Goal: Task Accomplishment & Management: Manage account settings

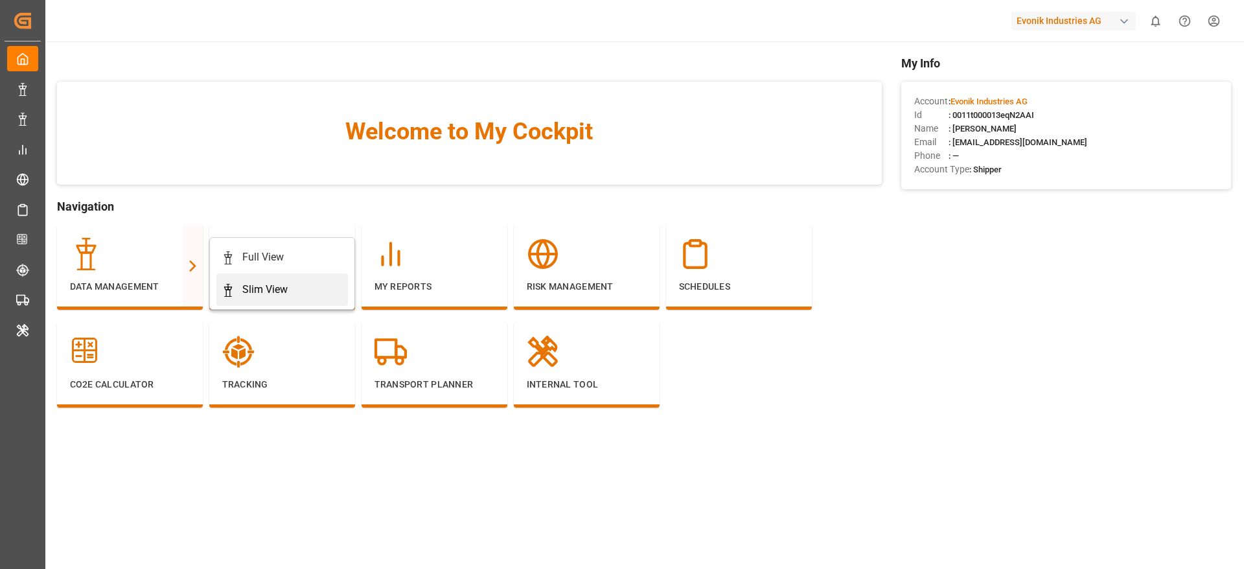
click at [287, 284] on div "Slim View" at bounding box center [264, 290] width 45 height 16
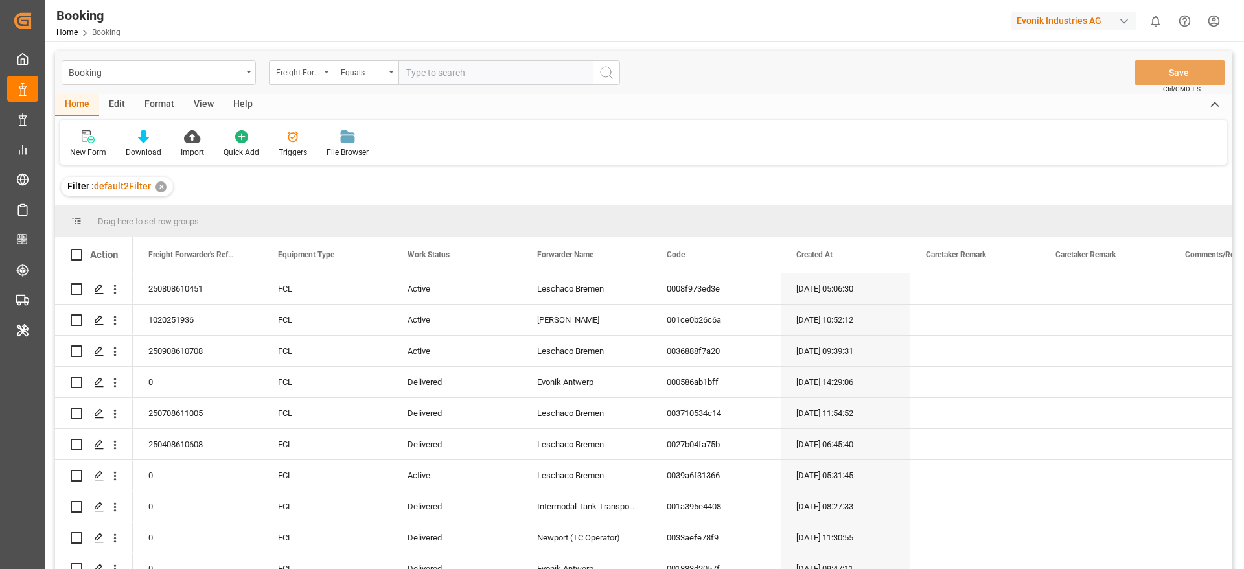
click at [172, 114] on div "Format" at bounding box center [159, 105] width 49 height 22
click at [94, 161] on div "Filter Rows Row Format" at bounding box center [643, 142] width 1166 height 45
click at [97, 150] on div "Filter Rows" at bounding box center [89, 152] width 38 height 12
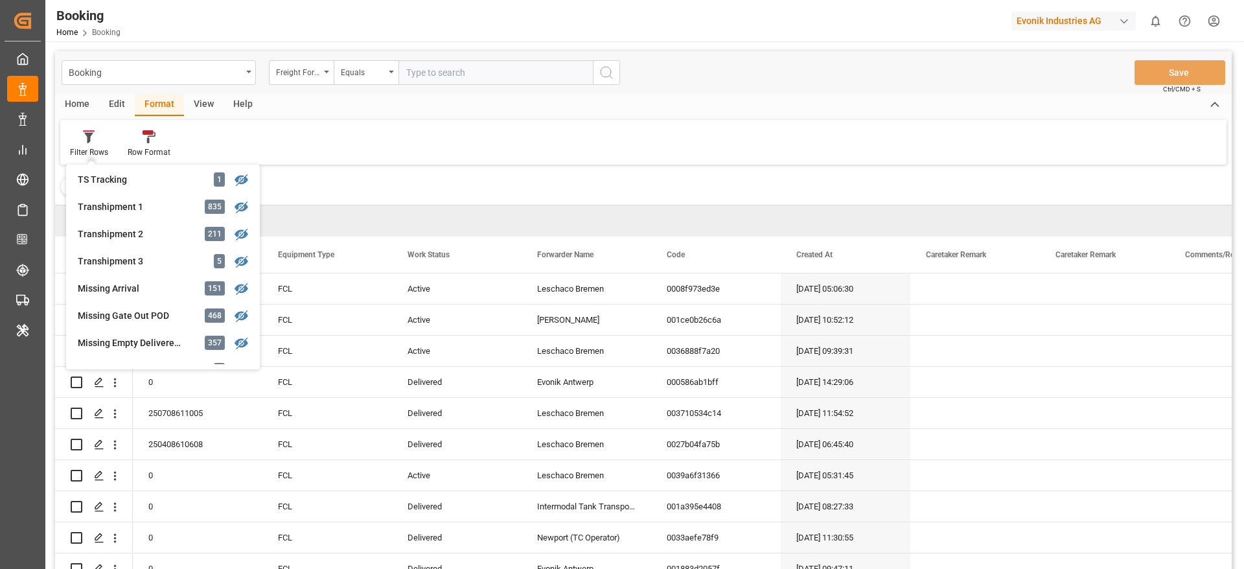
scroll to position [420, 0]
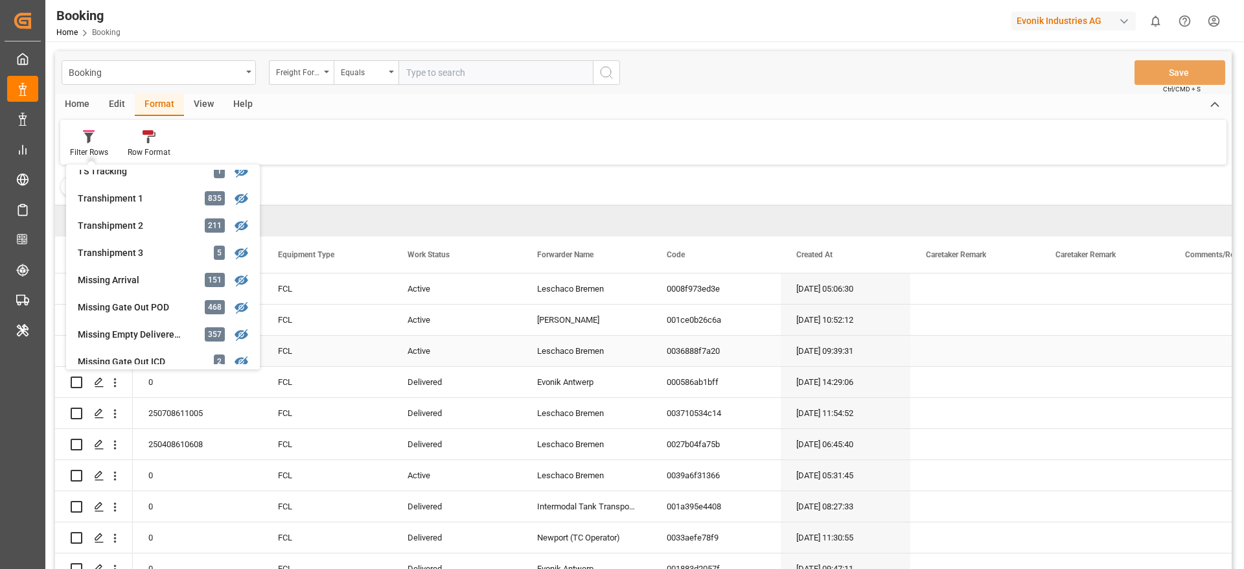
click at [428, 362] on div "Active" at bounding box center [457, 351] width 130 height 30
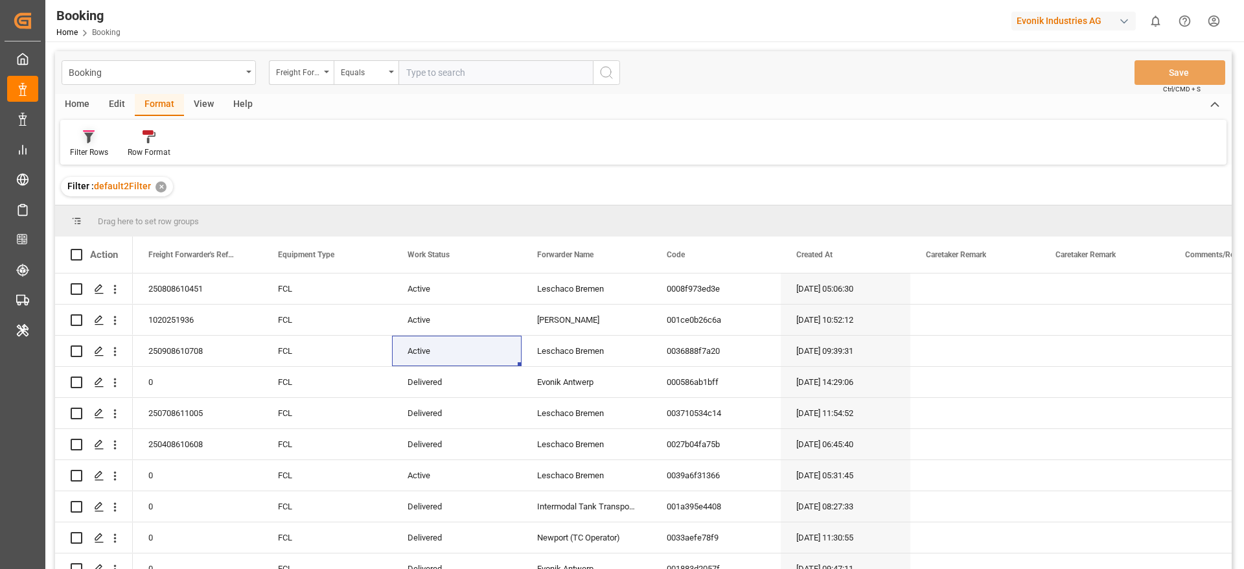
click at [97, 142] on div at bounding box center [89, 137] width 38 height 14
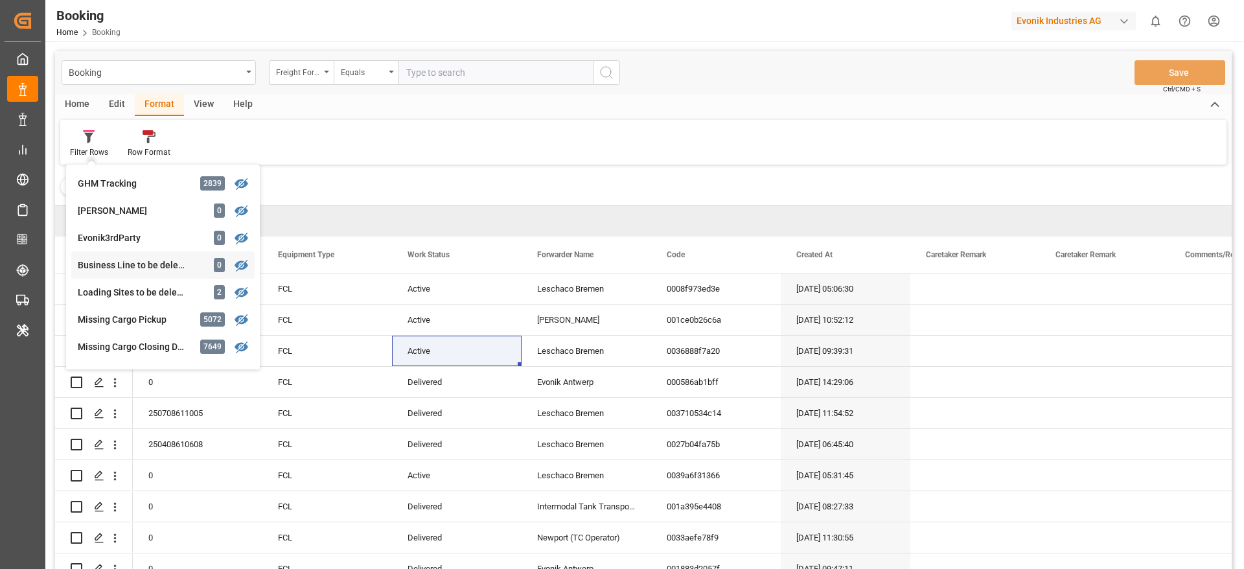
click at [185, 277] on div "Business Line to be deleted 0" at bounding box center [162, 264] width 183 height 27
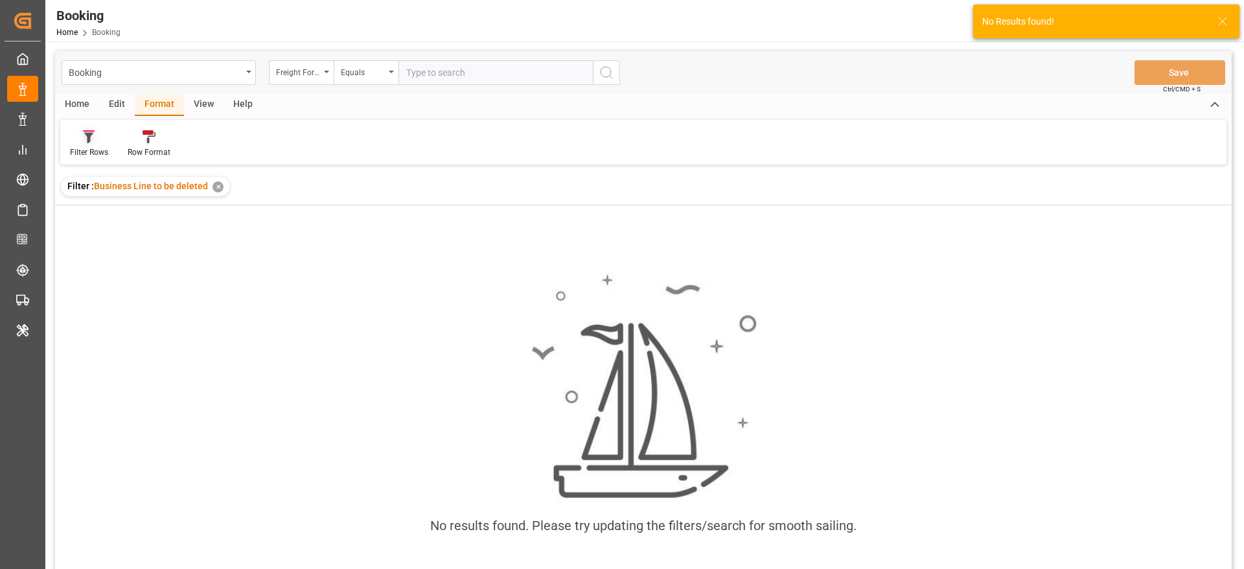
click at [93, 143] on div "Filter Rows" at bounding box center [89, 144] width 58 height 28
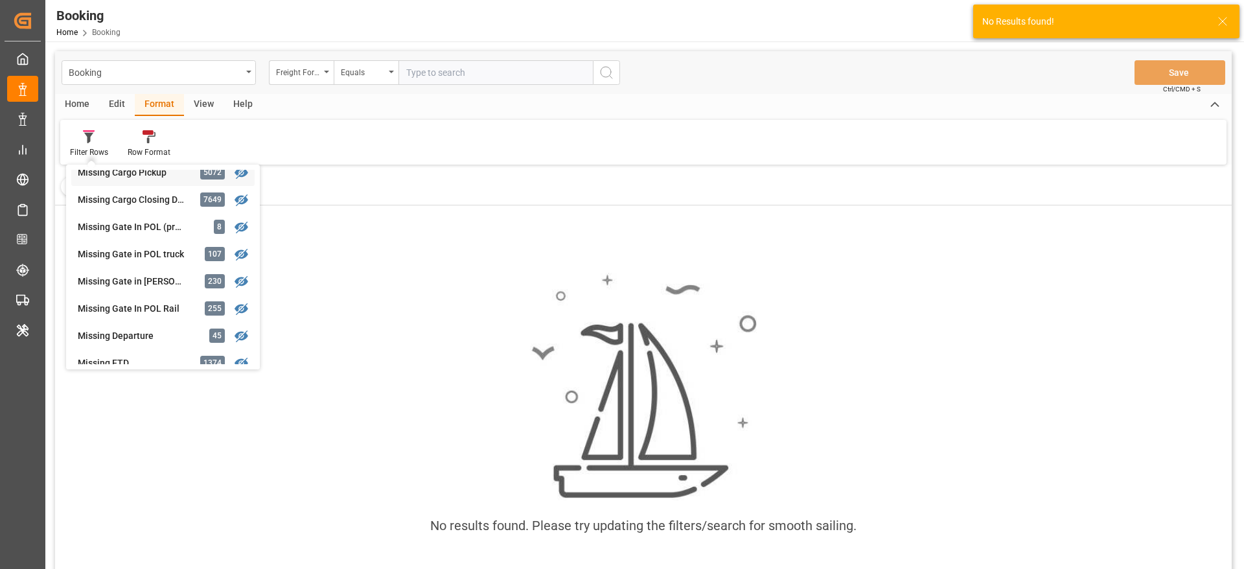
scroll to position [188, 0]
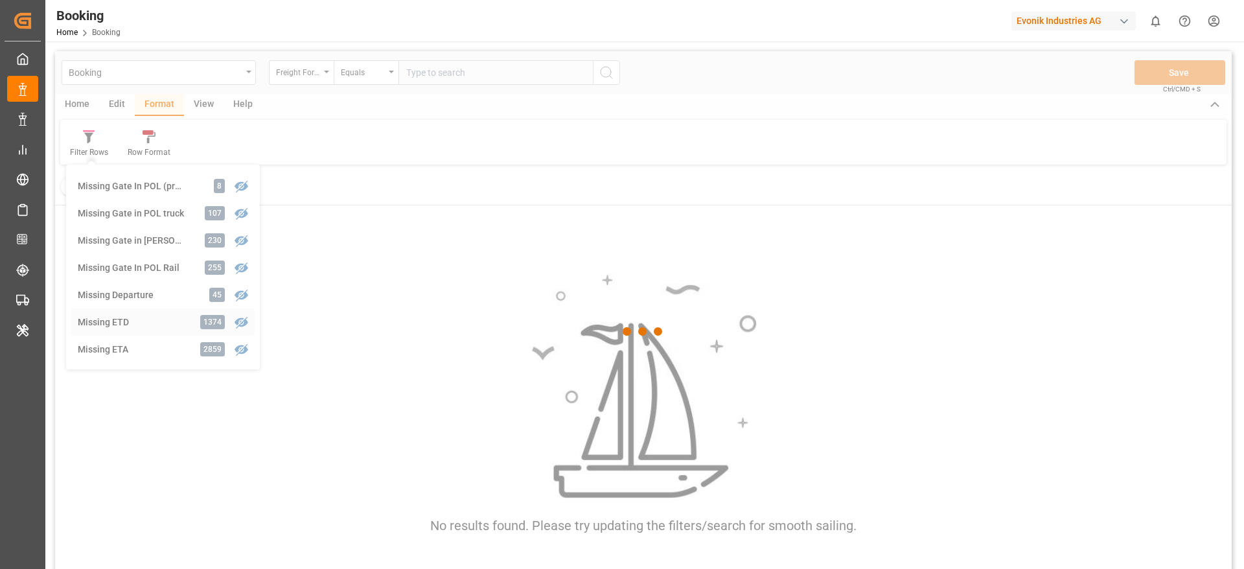
click at [117, 323] on div "Booking Freight Forwarder's Reference No. Equals Save Ctrl/CMD + S Home Edit Fo…" at bounding box center [643, 327] width 1176 height 552
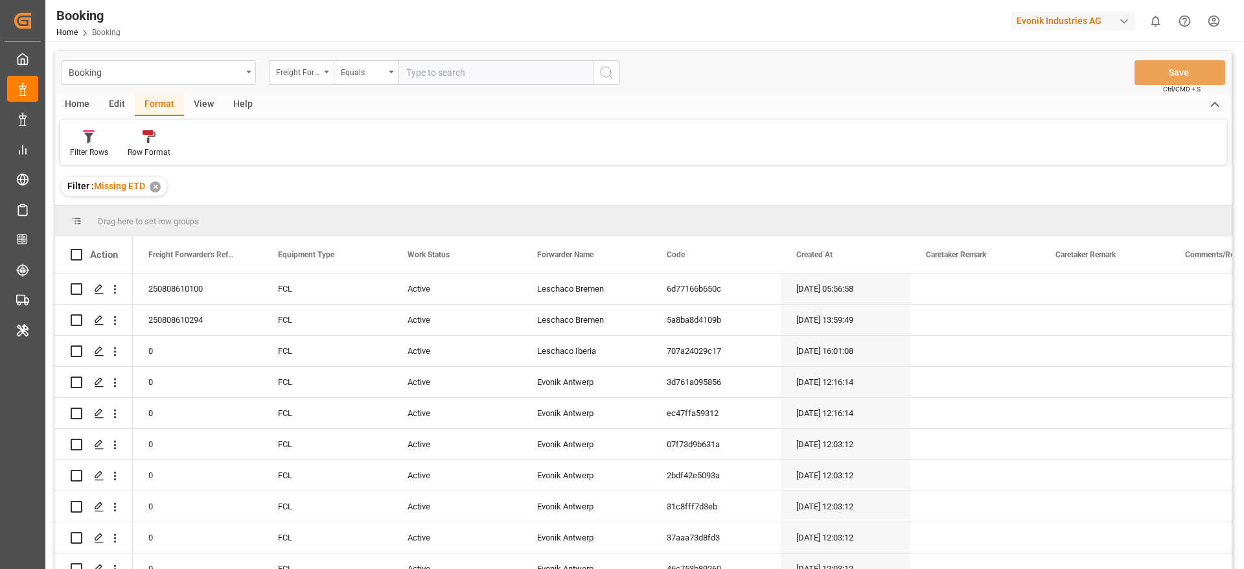
click at [203, 104] on div "View" at bounding box center [204, 105] width 40 height 22
click at [92, 147] on div "Default" at bounding box center [82, 152] width 25 height 12
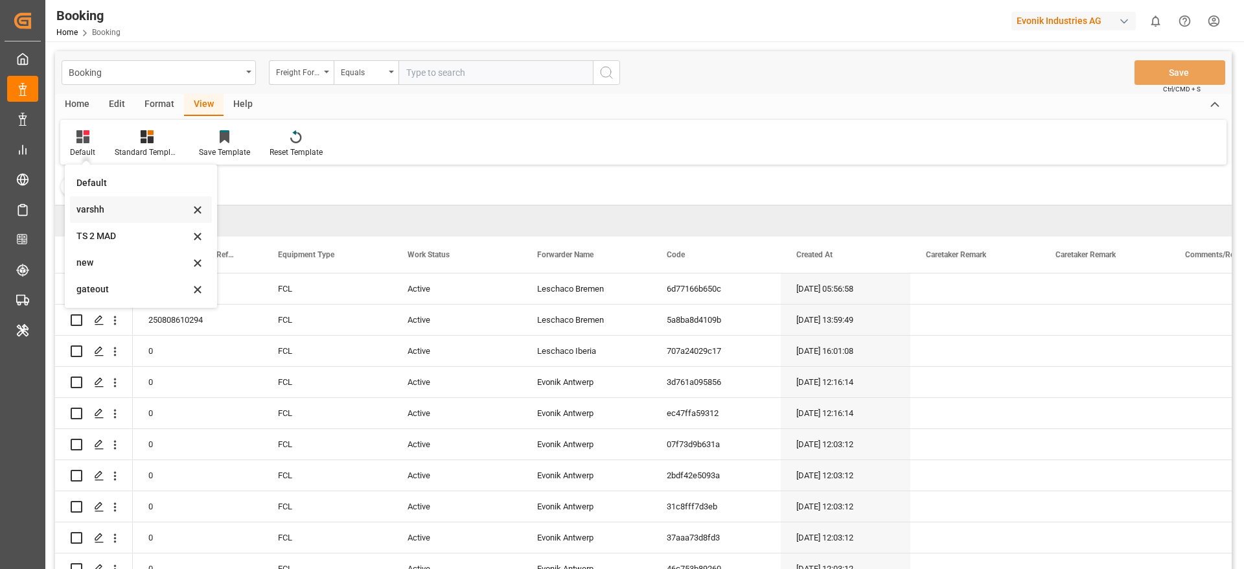
click at [124, 217] on div "varshh" at bounding box center [141, 209] width 142 height 27
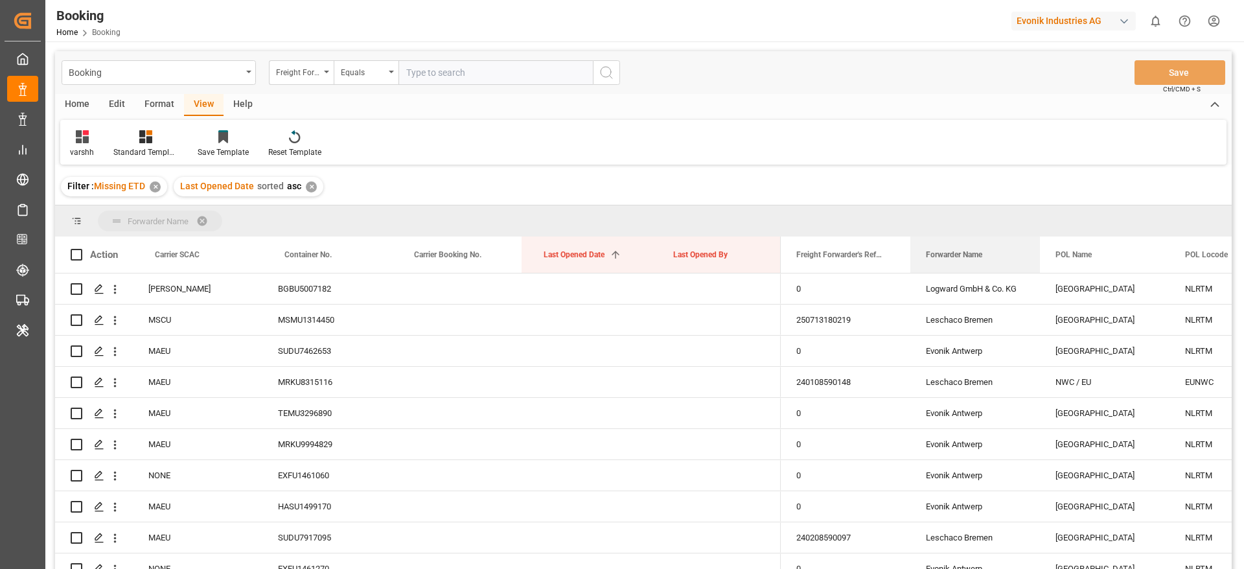
drag, startPoint x: 964, startPoint y: 264, endPoint x: 966, endPoint y: 218, distance: 46.1
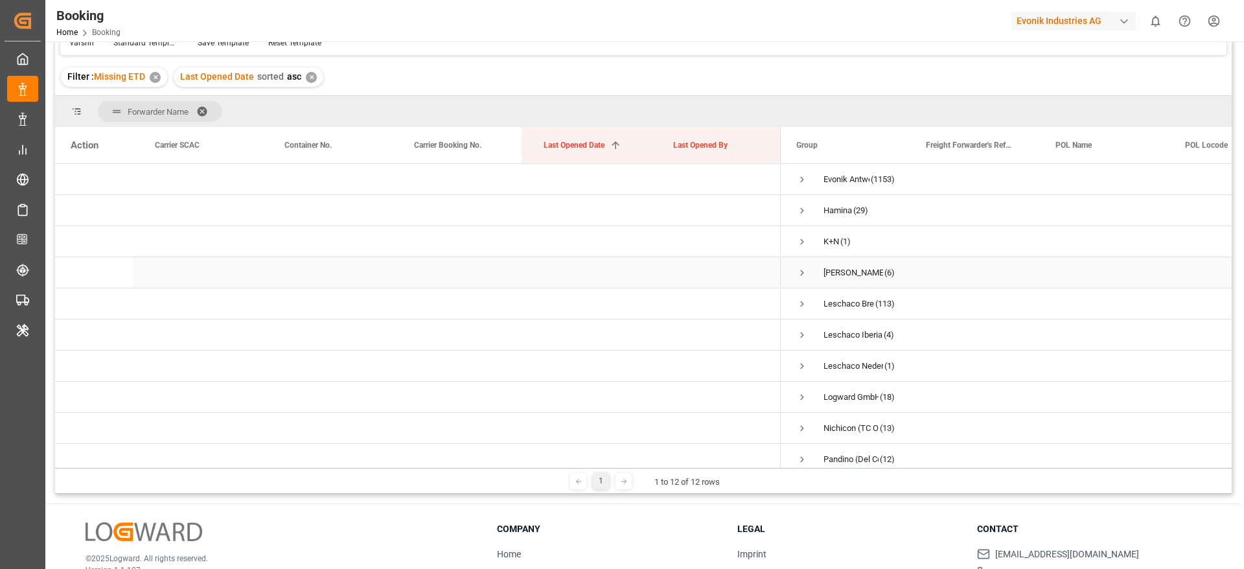
scroll to position [12, 0]
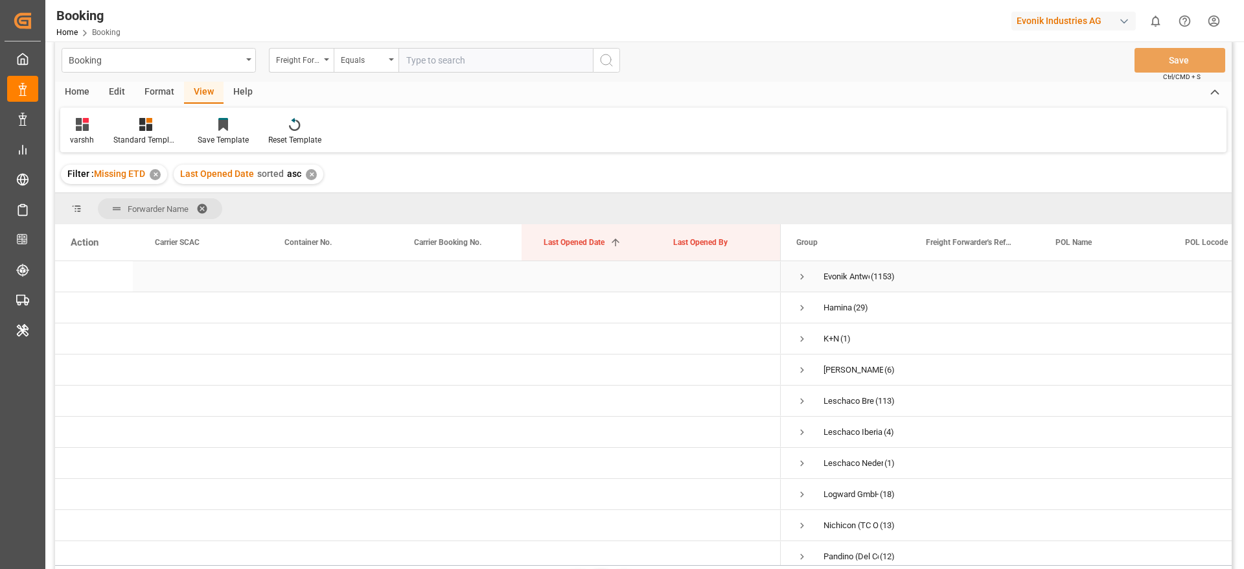
click at [804, 274] on span "Press SPACE to select this row." at bounding box center [802, 277] width 12 height 12
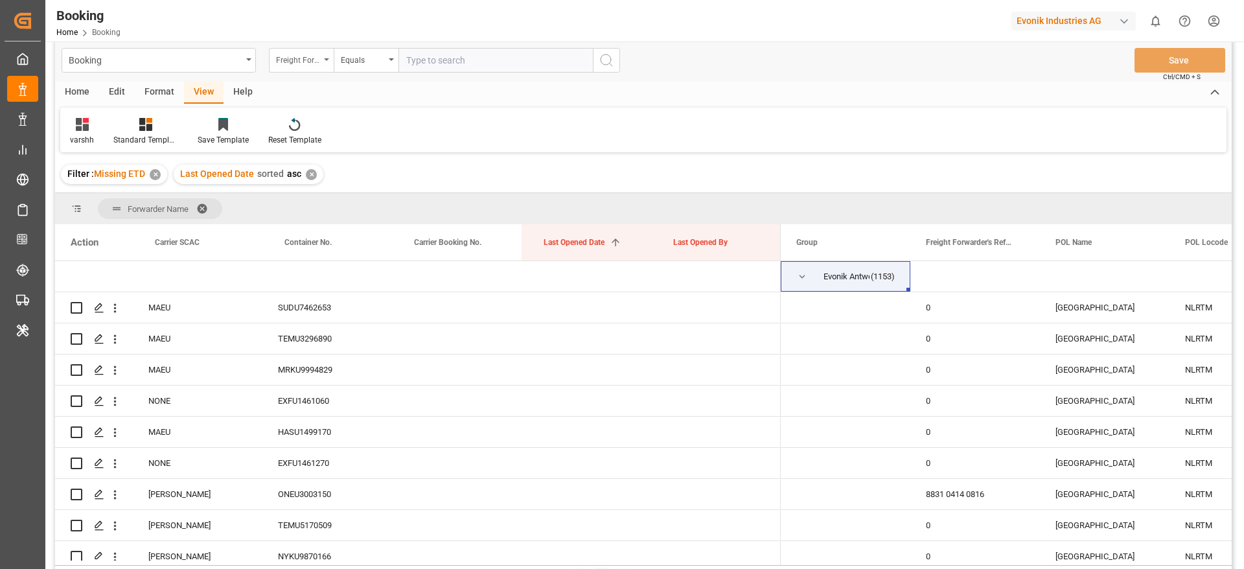
click at [304, 65] on div "Freight Forwarder's Reference No." at bounding box center [298, 58] width 44 height 15
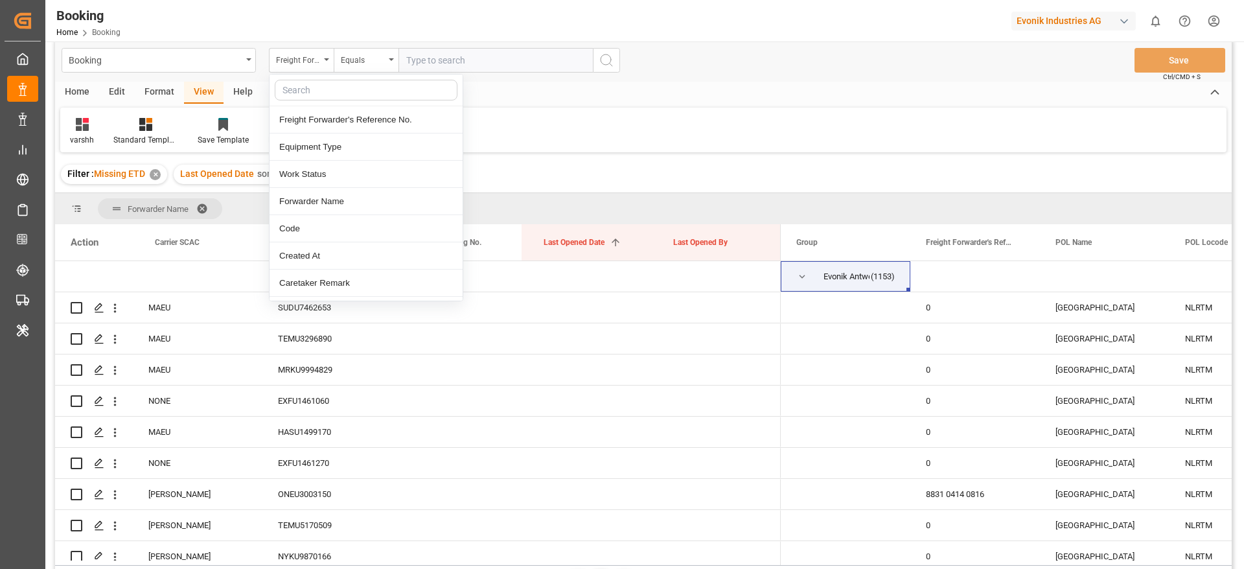
click at [308, 96] on input "text" at bounding box center [366, 90] width 183 height 21
type input "cre"
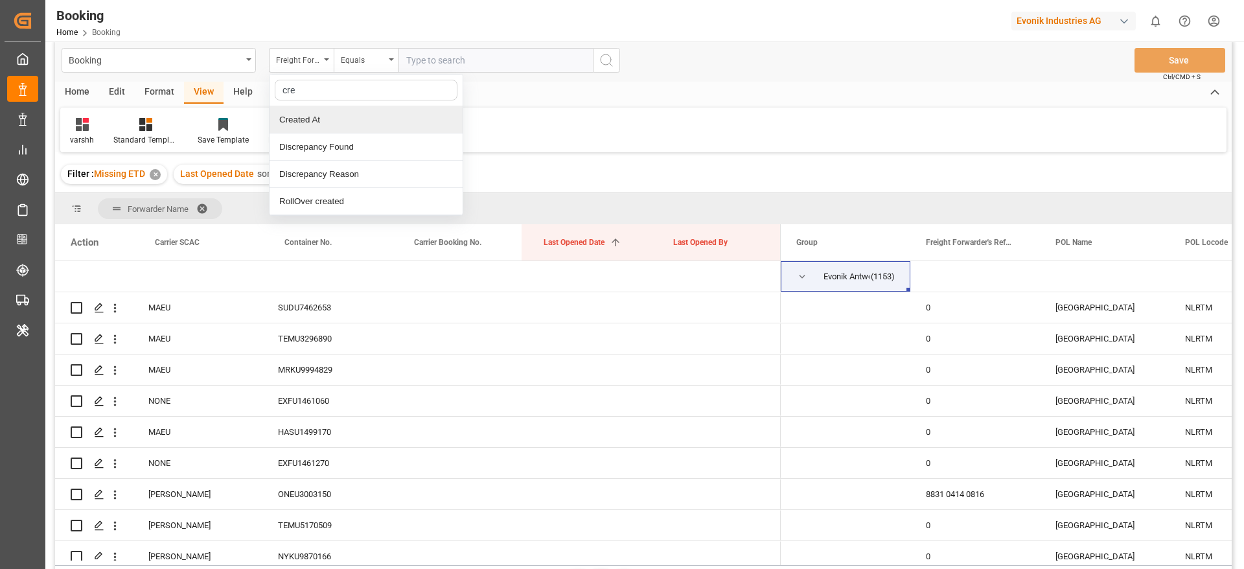
click at [318, 115] on div "Created At" at bounding box center [365, 119] width 193 height 27
click at [423, 55] on input "text" at bounding box center [495, 60] width 194 height 25
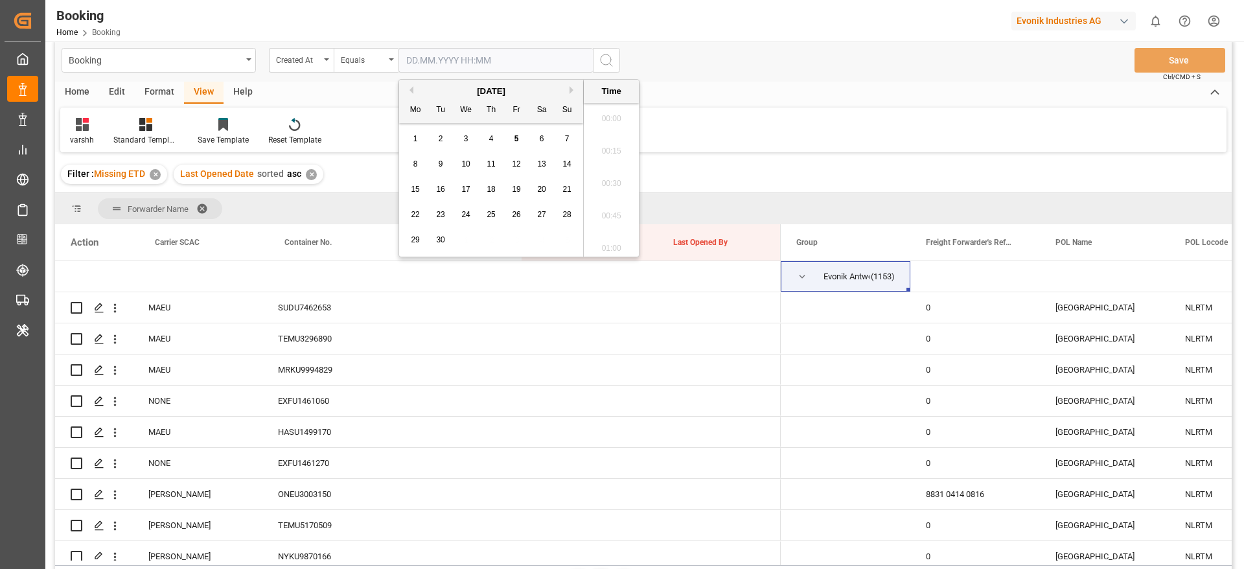
scroll to position [1365, 0]
click at [411, 87] on button "Previous Month" at bounding box center [409, 90] width 8 height 8
click at [472, 240] on div "30" at bounding box center [466, 241] width 16 height 16
type input "30.07.2025 00:00"
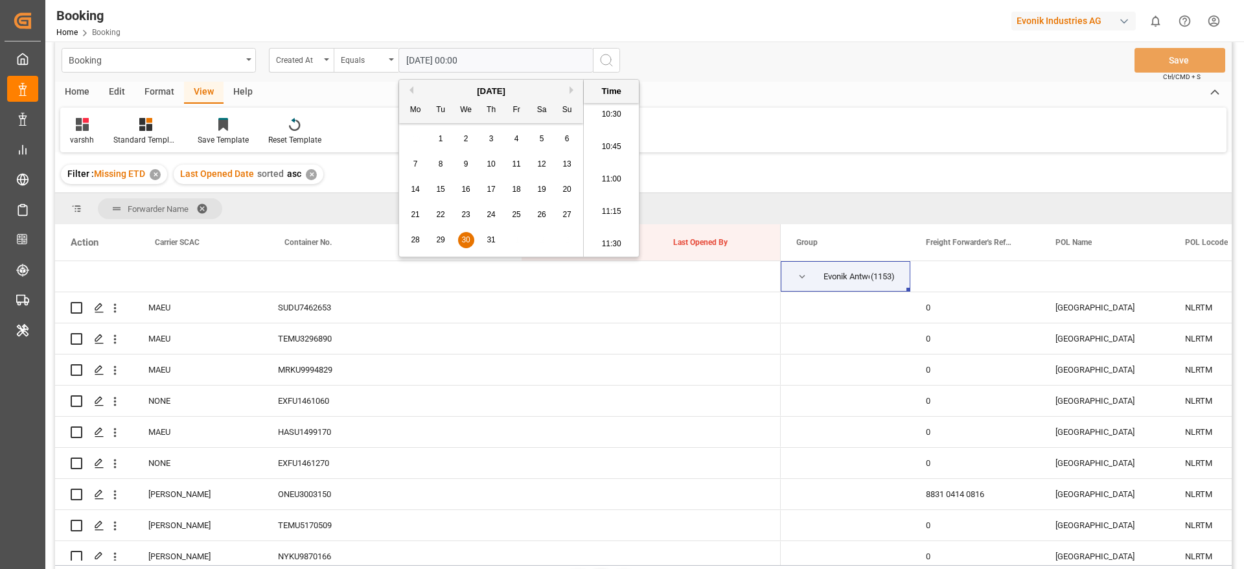
click at [608, 60] on icon "search button" at bounding box center [606, 60] width 16 height 16
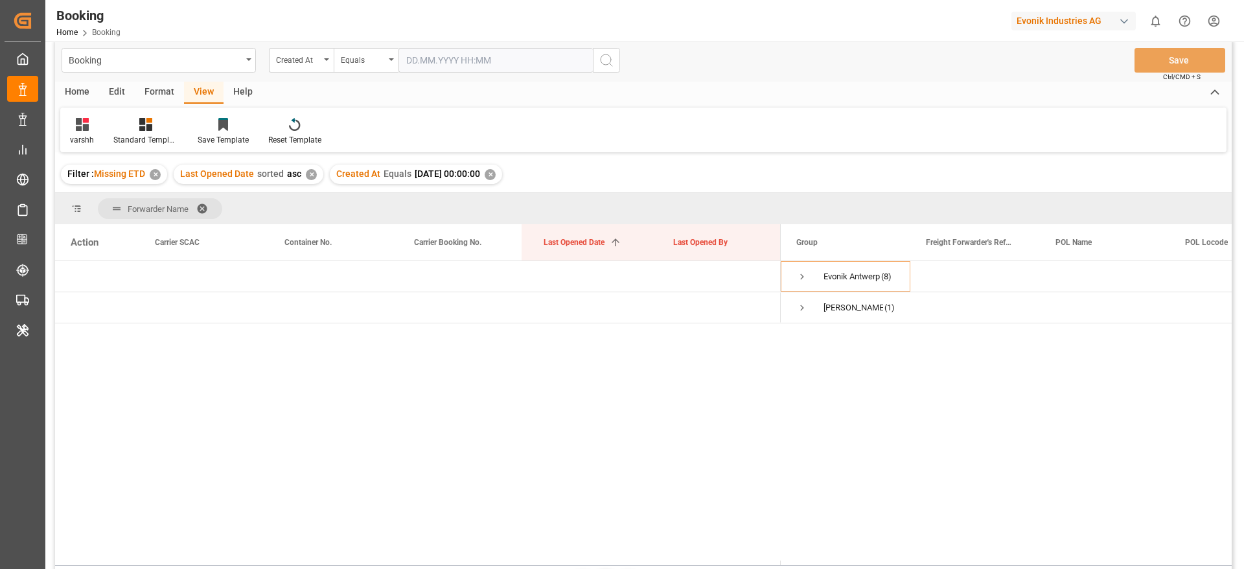
click at [495, 170] on div "✕" at bounding box center [489, 174] width 11 height 11
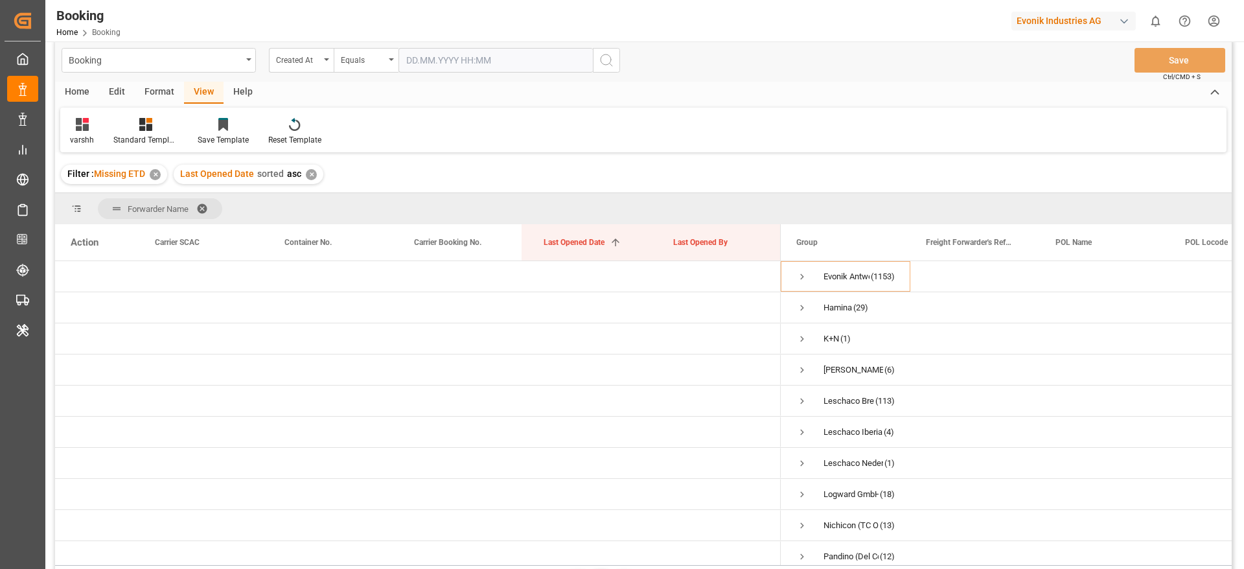
click at [450, 55] on input "text" at bounding box center [495, 60] width 194 height 25
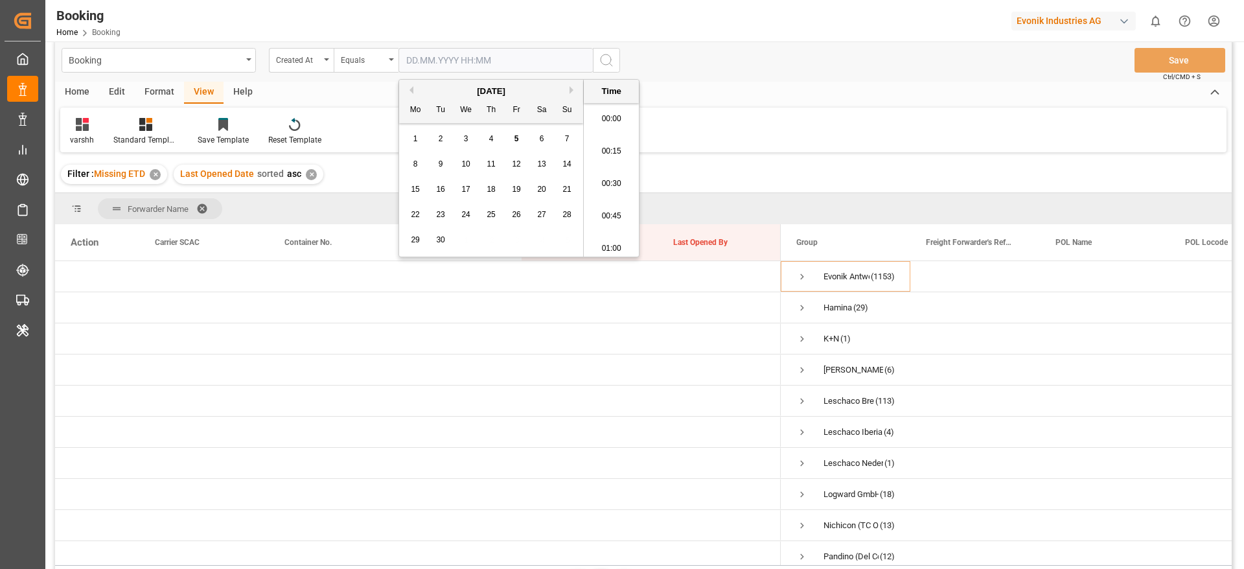
scroll to position [1365, 0]
click at [410, 89] on button "Previous Month" at bounding box center [409, 90] width 8 height 8
click at [377, 60] on div "Equals" at bounding box center [363, 58] width 44 height 15
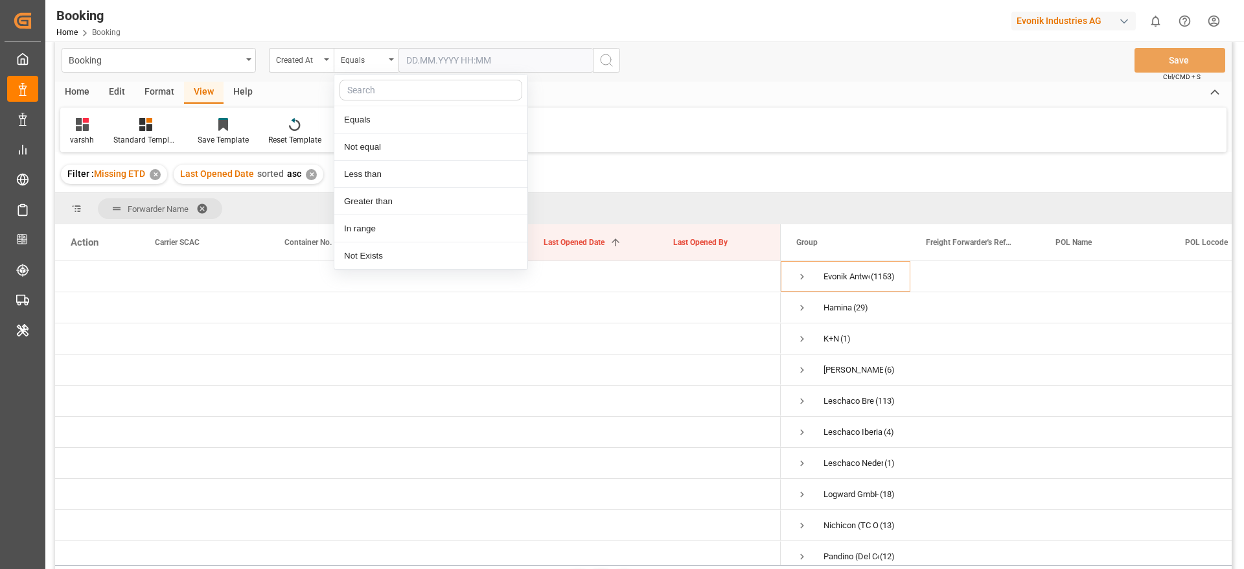
click at [376, 89] on input "text" at bounding box center [430, 90] width 183 height 21
type input "gr"
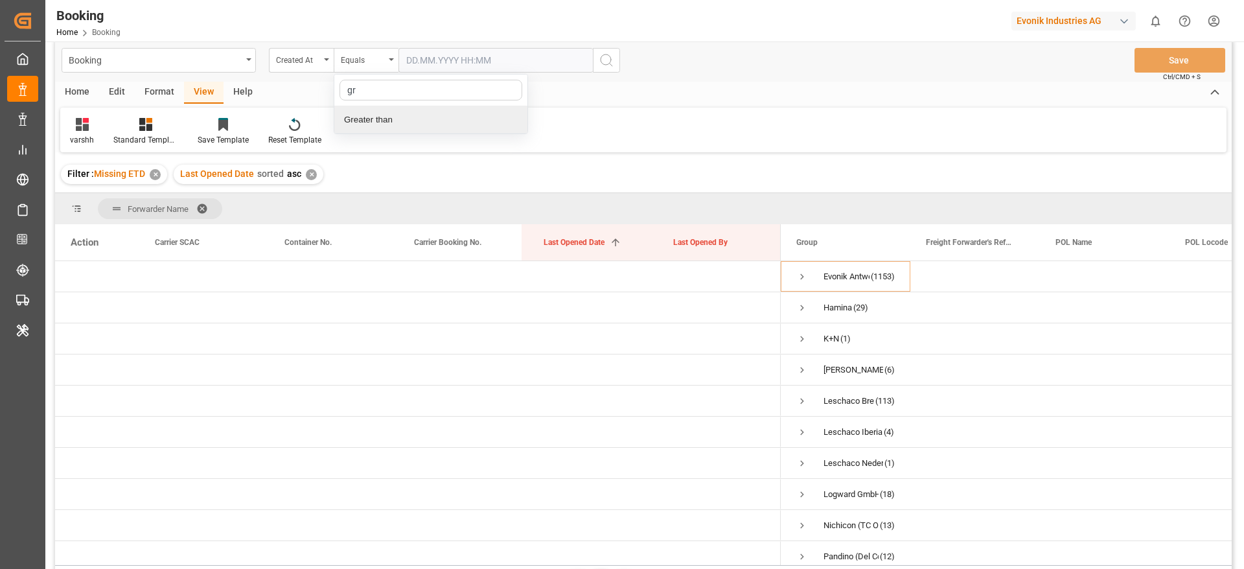
click at [373, 119] on div "Greater than" at bounding box center [430, 119] width 193 height 27
click at [429, 62] on input "text" at bounding box center [495, 60] width 194 height 25
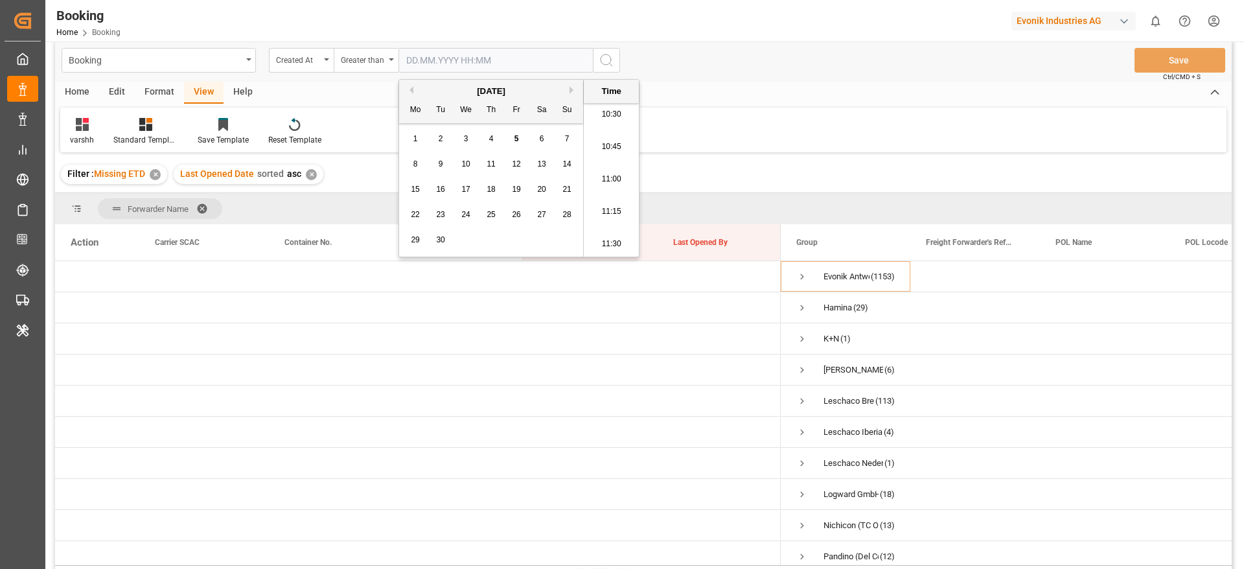
click at [411, 89] on button "Previous Month" at bounding box center [409, 90] width 8 height 8
click at [467, 240] on span "30" at bounding box center [465, 239] width 8 height 9
type input "30.07.2025 00:00"
click at [608, 62] on icon "search button" at bounding box center [606, 60] width 16 height 16
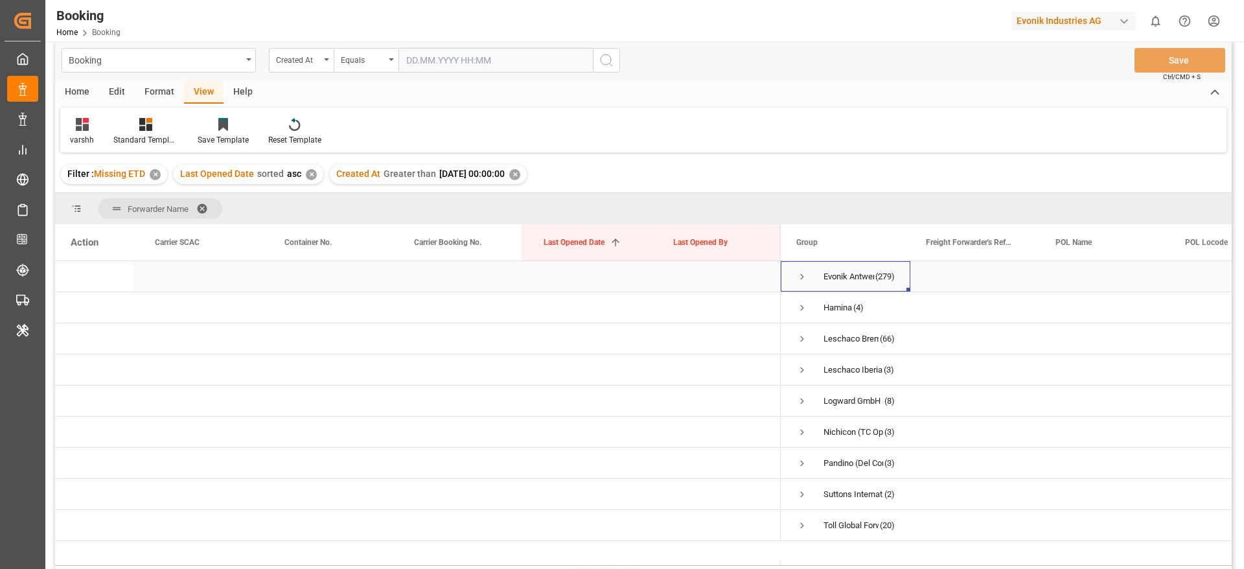
click at [795, 275] on div "Evonik Antwerp (279)" at bounding box center [845, 276] width 130 height 30
click at [803, 278] on span "Press SPACE to select this row." at bounding box center [802, 277] width 12 height 12
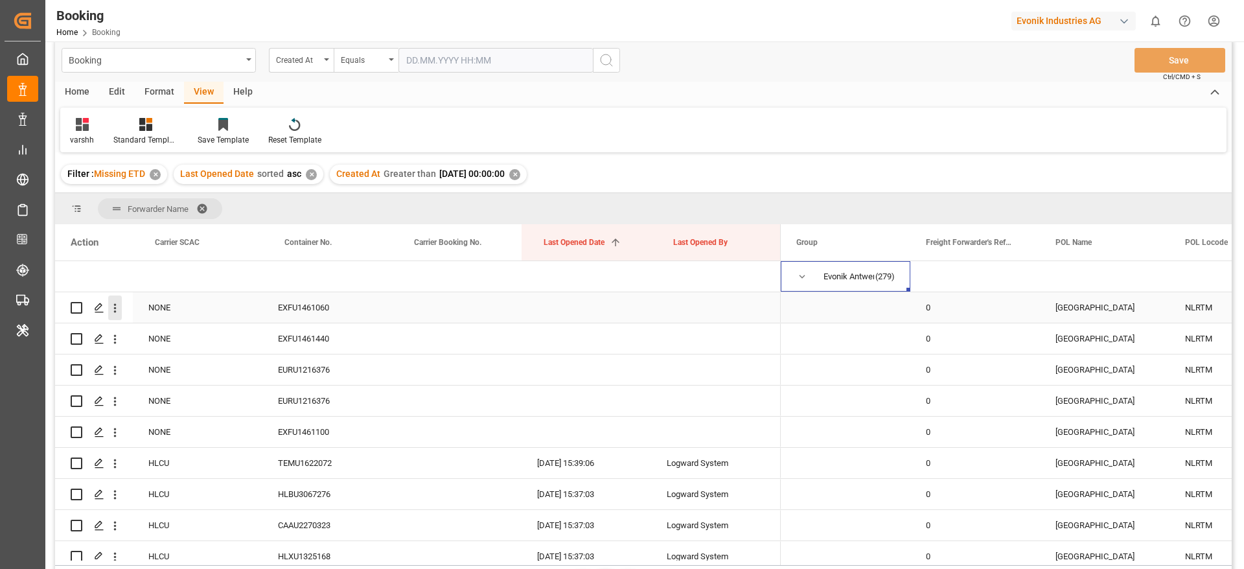
click at [112, 315] on button "open menu" at bounding box center [115, 307] width 14 height 25
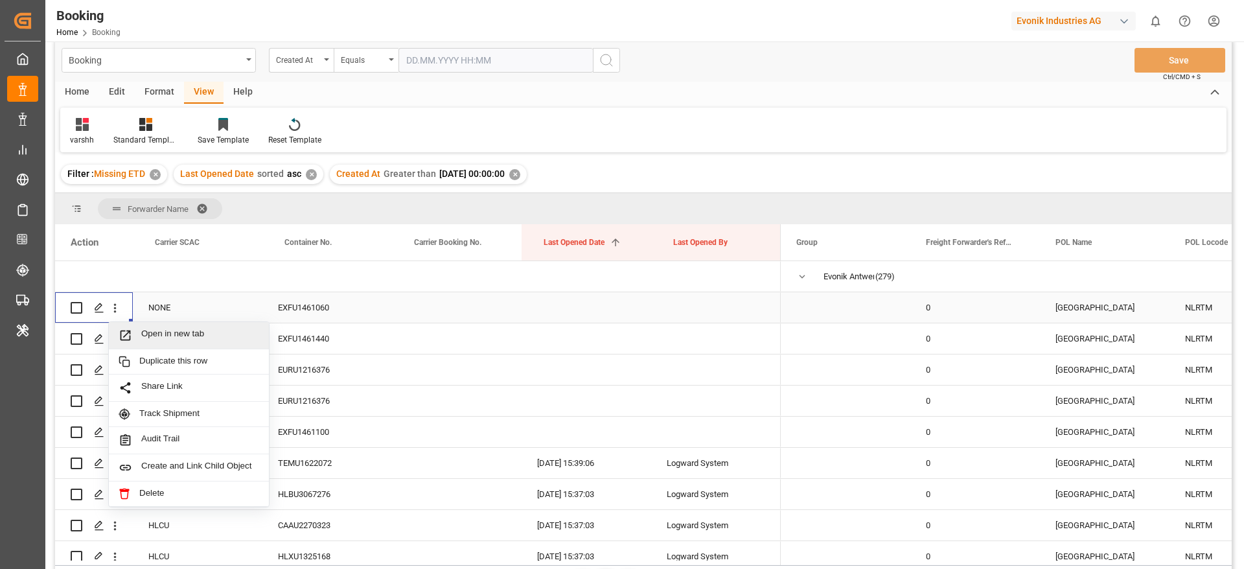
click at [156, 332] on span "Open in new tab" at bounding box center [200, 335] width 118 height 14
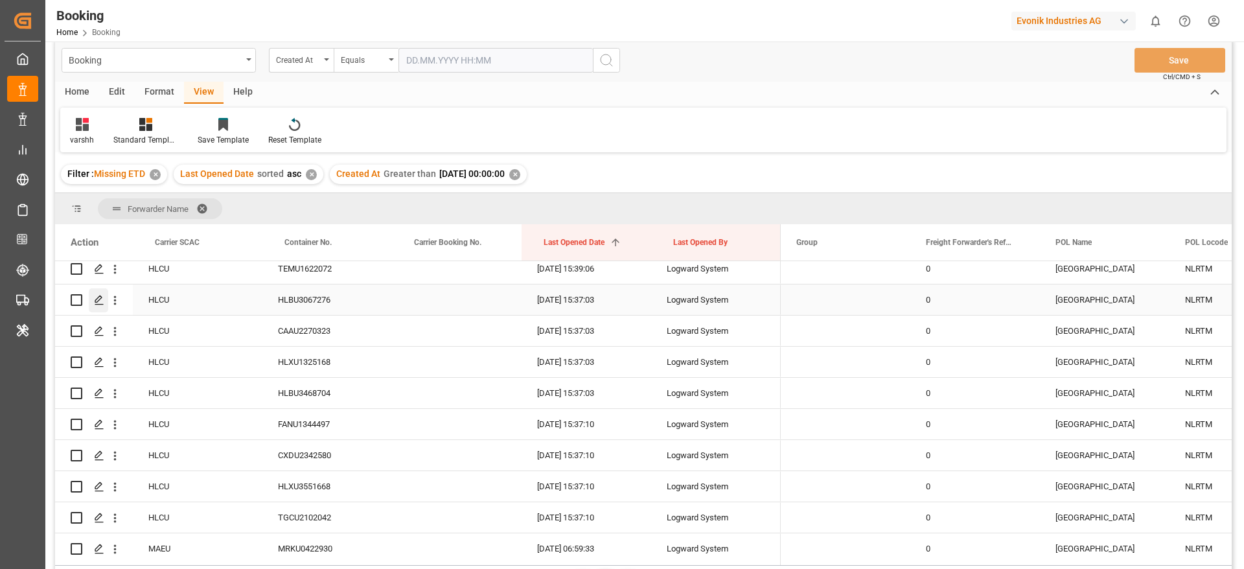
scroll to position [97, 0]
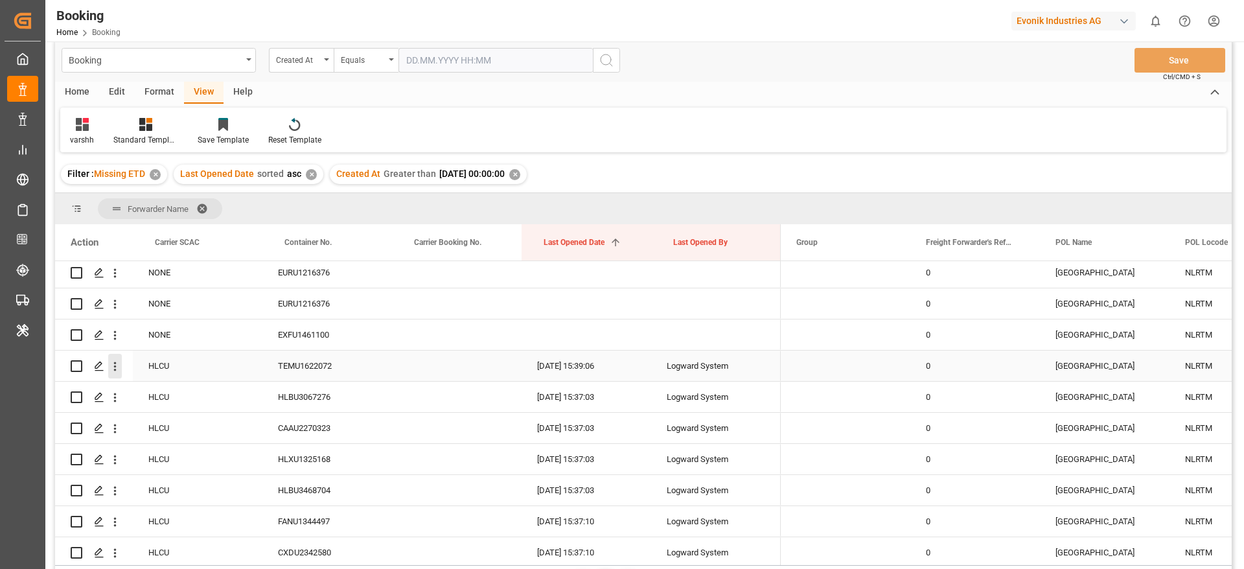
click at [113, 369] on icon "open menu" at bounding box center [115, 366] width 14 height 14
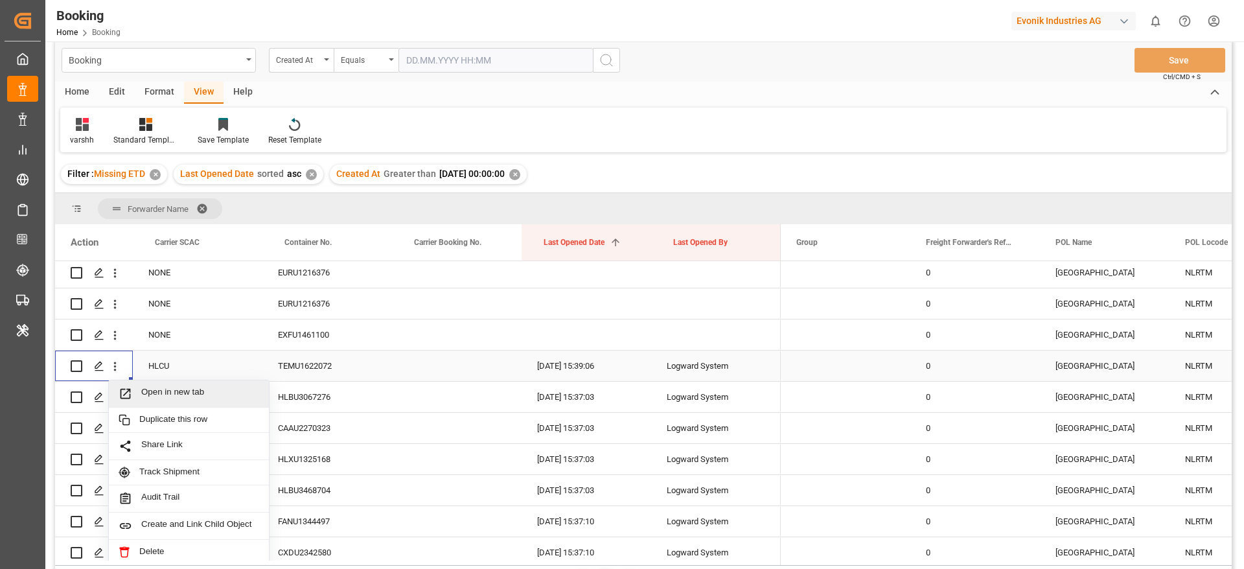
click at [148, 388] on span "Open in new tab" at bounding box center [200, 394] width 118 height 14
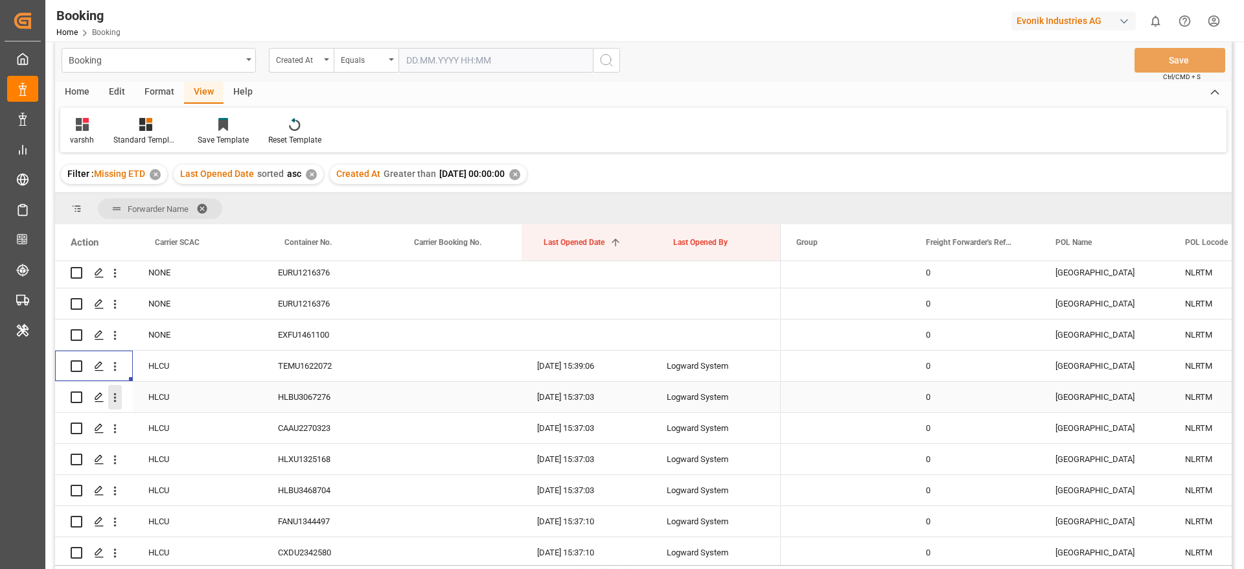
click at [119, 401] on icon "open menu" at bounding box center [115, 398] width 14 height 14
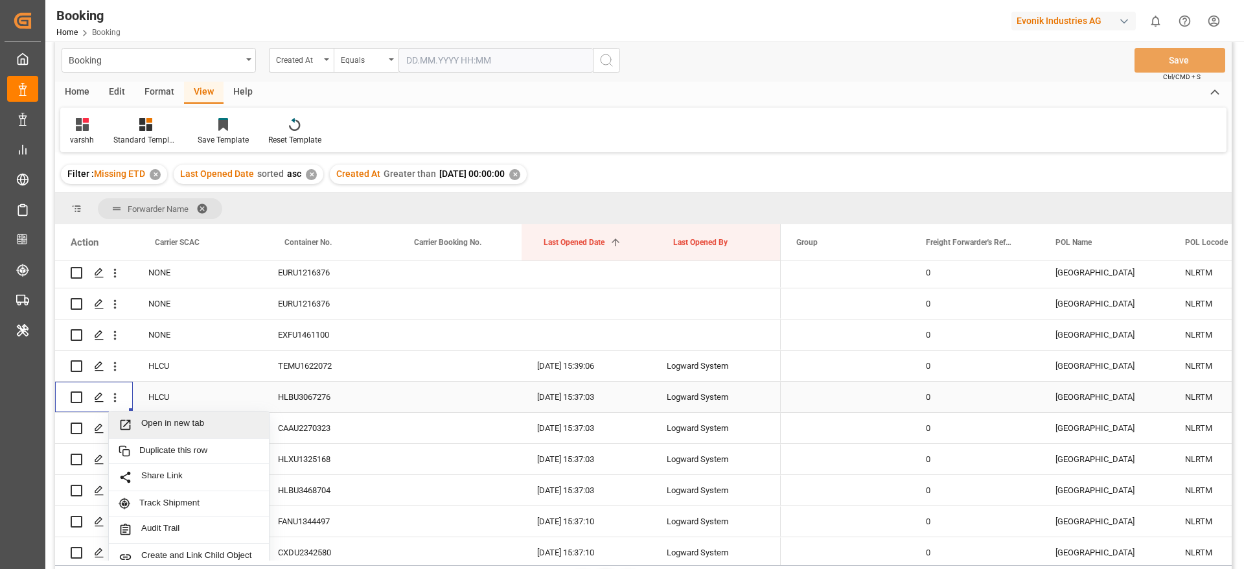
click at [169, 422] on span "Open in new tab" at bounding box center [200, 425] width 118 height 14
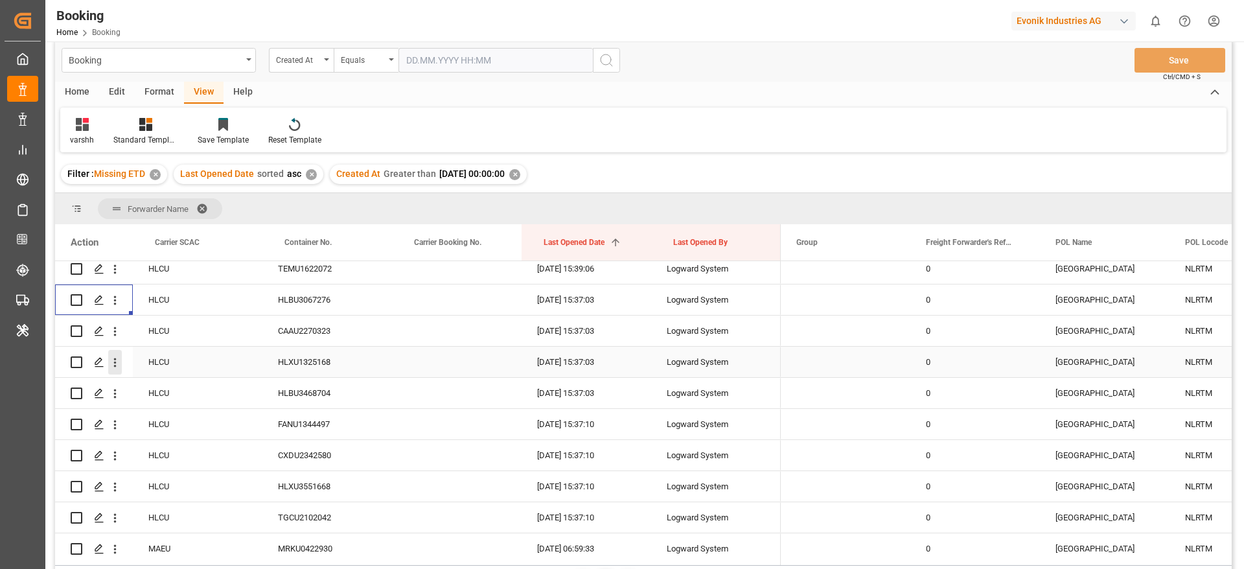
scroll to position [291, 0]
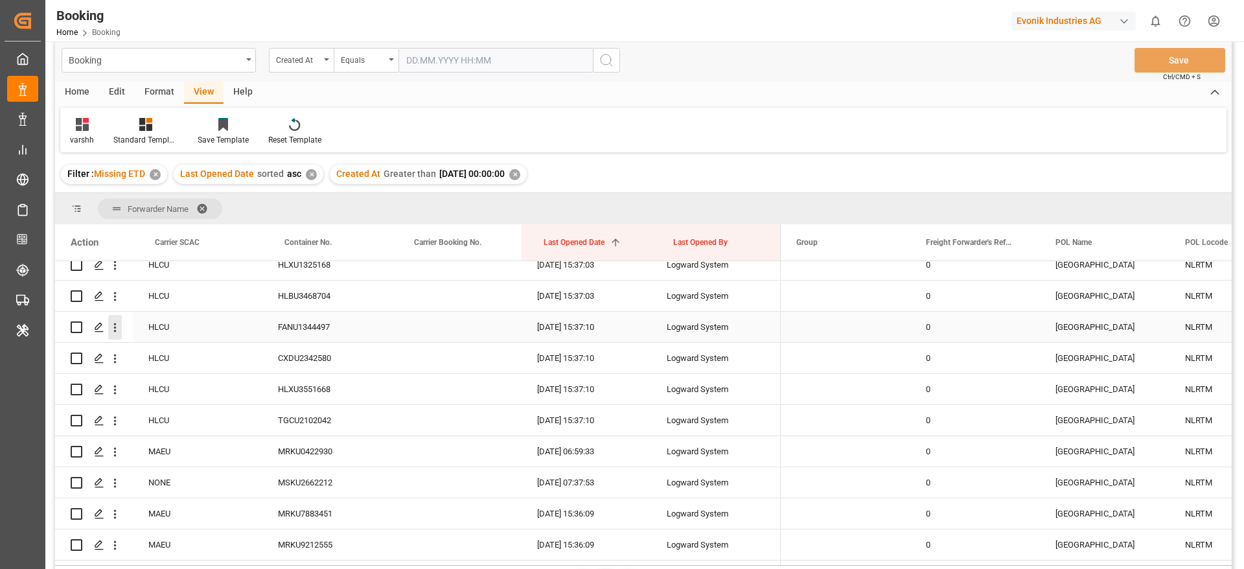
click at [120, 334] on button "open menu" at bounding box center [115, 327] width 14 height 25
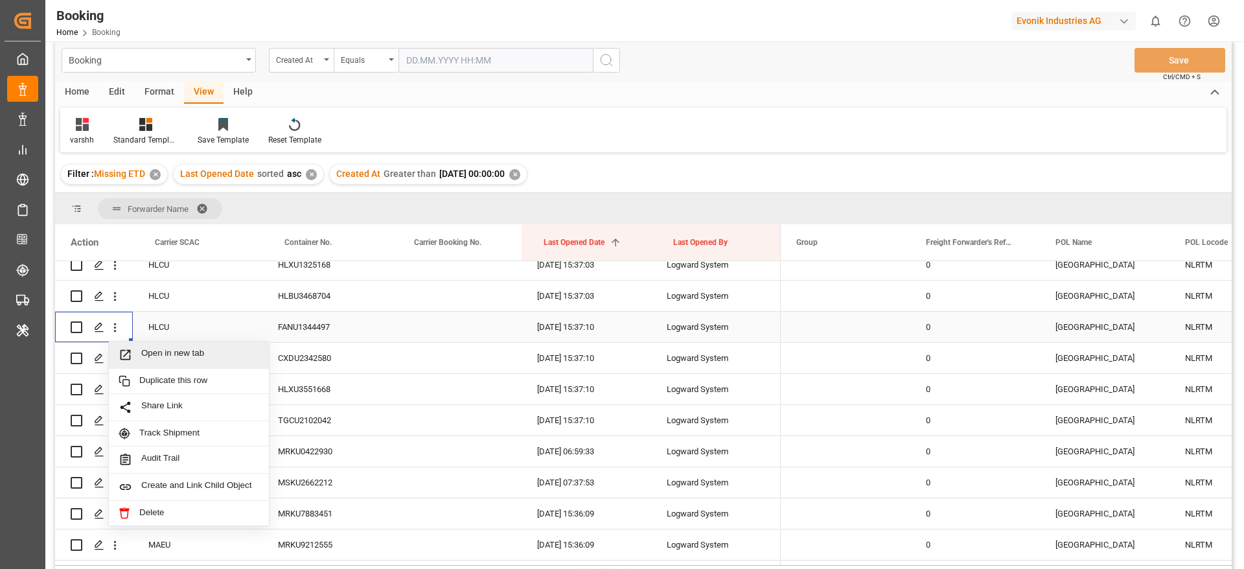
click at [169, 350] on span "Open in new tab" at bounding box center [200, 355] width 118 height 14
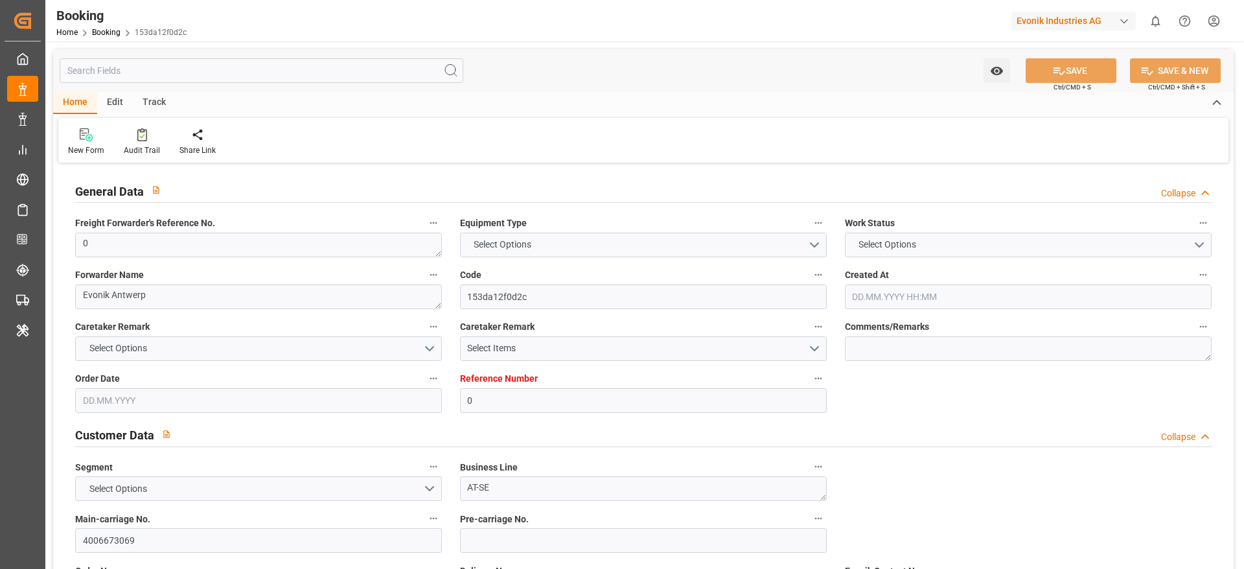
type input "0"
type input "Dummy"
type input "Dummy Carrier"
type input "NLRTM"
type input "USMOB"
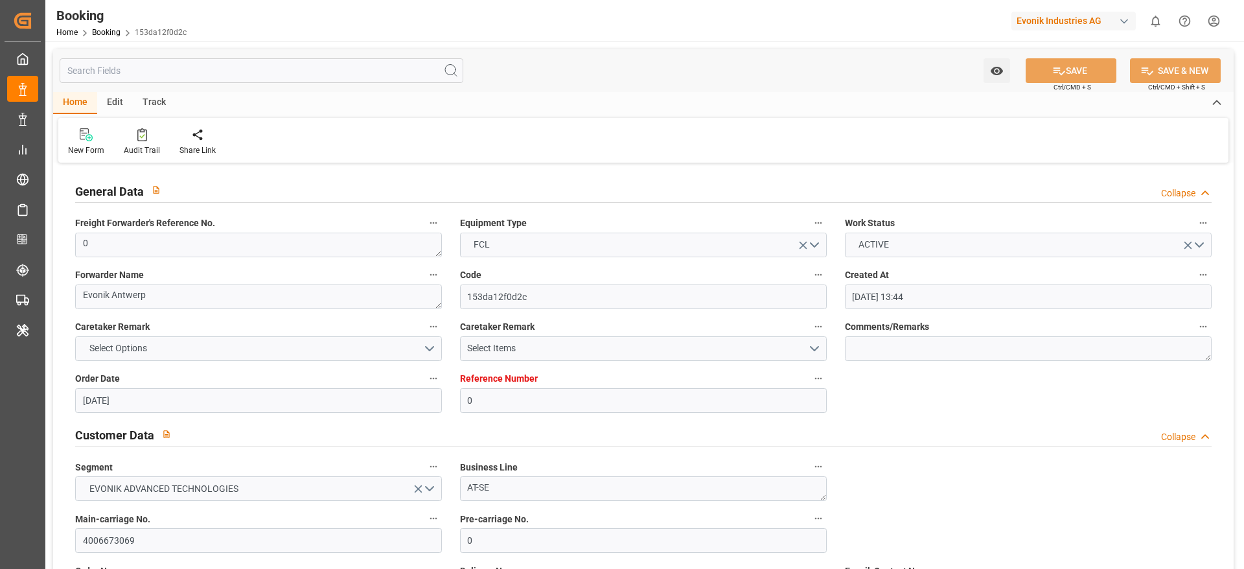
type input "13.08.2025 13:44"
type input "[DATE]"
type input "16.09.2025"
type input "[DATE]"
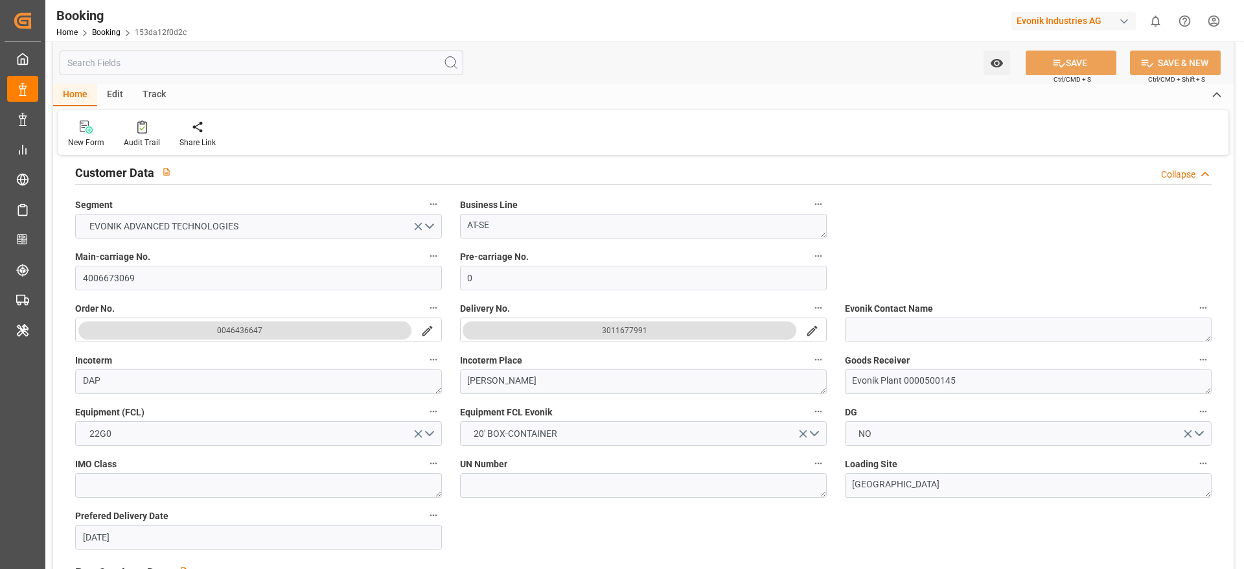
scroll to position [291, 0]
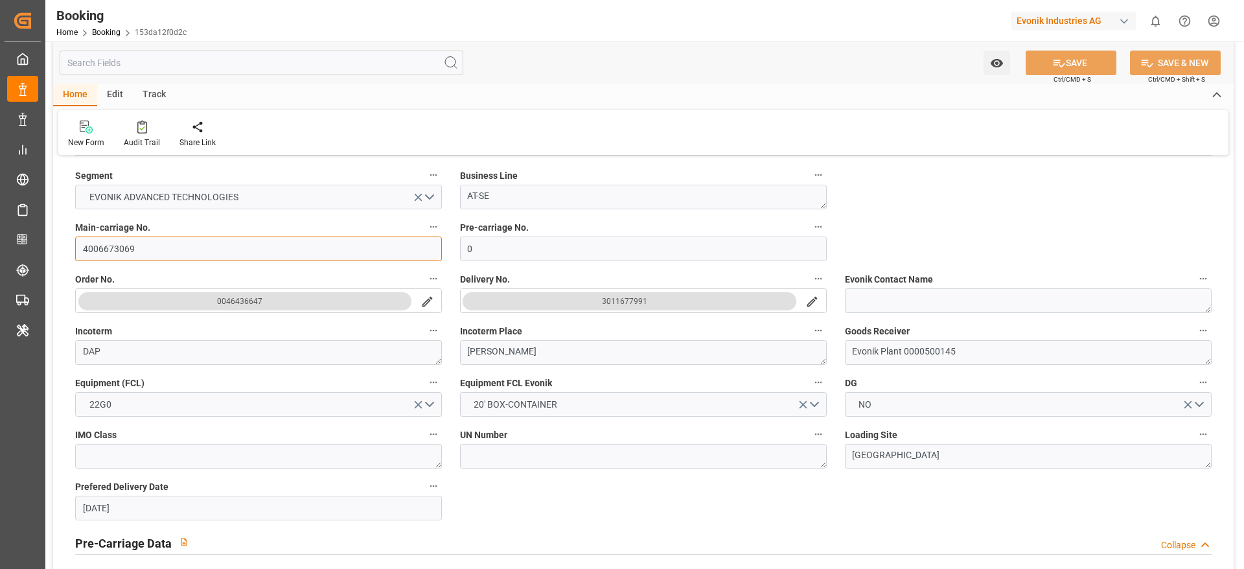
click at [128, 239] on input "4006673069" at bounding box center [258, 248] width 367 height 25
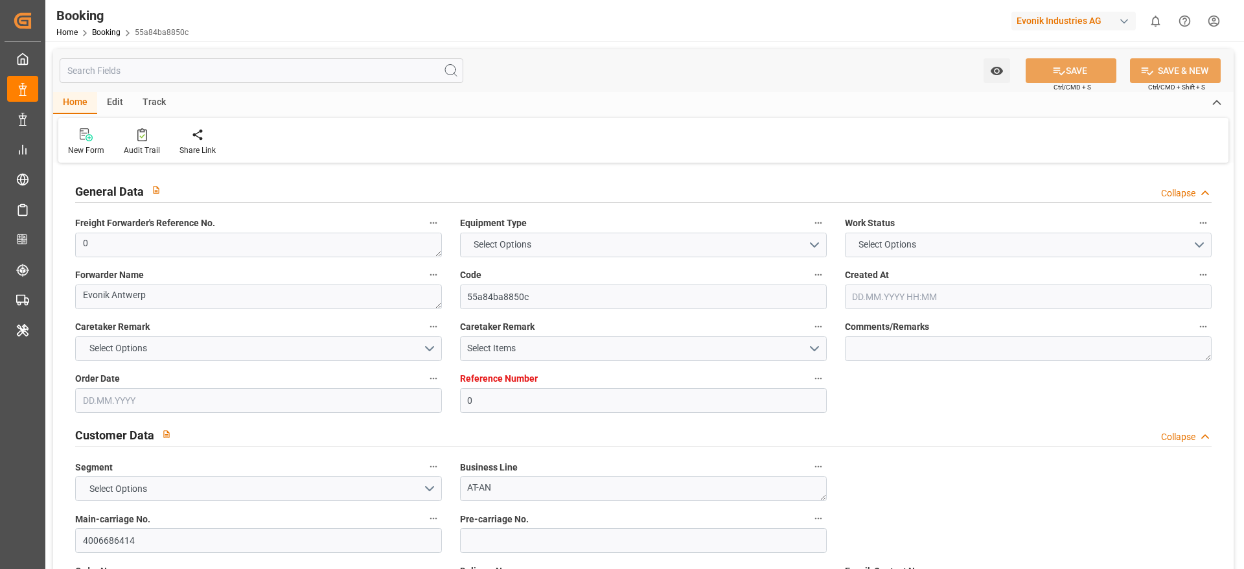
type input "0"
type input "Hapag Lloyd"
type input "Hapag Lloyd Aktiengesellschaft"
type input "NLRTM"
type input "UYMVD"
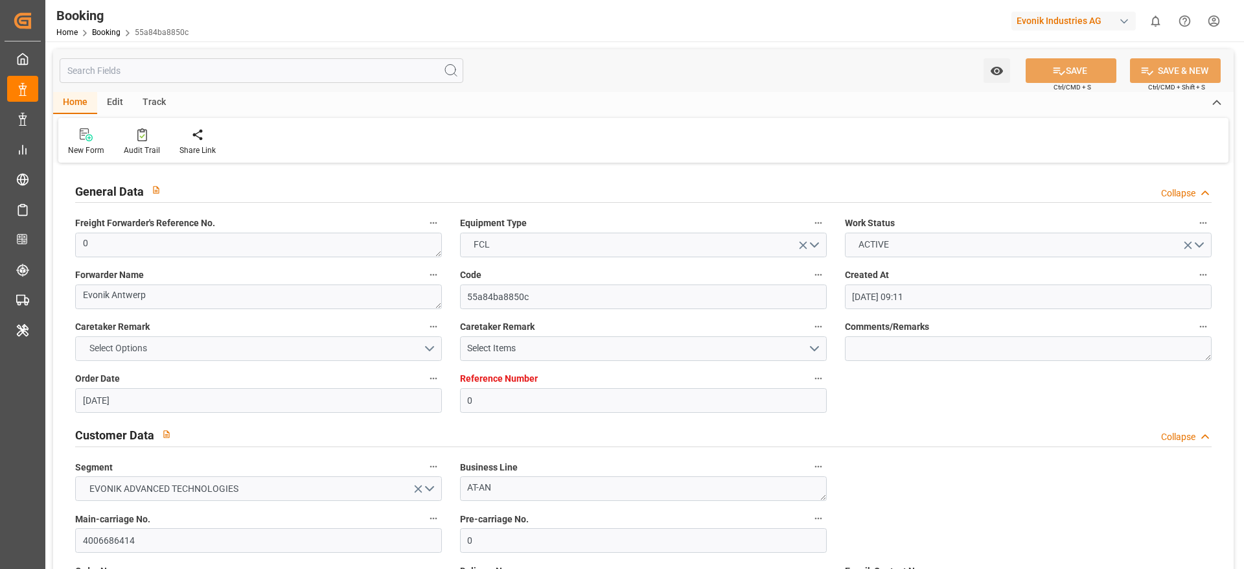
type input "01.08.2025 09:11"
type input "[DATE]"
type input "08.09.2025"
type input "[DATE]"
type input "13.08.2025 15:39"
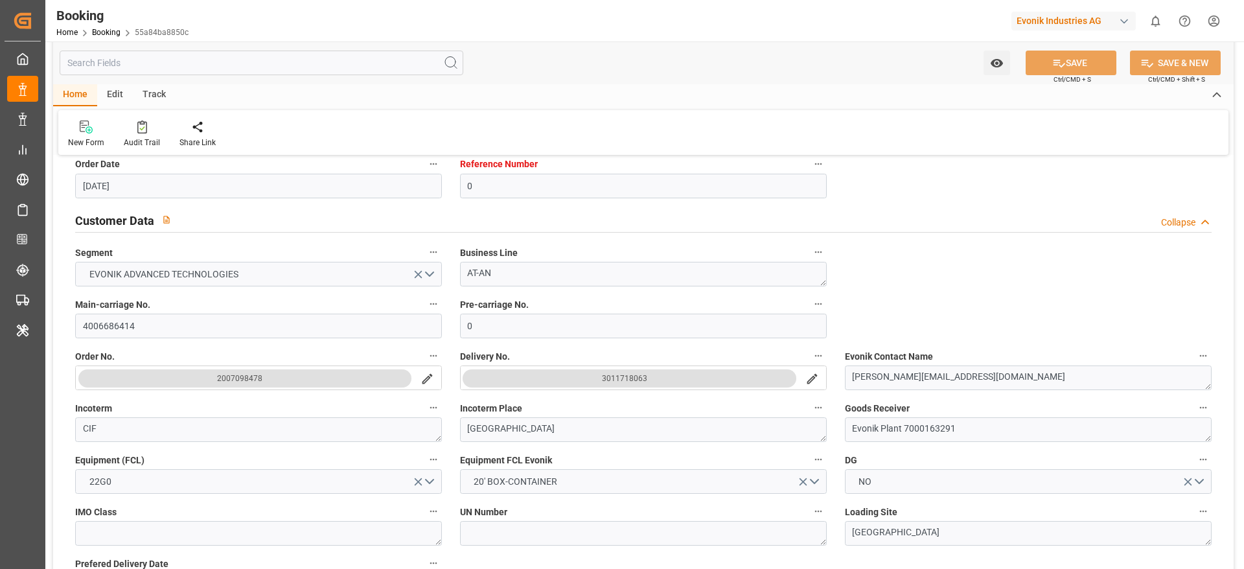
scroll to position [291, 0]
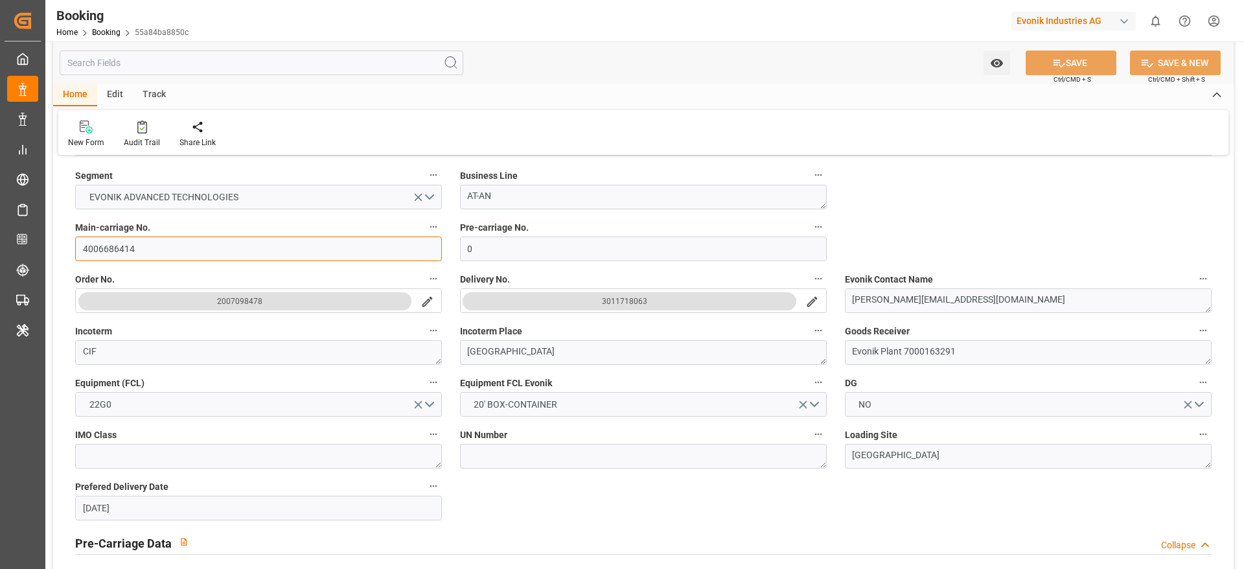
click at [174, 246] on input "4006686414" at bounding box center [258, 248] width 367 height 25
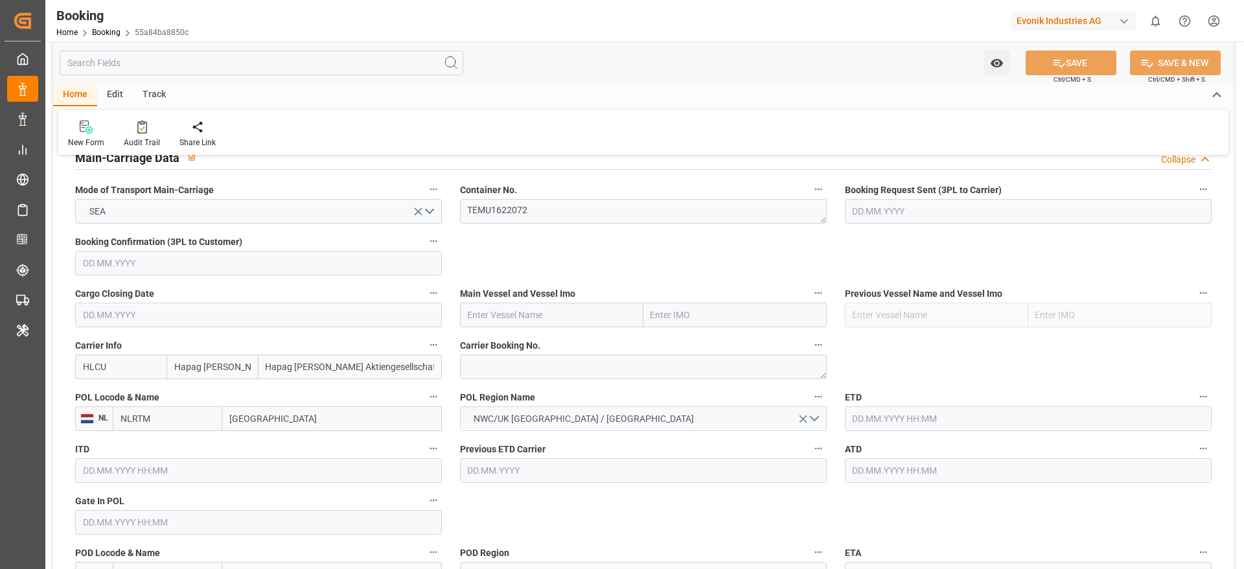
scroll to position [874, 0]
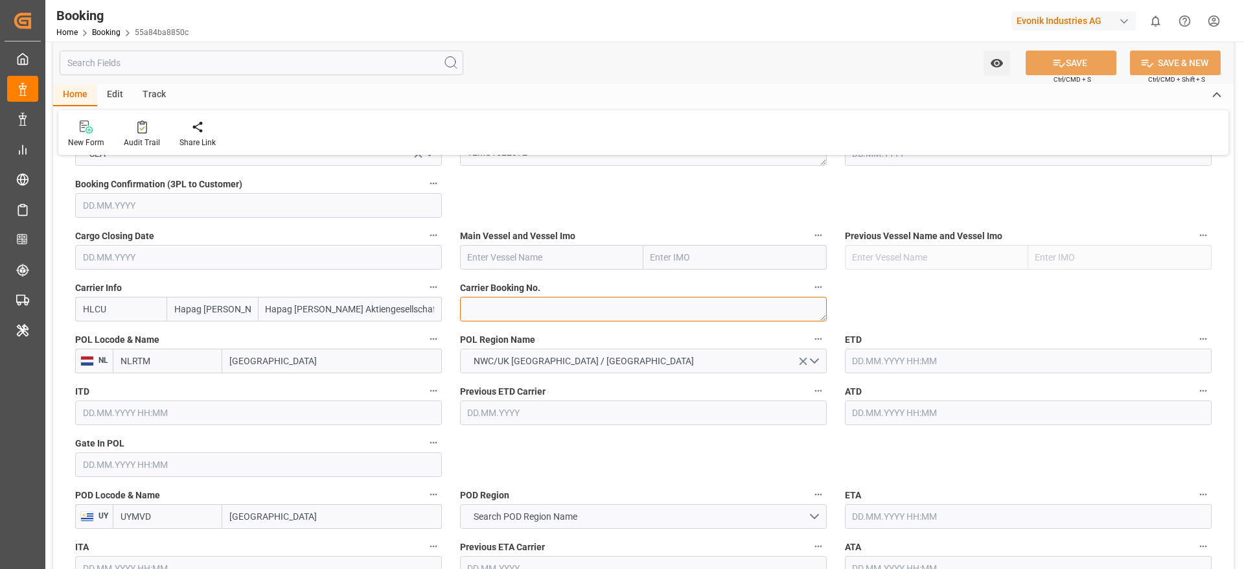
click at [472, 310] on textarea at bounding box center [643, 309] width 367 height 25
paste textarea "90028962"
click at [481, 309] on textarea "90028962" at bounding box center [643, 309] width 367 height 25
type textarea "90028962"
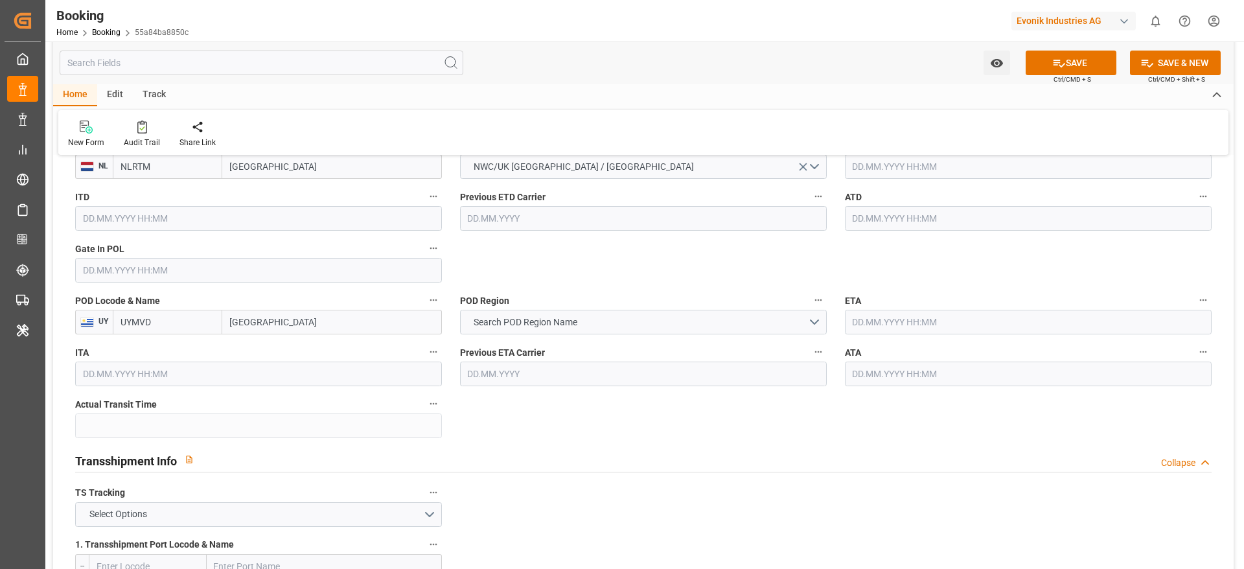
scroll to position [972, 0]
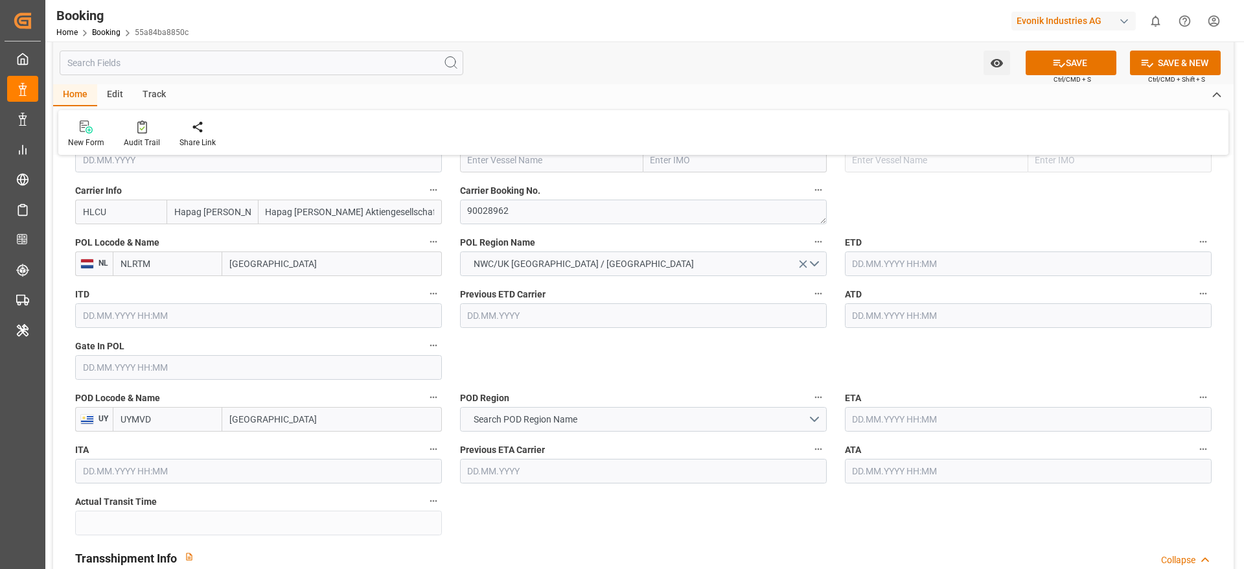
click at [484, 154] on div "New Form Audit Trail Share Link" at bounding box center [643, 132] width 1170 height 45
click at [484, 159] on input "text" at bounding box center [551, 160] width 183 height 25
paste input "BREMERHAVEN EXPRESS"
type input "BREMERHAVEN EXPRESS"
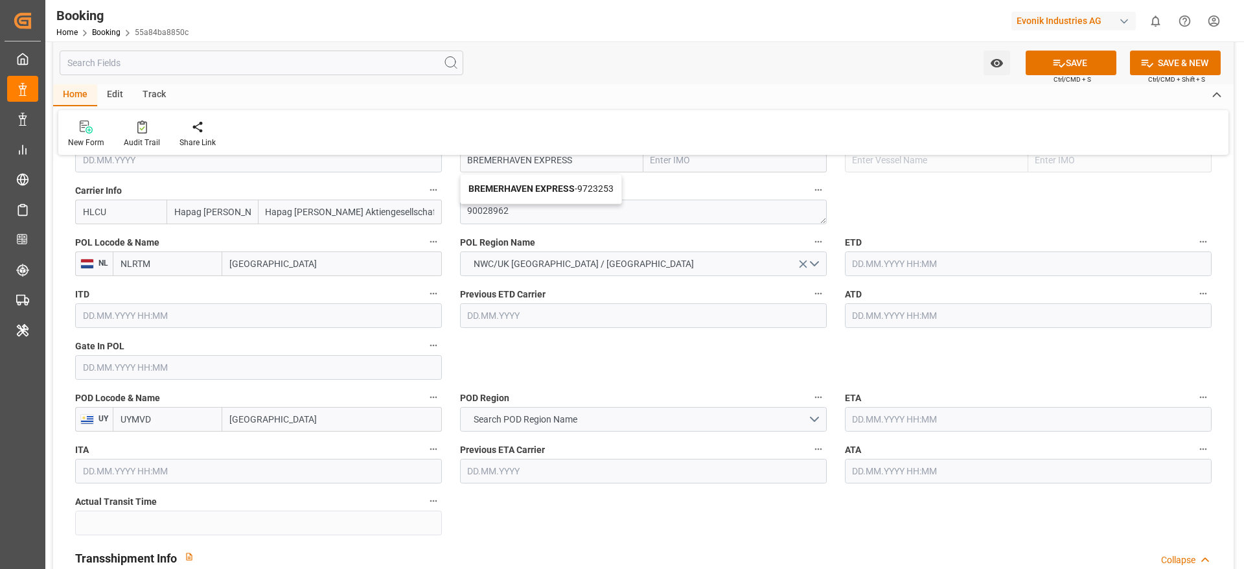
click at [530, 186] on b "BREMERHAVEN EXPRESS" at bounding box center [521, 188] width 106 height 10
type input "9723253"
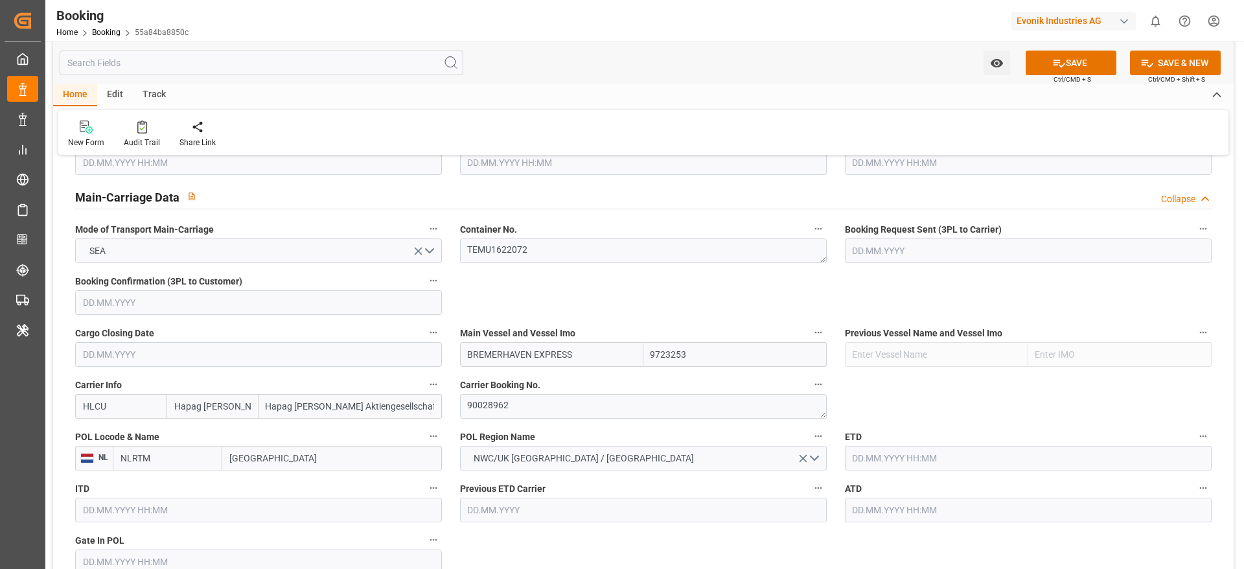
scroll to position [874, 0]
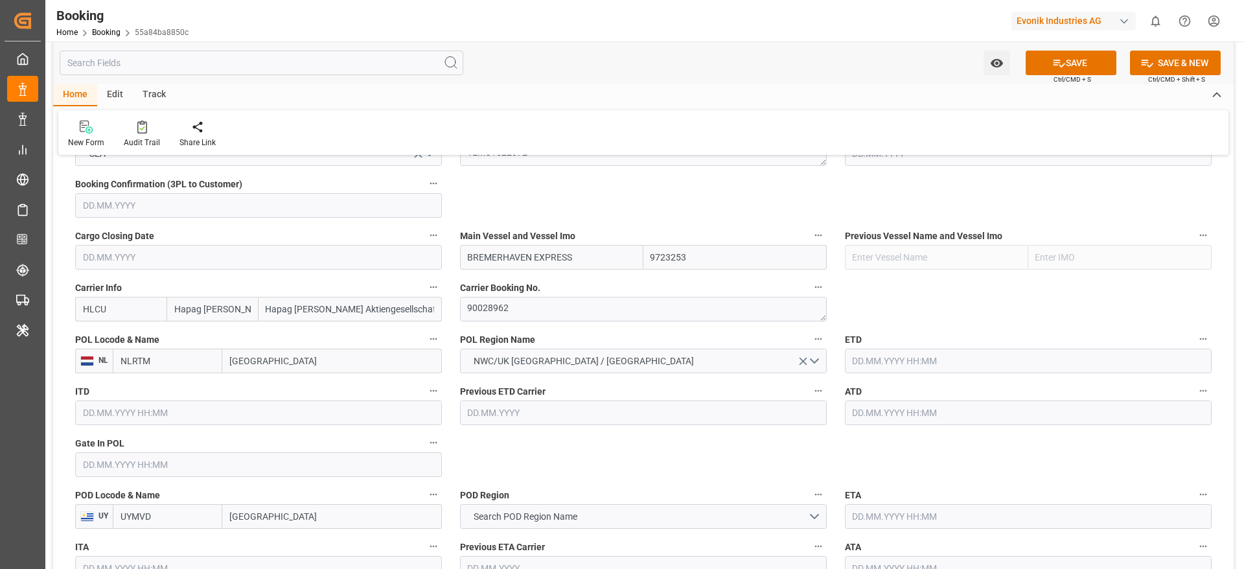
type input "BREMERHAVEN EXPRESS"
click at [267, 370] on input "Rotterdam" at bounding box center [332, 360] width 220 height 25
paste input "[GEOGRAPHIC_DATA]"
type input "[GEOGRAPHIC_DATA]"
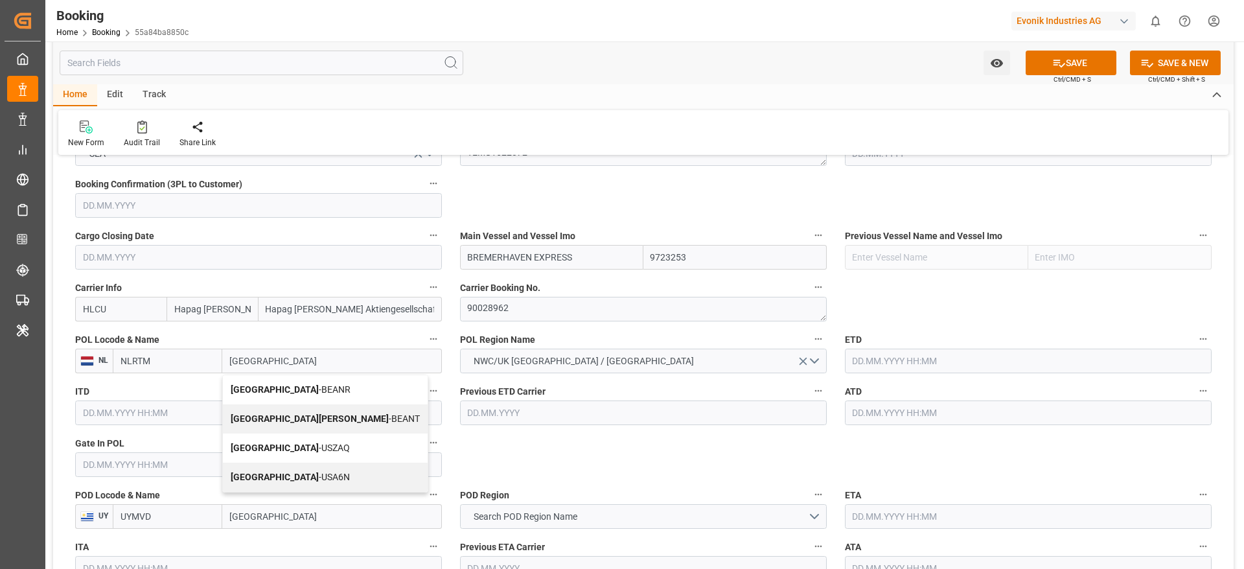
click at [286, 385] on span "Antwerp - BEANR" at bounding box center [291, 389] width 120 height 10
type input "BEANR"
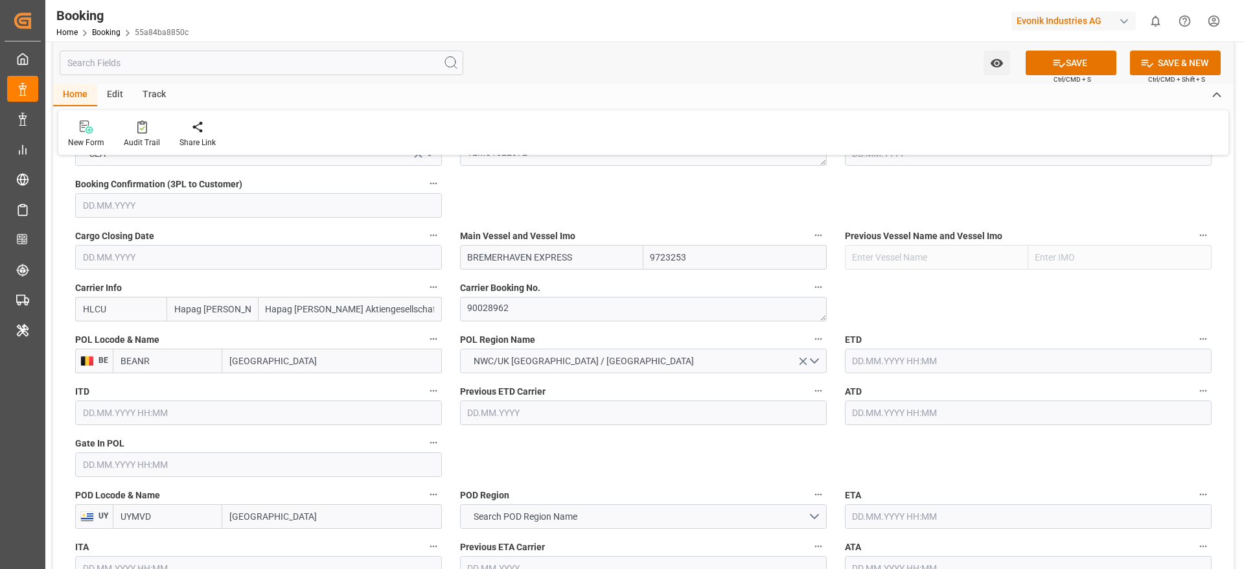
type input "[GEOGRAPHIC_DATA]"
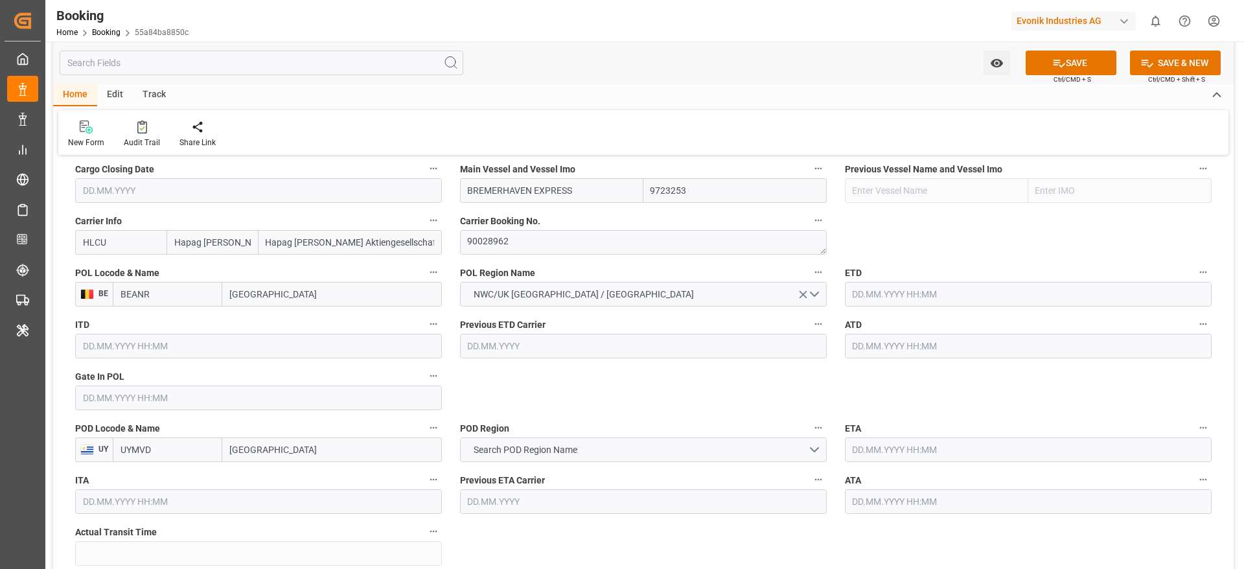
scroll to position [972, 0]
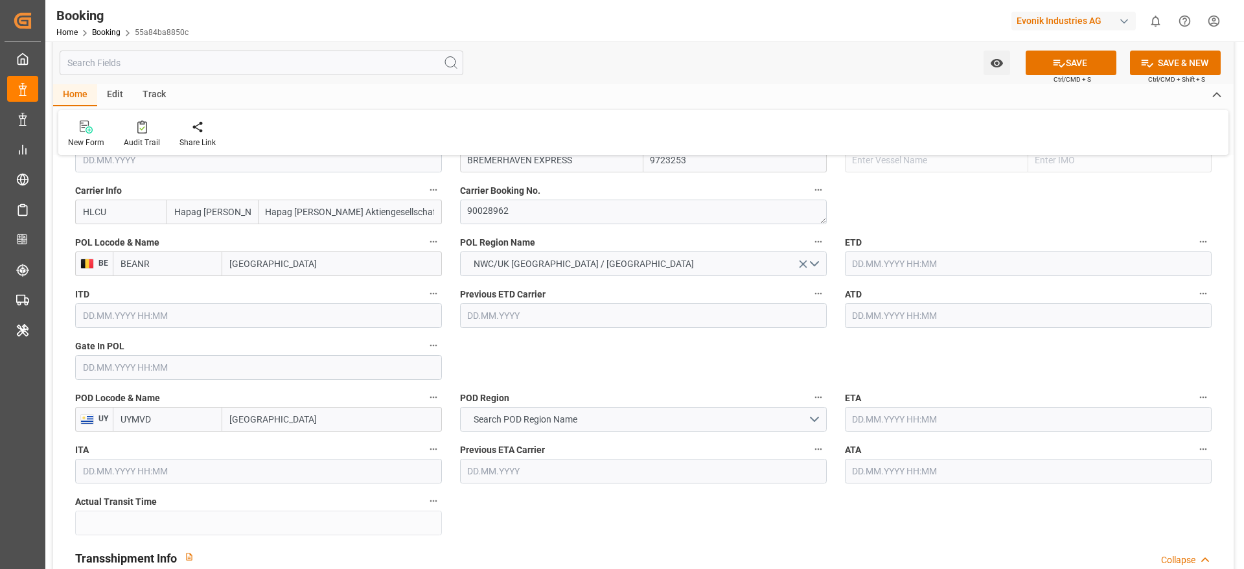
click at [251, 420] on input "Montevideo" at bounding box center [332, 419] width 220 height 25
click at [530, 418] on span "Search POD Region Name" at bounding box center [525, 420] width 117 height 14
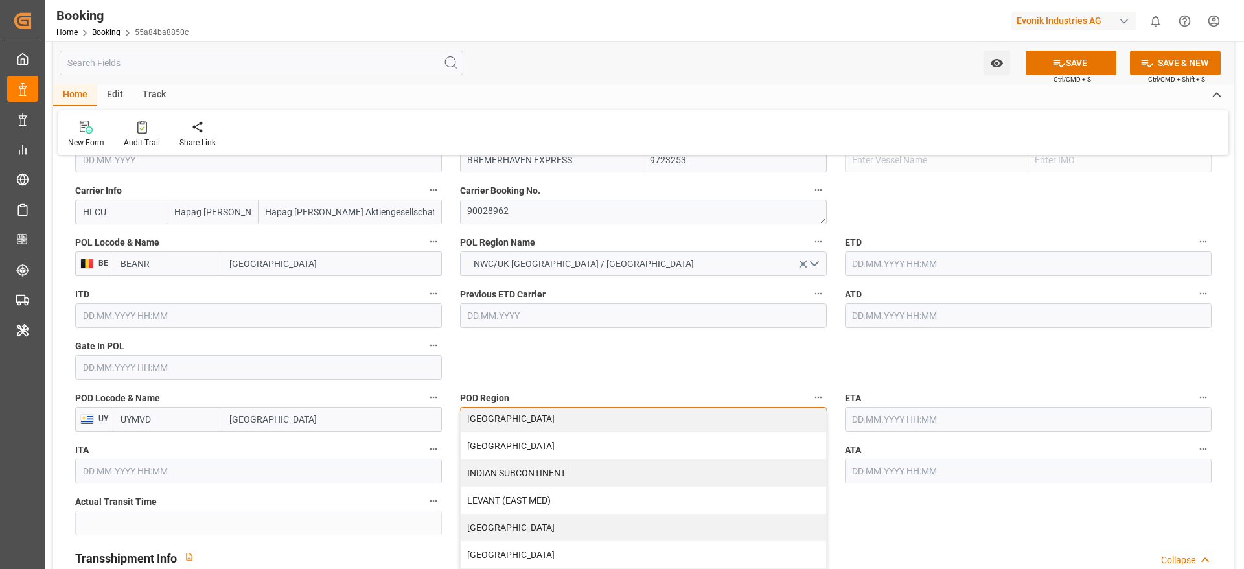
scroll to position [264, 0]
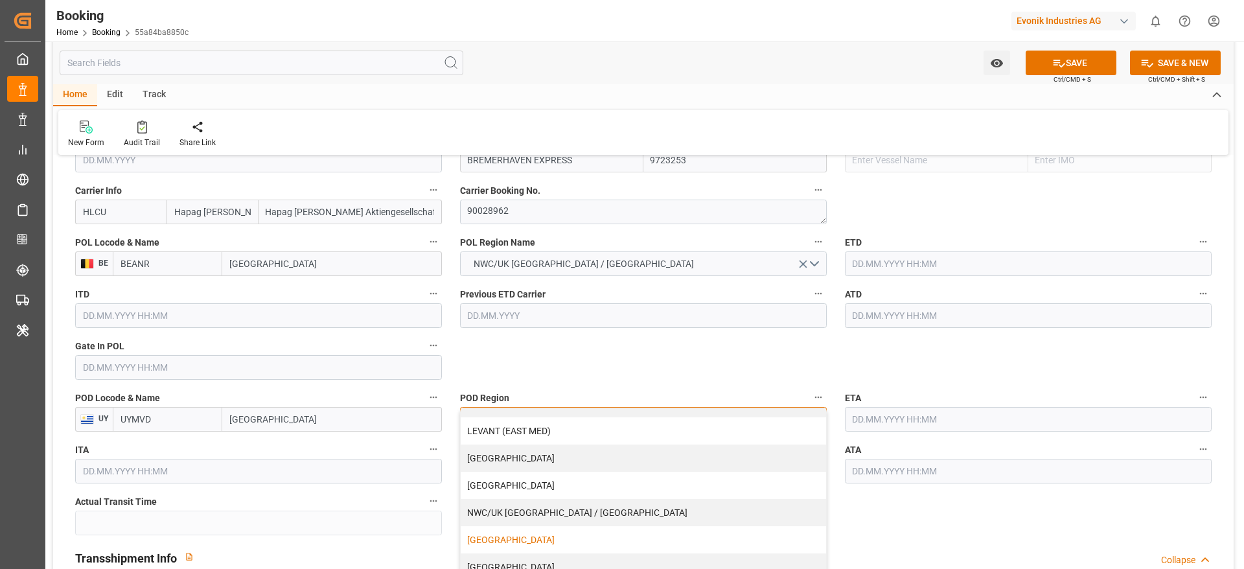
click at [562, 540] on div "[GEOGRAPHIC_DATA]" at bounding box center [643, 539] width 365 height 27
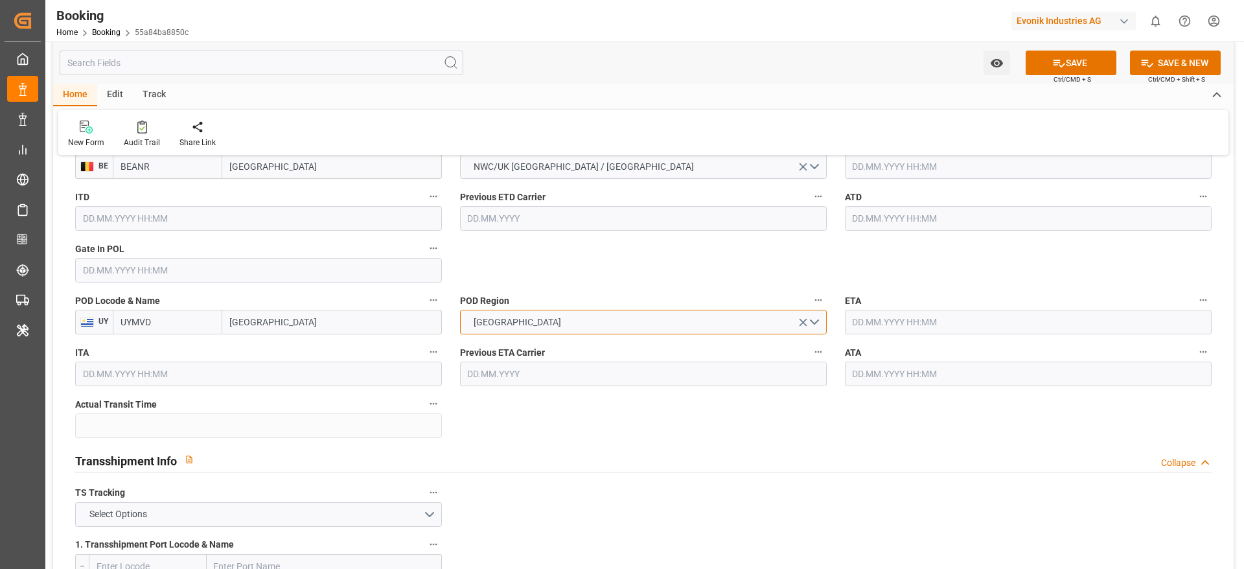
scroll to position [972, 0]
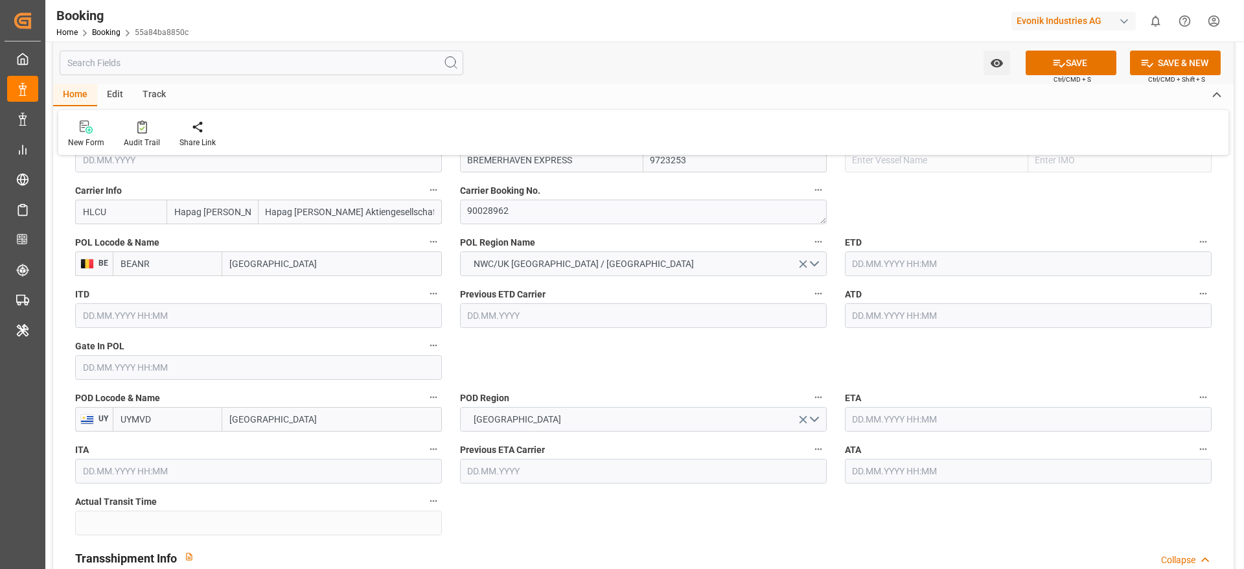
click at [209, 369] on input "text" at bounding box center [258, 367] width 367 height 25
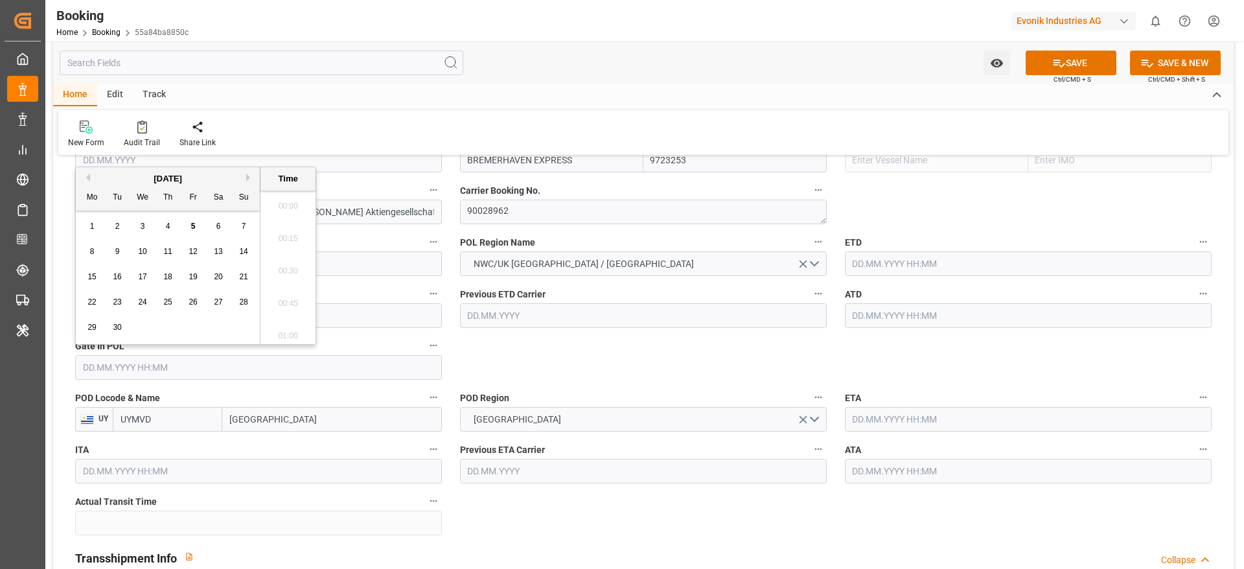
scroll to position [1365, 0]
click at [86, 174] on button "Previous Month" at bounding box center [86, 178] width 8 height 8
click at [166, 278] on span "14" at bounding box center [167, 276] width 8 height 9
type input "14.08.2025 00:00"
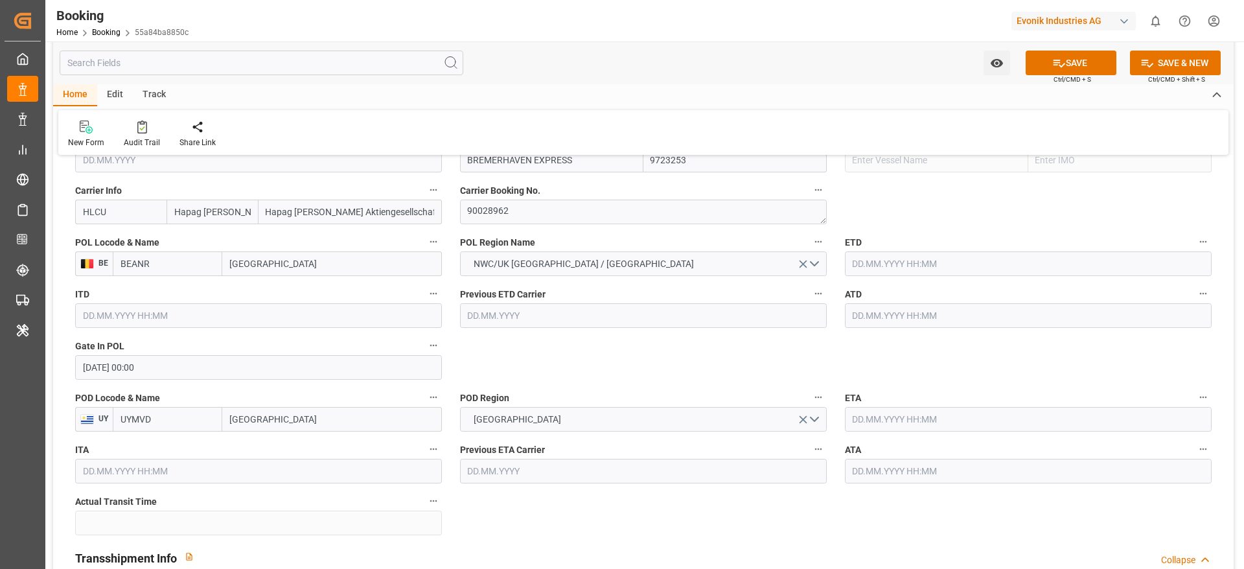
click at [931, 269] on input "text" at bounding box center [1028, 263] width 367 height 25
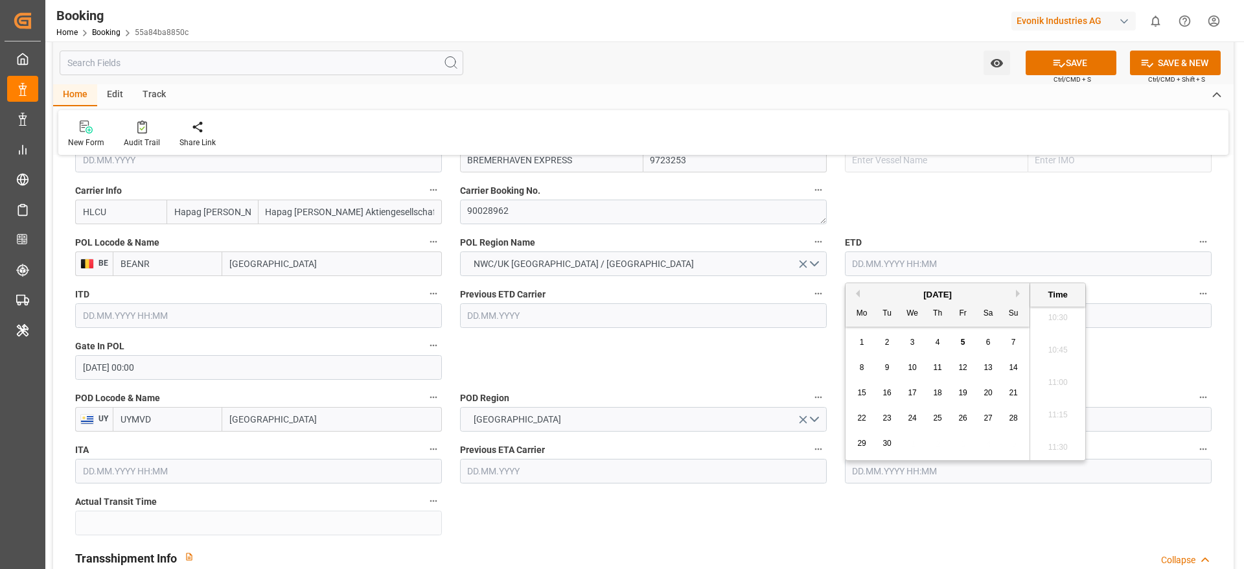
click at [853, 293] on button "Previous Month" at bounding box center [856, 294] width 8 height 8
click at [882, 421] on span "19" at bounding box center [886, 417] width 8 height 9
type input "19.08.2025 00:00"
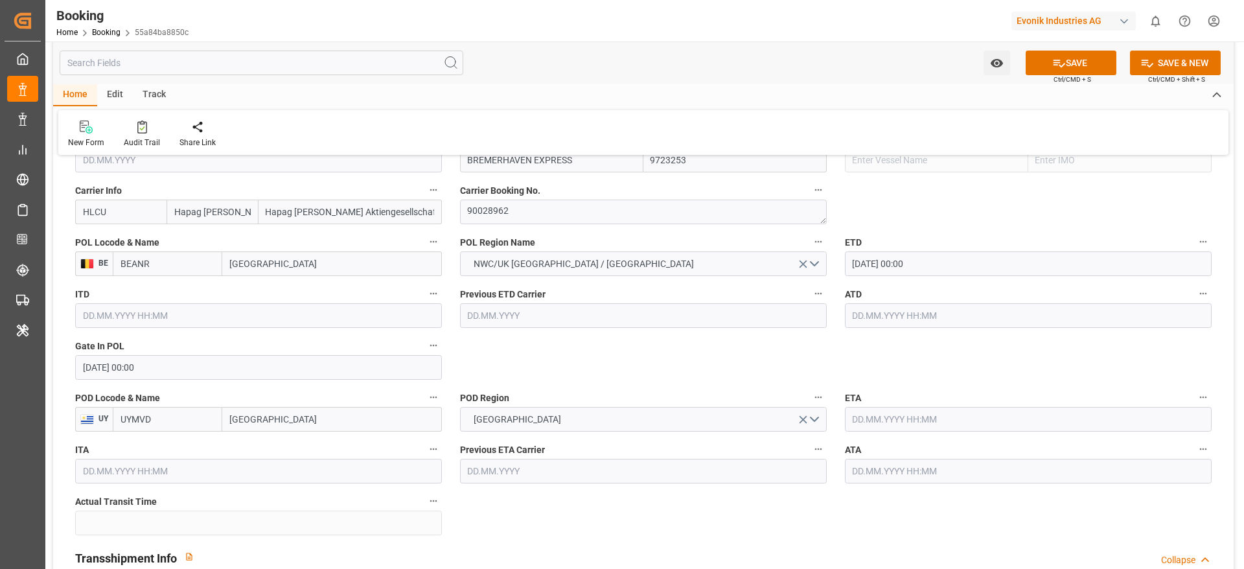
click at [845, 316] on input "text" at bounding box center [1028, 315] width 367 height 25
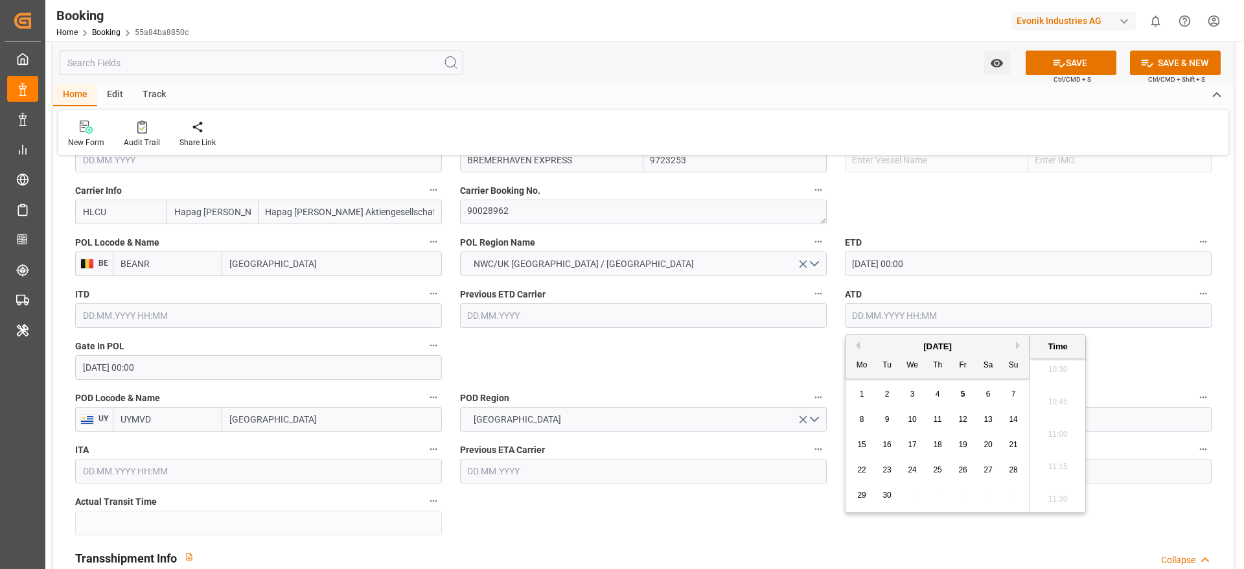
click at [857, 343] on button "Previous Month" at bounding box center [856, 345] width 8 height 8
drag, startPoint x: 882, startPoint y: 468, endPoint x: 880, endPoint y: 459, distance: 9.3
click at [883, 468] on div "19" at bounding box center [887, 470] width 16 height 16
type input "19.08.2025 00:00"
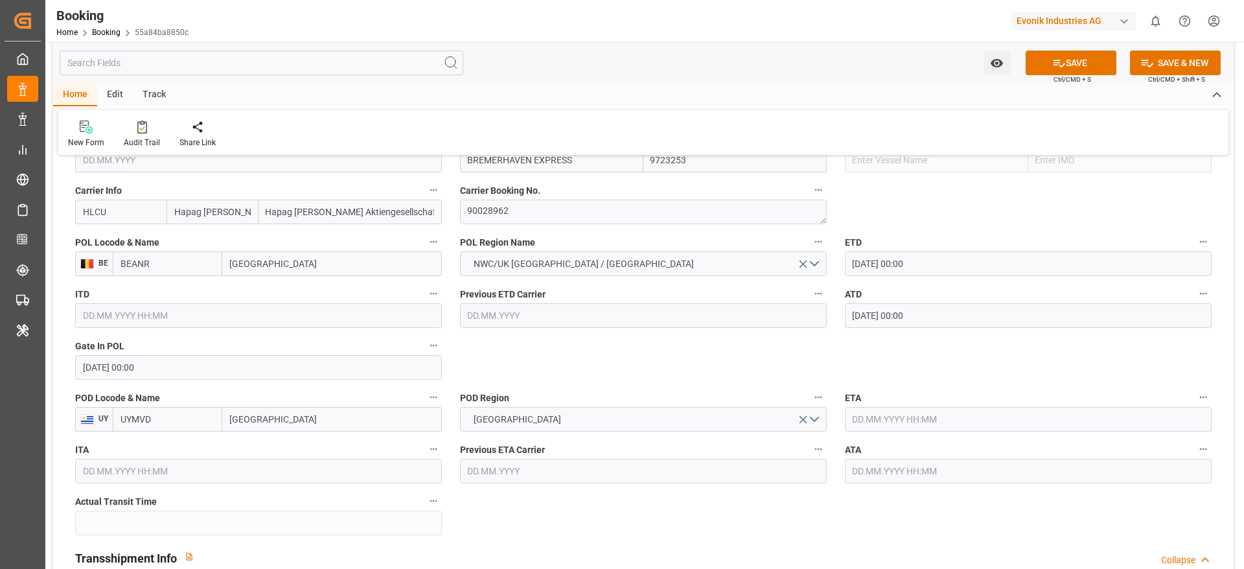
click at [936, 412] on input "text" at bounding box center [1028, 419] width 367 height 25
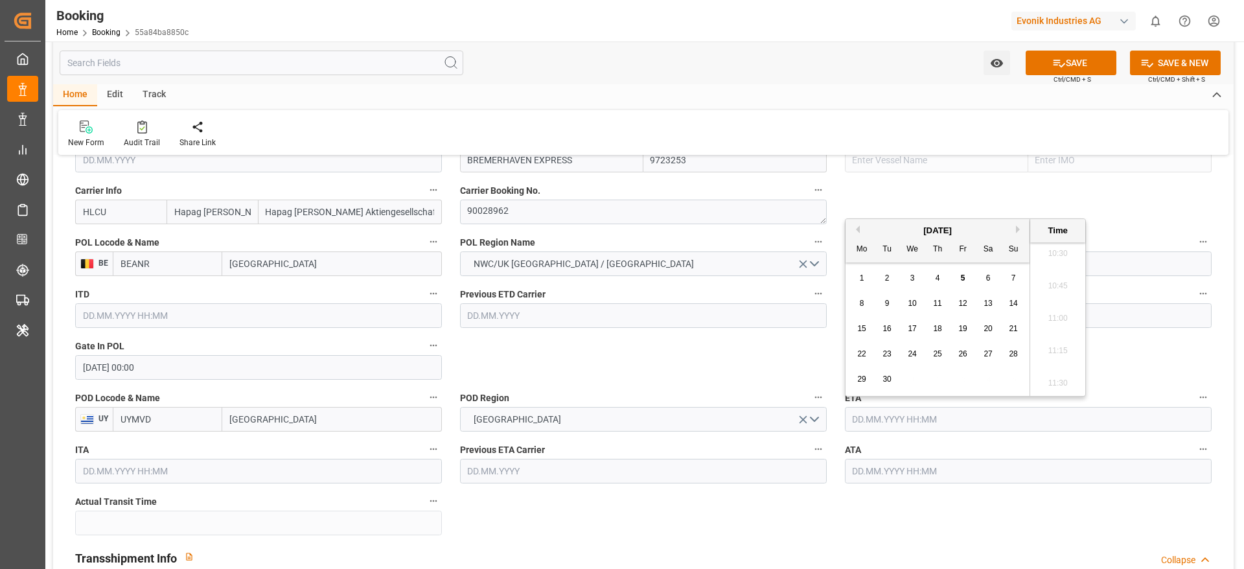
click at [913, 326] on span "17" at bounding box center [911, 328] width 8 height 9
type input "17.09.2025 00:00"
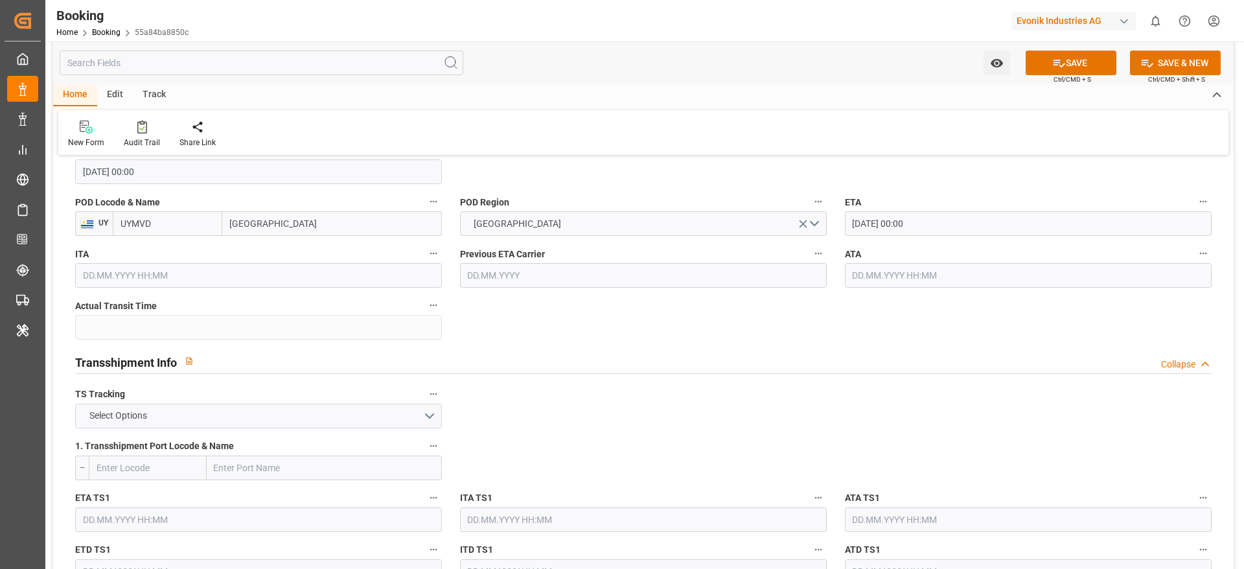
scroll to position [1263, 0]
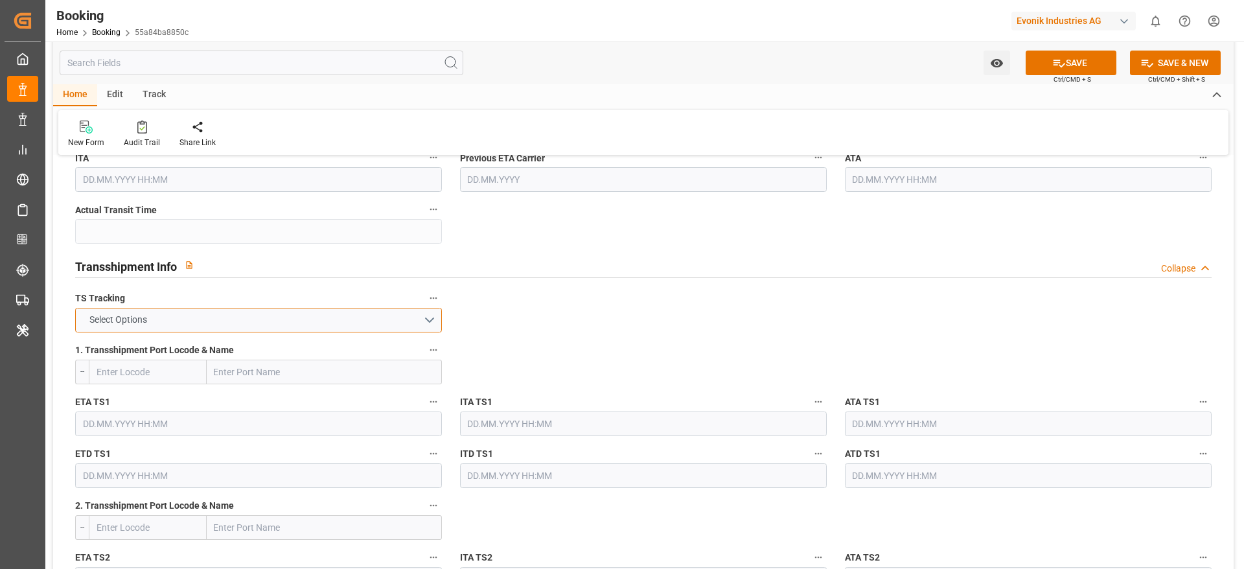
click at [315, 312] on button "Select Options" at bounding box center [258, 320] width 367 height 25
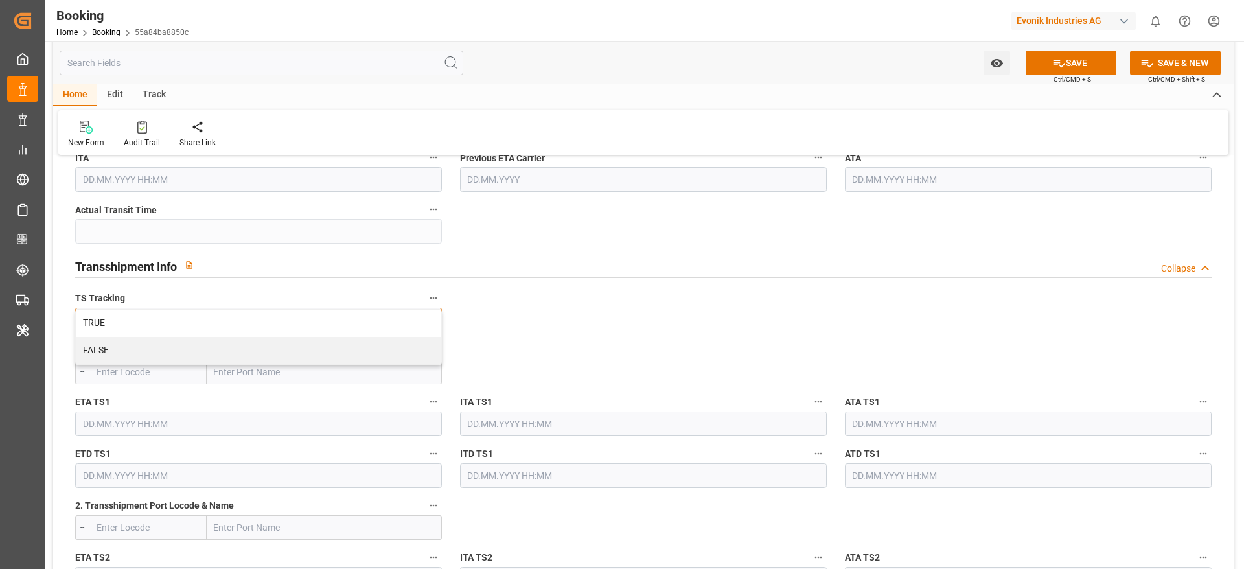
click at [308, 341] on div "FALSE" at bounding box center [258, 350] width 365 height 27
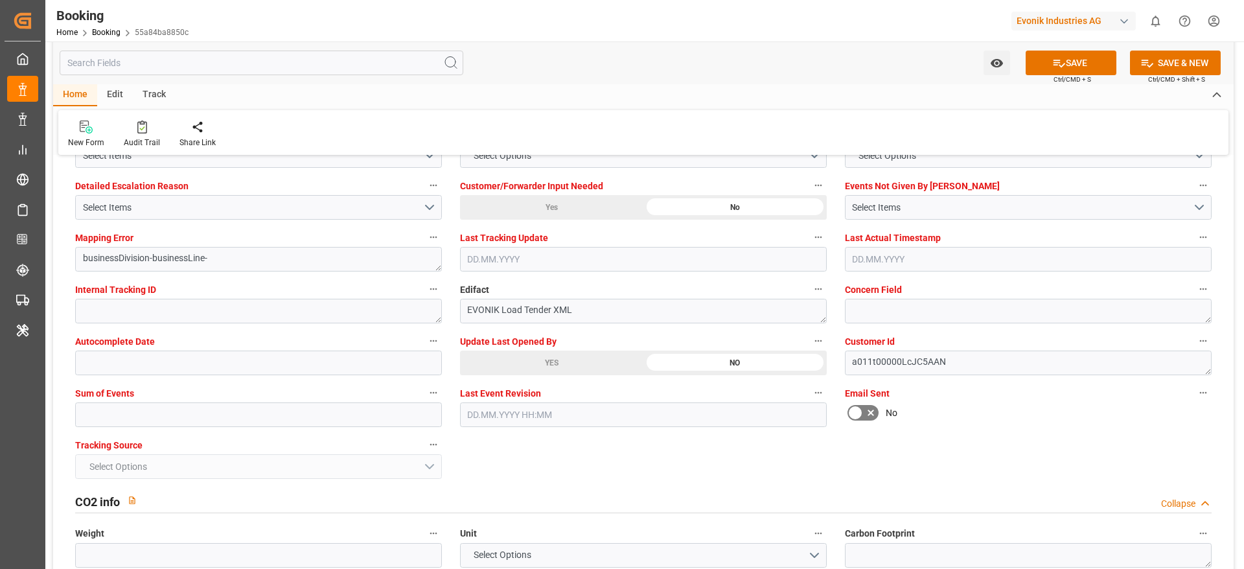
scroll to position [2623, 0]
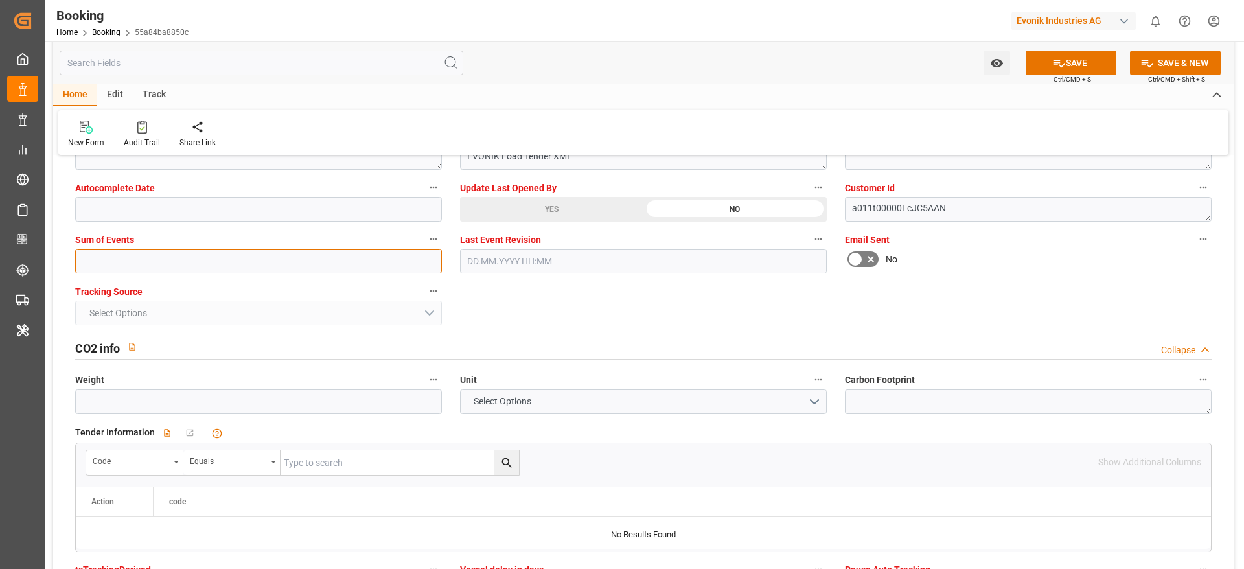
click at [114, 257] on input "text" at bounding box center [258, 261] width 367 height 25
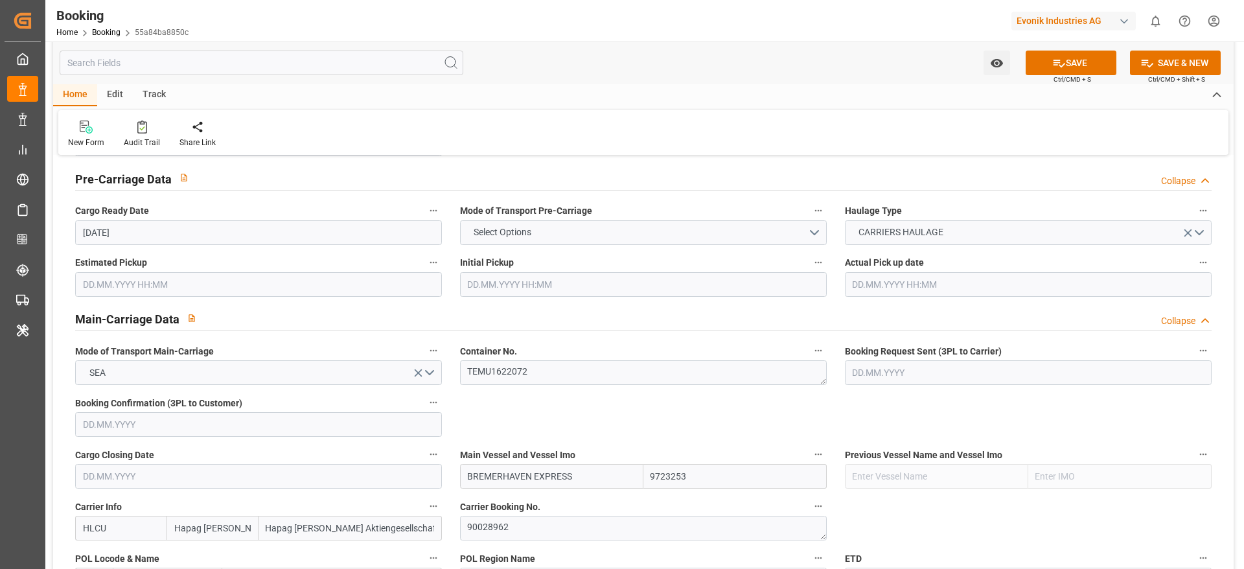
scroll to position [680, 0]
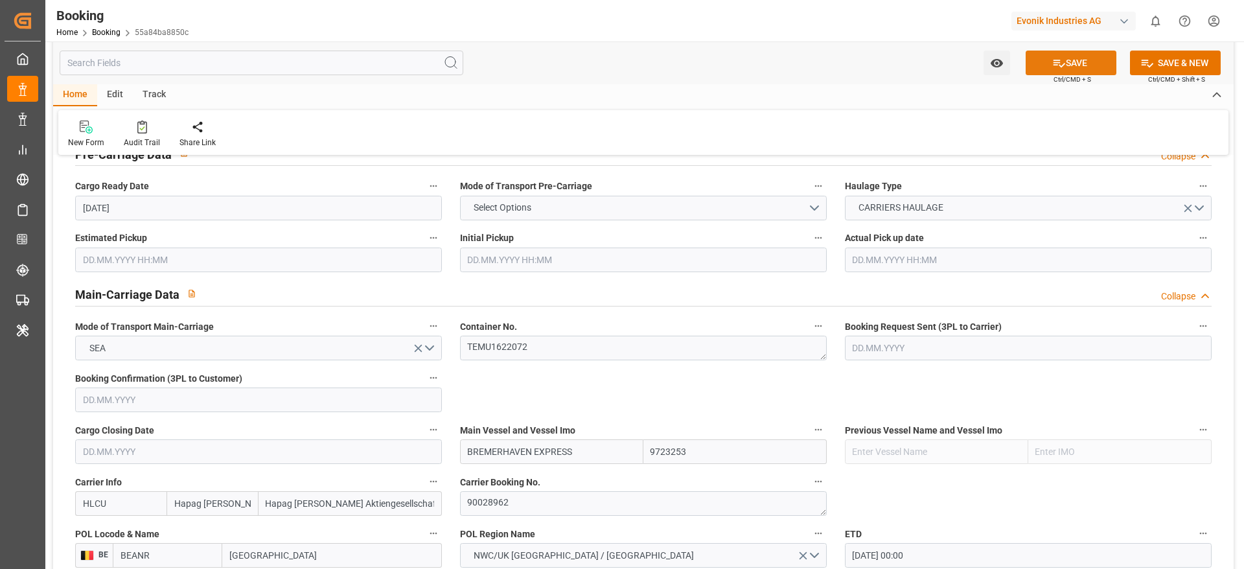
type input "0"
click at [1065, 58] on button "SAVE" at bounding box center [1070, 63] width 91 height 25
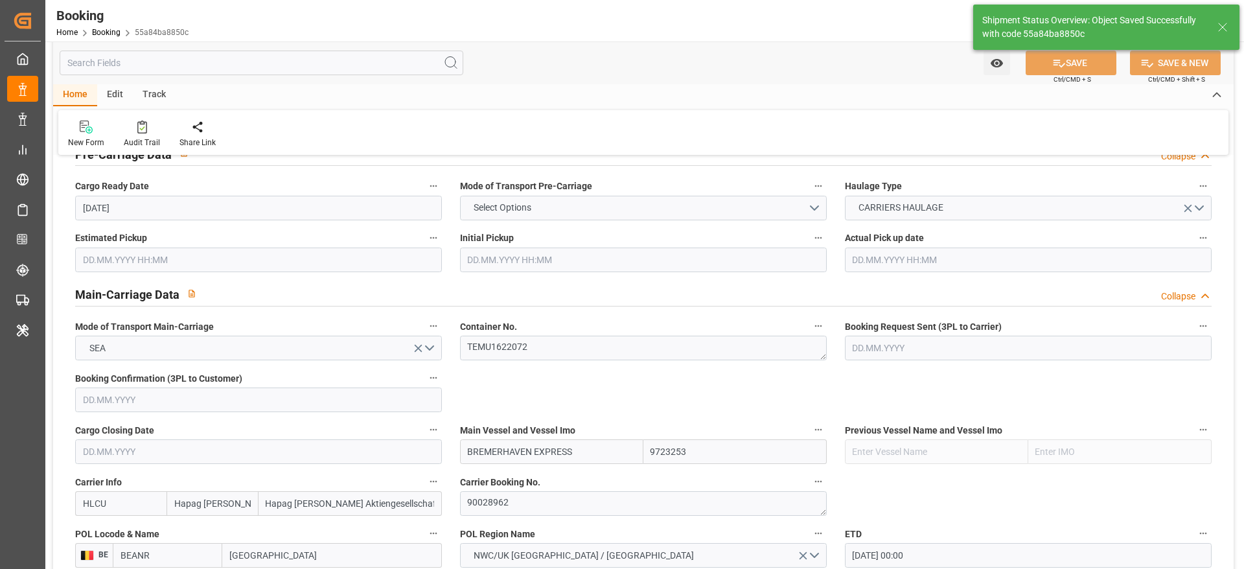
type textarea "varshini suresh"
type input "19.08.2025 00:00"
type input "17.09.2025 00:00"
type input "05.09.2025 05:42"
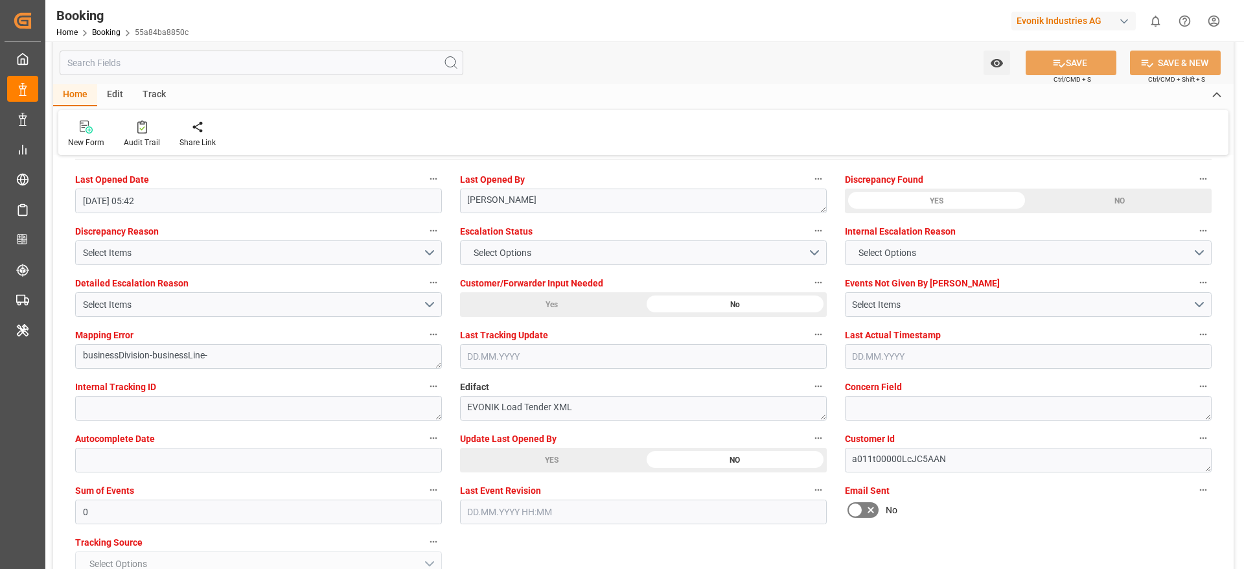
scroll to position [2332, 0]
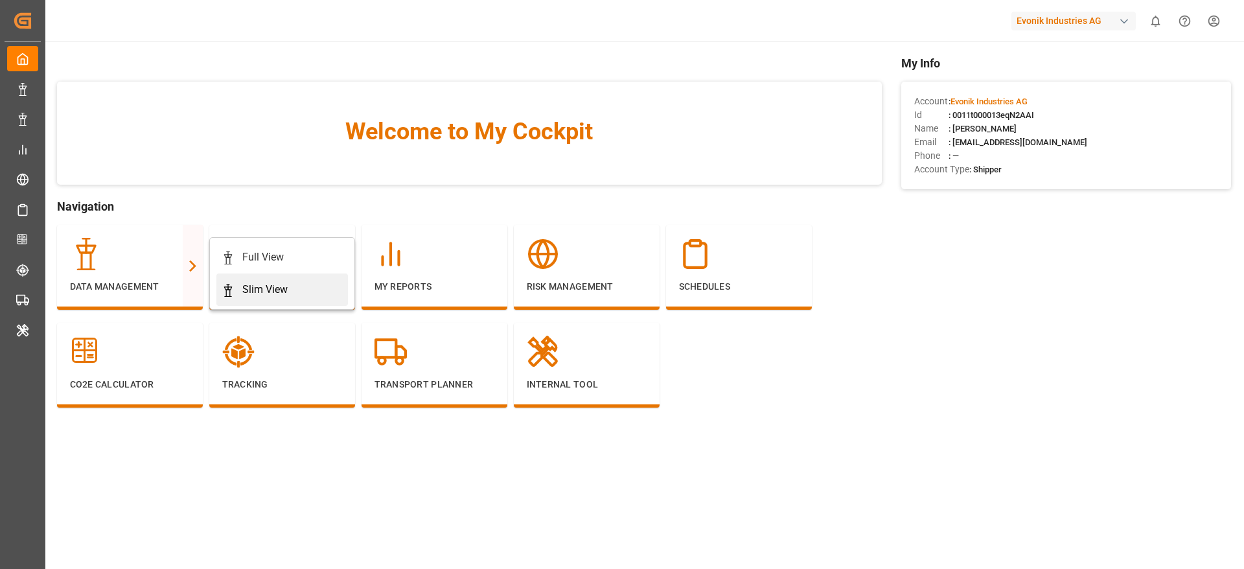
click at [258, 282] on div "Slim View" at bounding box center [264, 290] width 45 height 16
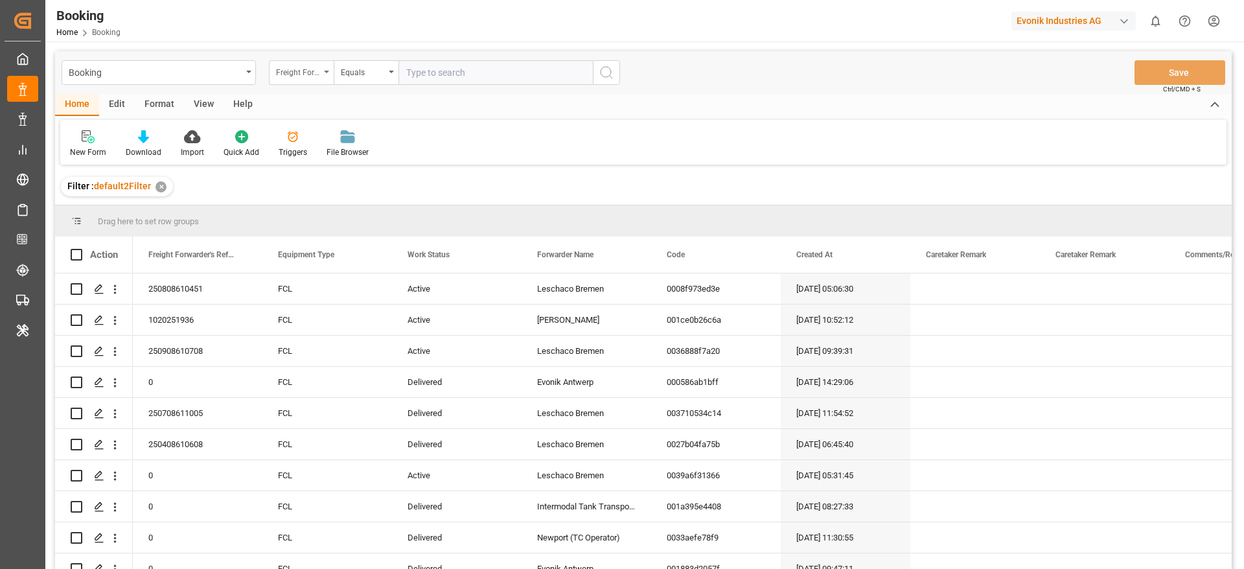
click at [304, 74] on div "Freight Forwarder's Reference No." at bounding box center [298, 70] width 44 height 15
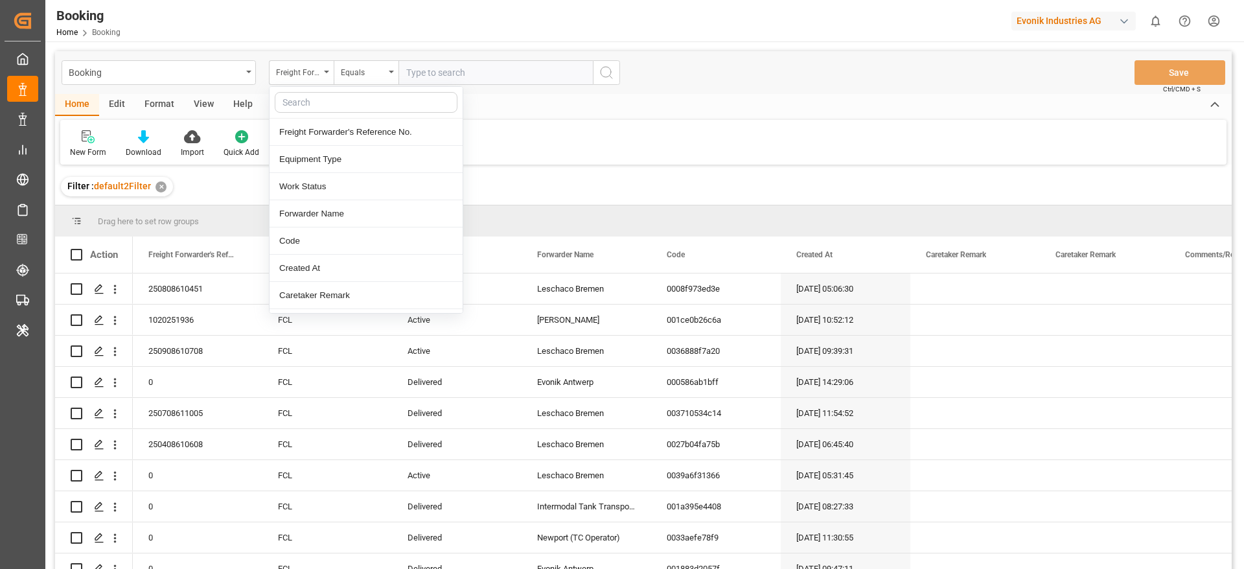
click at [307, 102] on input "text" at bounding box center [366, 102] width 183 height 21
type input "o"
type input "pod"
click at [319, 136] on div "POD Name" at bounding box center [365, 132] width 193 height 27
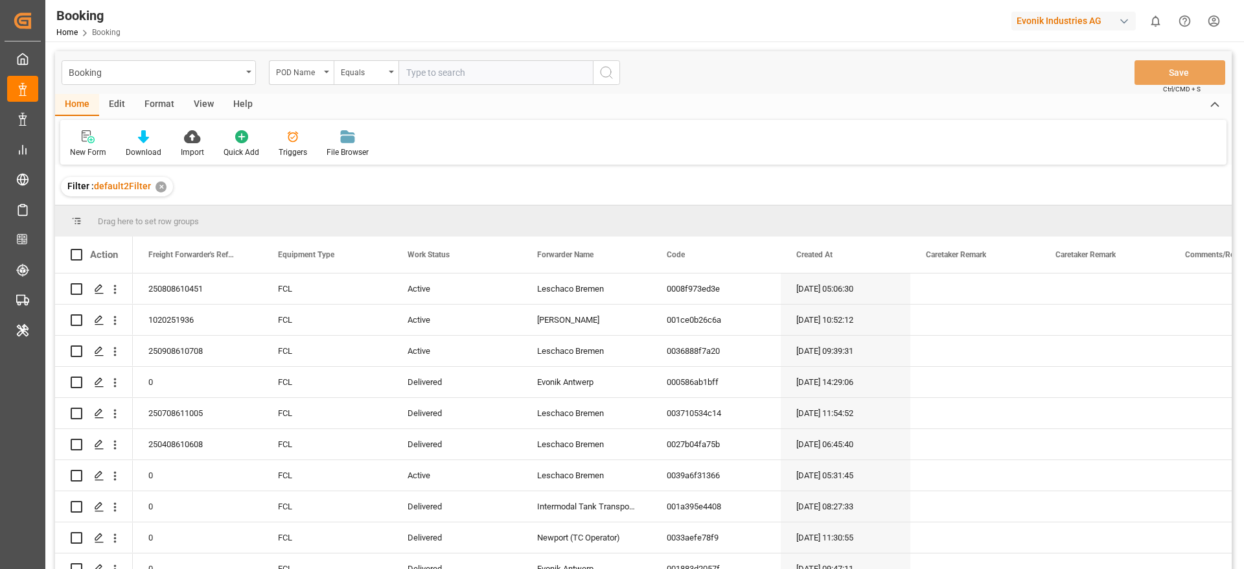
click at [442, 82] on input "text" at bounding box center [495, 72] width 194 height 25
paste input "[GEOGRAPHIC_DATA]"
type input "[GEOGRAPHIC_DATA]"
click at [593, 77] on button "search button" at bounding box center [606, 72] width 27 height 25
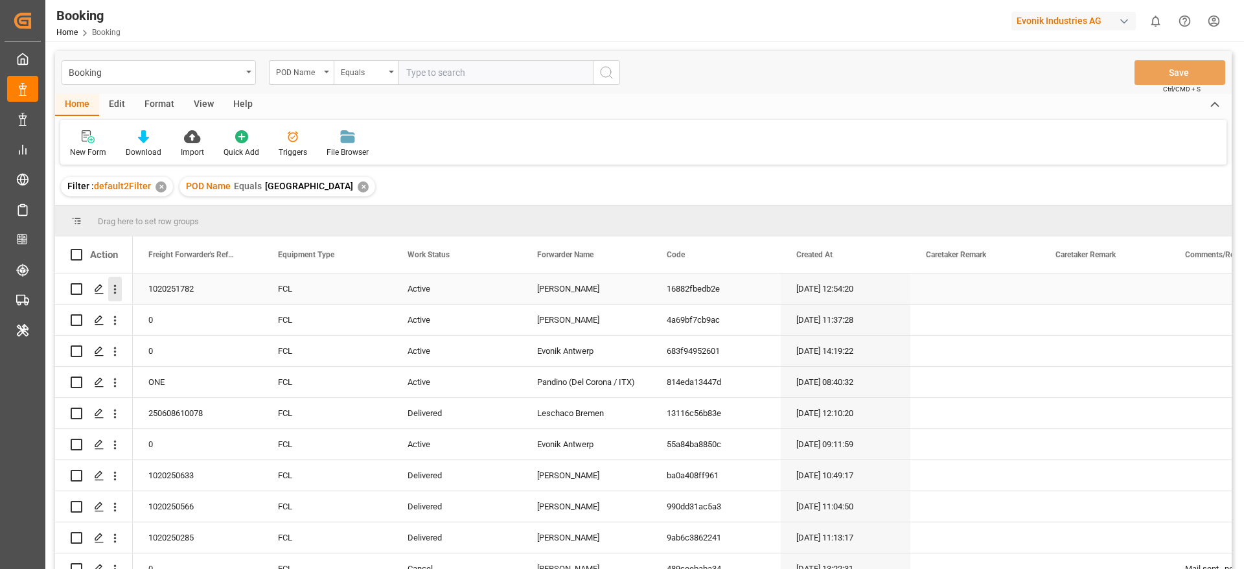
click at [116, 294] on icon "open menu" at bounding box center [115, 289] width 14 height 14
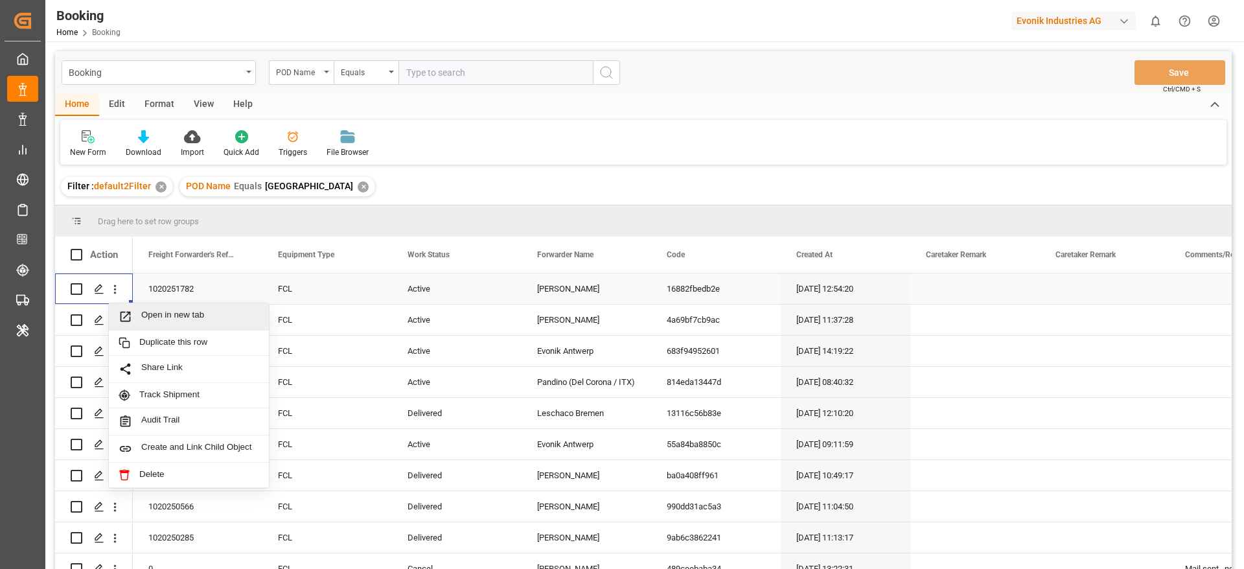
click at [159, 304] on div "Open in new tab" at bounding box center [189, 316] width 160 height 27
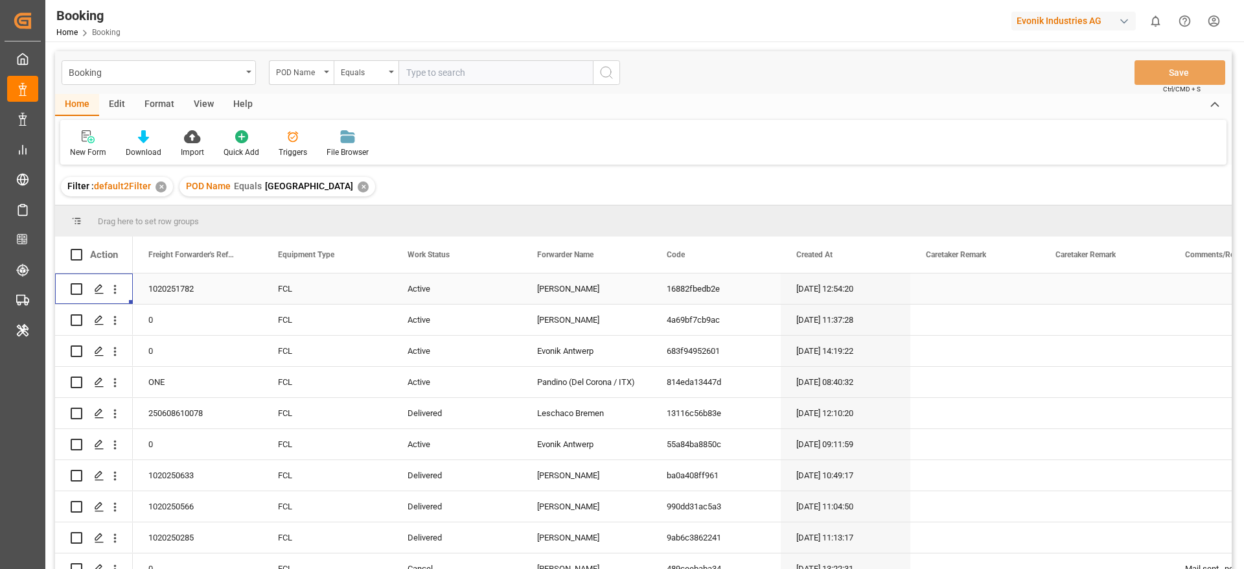
click at [358, 187] on div "✕" at bounding box center [363, 186] width 11 height 11
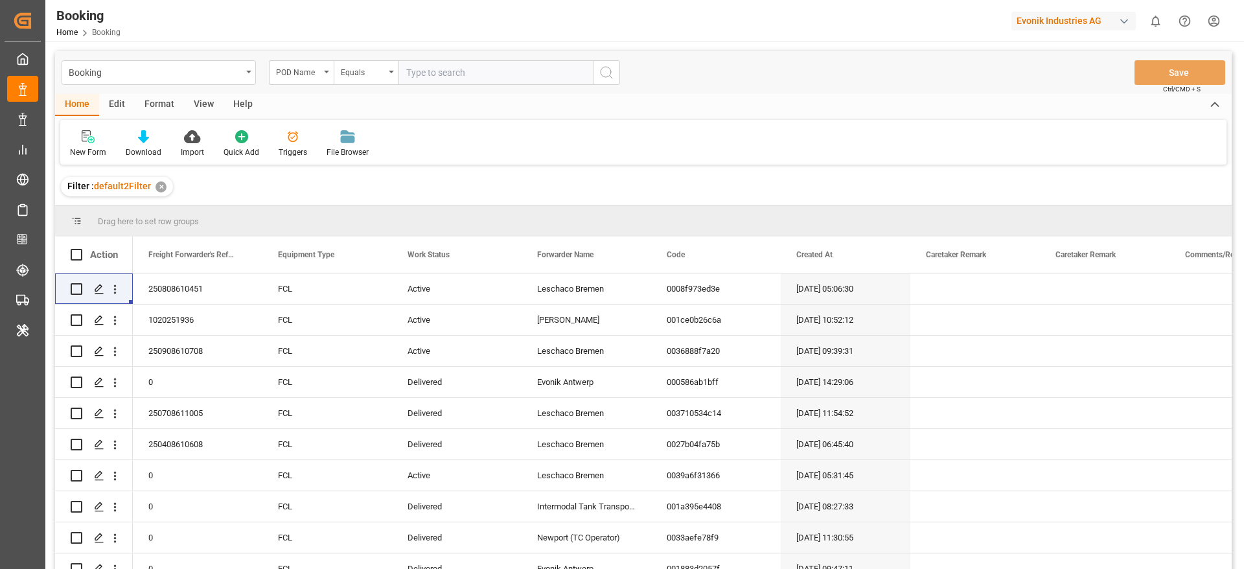
click at [405, 77] on input "text" at bounding box center [495, 72] width 194 height 25
paste input "[GEOGRAPHIC_DATA]"
type input "[GEOGRAPHIC_DATA]"
click at [606, 73] on icon "search button" at bounding box center [606, 73] width 16 height 16
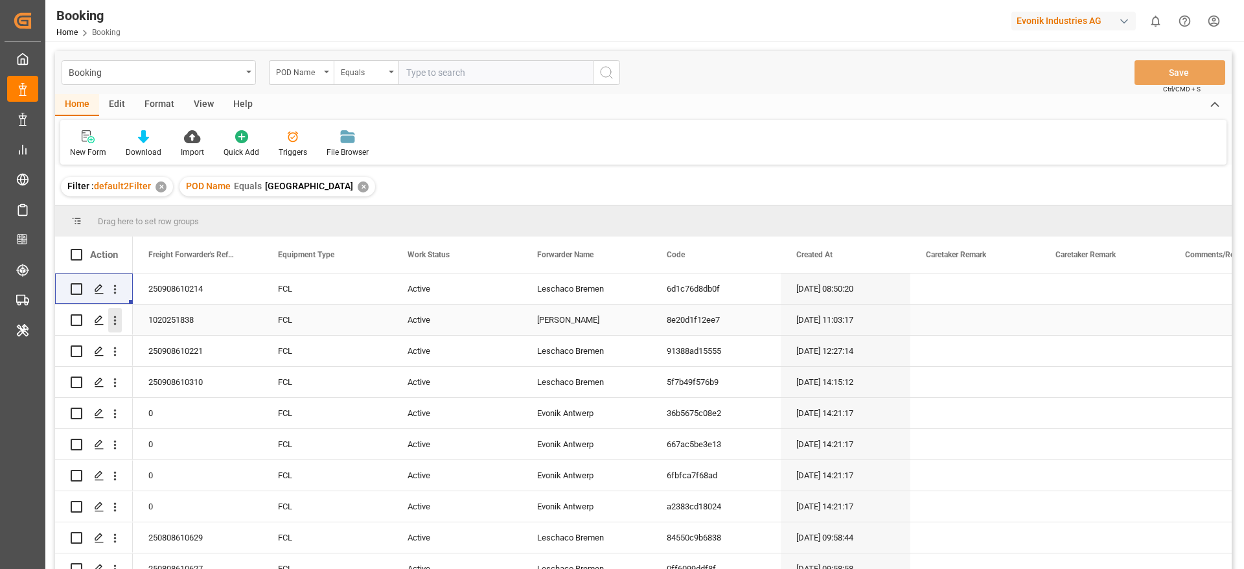
click at [119, 324] on icon "open menu" at bounding box center [115, 320] width 14 height 14
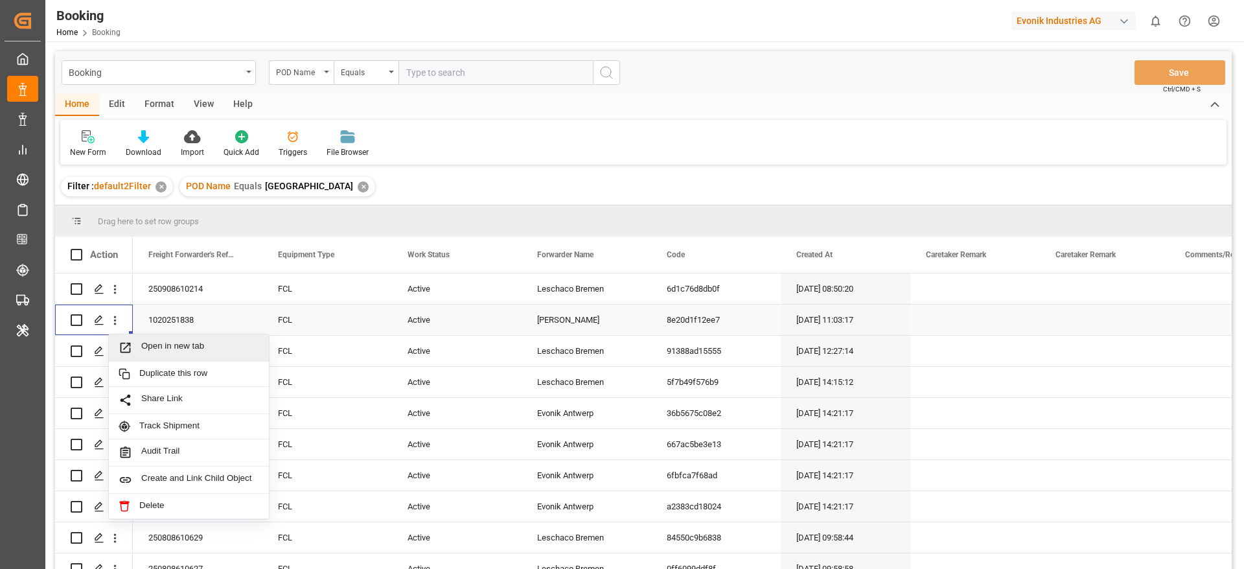
click at [181, 339] on div "Open in new tab" at bounding box center [189, 347] width 160 height 27
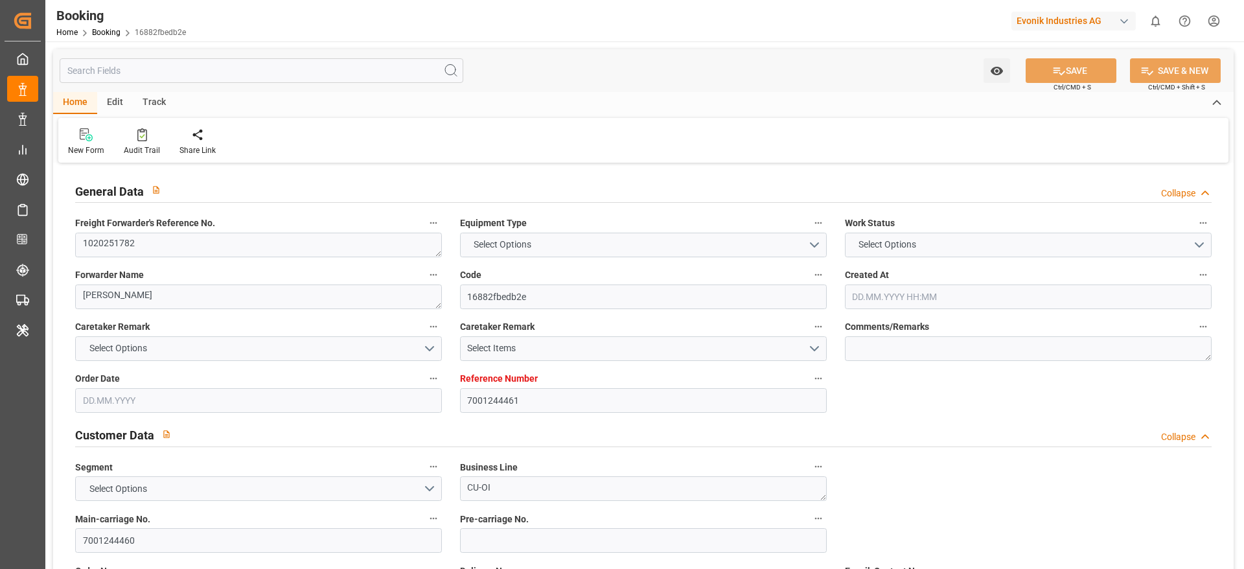
type input "7001244461"
type input "9723241"
type input "Hapag [PERSON_NAME]"
type input "Hapag [PERSON_NAME] Aktiengesellschaft"
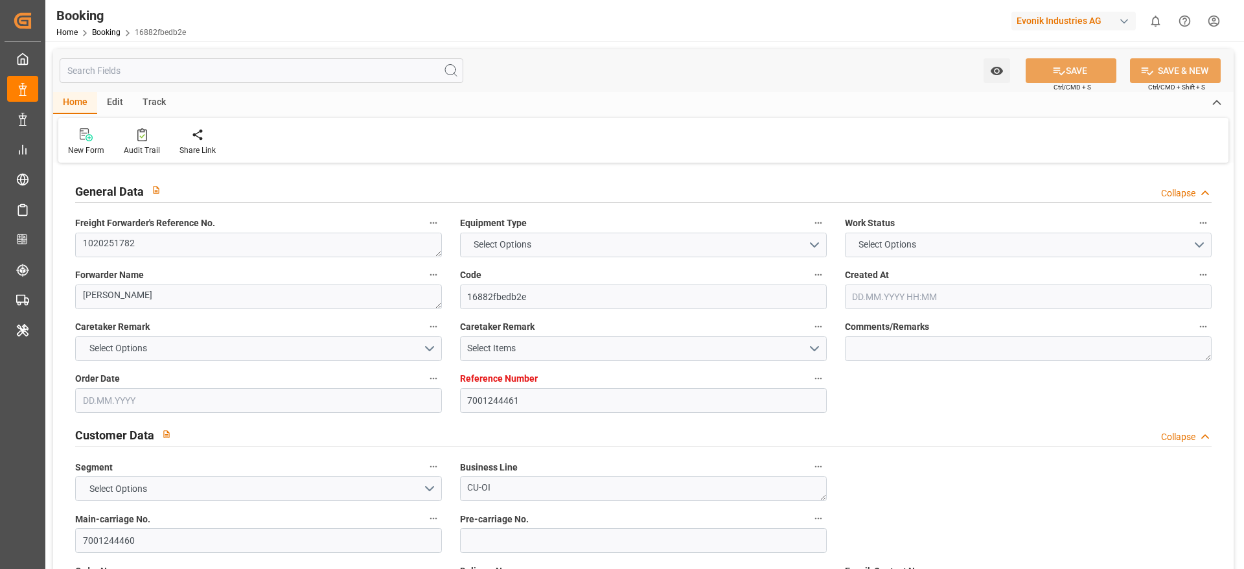
type input "BEANR"
type input "UYMVD"
type input "0"
type input "BEANR"
type input "UYMVD"
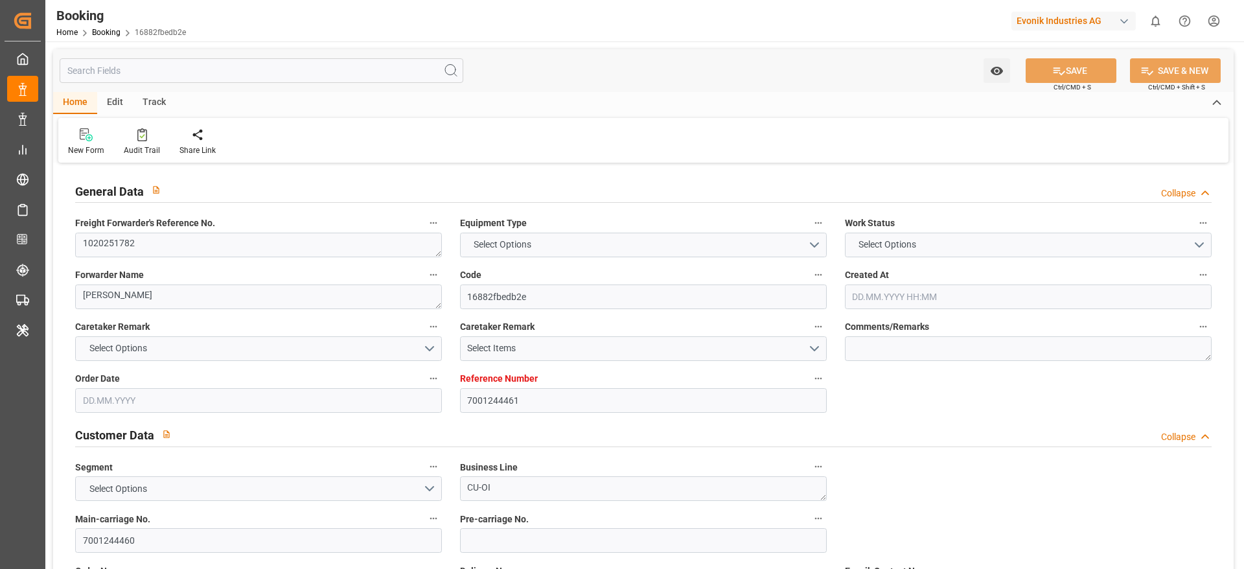
type input "9723241"
type input "[DATE] 12:54"
type input "[DATE]"
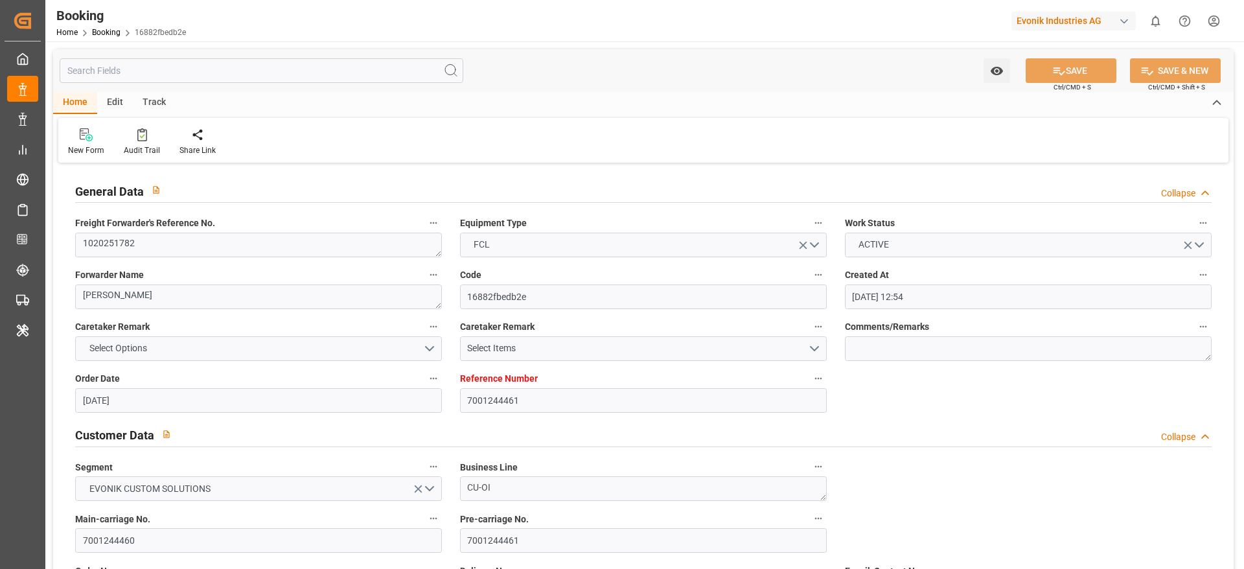
type input "[DATE] 00:00"
type input "[DATE] 06:00"
type input "[DATE] 00:00"
type input "[DATE] 14:30"
type input "[DATE] 12:34"
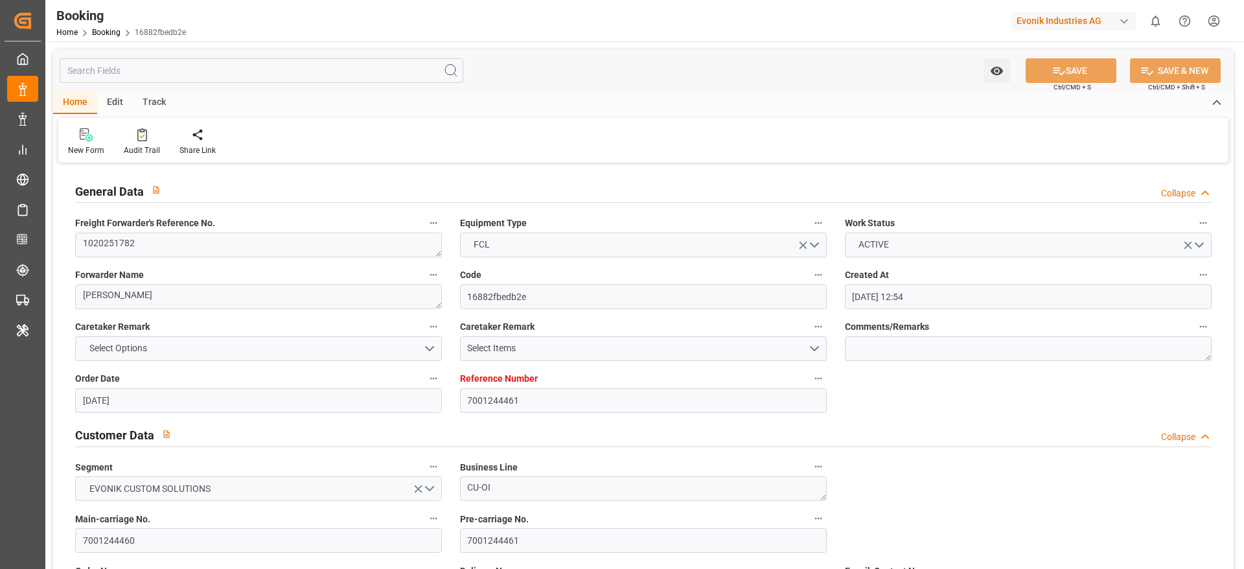
type input "[DATE] 05:00"
type input "[DATE] 00:00"
type input "[DATE]"
type input "[DATE] 14:40"
type input "[DATE]"
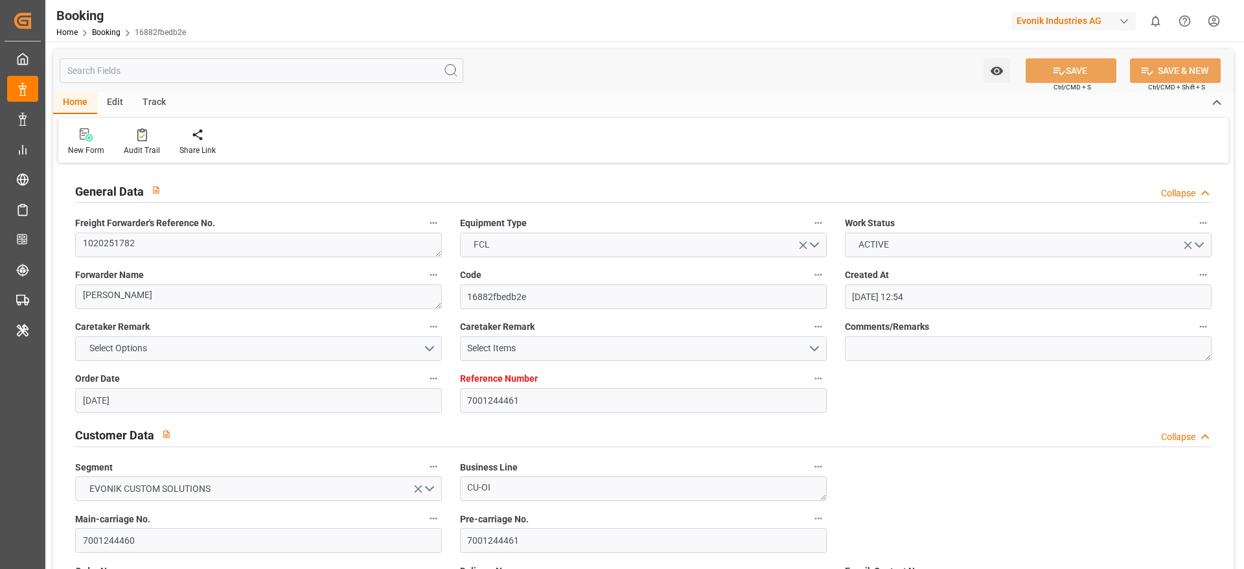
type input "[DATE] 11:31"
type input "[DATE] 15:13"
type input "[DATE] 21:07"
type input "[DATE] 13:30"
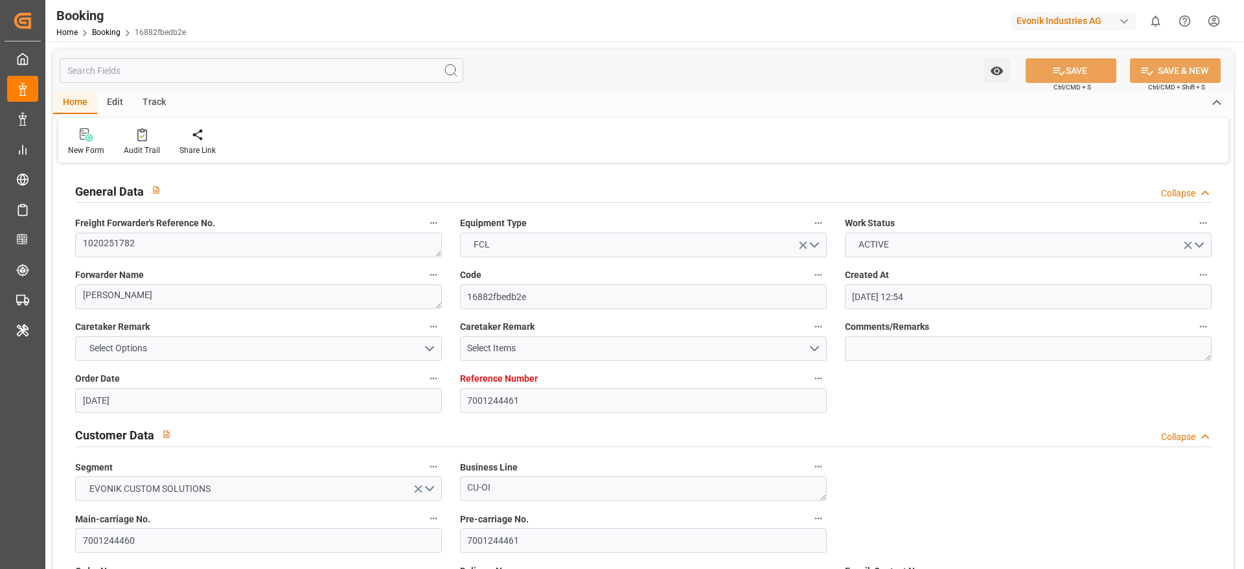
type input "[DATE] 13:30"
type input "[DATE] 21:00"
type input "[DATE] 22:00"
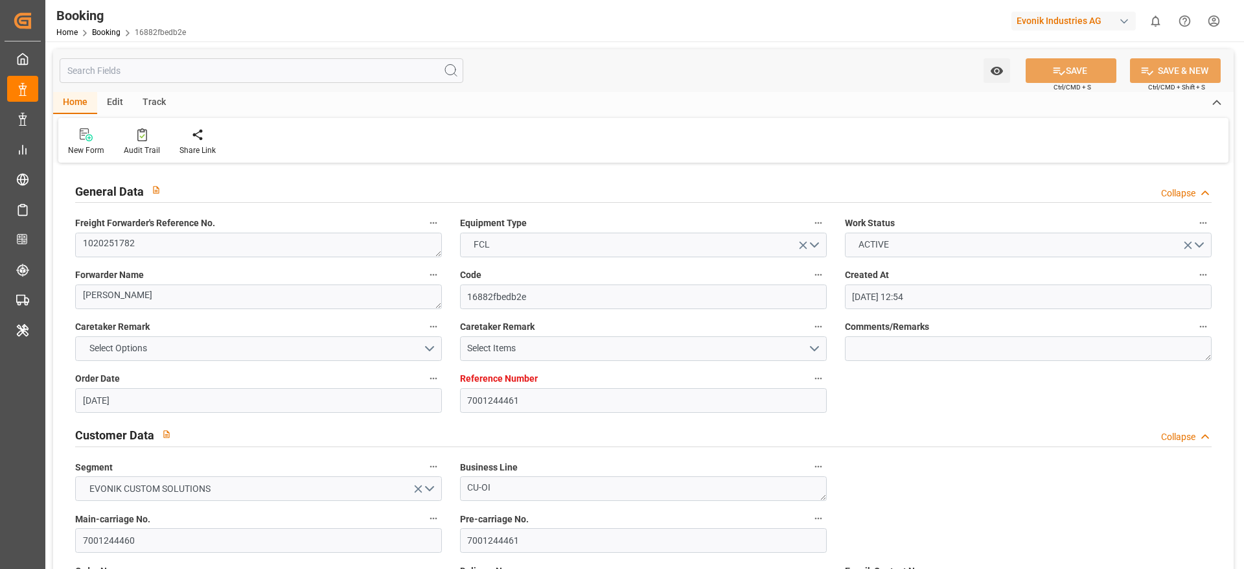
type input "[DATE] 00:08"
type input "[DATE] 14:00"
type input "[DATE] 15:04"
type input "[DATE] 05:00"
type input "[DATE] 12:33"
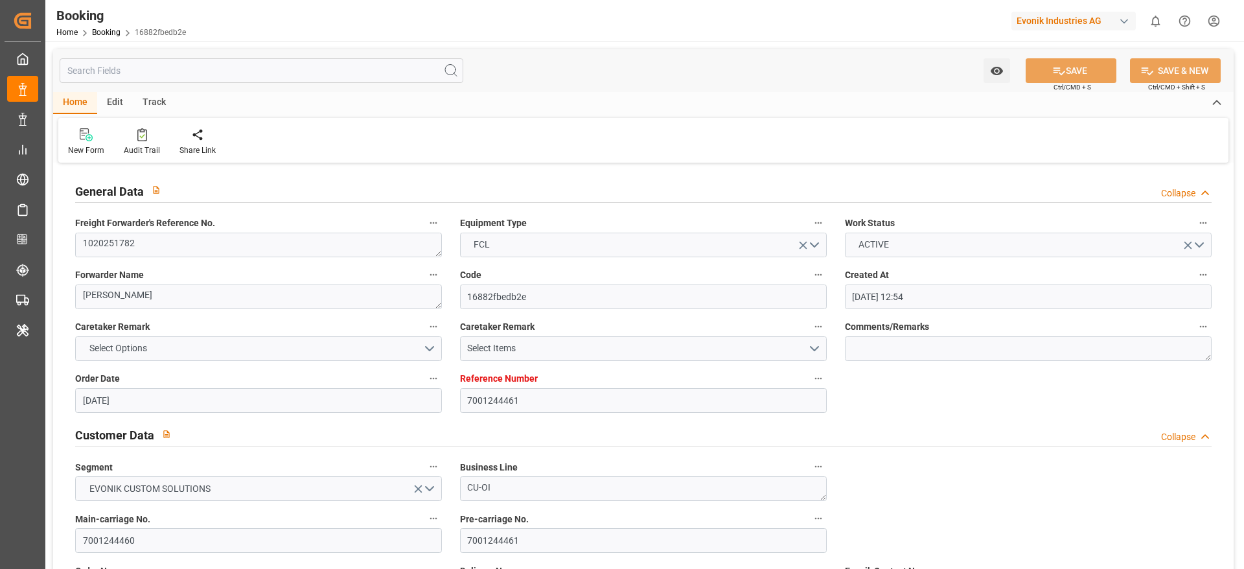
type input "[DATE] 10:00"
type input "[DATE] 12:33"
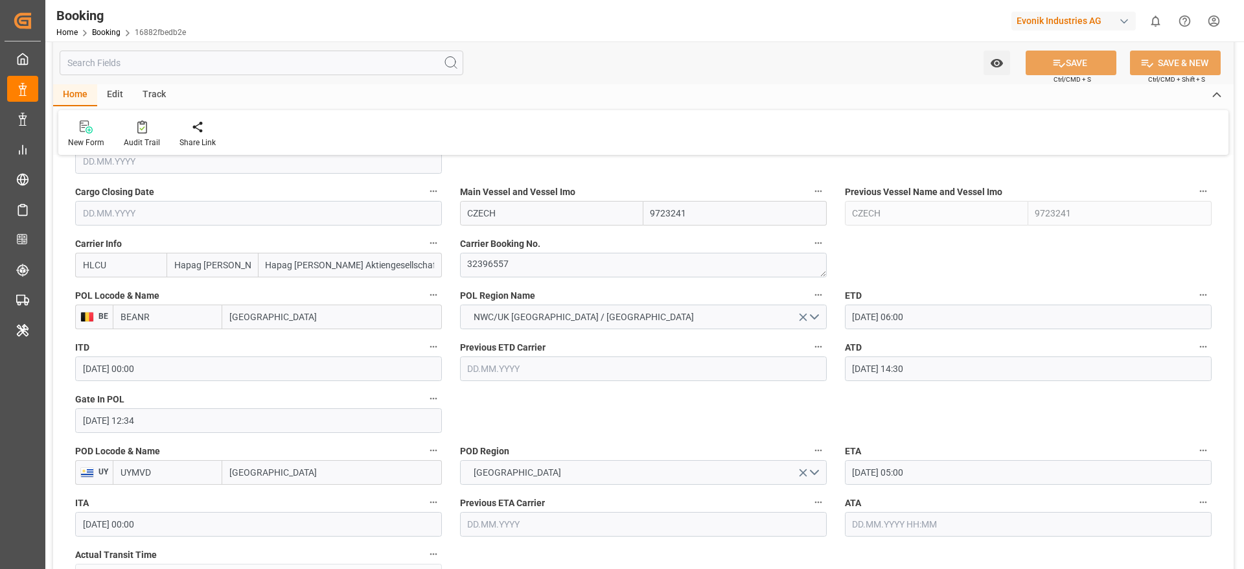
scroll to position [874, 0]
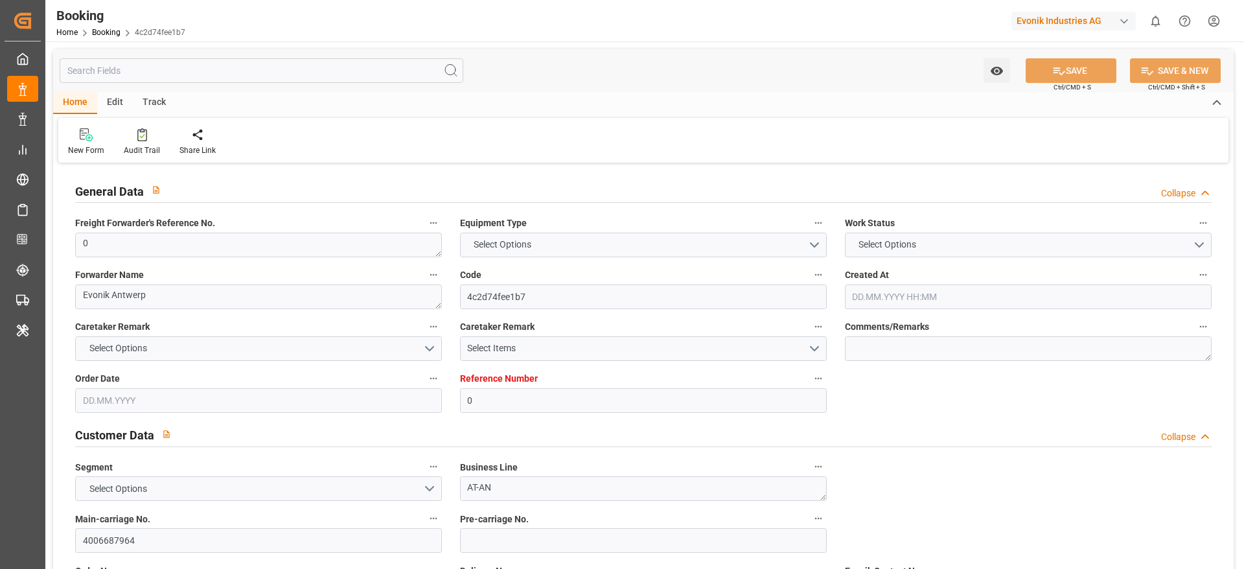
type input "0"
type input "Hapag [PERSON_NAME]"
type input "Hapag [PERSON_NAME] Aktiengesellschaft"
type input "NLRTM"
type input "MXVER"
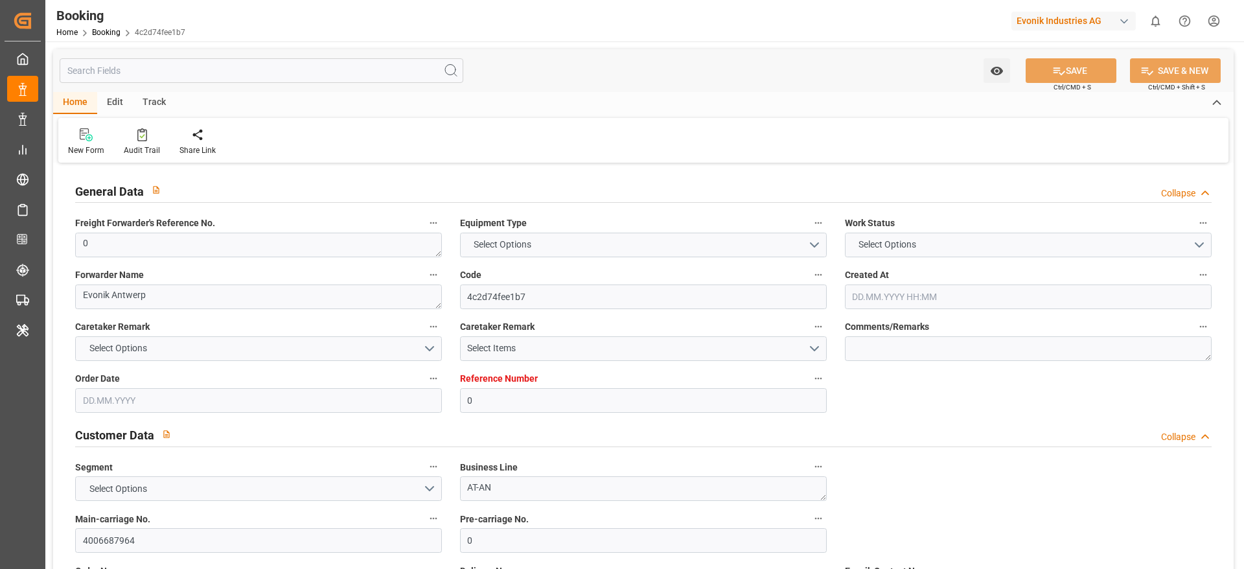
type input "[DATE] 12:40"
type input "[DATE]"
type input "[DATE] 15:37"
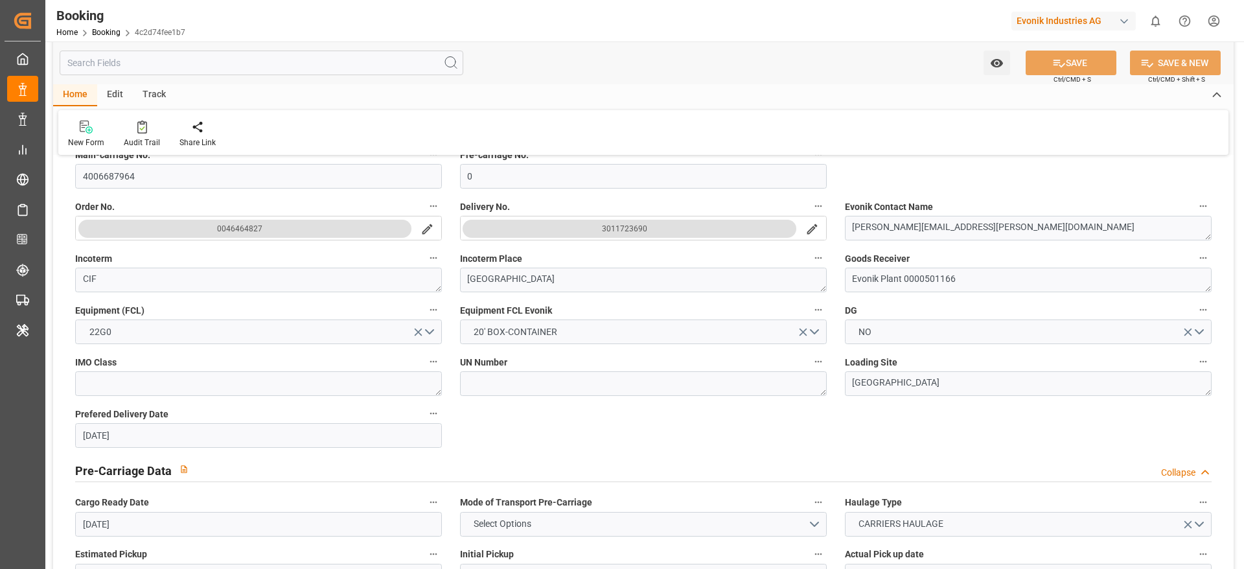
scroll to position [291, 0]
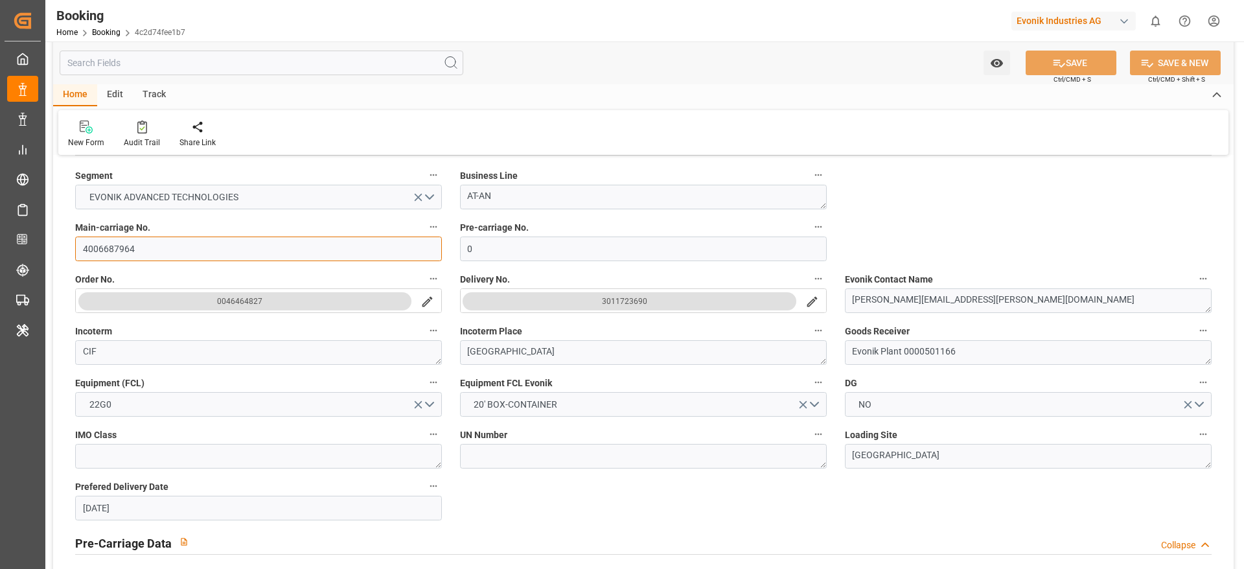
click at [115, 243] on input "4006687964" at bounding box center [258, 248] width 367 height 25
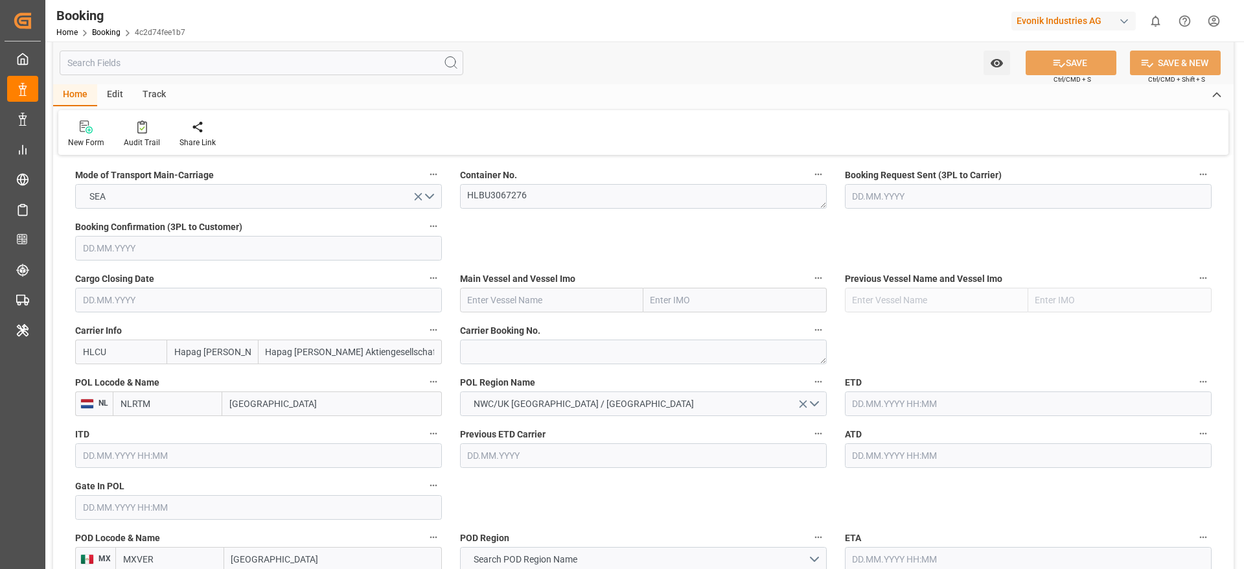
scroll to position [874, 0]
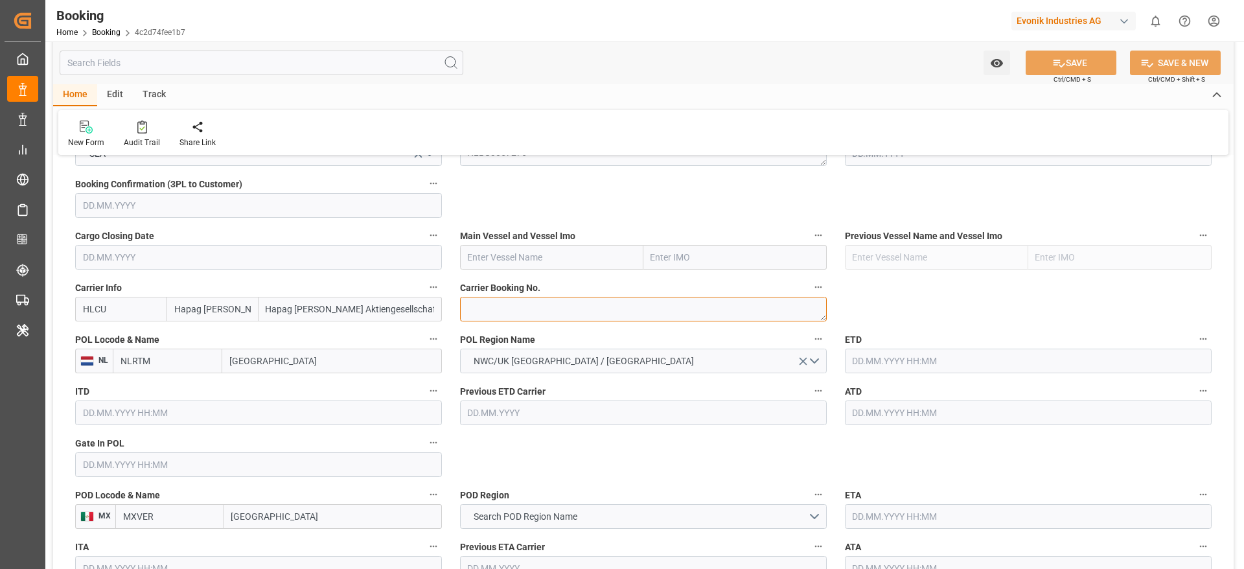
click at [499, 316] on textarea at bounding box center [643, 309] width 367 height 25
paste textarea "81054837"
click at [479, 311] on textarea "81054837" at bounding box center [643, 309] width 367 height 25
type textarea "81054837"
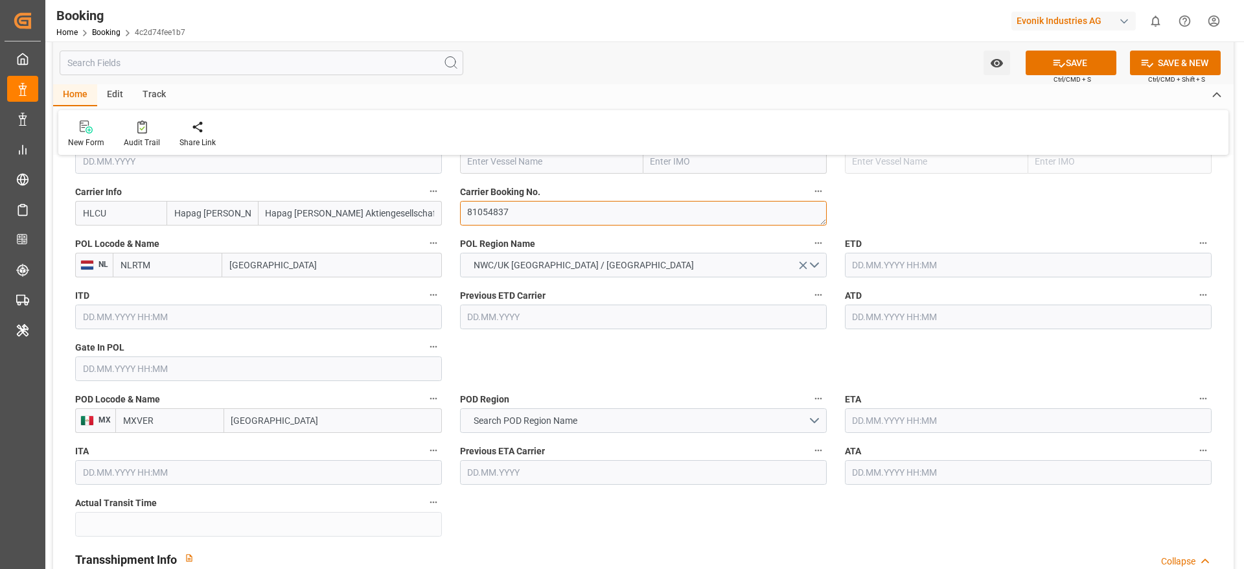
scroll to position [972, 0]
click at [539, 332] on div "Previous ETD Carrier" at bounding box center [643, 306] width 385 height 52
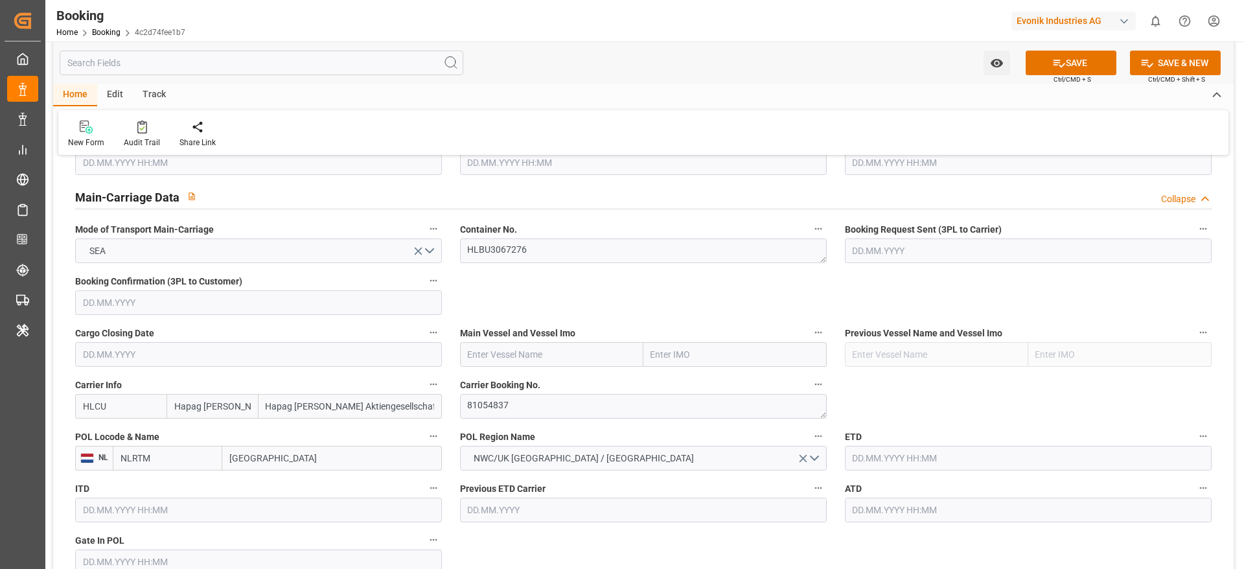
scroll to position [874, 0]
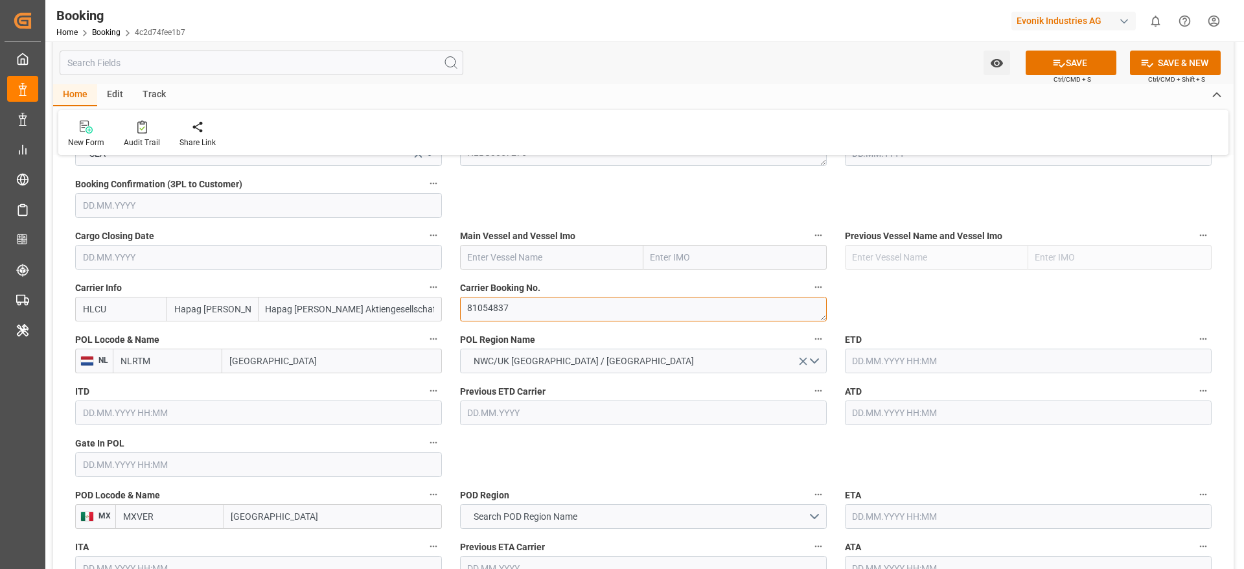
click at [488, 312] on textarea "81054837" at bounding box center [643, 309] width 367 height 25
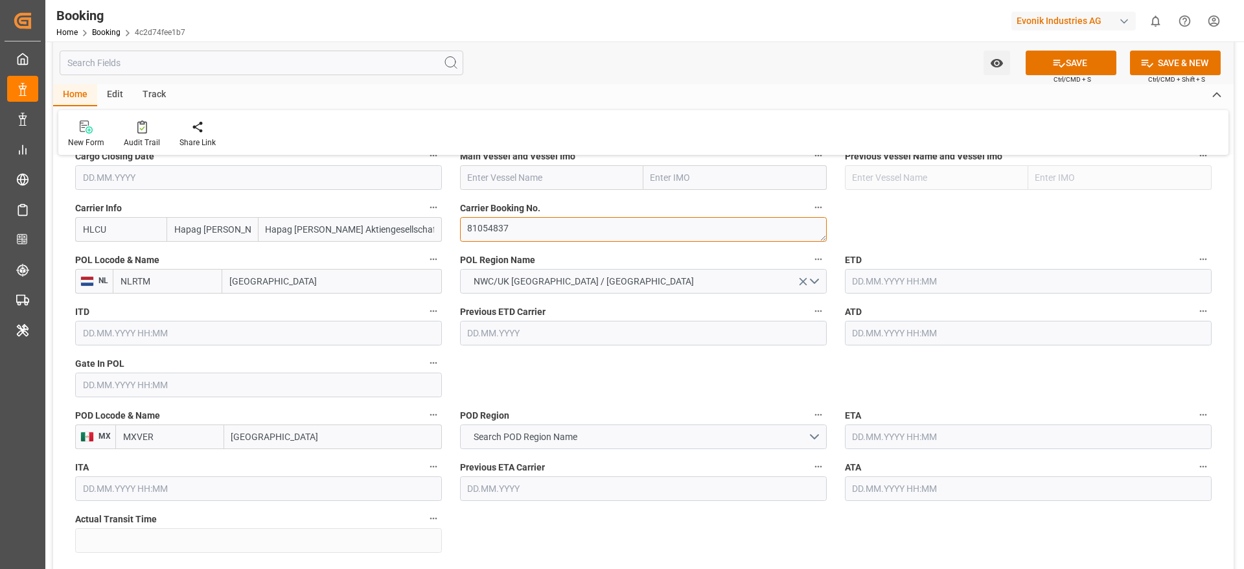
scroll to position [972, 0]
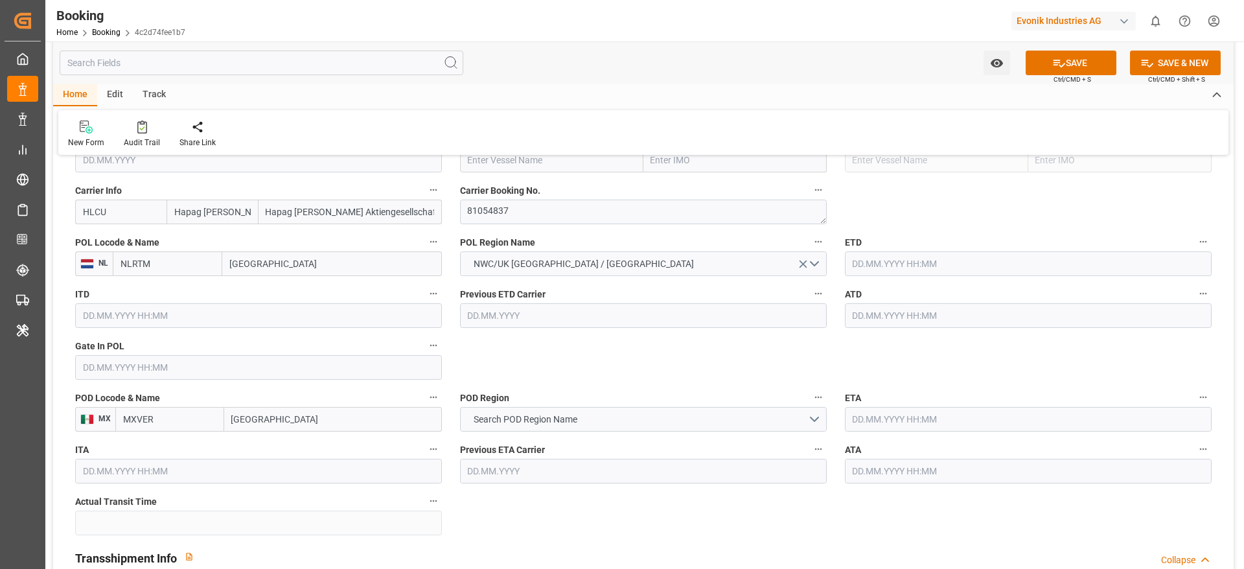
click at [258, 269] on input "[GEOGRAPHIC_DATA]" at bounding box center [332, 263] width 220 height 25
paste input "[GEOGRAPHIC_DATA]"
type input "[GEOGRAPHIC_DATA]"
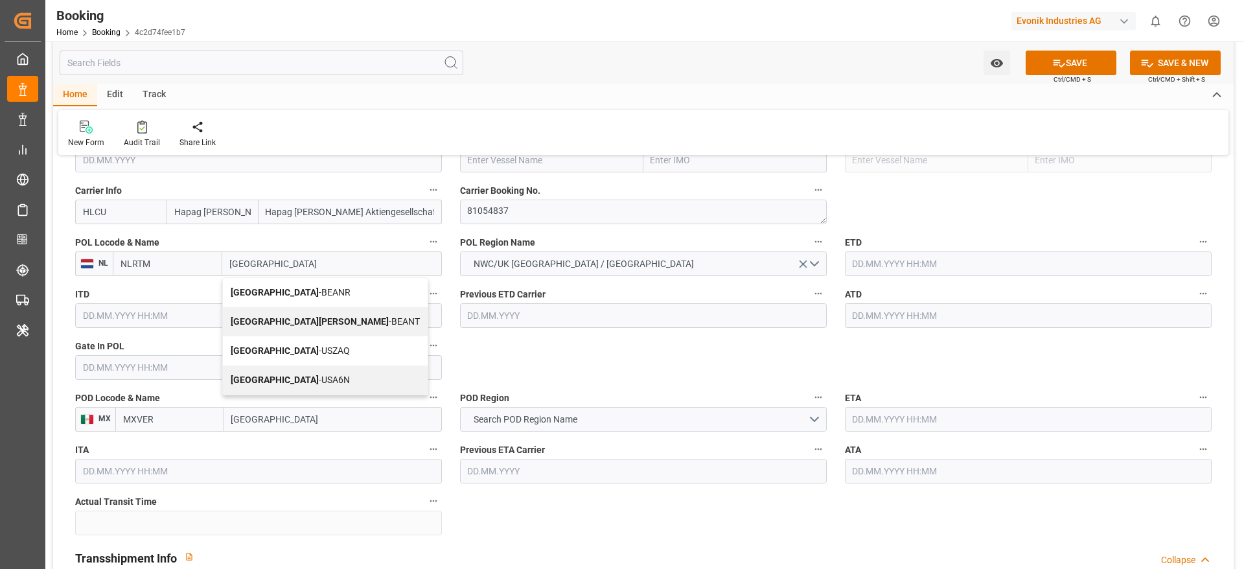
click at [282, 295] on span "Antwerp - BEANR" at bounding box center [291, 292] width 120 height 10
type input "BEANR"
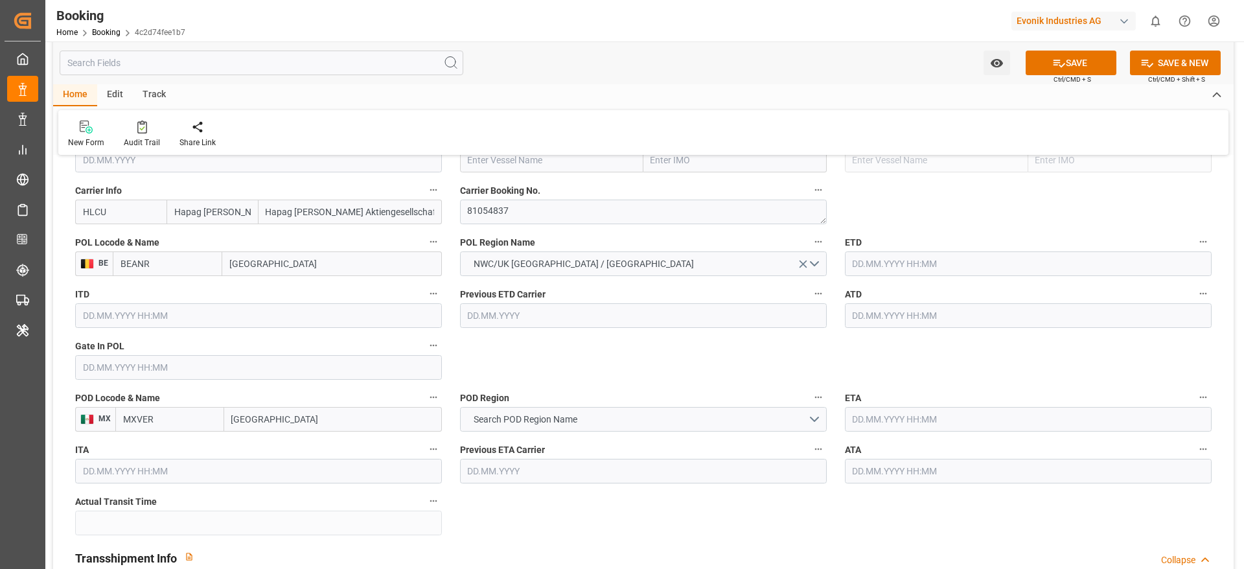
type input "[GEOGRAPHIC_DATA]"
click at [525, 427] on button "Search POD Region Name" at bounding box center [643, 419] width 367 height 25
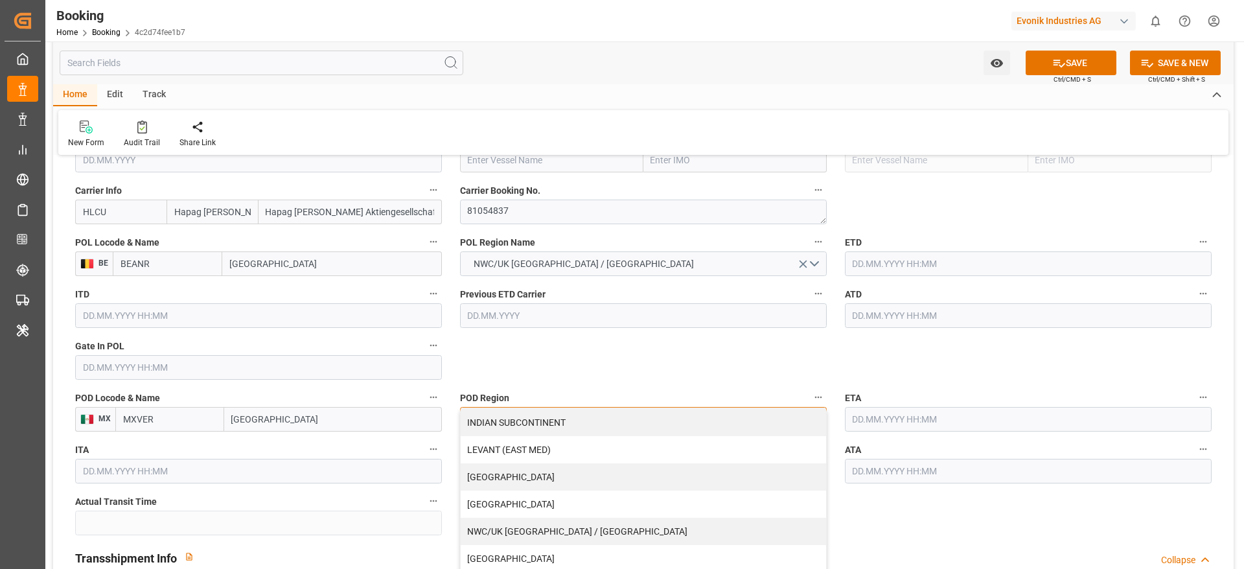
scroll to position [264, 0]
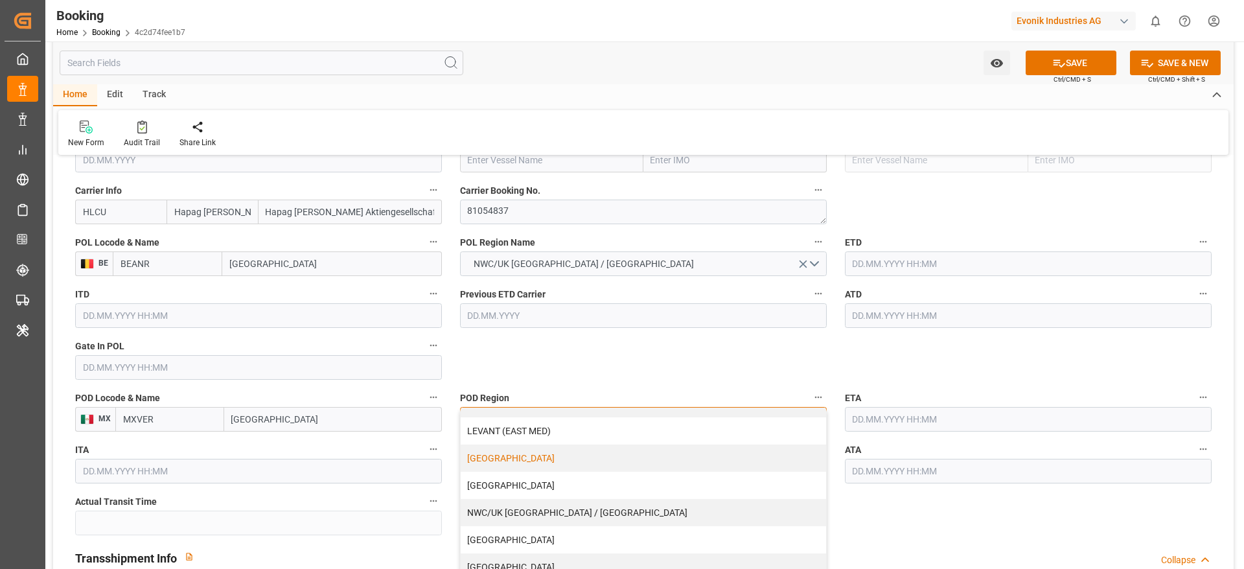
click at [502, 460] on div "[GEOGRAPHIC_DATA]" at bounding box center [643, 457] width 365 height 27
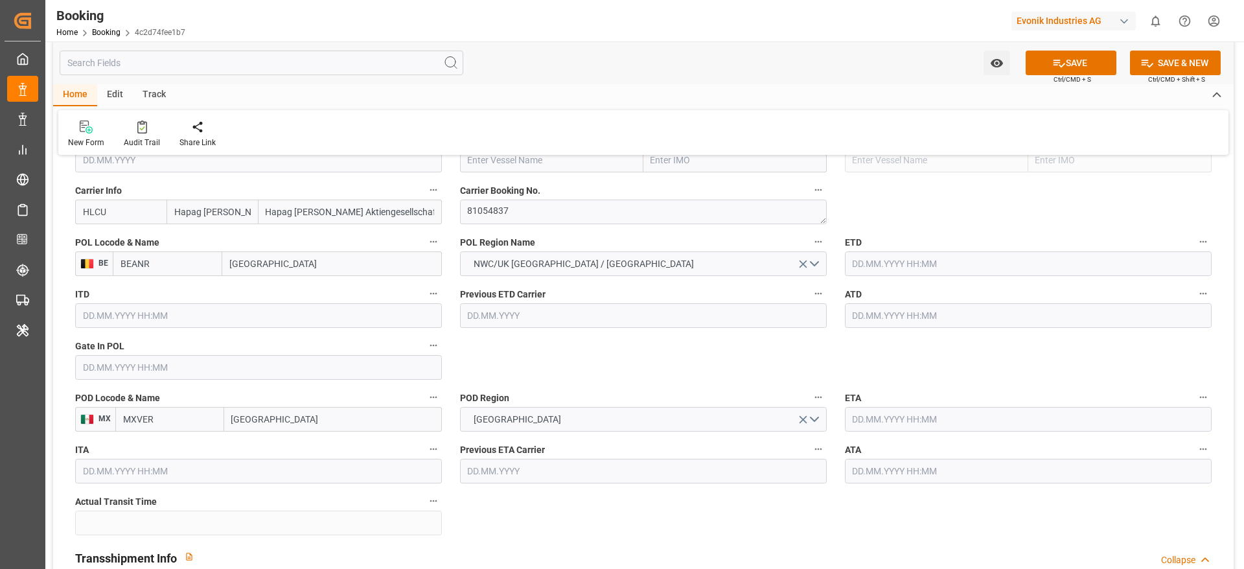
click at [244, 411] on input "[GEOGRAPHIC_DATA]" at bounding box center [333, 419] width 218 height 25
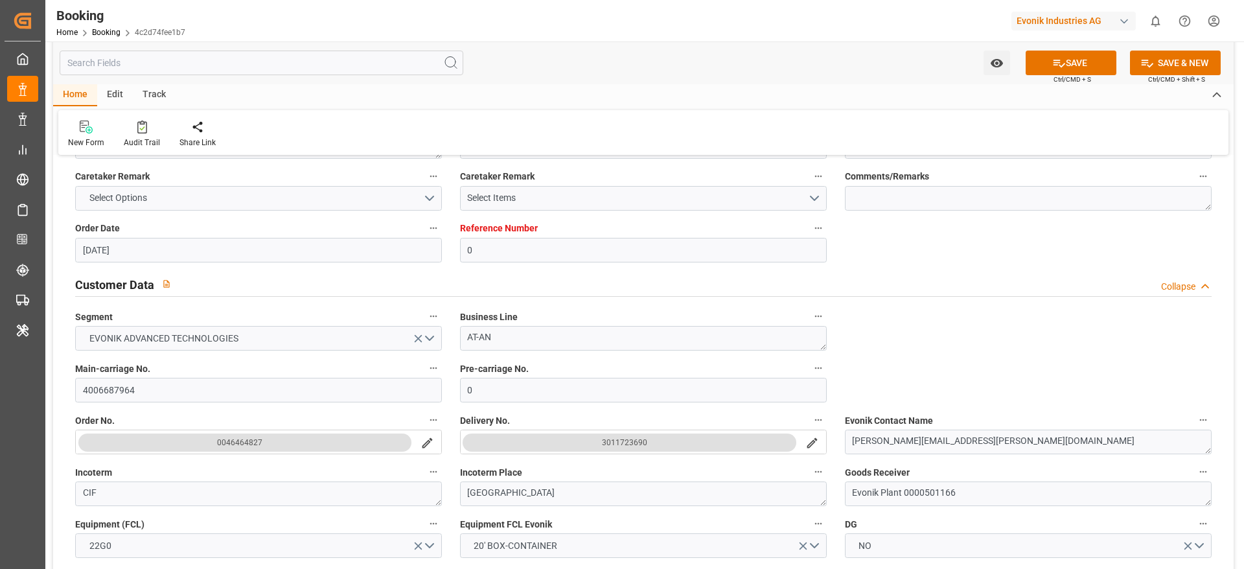
scroll to position [194, 0]
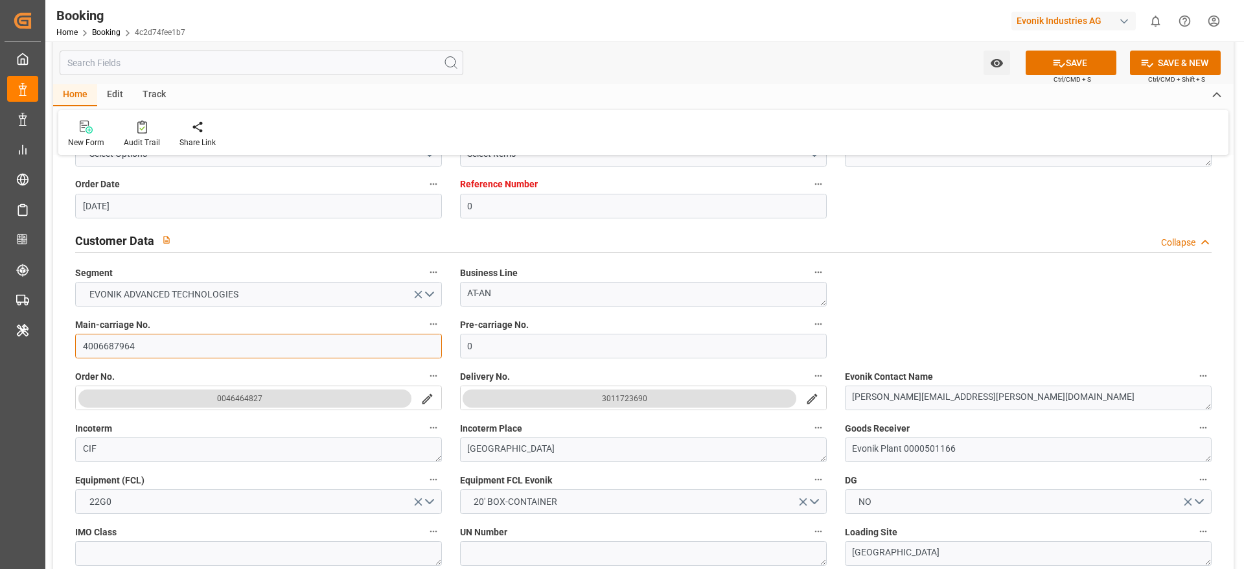
click at [115, 341] on input "4006687964" at bounding box center [258, 346] width 367 height 25
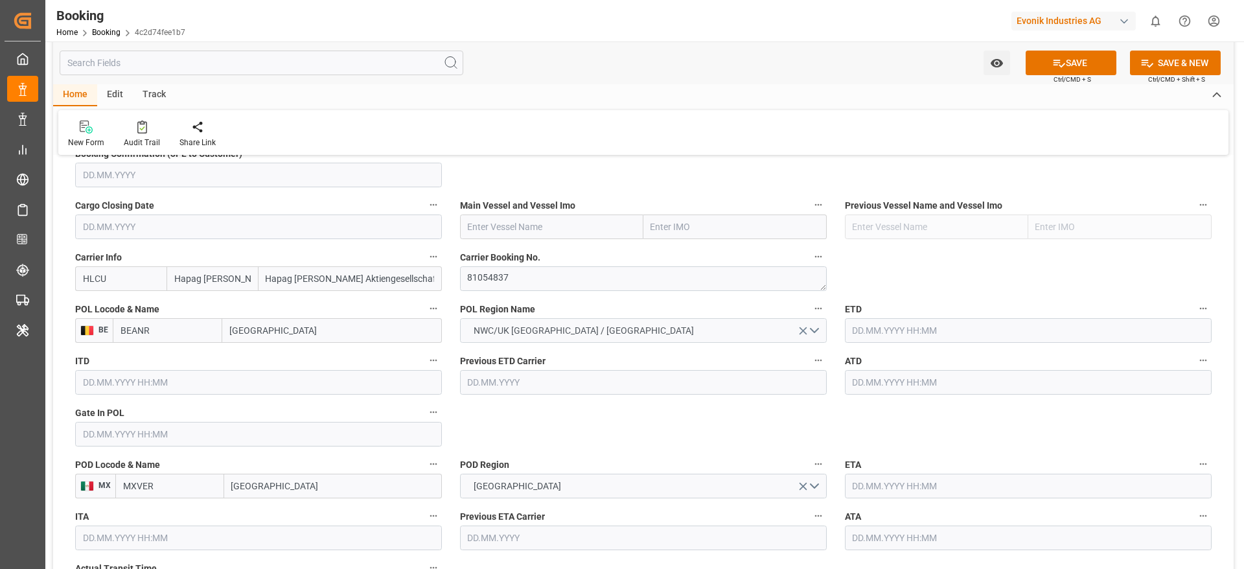
scroll to position [874, 0]
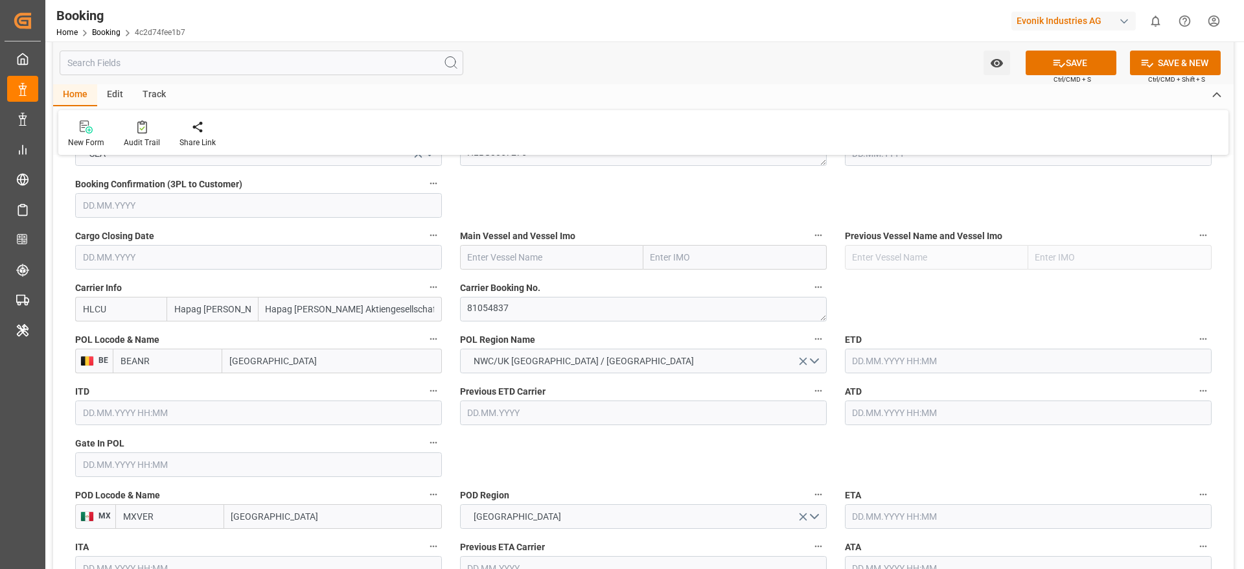
click at [123, 473] on input "text" at bounding box center [258, 464] width 367 height 25
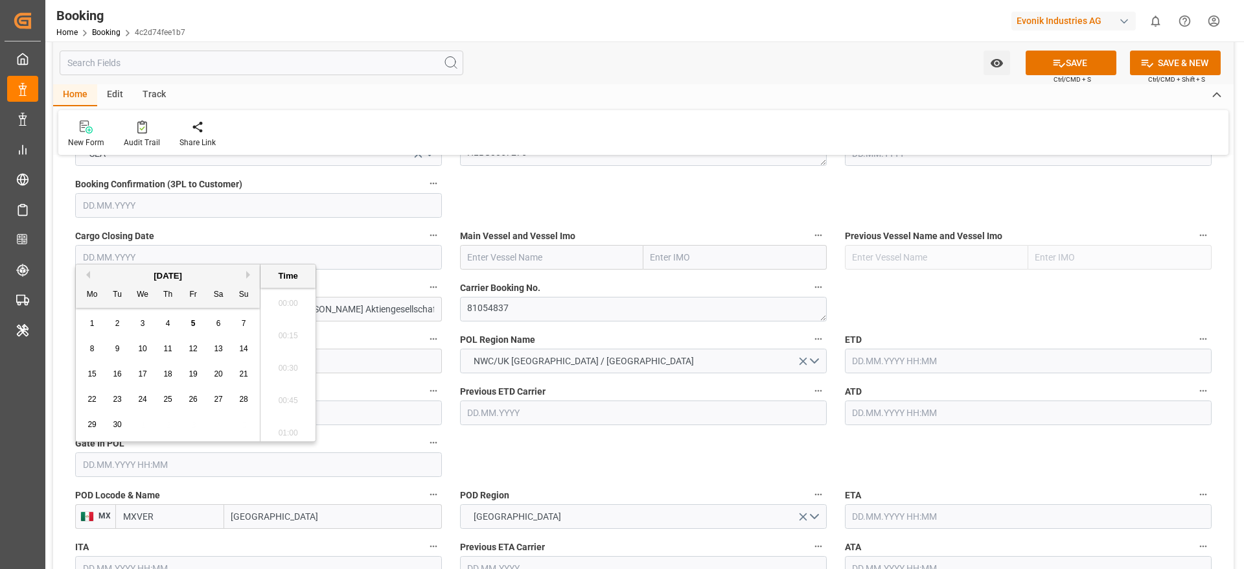
scroll to position [1397, 0]
click at [91, 274] on div "September 2025" at bounding box center [168, 275] width 184 height 13
click at [93, 274] on div "September 2025" at bounding box center [168, 275] width 184 height 13
click at [87, 273] on button "Previous Month" at bounding box center [86, 275] width 8 height 8
click at [132, 374] on div "11 12 13 14 15 16 17" at bounding box center [168, 373] width 177 height 25
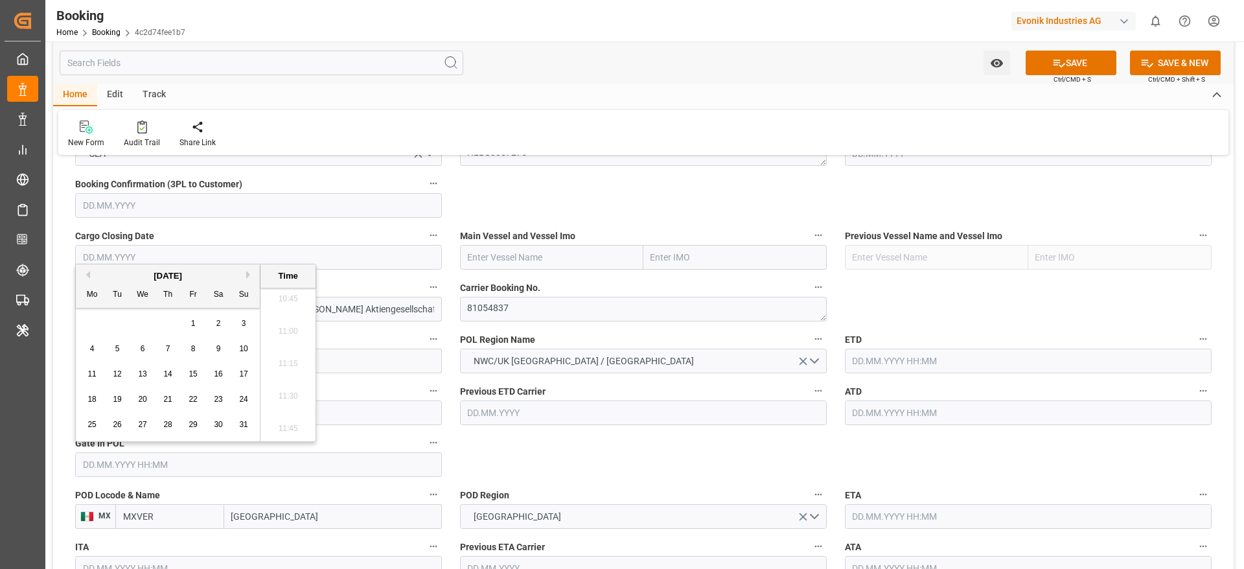
click at [147, 373] on div "13" at bounding box center [143, 375] width 16 height 16
type input "13.08.2025 00:00"
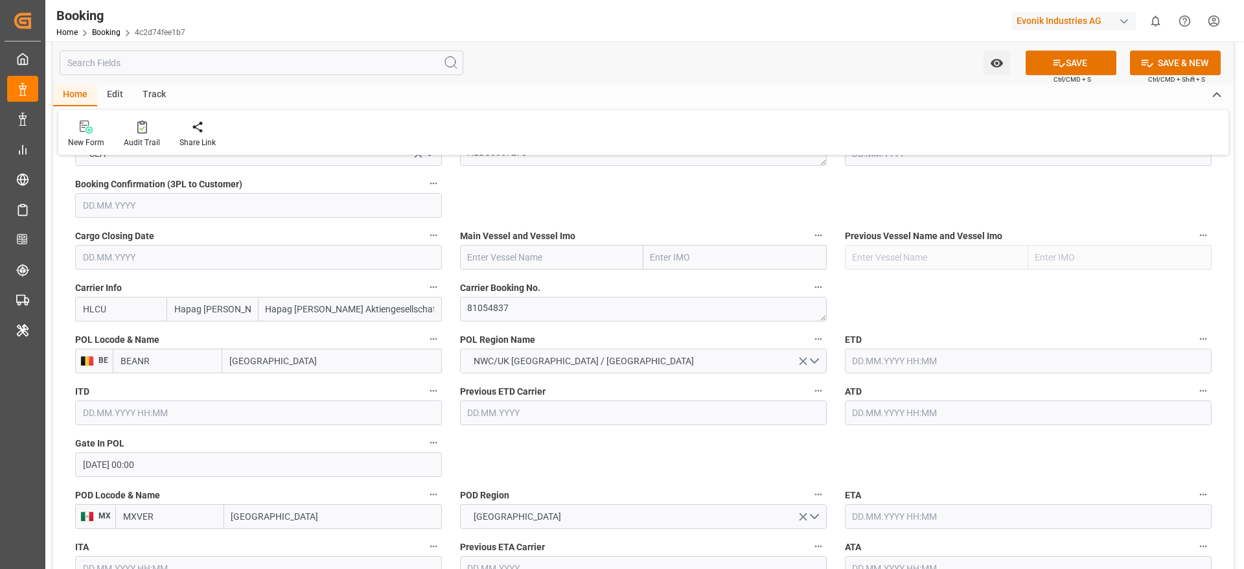
click at [541, 270] on div "Main Vessel and Vessel Imo" at bounding box center [643, 248] width 385 height 52
click at [533, 250] on input "text" at bounding box center [551, 257] width 183 height 25
paste input "SFL MAUI"
click at [538, 279] on div "SFL MAUI - 9635688" at bounding box center [508, 285] width 95 height 29
type input "SFL MAUI"
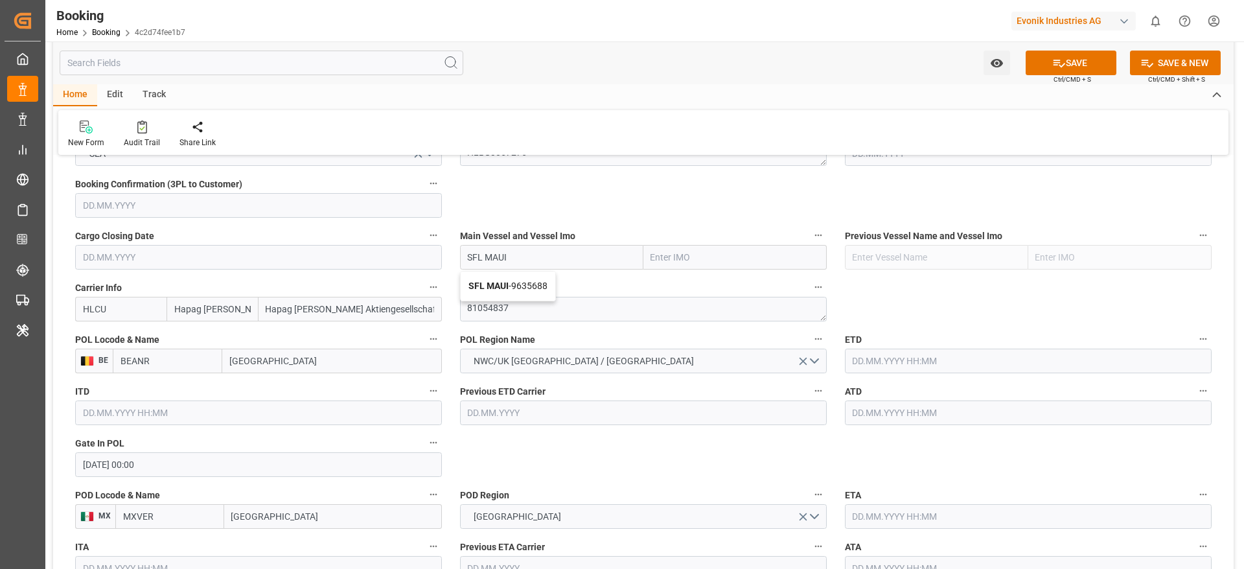
type input "9635688"
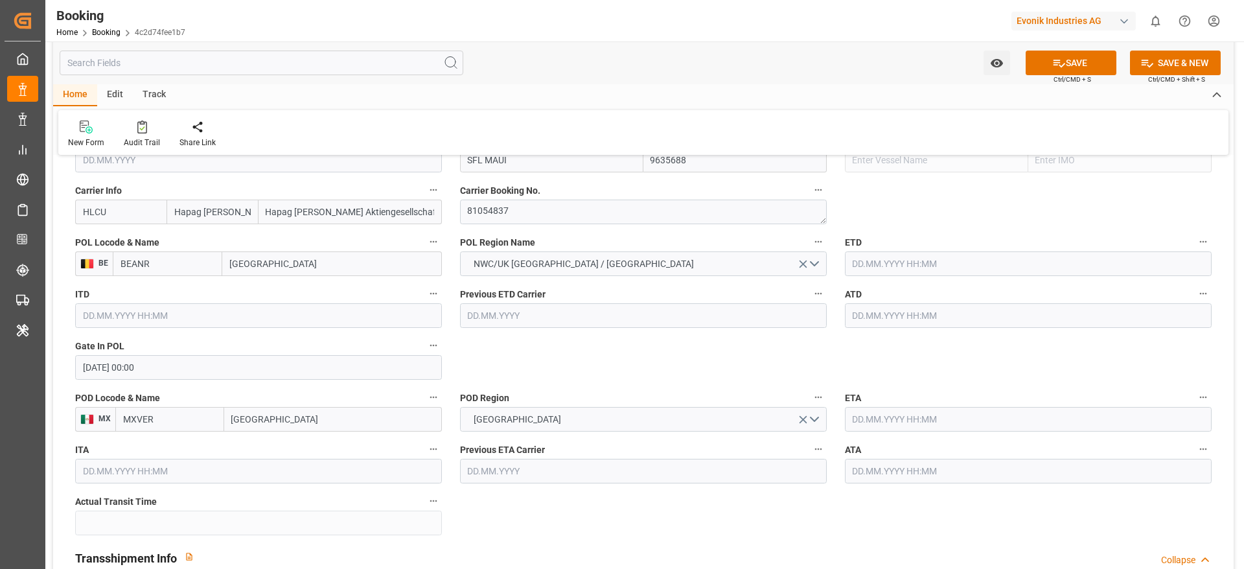
type input "SFL MAUI"
click at [911, 266] on input "text" at bounding box center [1028, 263] width 367 height 25
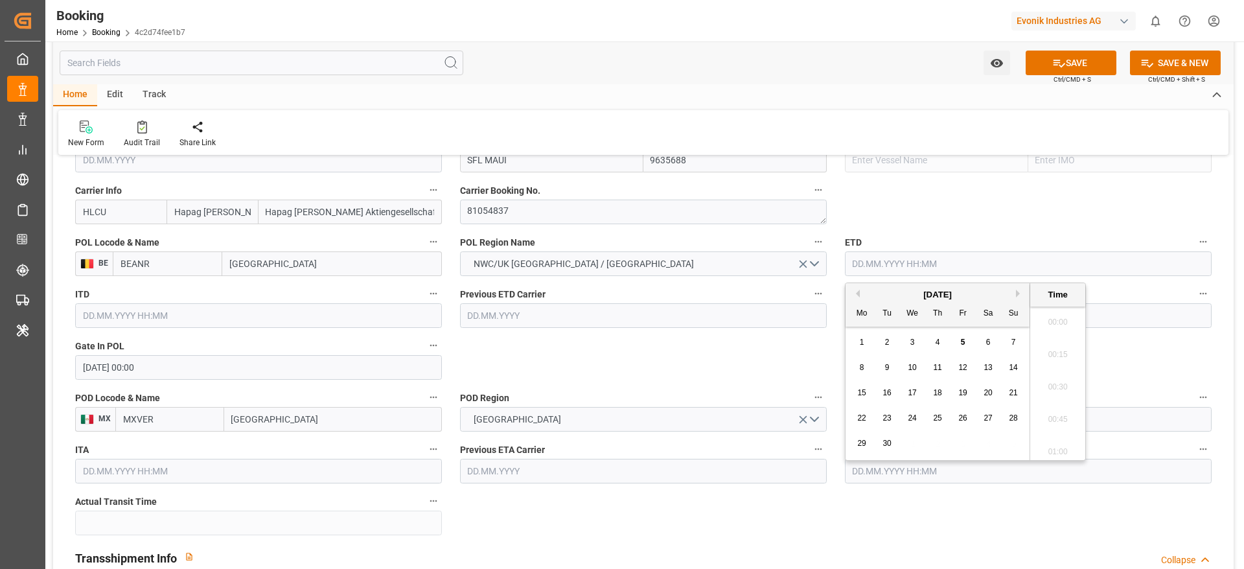
scroll to position [1397, 0]
click at [859, 290] on div "September 2025" at bounding box center [937, 294] width 184 height 13
click at [858, 290] on button "Previous Month" at bounding box center [856, 294] width 8 height 8
click at [904, 420] on div "20" at bounding box center [912, 419] width 16 height 16
type input "20.08.2025 00:00"
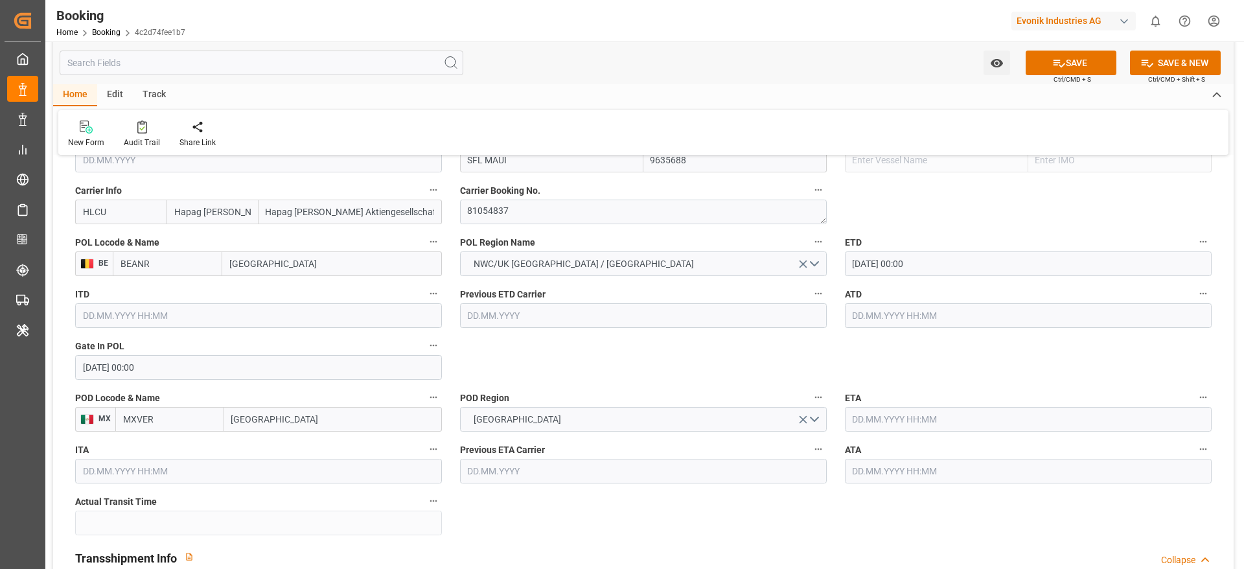
click at [874, 314] on input "text" at bounding box center [1028, 315] width 367 height 25
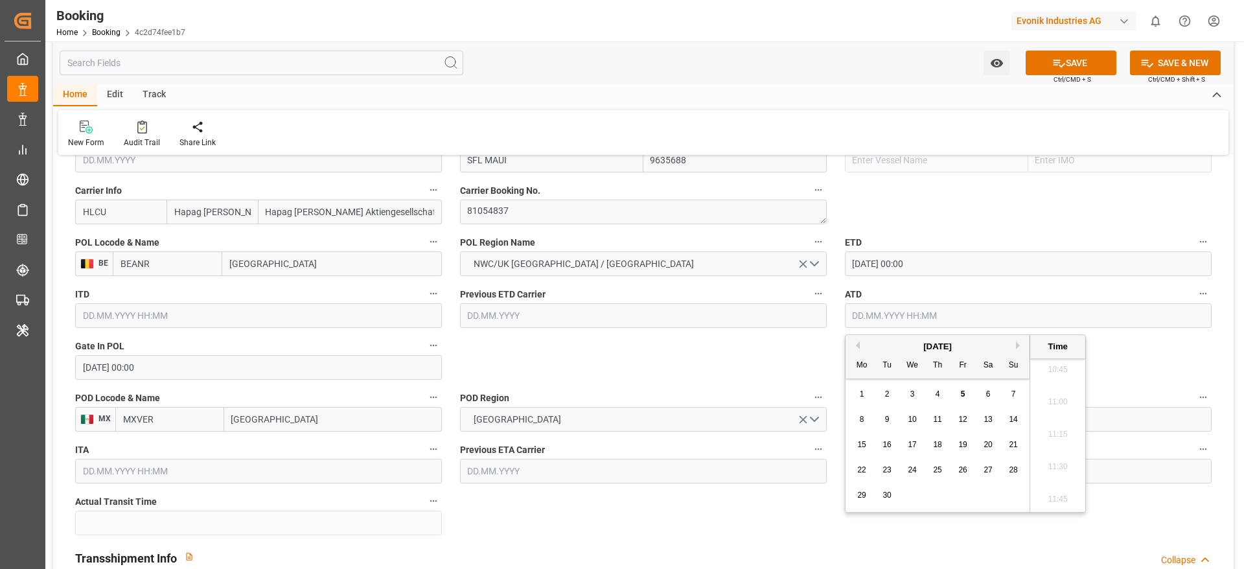
click at [859, 343] on button "Previous Month" at bounding box center [856, 345] width 8 height 8
click at [924, 472] on div "18 19 20 21 22 23 24" at bounding box center [937, 469] width 177 height 25
click at [918, 472] on div "20" at bounding box center [912, 470] width 16 height 16
type input "20.08.2025 00:00"
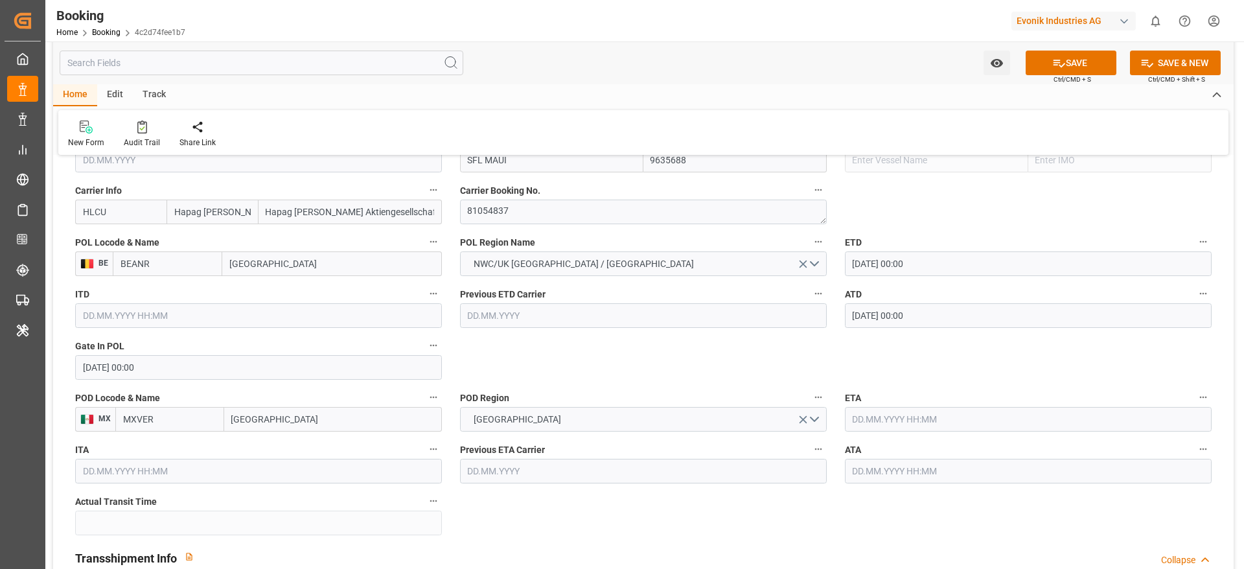
click at [877, 428] on input "text" at bounding box center [1028, 419] width 367 height 25
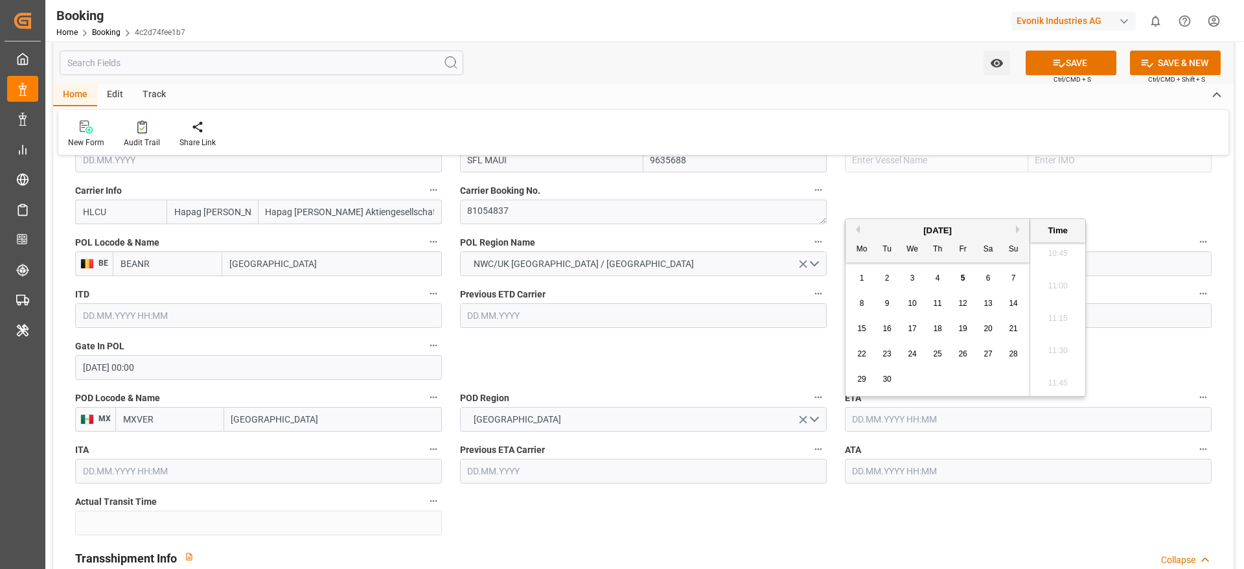
click at [867, 302] on div "8" at bounding box center [862, 304] width 16 height 16
type input "08.09.2025 00:00"
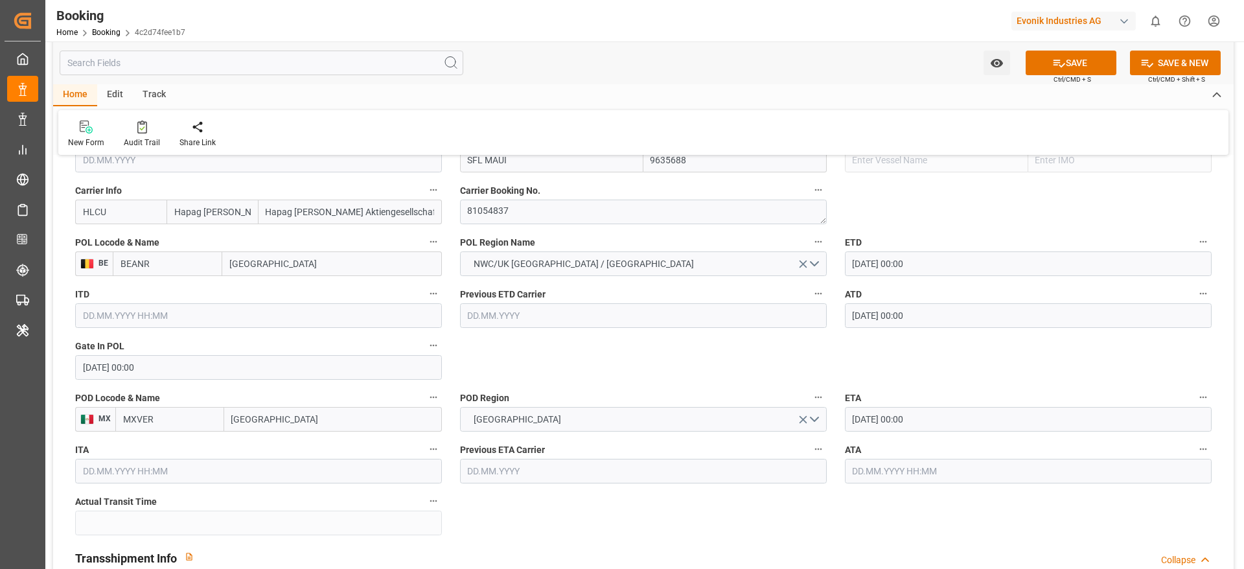
scroll to position [1263, 0]
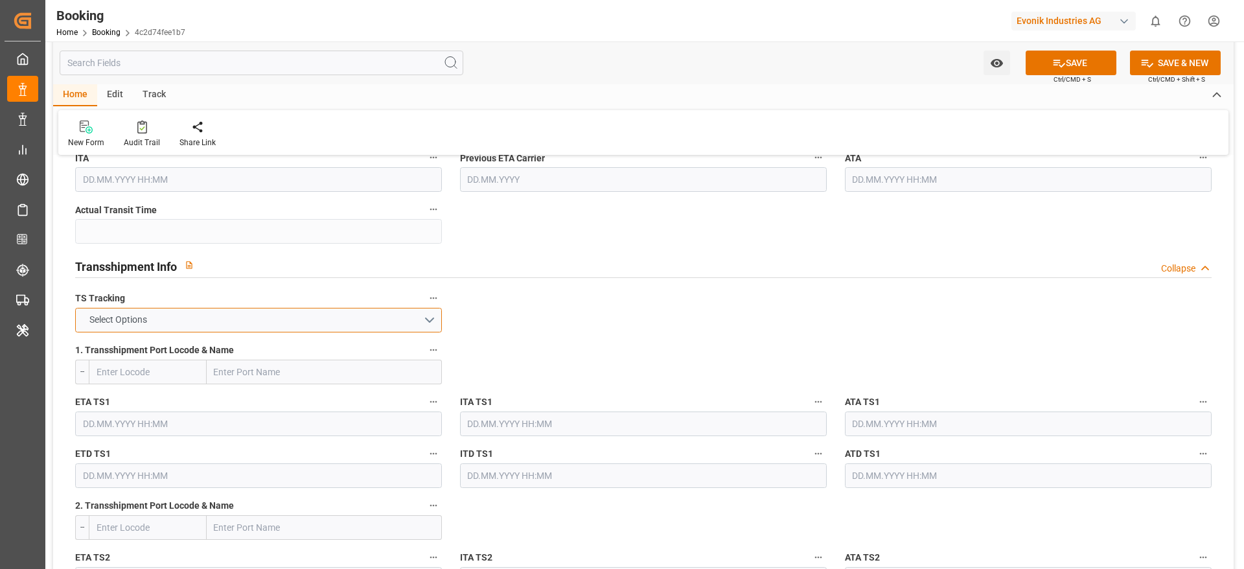
click at [222, 326] on button "Select Options" at bounding box center [258, 320] width 367 height 25
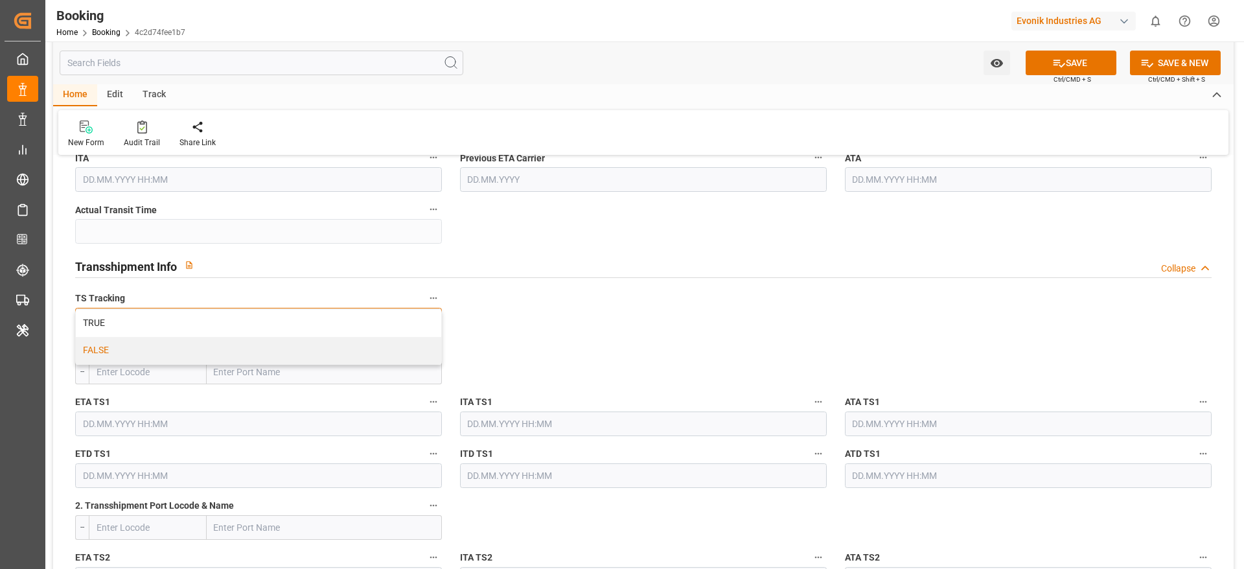
click at [224, 350] on div "FALSE" at bounding box center [258, 350] width 365 height 27
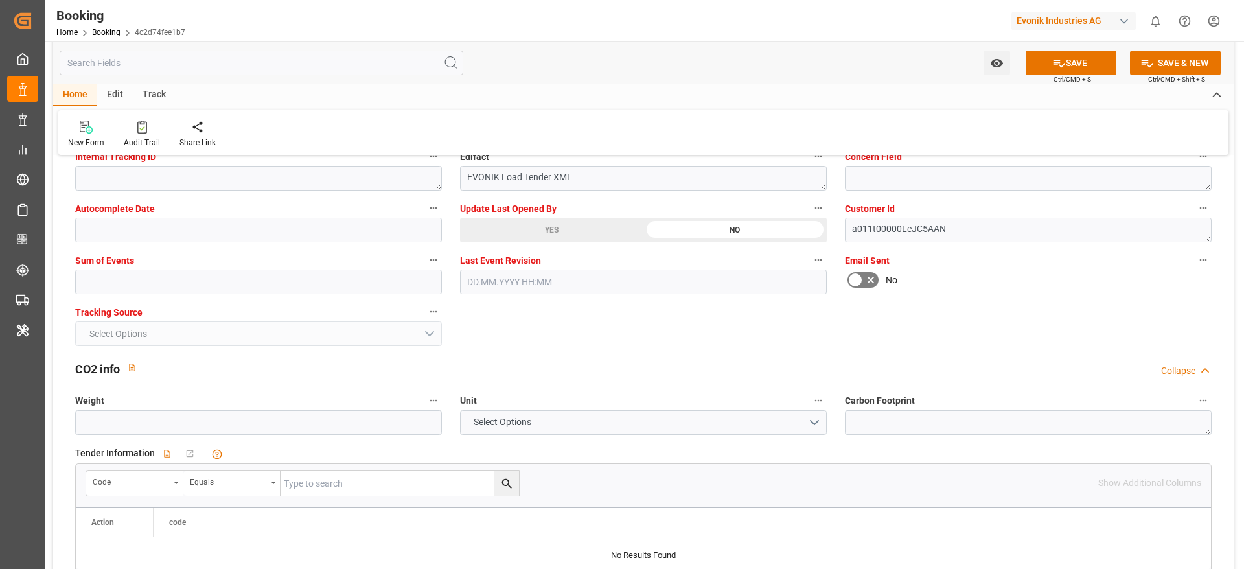
scroll to position [2623, 0]
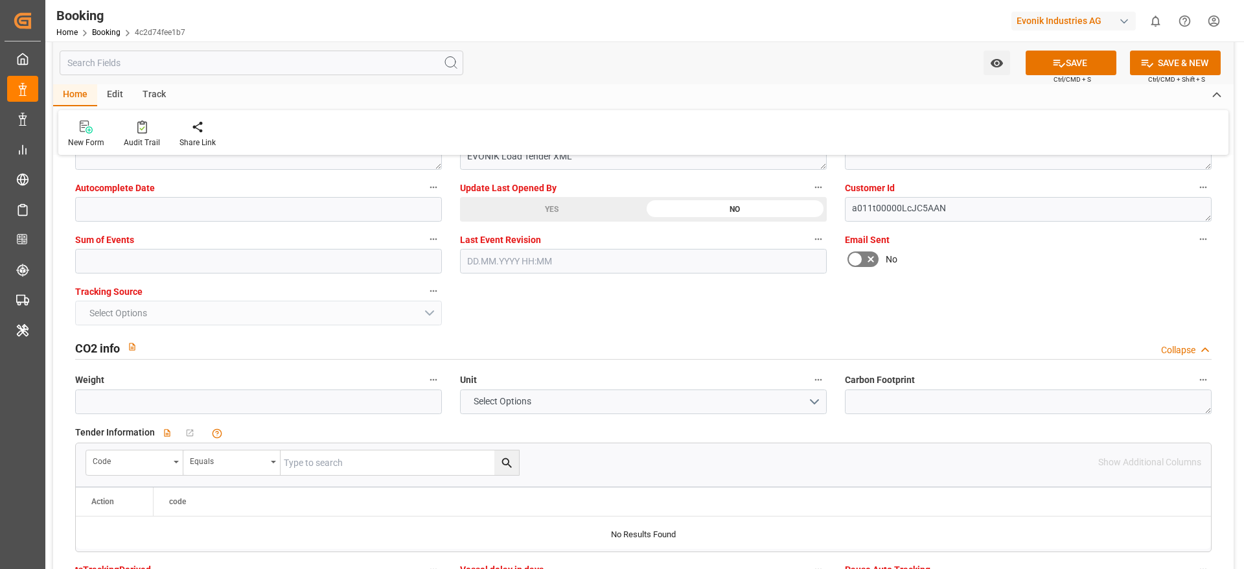
click at [154, 277] on div "Sum of Events" at bounding box center [258, 252] width 385 height 52
click at [154, 269] on input "text" at bounding box center [258, 261] width 367 height 25
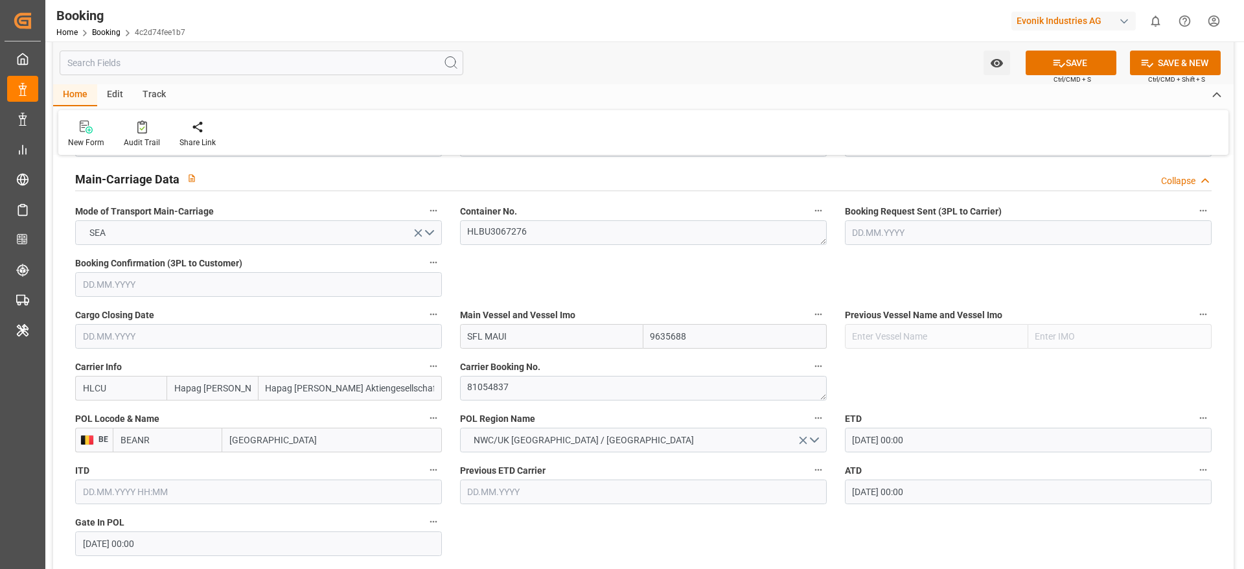
scroll to position [777, 0]
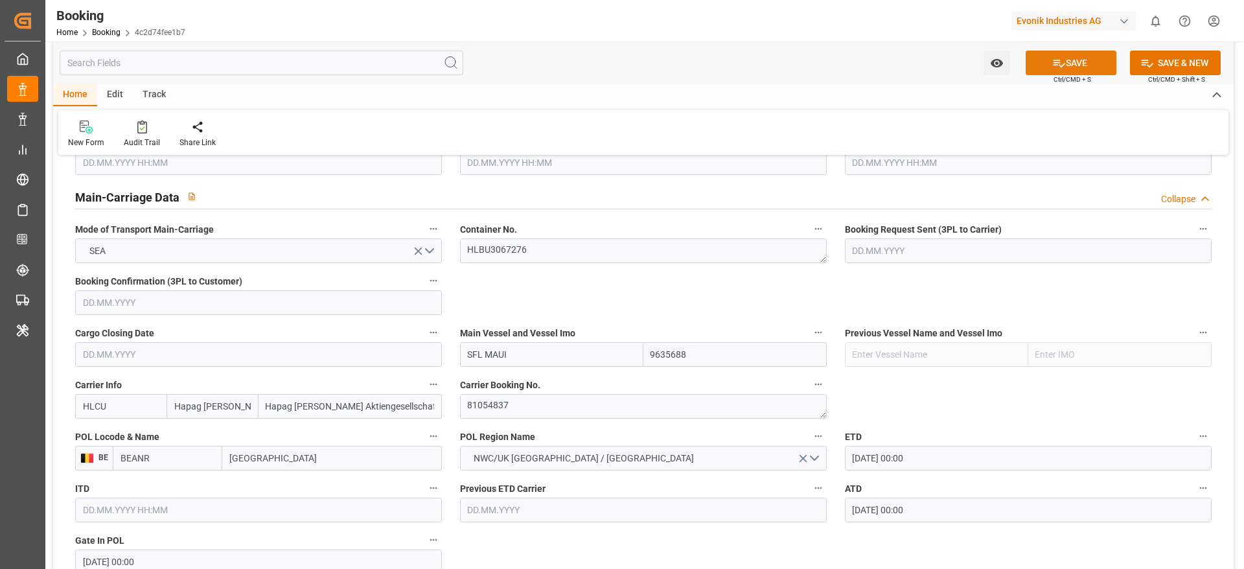
type input "0"
click at [1071, 62] on button "SAVE" at bounding box center [1070, 63] width 91 height 25
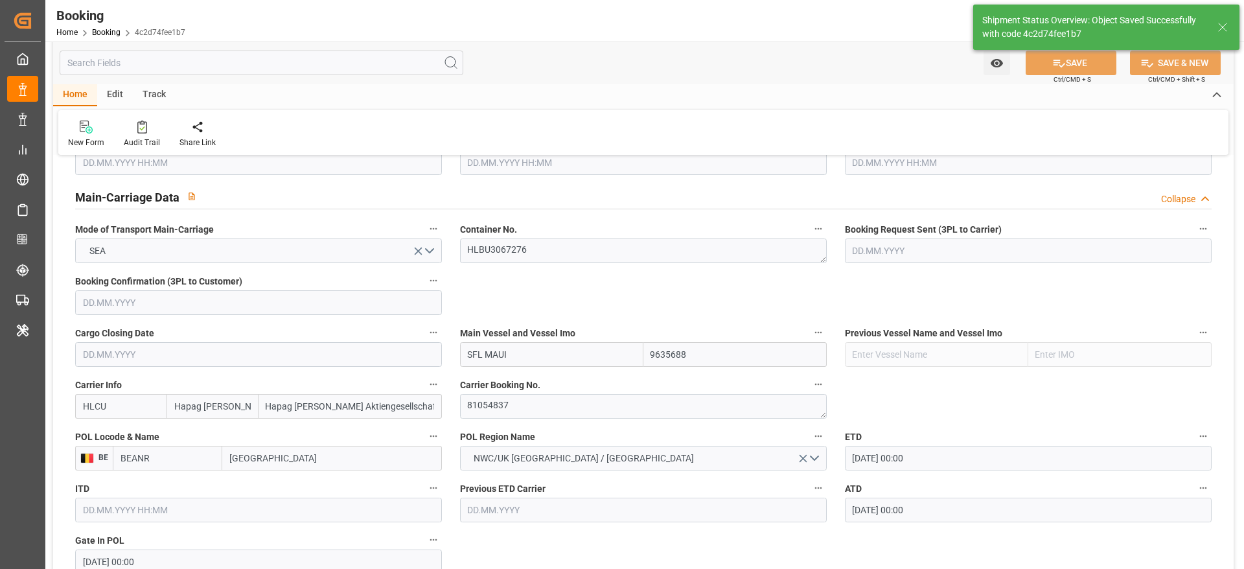
type textarea "[PERSON_NAME]"
type input "[DATE] 00:00"
type input "05.09.2025 05:56"
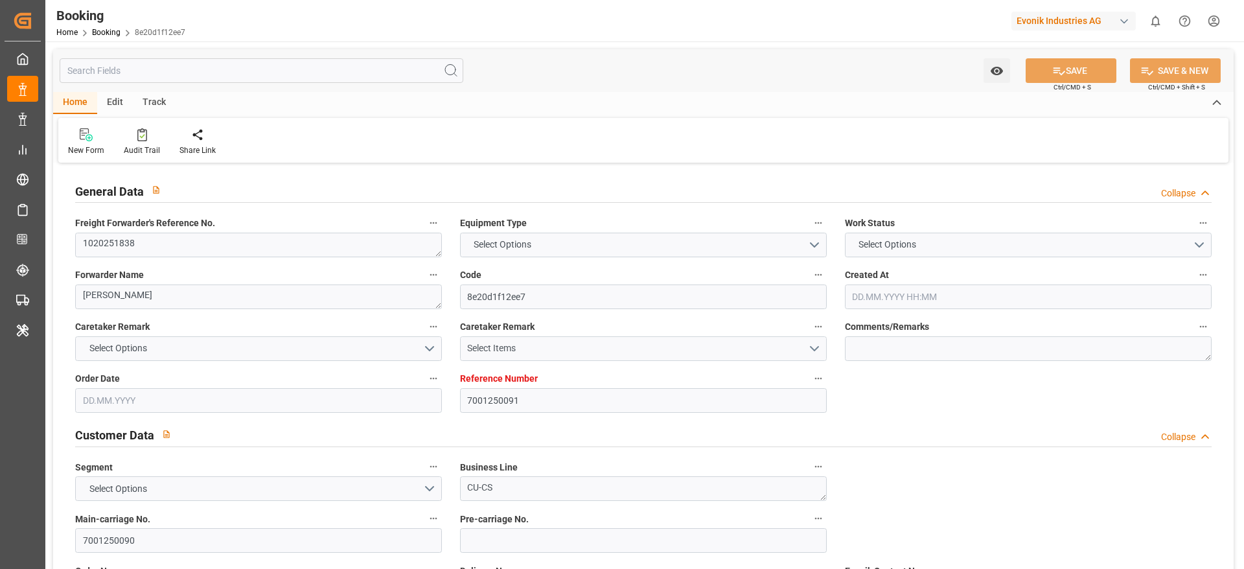
type input "7001250091"
type input "9665671"
type input "Hapag [PERSON_NAME]"
type input "Hapag [PERSON_NAME] Aktiengesellschaft"
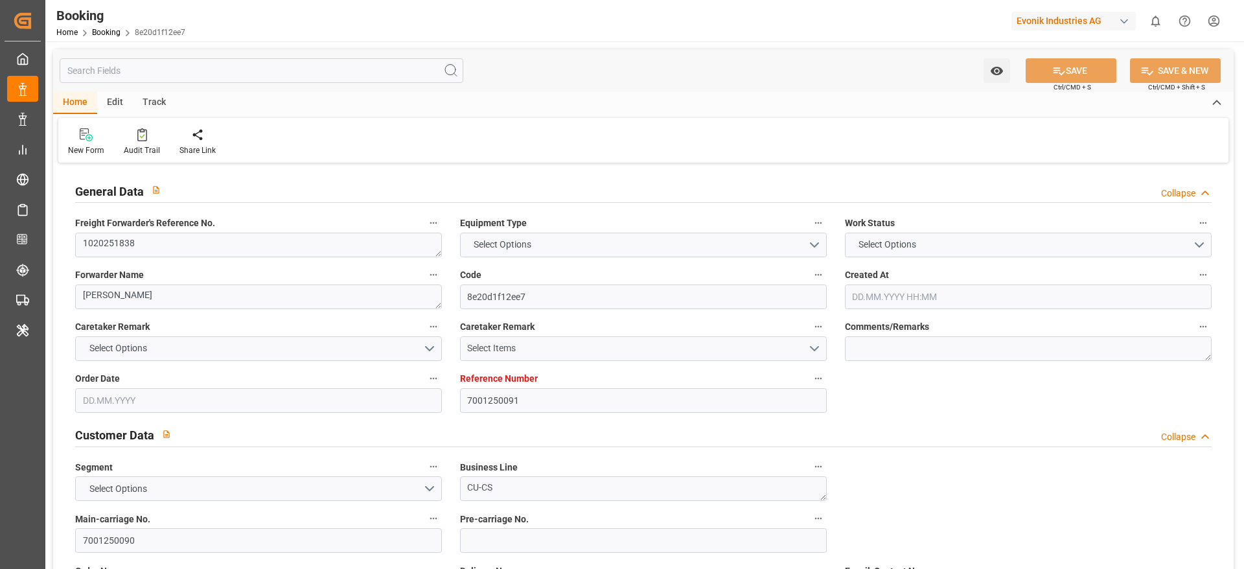
type input "BEANR"
type input "MXVER"
type input "0"
type input "BEANR"
type input "MXVER"
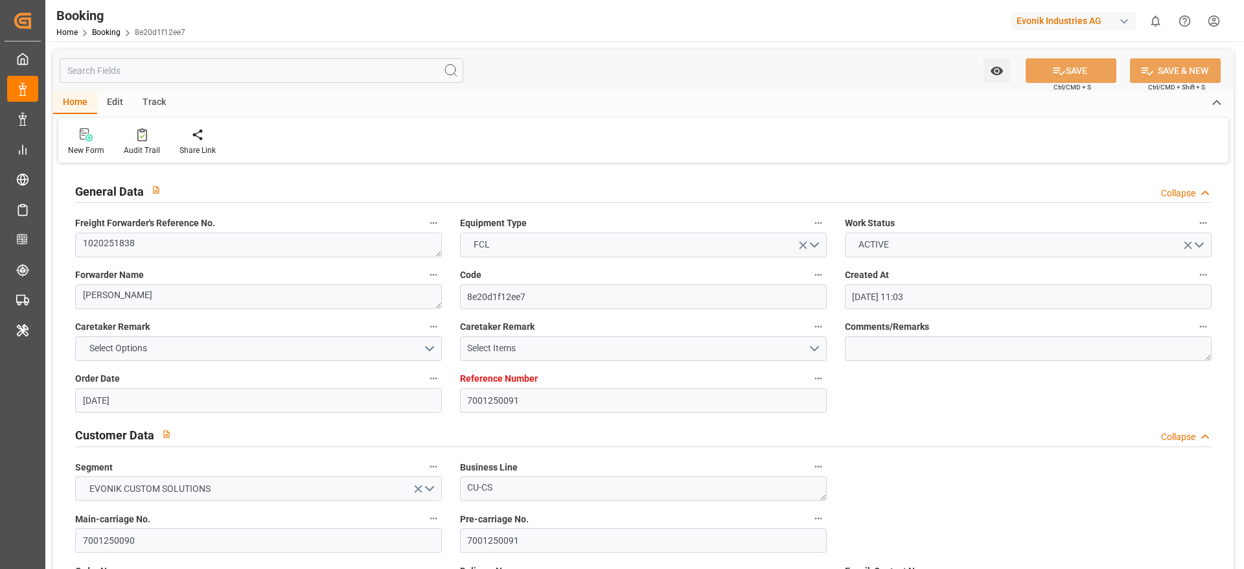
type input "[DATE] 11:03"
type input "15.08.2025"
type input "17.10.2025"
type input "17.09.2025"
type input "31.08.2025 18:00"
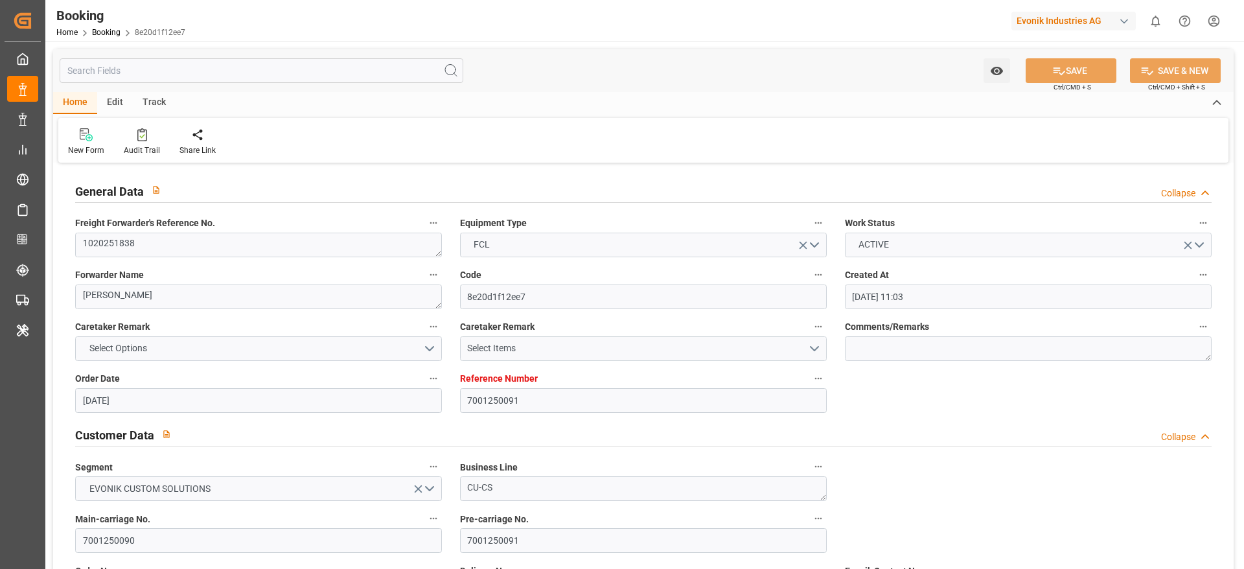
type input "01.09.2025 00:00"
type input "01.09.2025 06:00"
type input "29.08.2025 06:12"
type input "22.09.2025 10:00"
type input "22.09.2025 00:00"
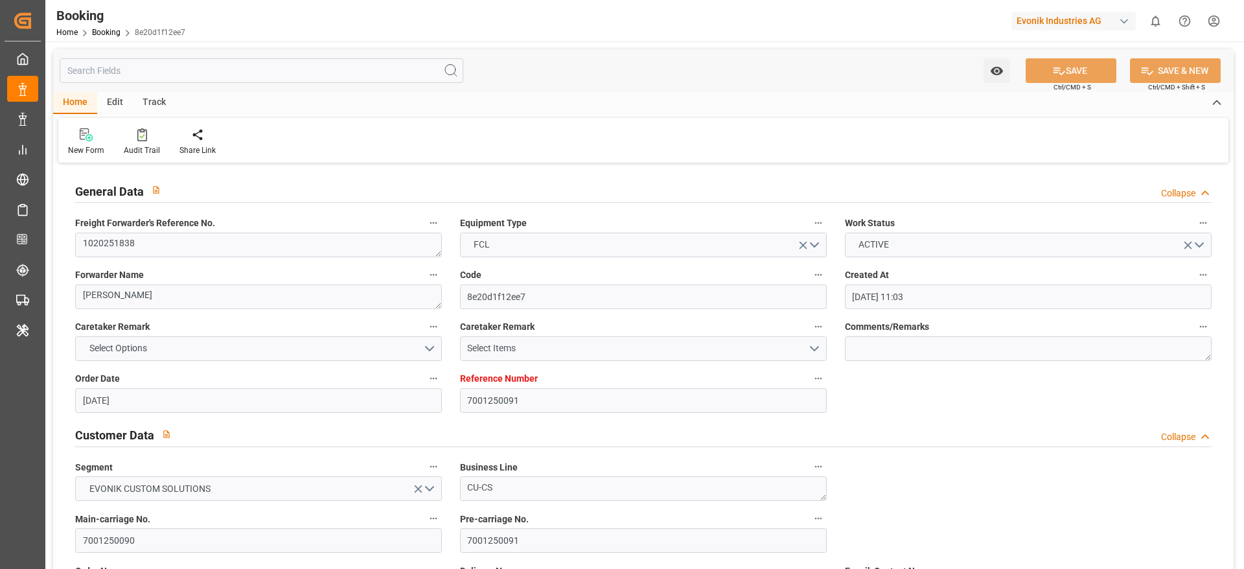
type input "22.08.2025"
type input "05.09.2025 05:50"
type input "05.09.2025"
type input "27.08.2025 04:18"
type input "31.08.2025 18:55"
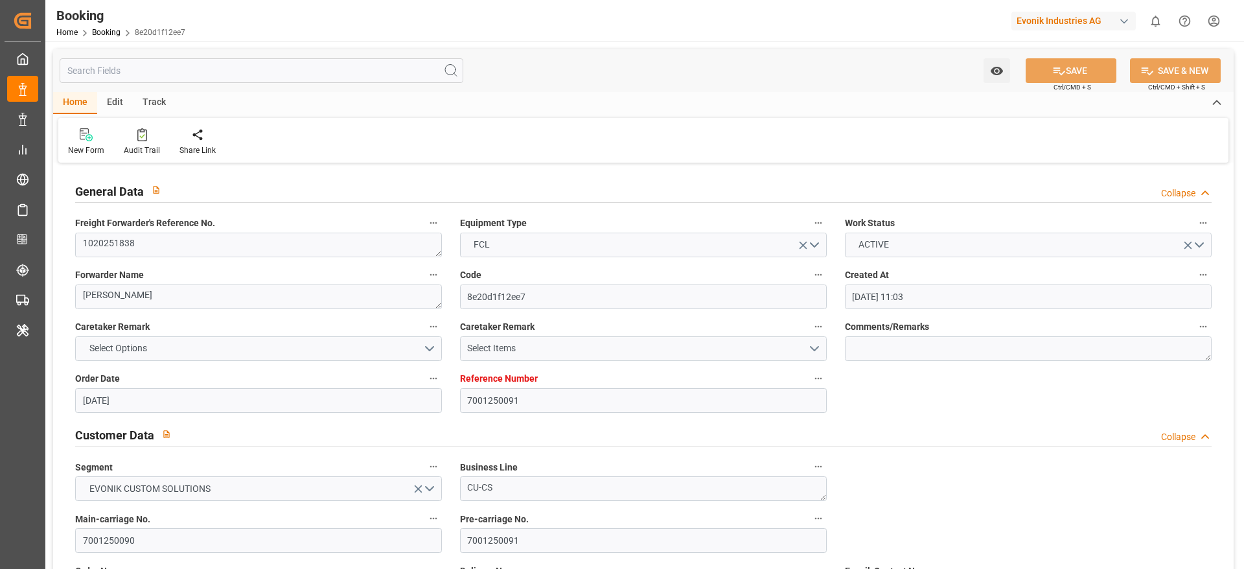
type input "01.09.2025 06:27"
type input "22.09.2025 10:00"
type input "22.09.2025 22:18"
type input "26.09.2025 22:18"
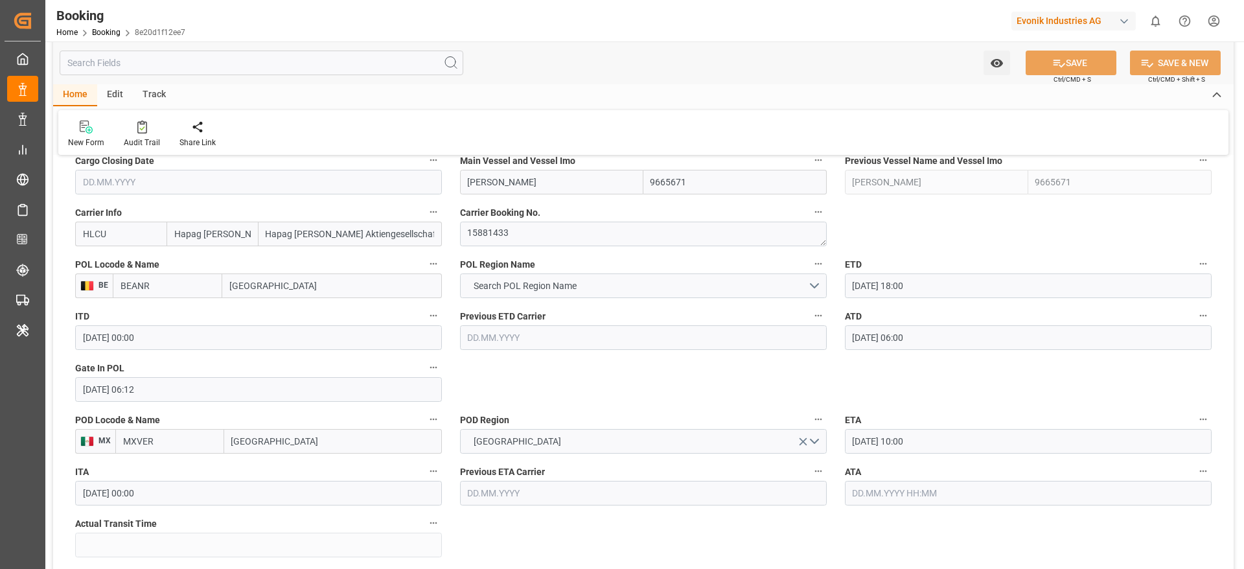
scroll to position [1069, 0]
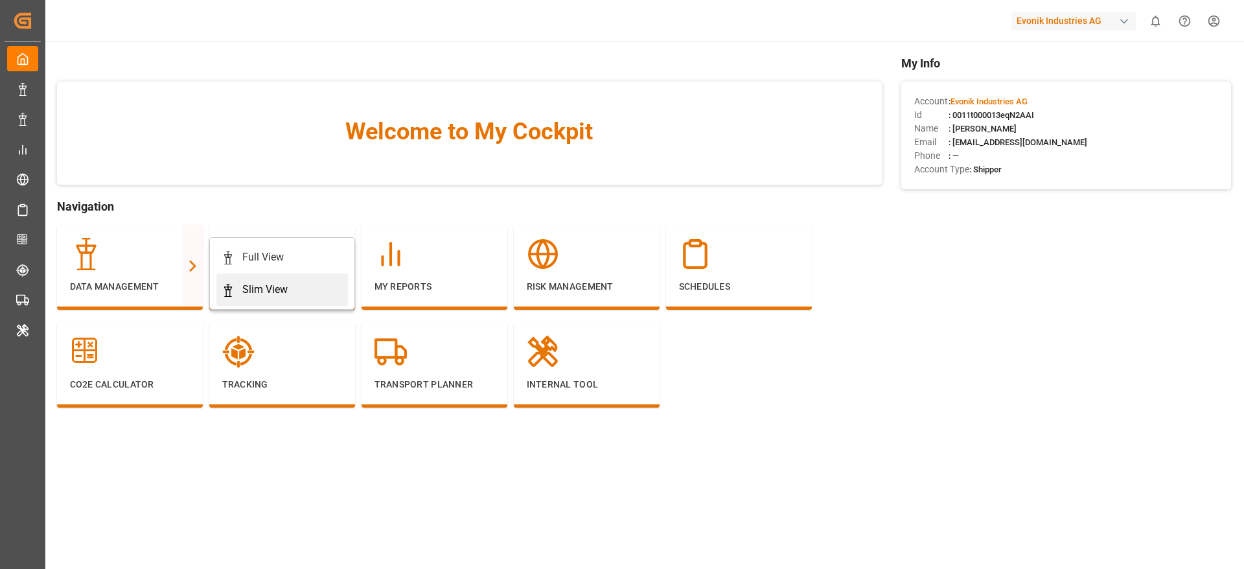
click at [233, 286] on icon at bounding box center [228, 290] width 13 height 13
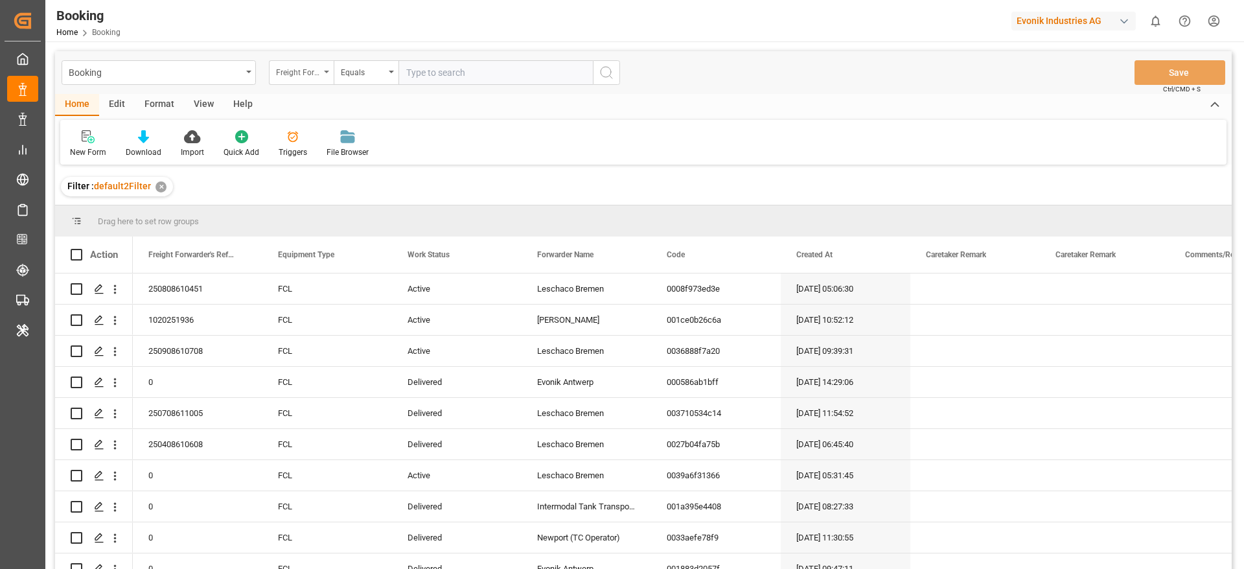
click at [311, 74] on div "Freight Forwarder's Reference No." at bounding box center [298, 70] width 44 height 15
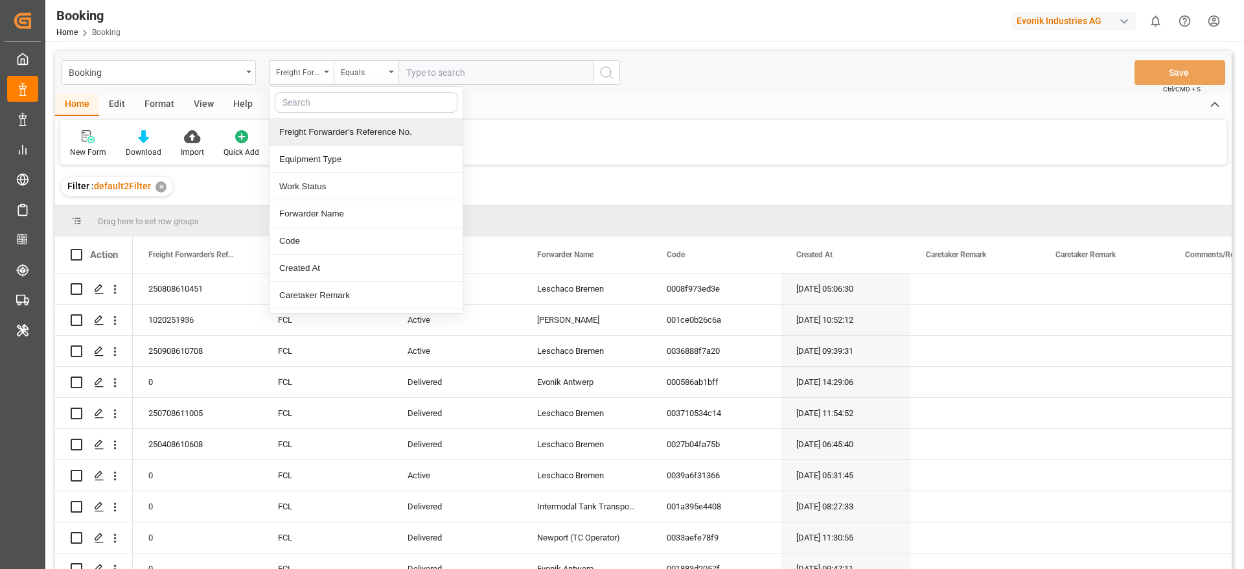
click at [316, 94] on input "text" at bounding box center [366, 102] width 183 height 21
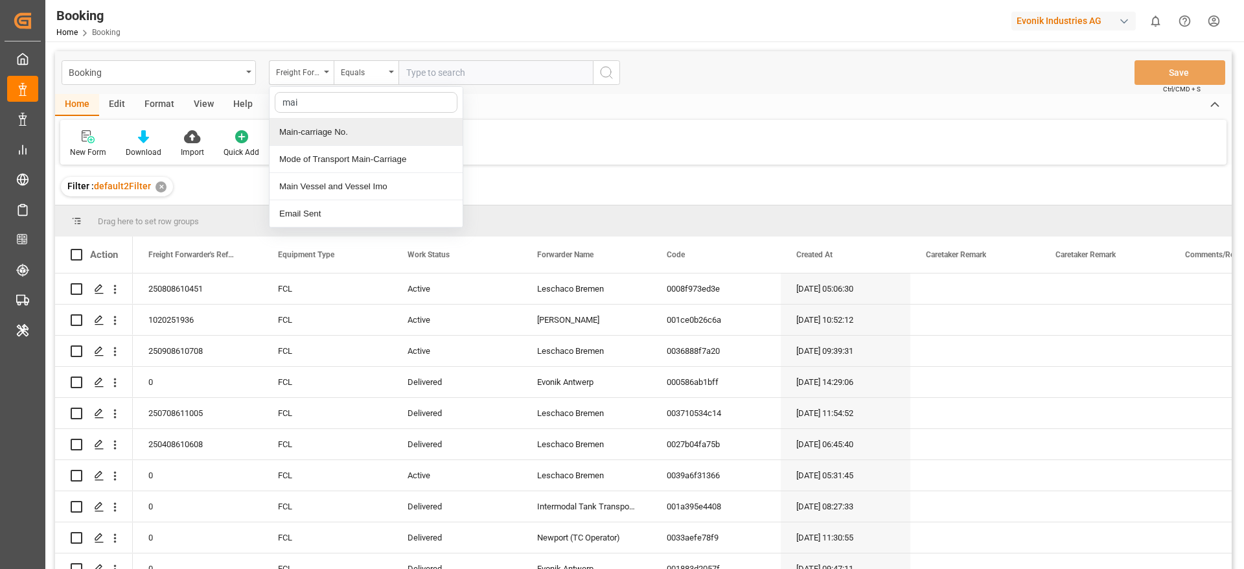
type input "main"
click at [317, 125] on div "Main-carriage No." at bounding box center [365, 132] width 193 height 27
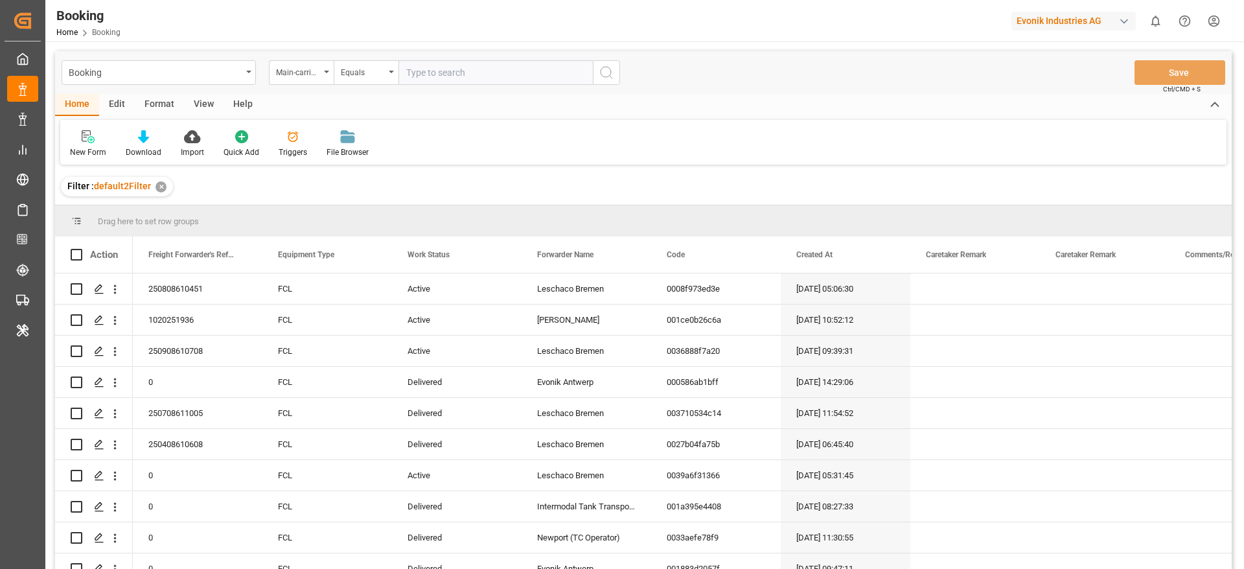
click at [442, 80] on input "text" at bounding box center [495, 72] width 194 height 25
paste input "4006687964"
type input "4006687964"
click at [611, 72] on icon "search button" at bounding box center [606, 73] width 16 height 16
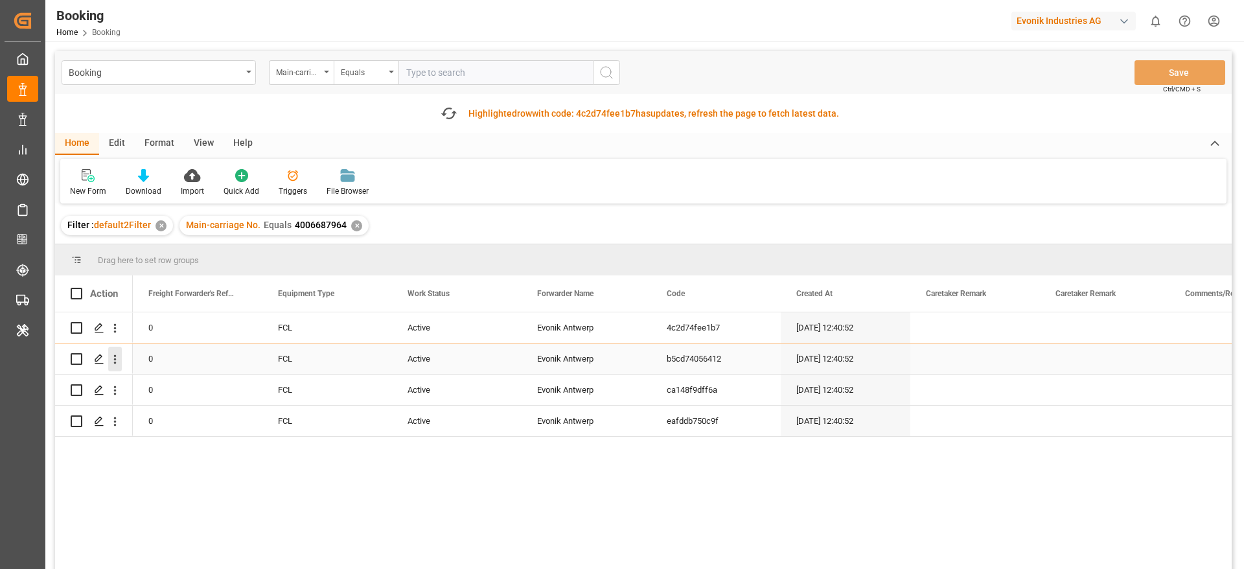
click at [114, 361] on icon "open menu" at bounding box center [115, 359] width 14 height 14
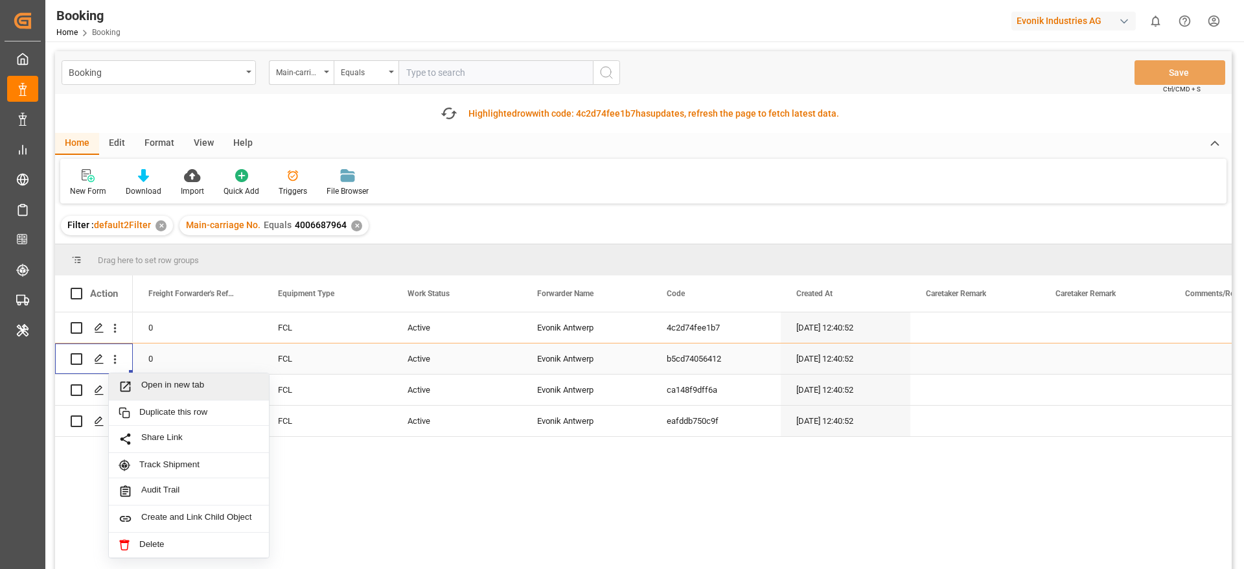
click at [168, 380] on span "Open in new tab" at bounding box center [200, 387] width 118 height 14
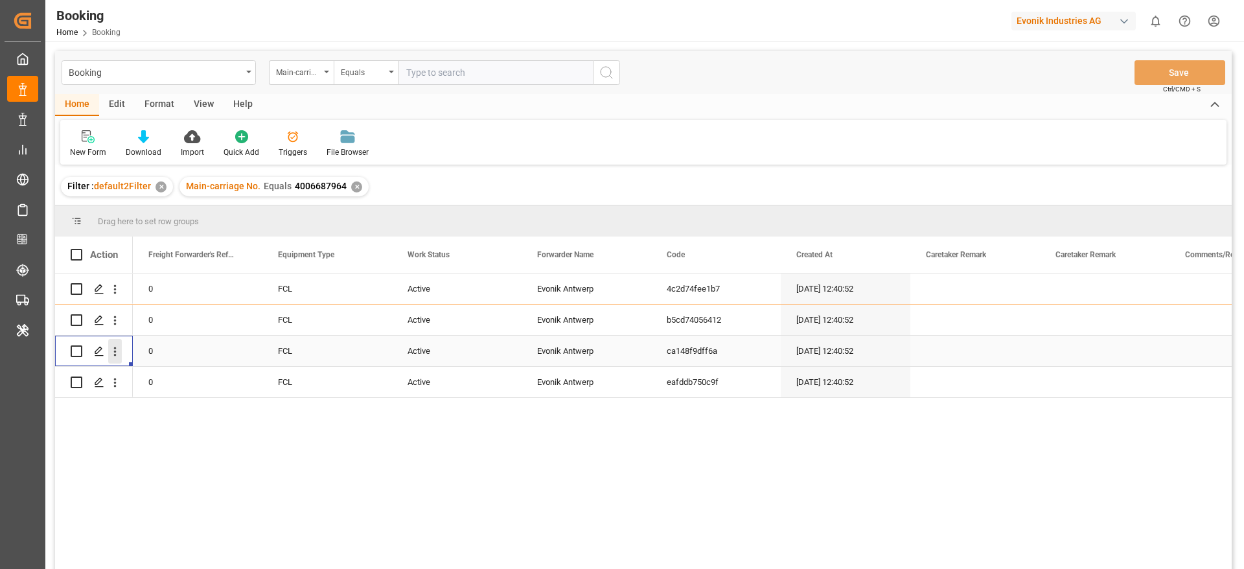
click at [115, 359] on button "open menu" at bounding box center [115, 351] width 14 height 25
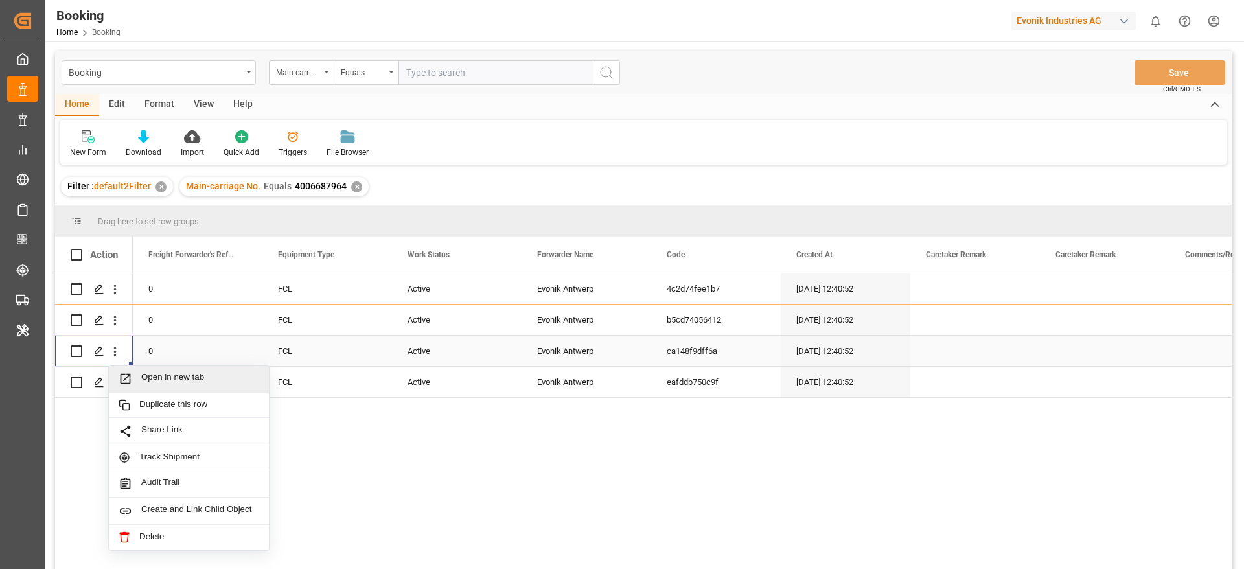
click at [188, 380] on span "Open in new tab" at bounding box center [200, 379] width 118 height 14
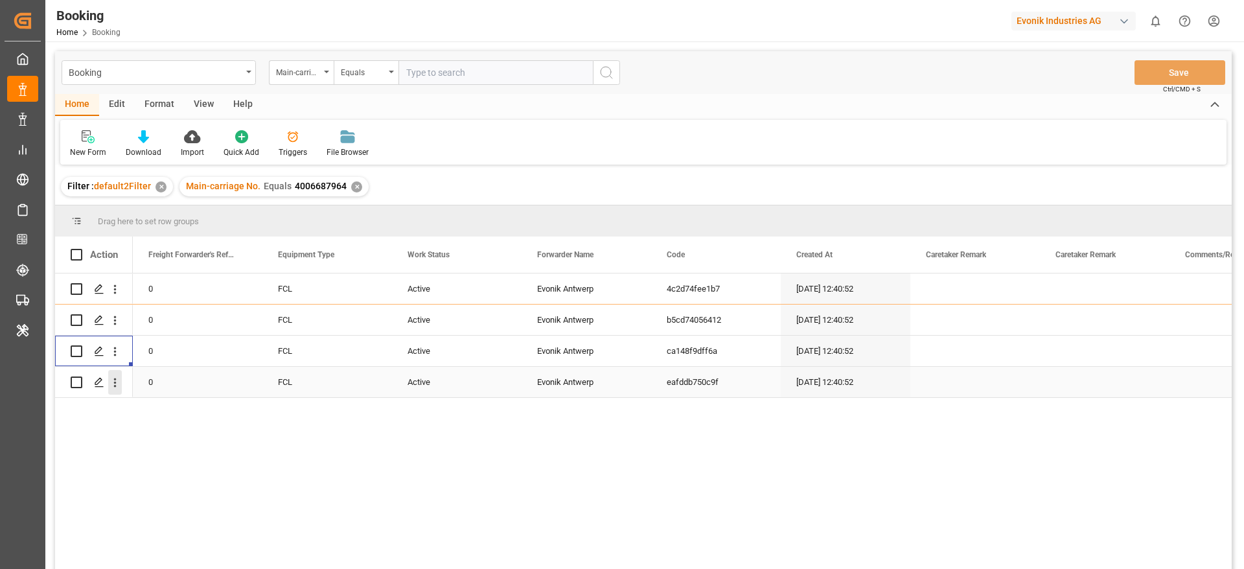
click at [113, 390] on button "open menu" at bounding box center [115, 382] width 14 height 25
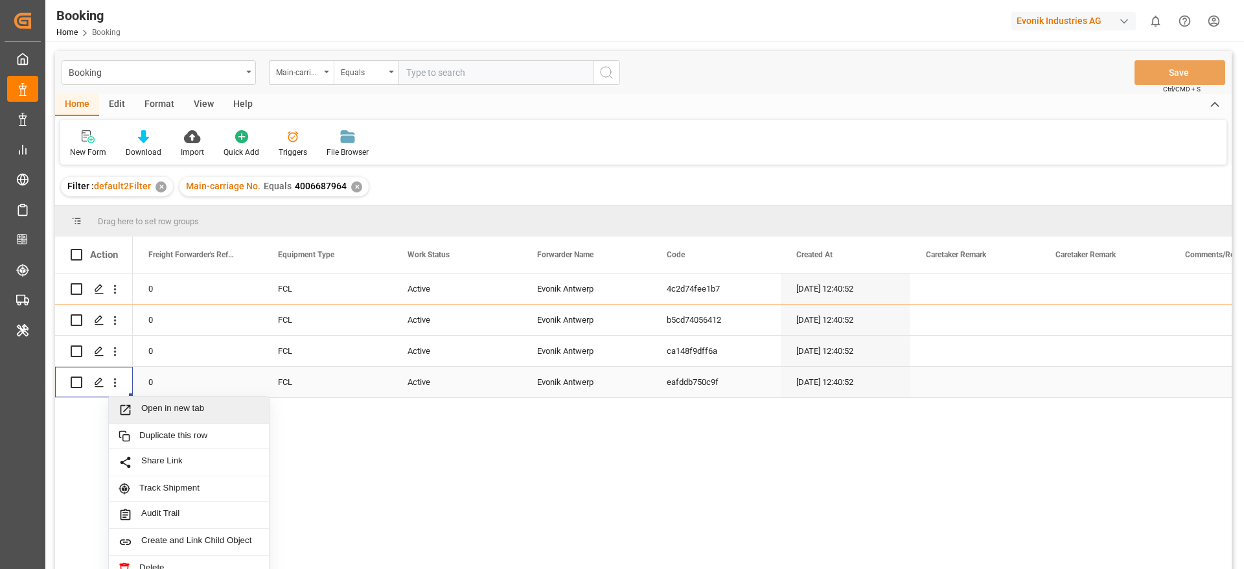
click at [163, 411] on span "Open in new tab" at bounding box center [200, 410] width 118 height 14
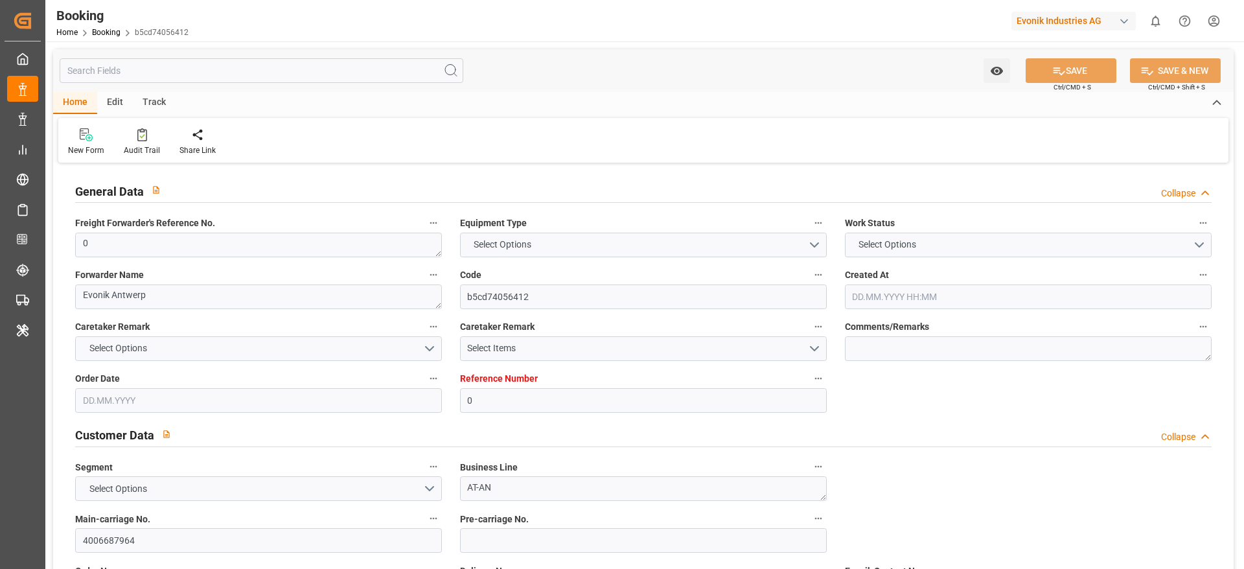
type input "0"
type input "Hapag [PERSON_NAME]"
type input "Hapag [PERSON_NAME] Aktiengesellschaft"
type input "NLRTM"
type input "MXVER"
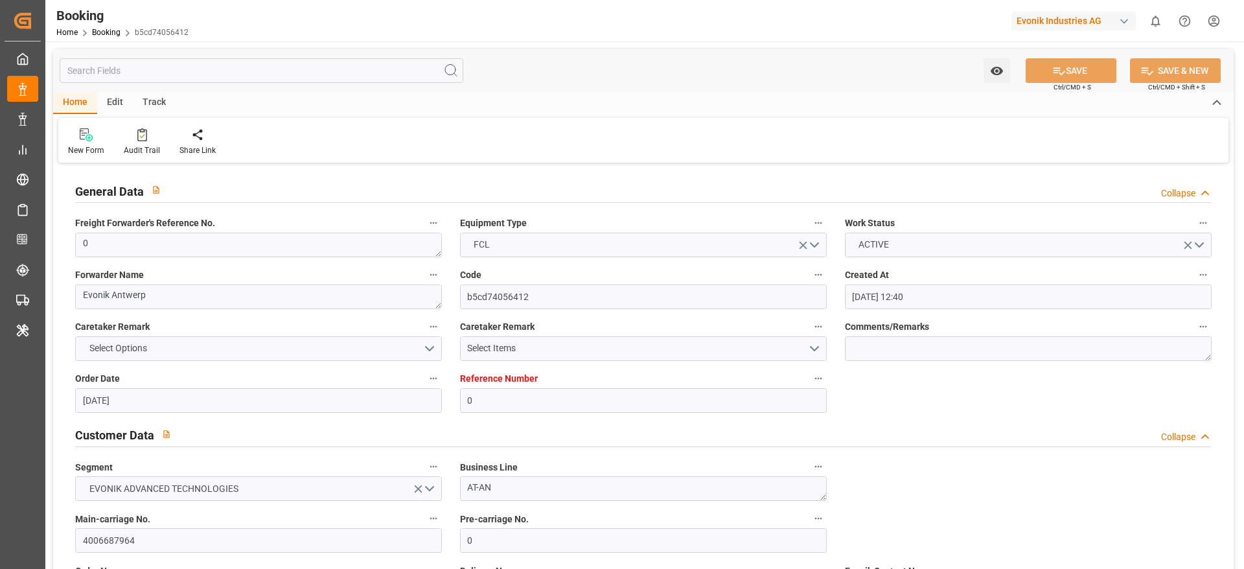
type input "[DATE] 12:40"
type input "[DATE]"
type input "[DATE] 15:37"
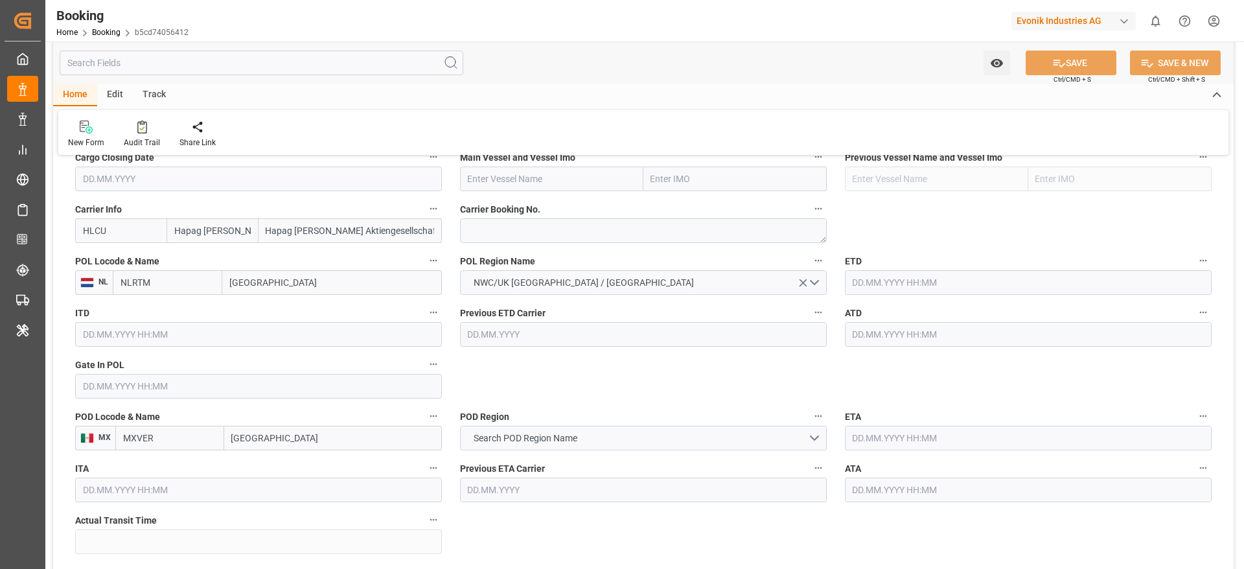
scroll to position [972, 0]
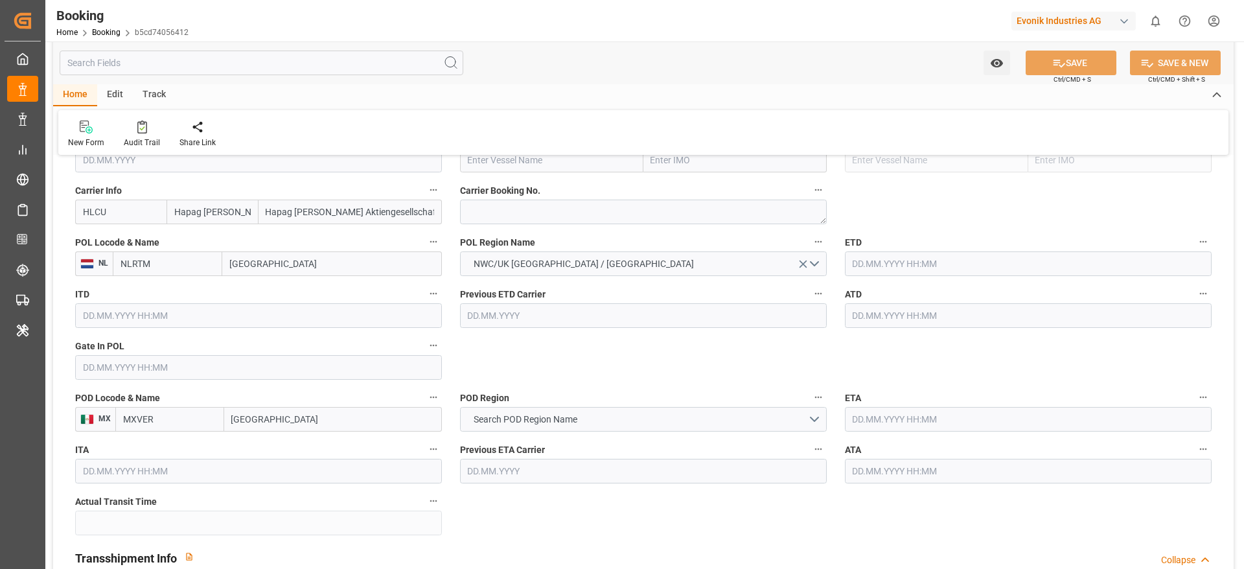
click at [248, 269] on input "[GEOGRAPHIC_DATA]" at bounding box center [332, 263] width 220 height 25
paste input "ANTWERP"
type input "ANTWERP"
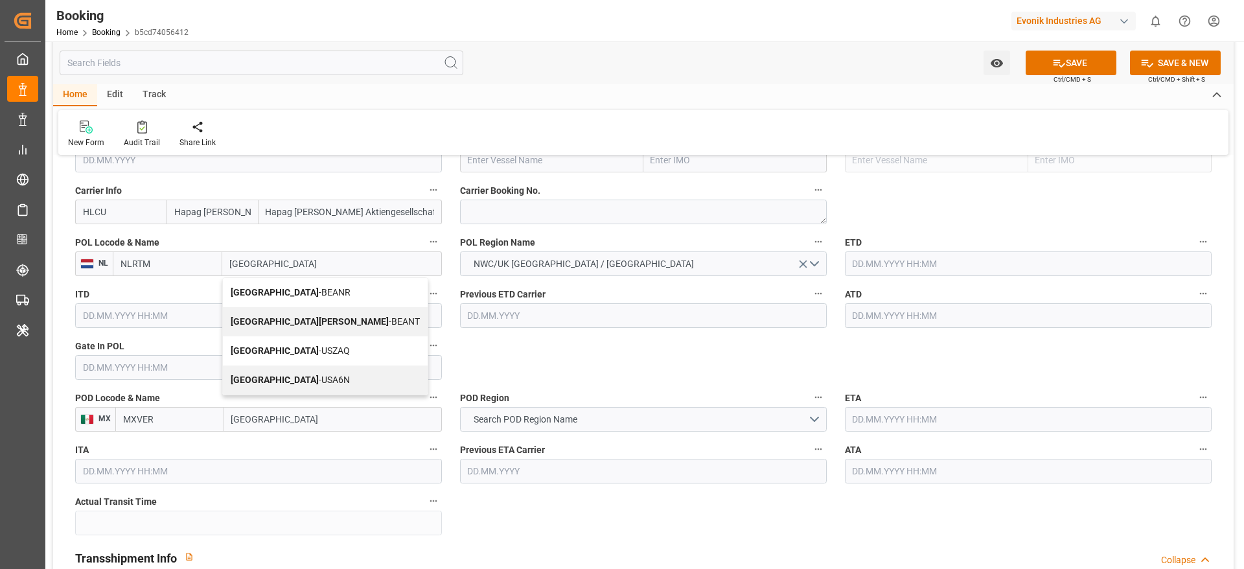
drag, startPoint x: 293, startPoint y: 286, endPoint x: 319, endPoint y: 299, distance: 29.0
click at [293, 286] on div "Antwerp - BEANR" at bounding box center [325, 292] width 205 height 29
type input "BEANR"
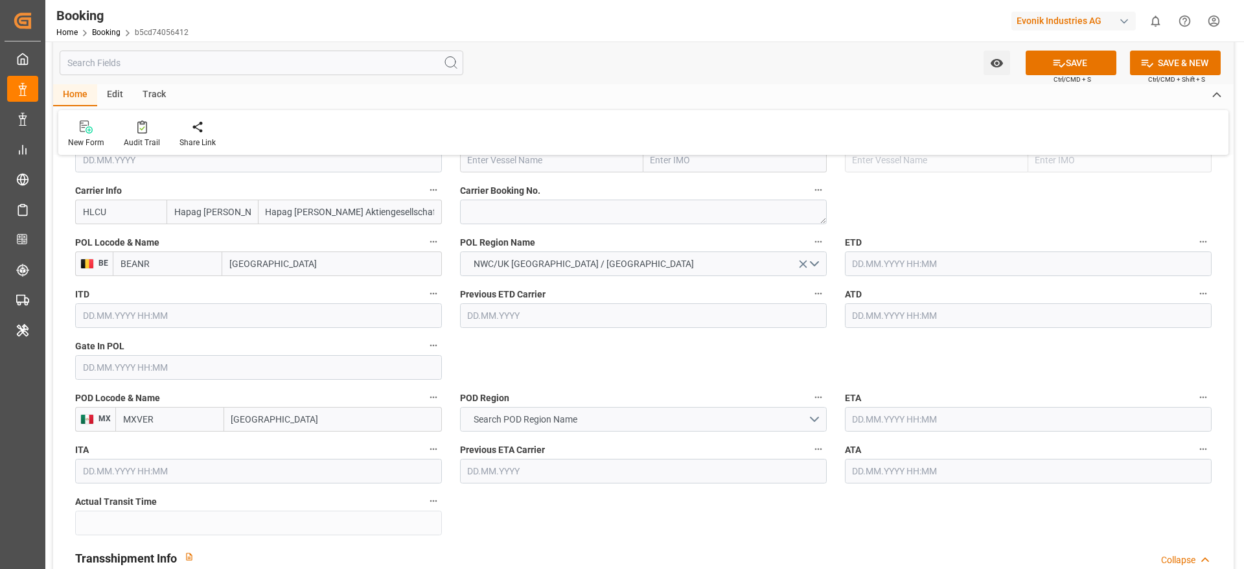
type input "[GEOGRAPHIC_DATA]"
click at [518, 418] on span "Search POD Region Name" at bounding box center [525, 420] width 117 height 14
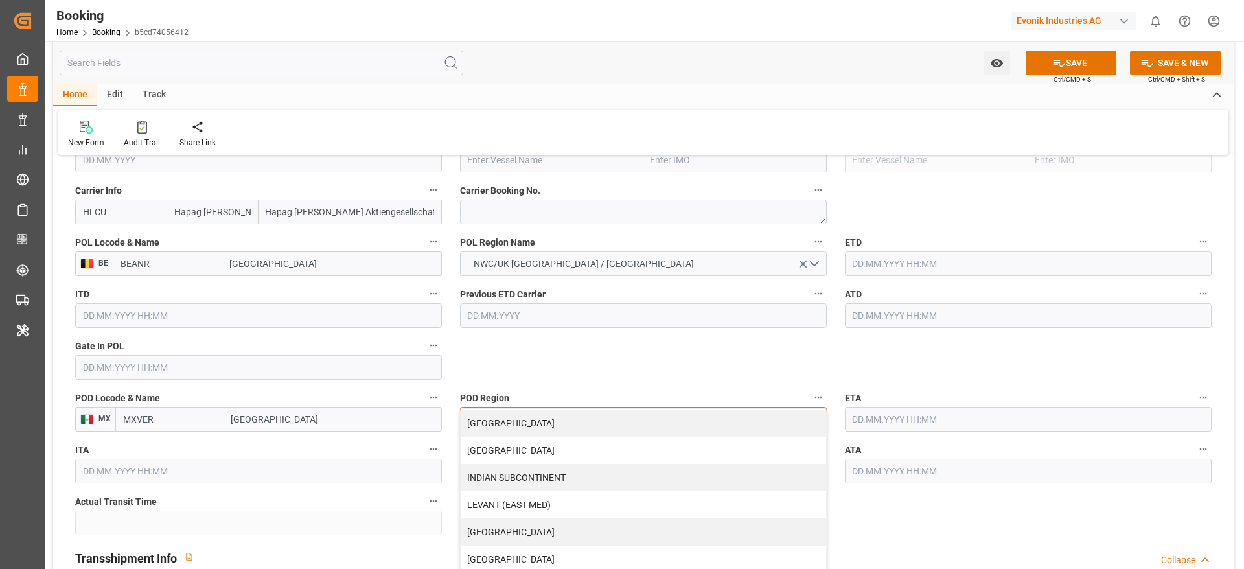
scroll to position [194, 0]
click at [515, 521] on div "MEXICO" at bounding box center [643, 527] width 365 height 27
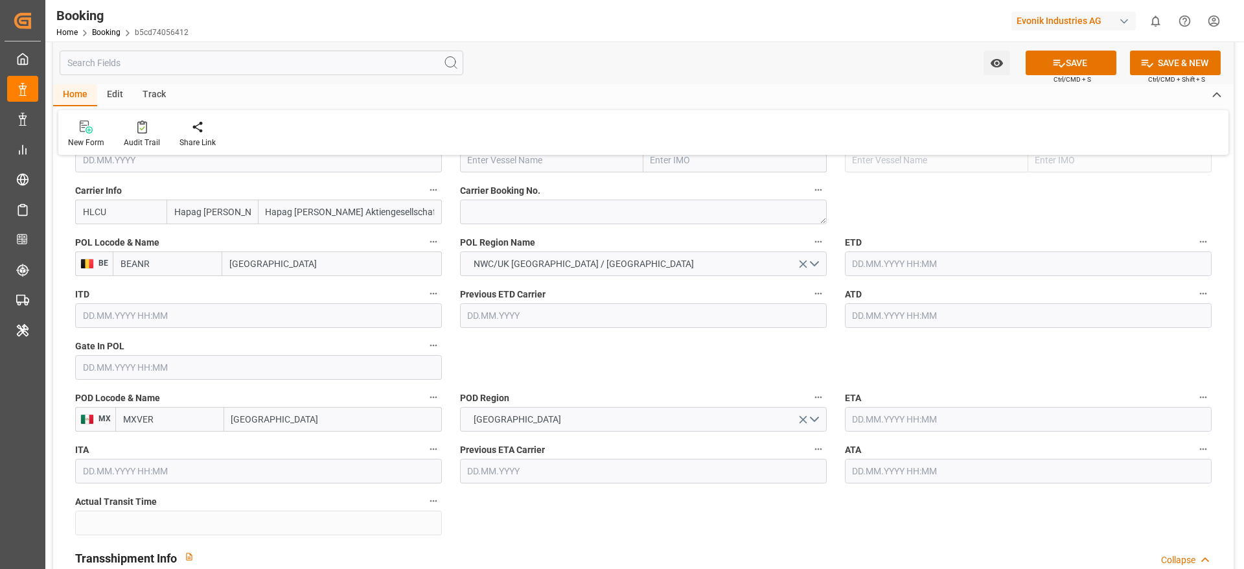
click at [474, 161] on input "text" at bounding box center [551, 160] width 183 height 25
paste input "SFL MAUI"
type input "SFL MAUI"
click at [529, 182] on div "SFL MAUI - 9635688" at bounding box center [508, 188] width 95 height 29
type input "9635688"
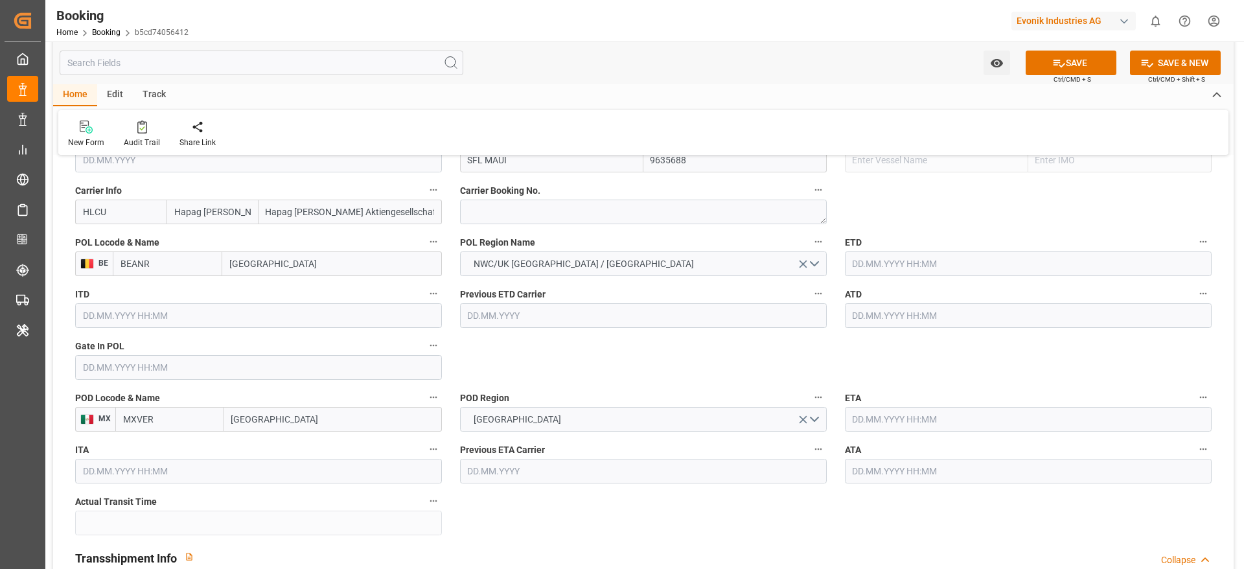
type input "SFL MAUI"
click at [89, 365] on input "text" at bounding box center [258, 367] width 367 height 25
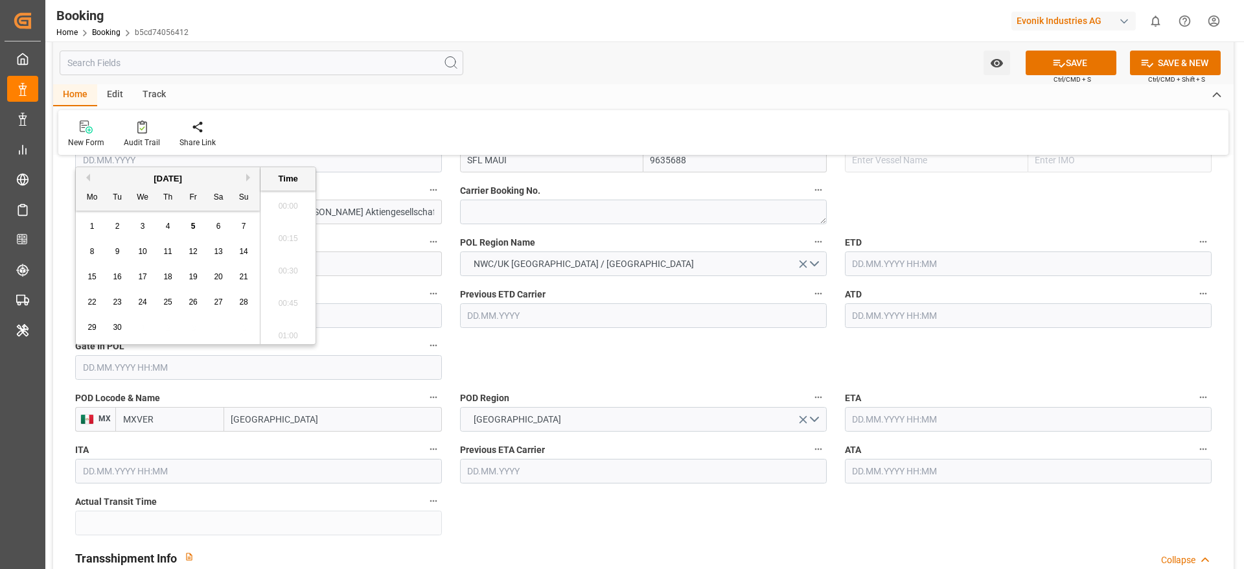
scroll to position [1397, 0]
click at [84, 178] on button "Previous Month" at bounding box center [86, 178] width 8 height 8
click at [174, 278] on div "14" at bounding box center [168, 277] width 16 height 16
type input "14.08.2025 00:00"
click at [486, 330] on div "Previous ETD Carrier" at bounding box center [643, 306] width 385 height 52
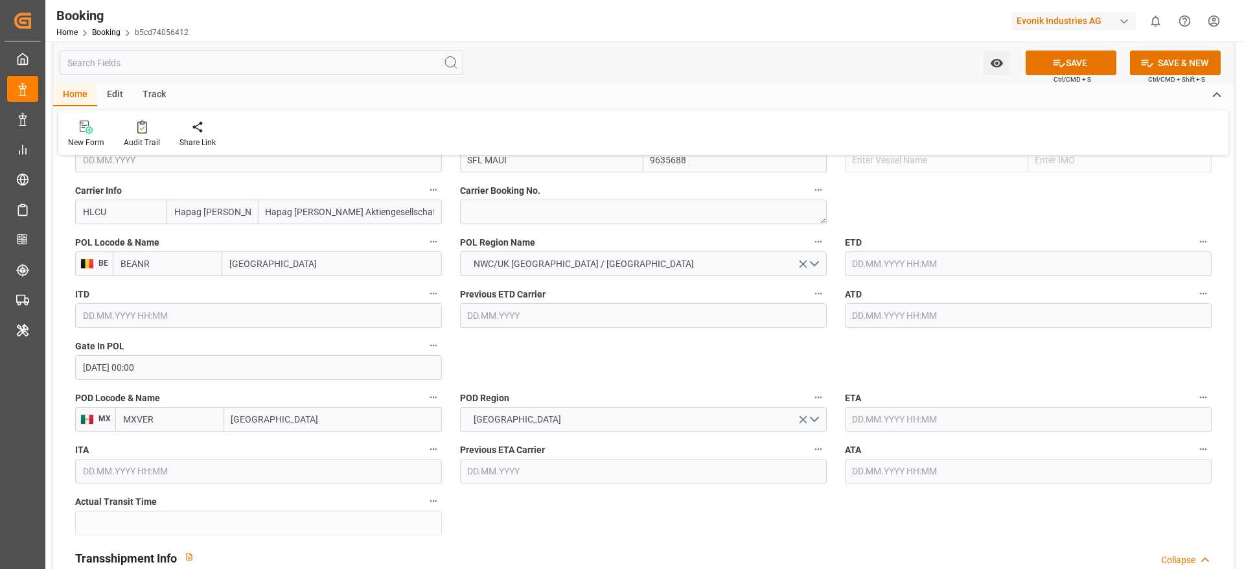
click at [896, 275] on input "text" at bounding box center [1028, 263] width 367 height 25
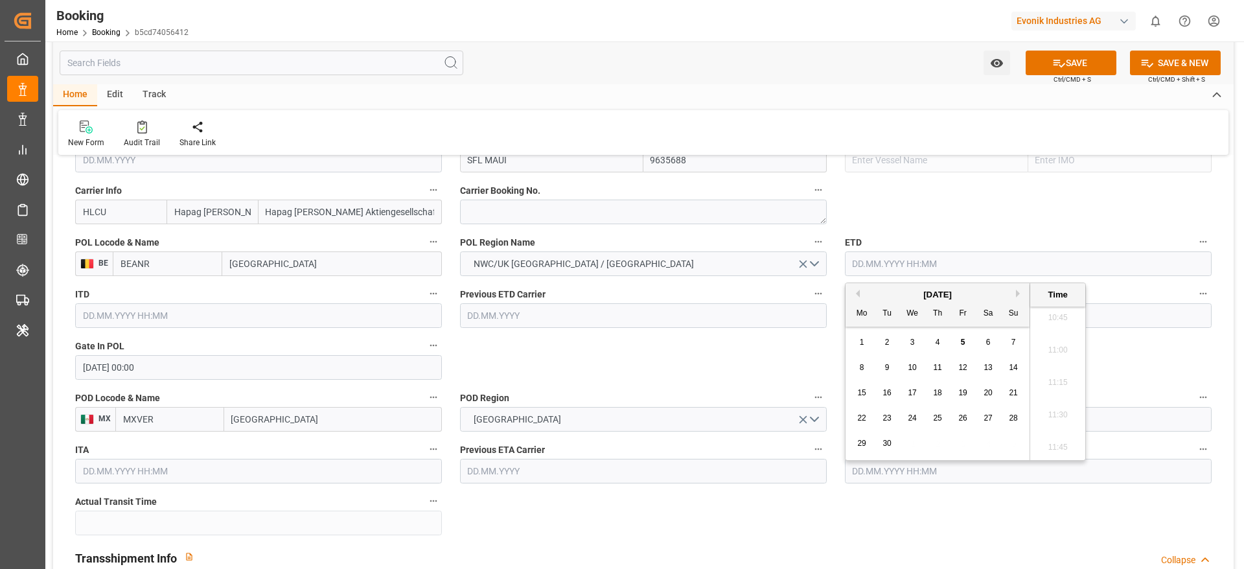
click at [856, 295] on button "Previous Month" at bounding box center [856, 294] width 8 height 8
click at [905, 415] on div "20" at bounding box center [912, 419] width 16 height 16
type input "20.08.2025 00:00"
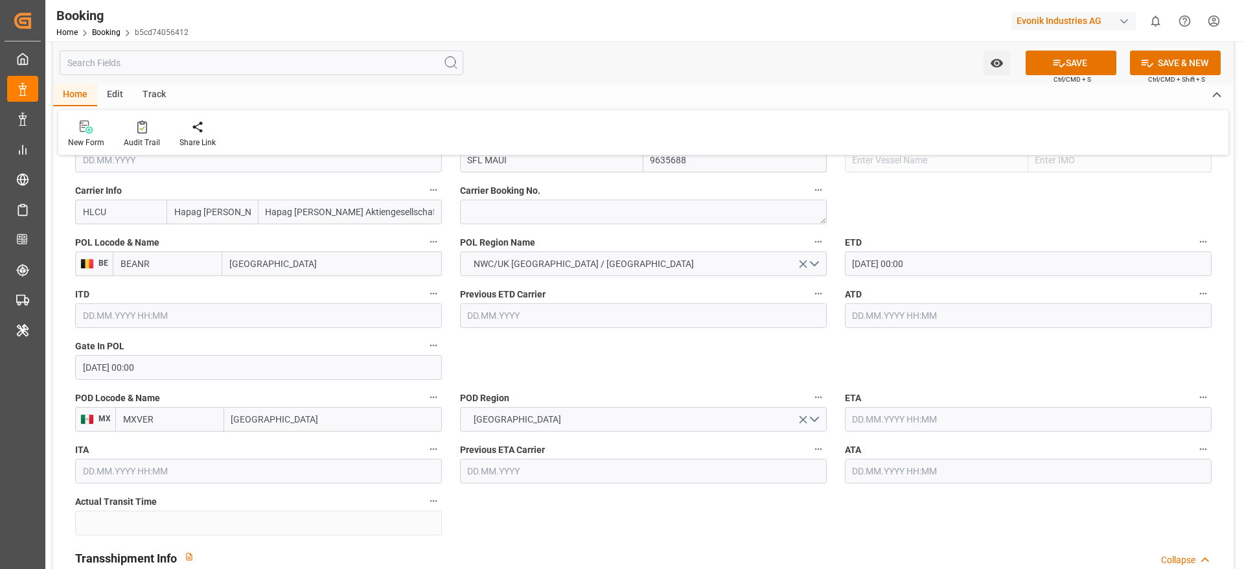
click at [870, 324] on input "text" at bounding box center [1028, 315] width 367 height 25
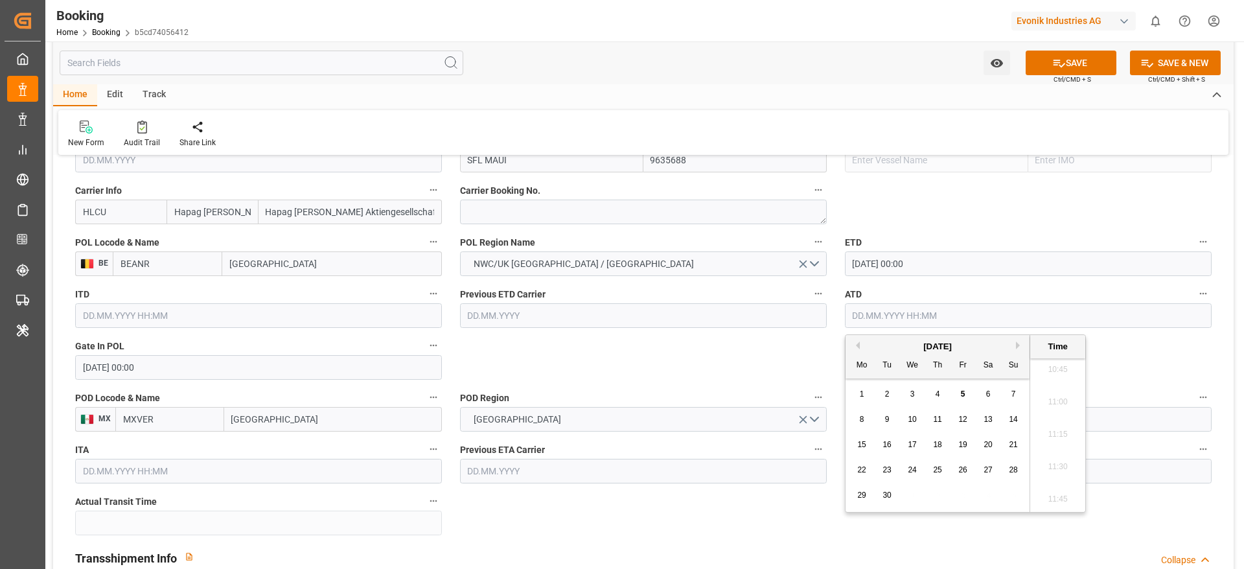
click at [856, 351] on div "September 2025" at bounding box center [937, 346] width 184 height 13
click at [852, 344] on button "Previous Month" at bounding box center [856, 345] width 8 height 8
click at [906, 466] on div "20" at bounding box center [912, 470] width 16 height 16
type input "20.08.2025 00:00"
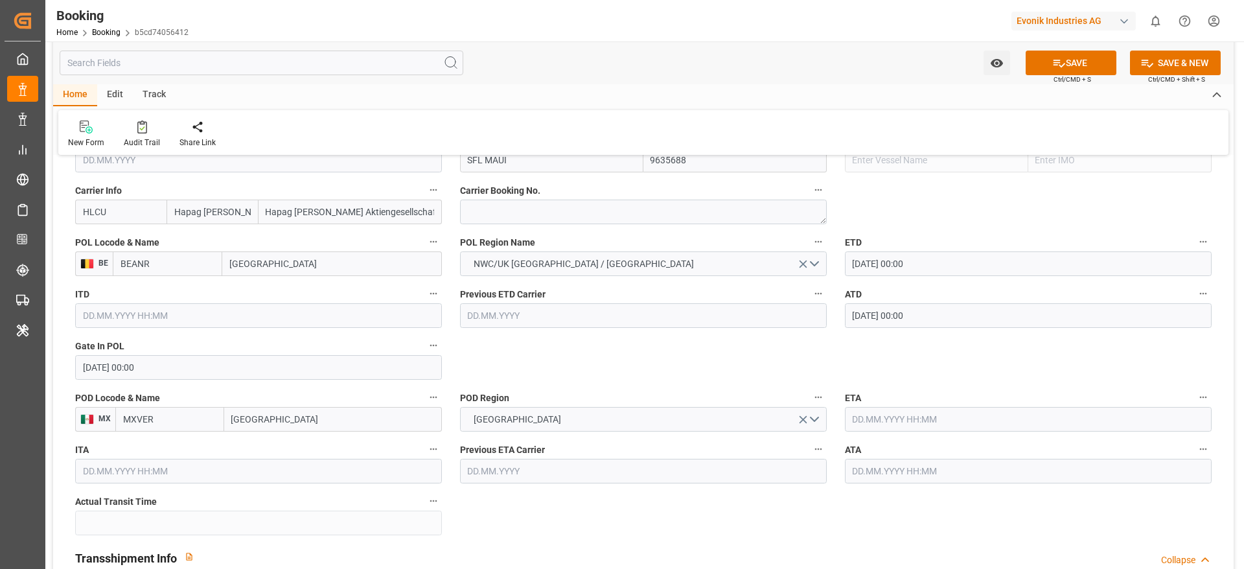
click at [890, 417] on input "text" at bounding box center [1028, 419] width 367 height 25
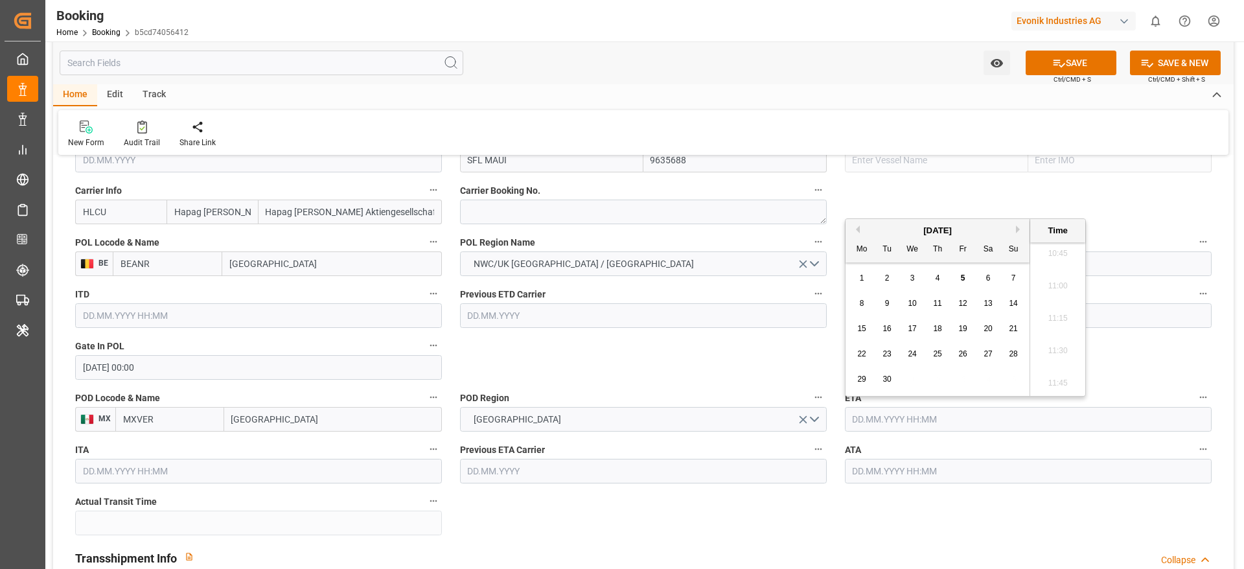
drag, startPoint x: 861, startPoint y: 306, endPoint x: 837, endPoint y: 315, distance: 26.5
click at [863, 306] on span "8" at bounding box center [861, 303] width 5 height 9
type input "08.09.2025 00:00"
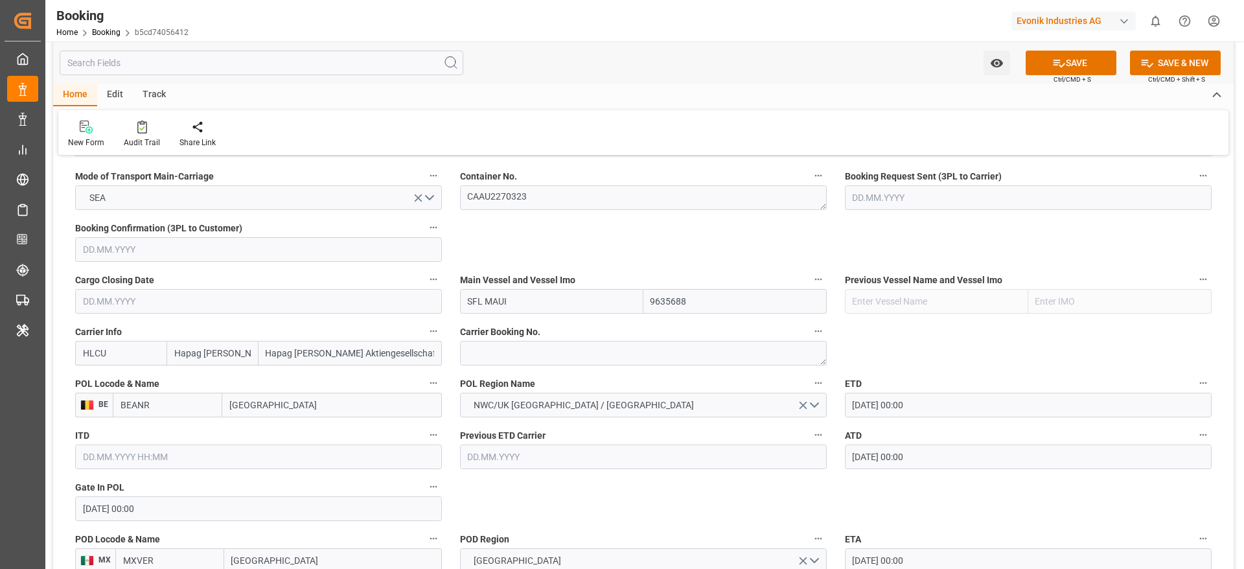
scroll to position [874, 0]
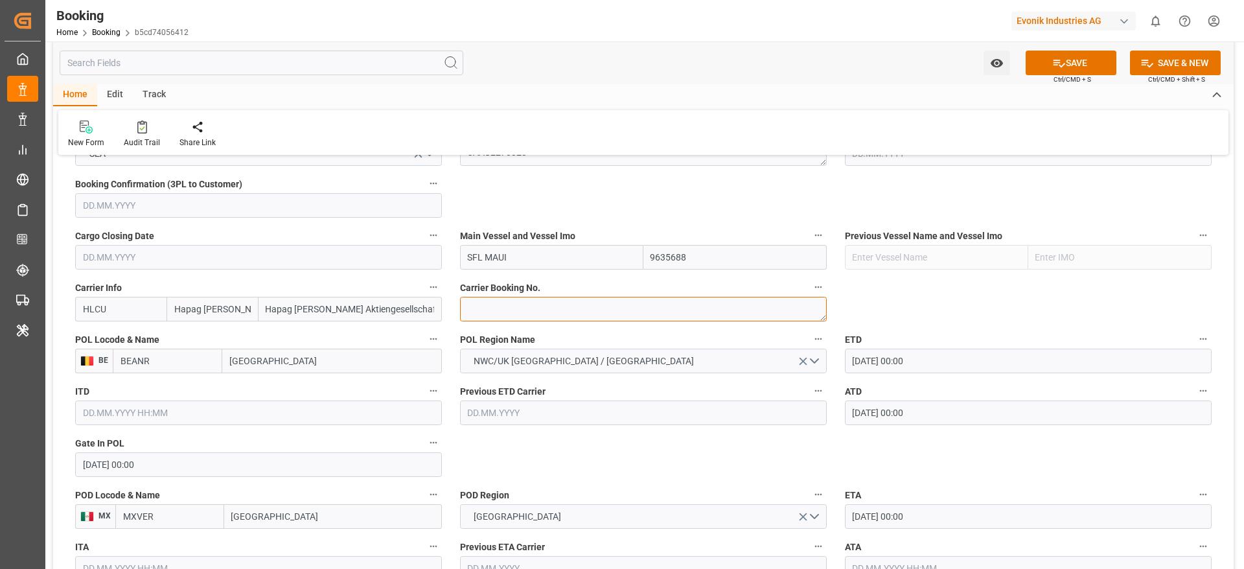
click at [527, 314] on textarea at bounding box center [643, 309] width 367 height 25
paste textarea "81054837"
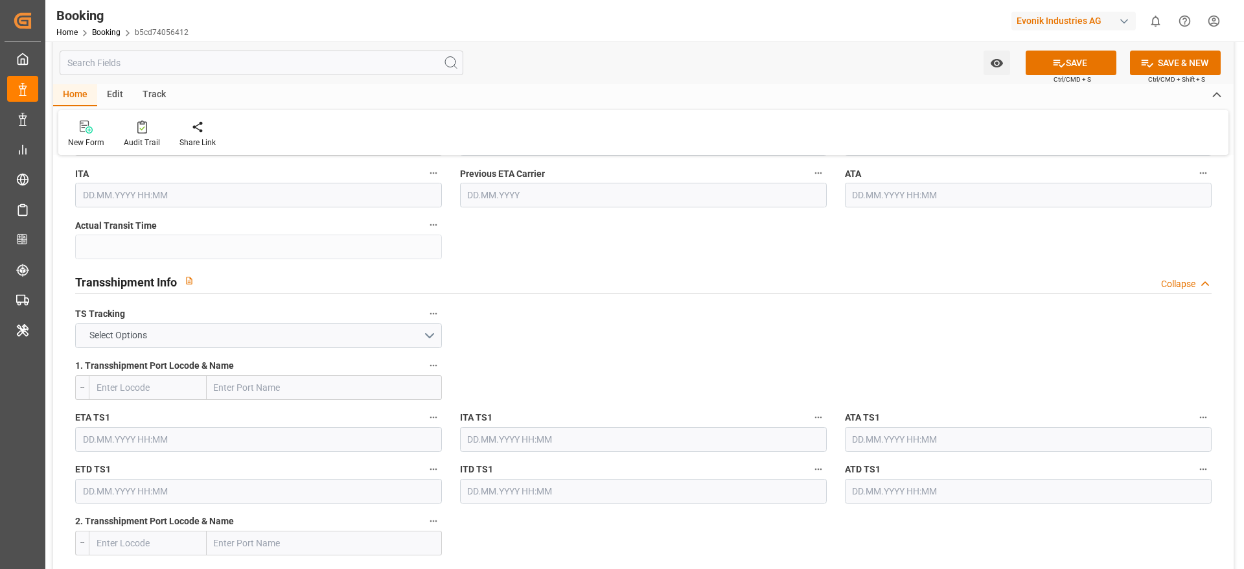
scroll to position [1263, 0]
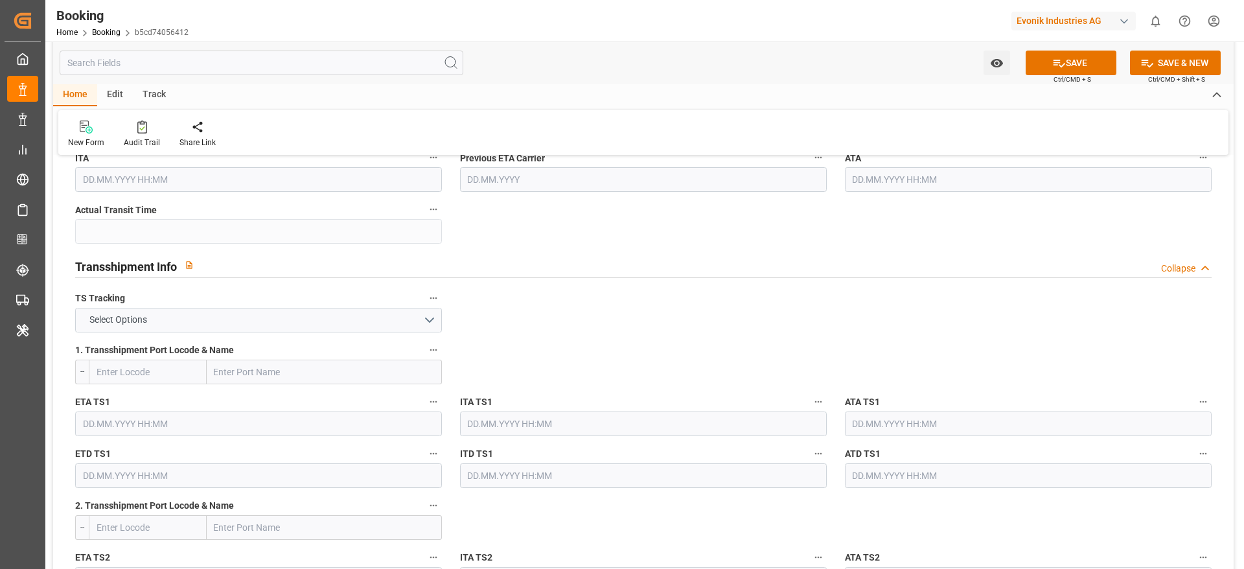
type textarea "81054837"
click at [277, 313] on button "Select Options" at bounding box center [258, 320] width 367 height 25
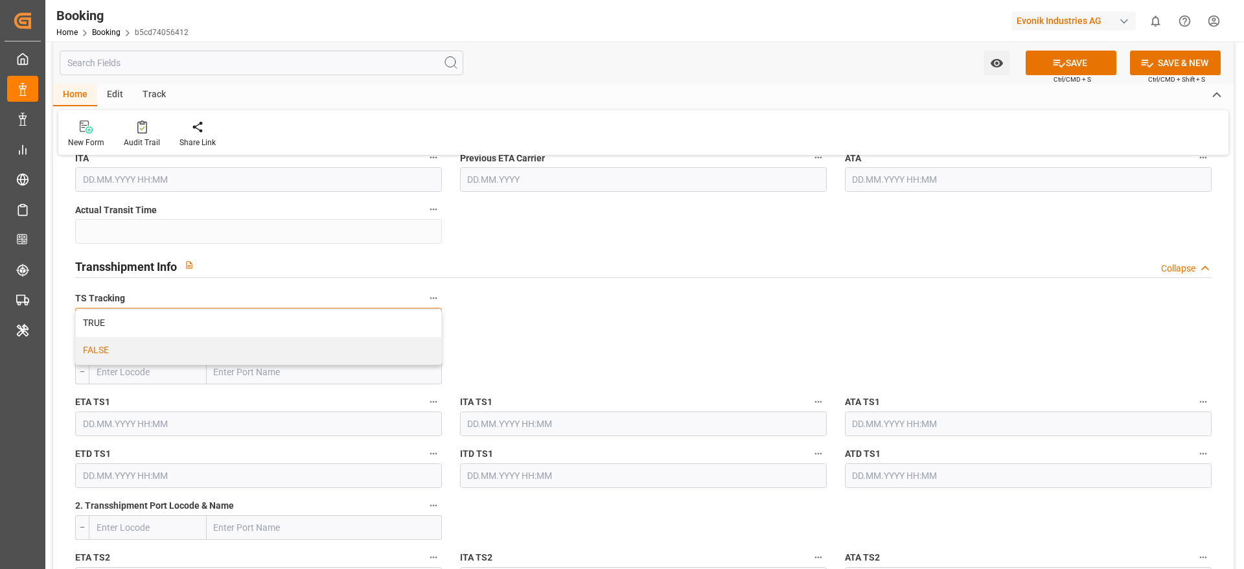
click at [270, 354] on div "FALSE" at bounding box center [258, 350] width 365 height 27
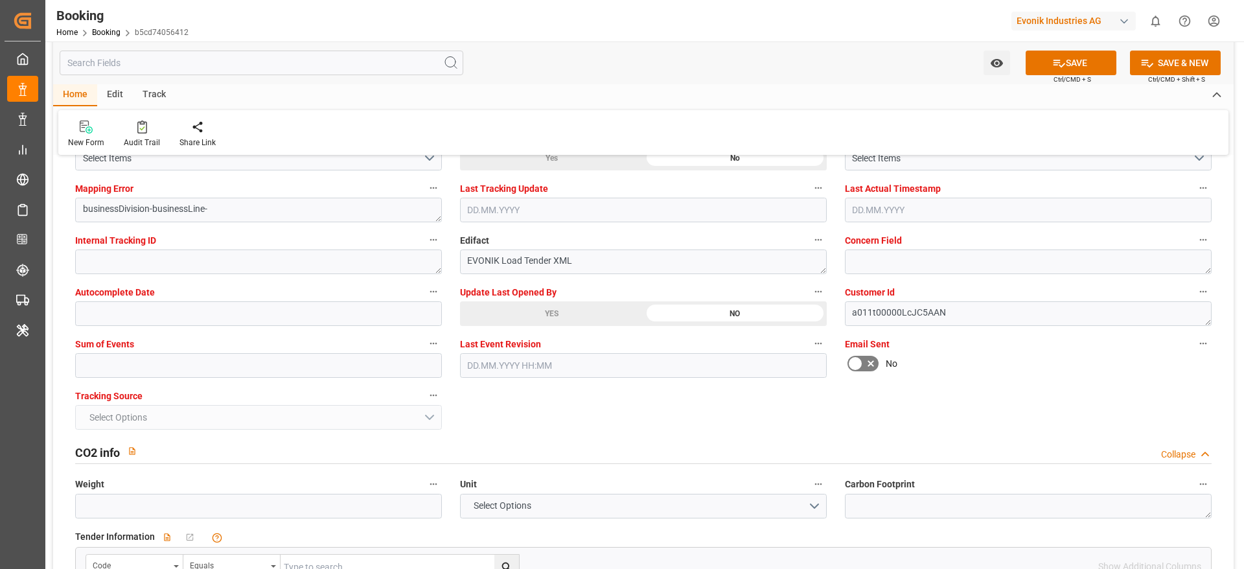
scroll to position [2526, 0]
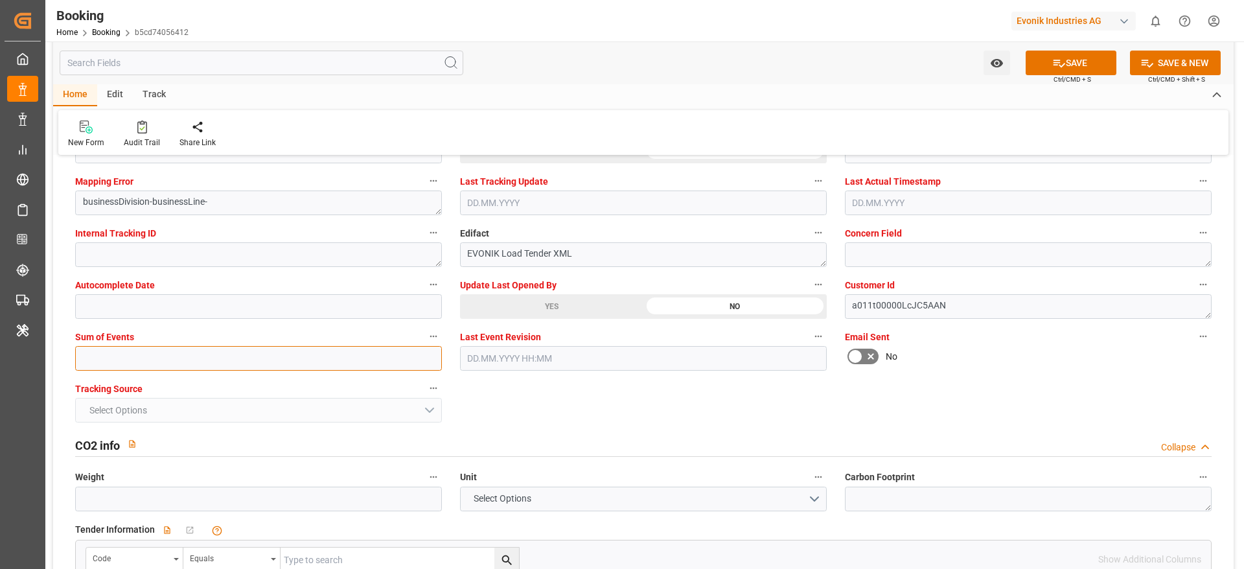
click at [161, 360] on input "text" at bounding box center [258, 358] width 367 height 25
type input "0"
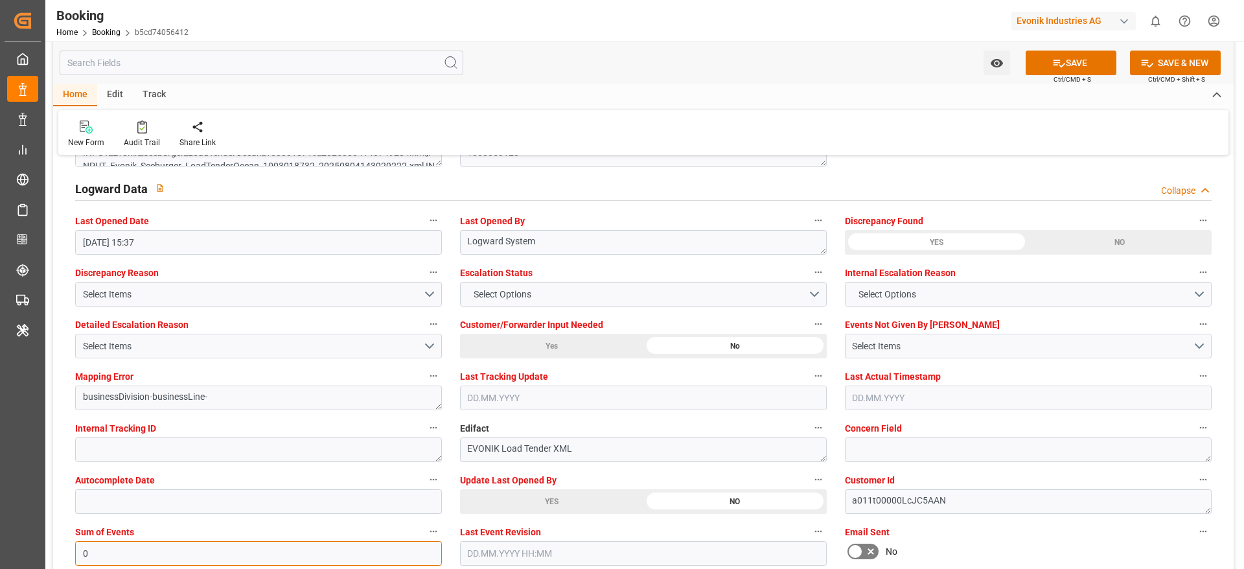
scroll to position [2332, 0]
click at [415, 315] on label "Detailed Escalation Reason" at bounding box center [258, 324] width 367 height 18
click at [425, 315] on button "Detailed Escalation Reason" at bounding box center [433, 323] width 17 height 17
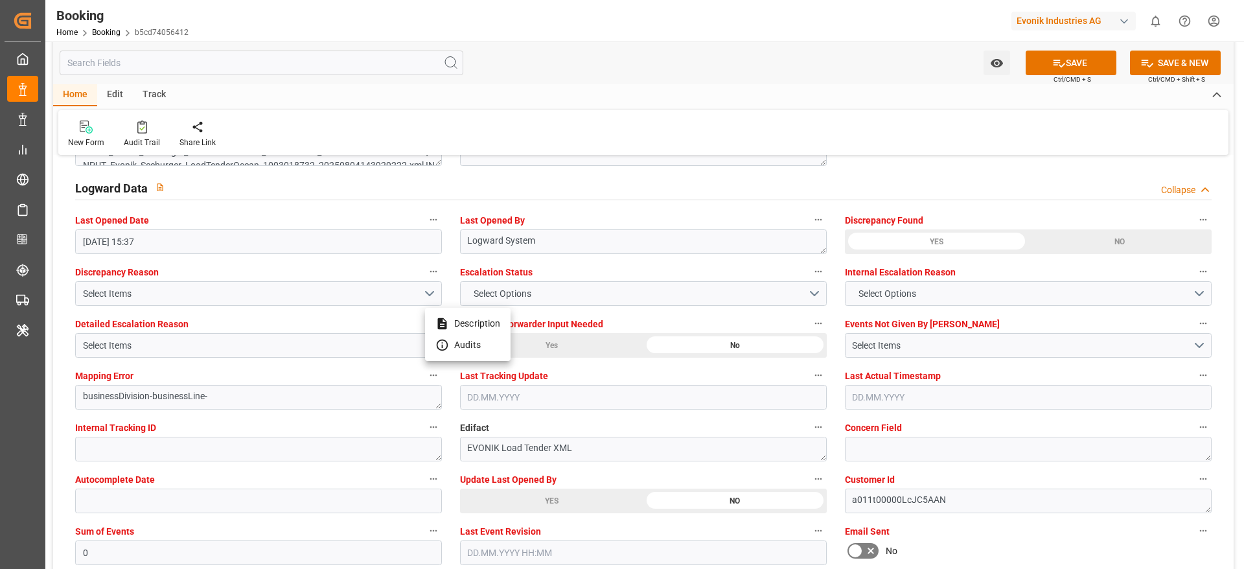
click at [611, 375] on div at bounding box center [622, 284] width 1244 height 569
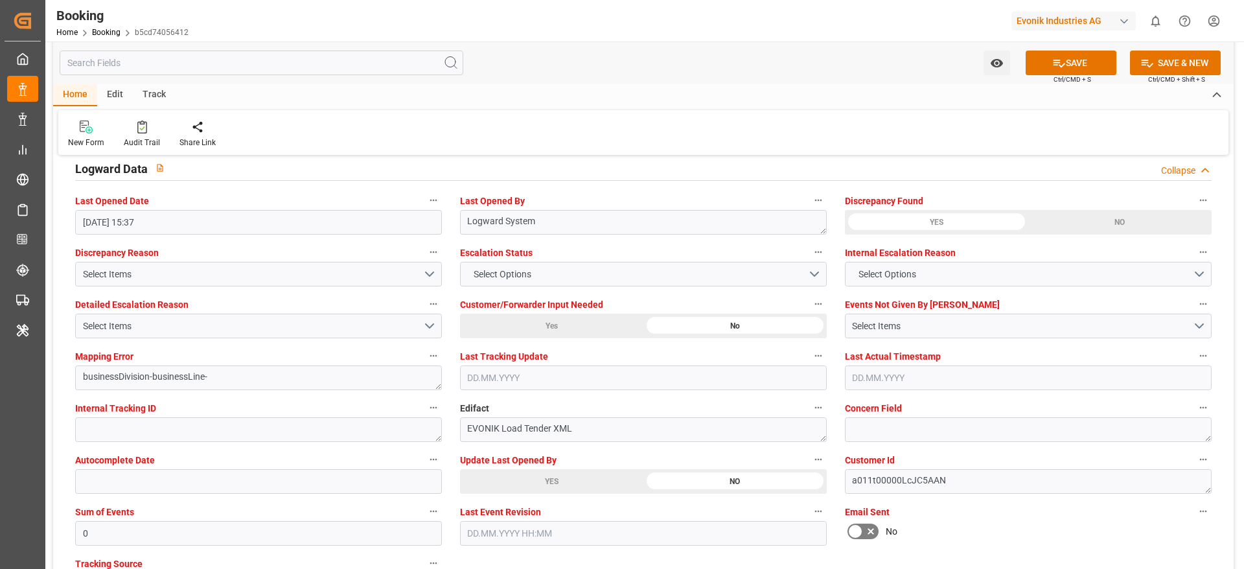
scroll to position [2350, 0]
click at [433, 275] on button "Select Items" at bounding box center [258, 274] width 367 height 25
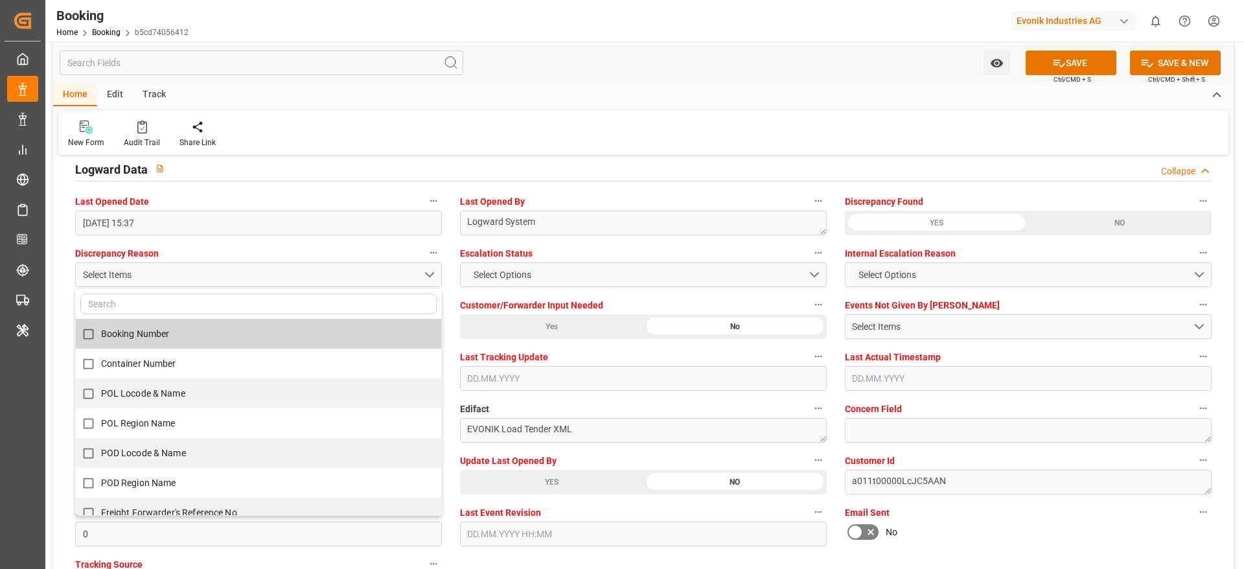
click at [449, 406] on div "Internal Tracking ID" at bounding box center [258, 421] width 385 height 52
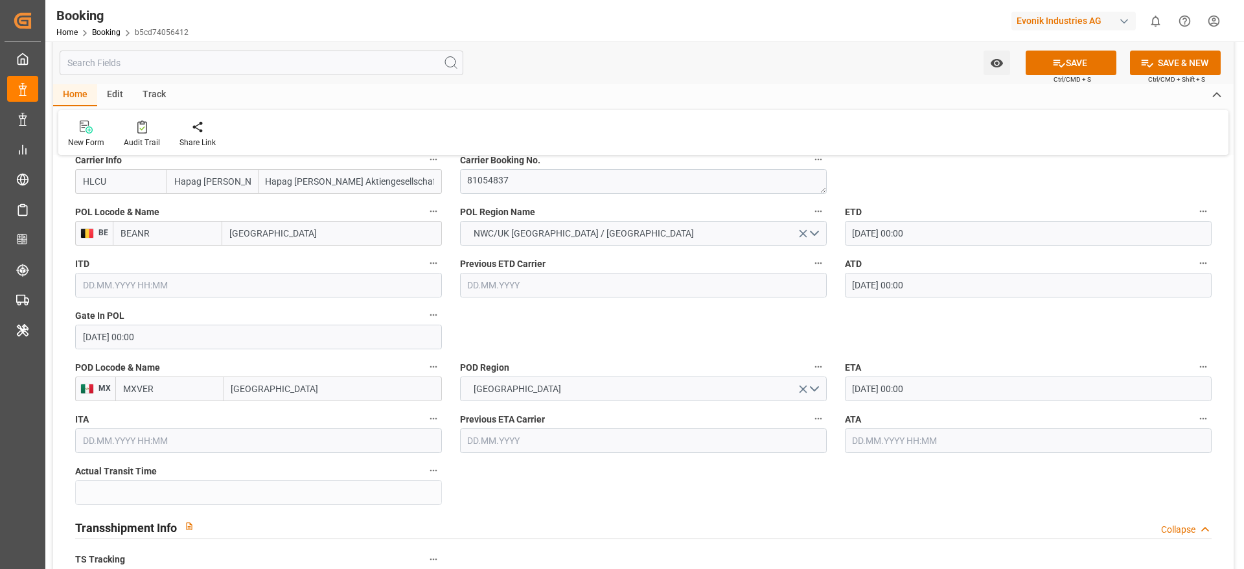
scroll to position [1005, 0]
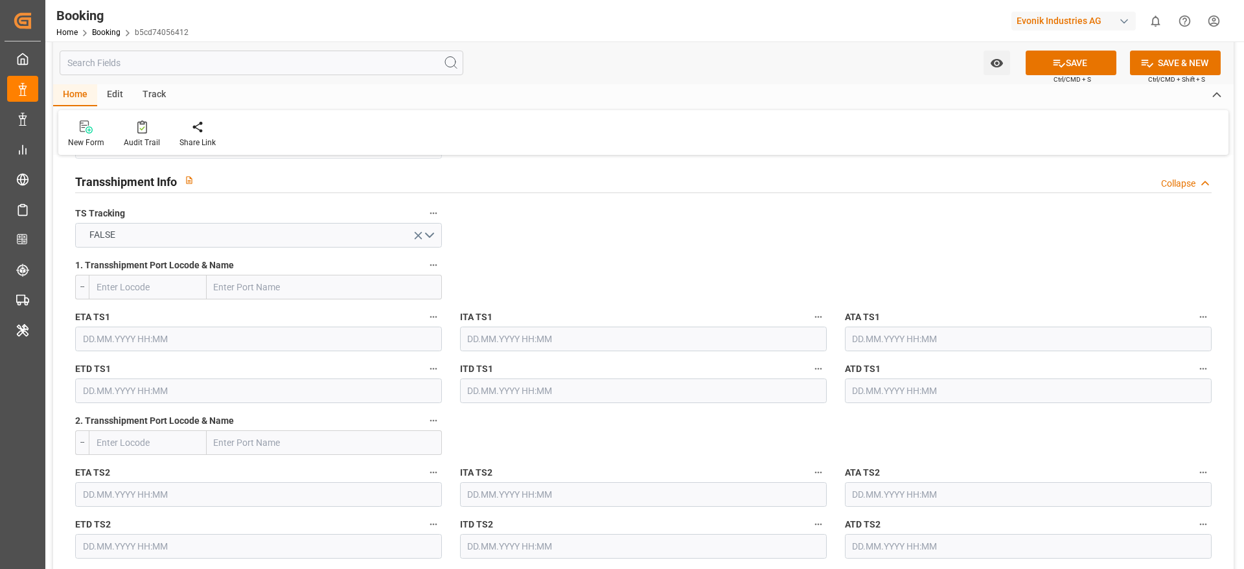
scroll to position [1358, 0]
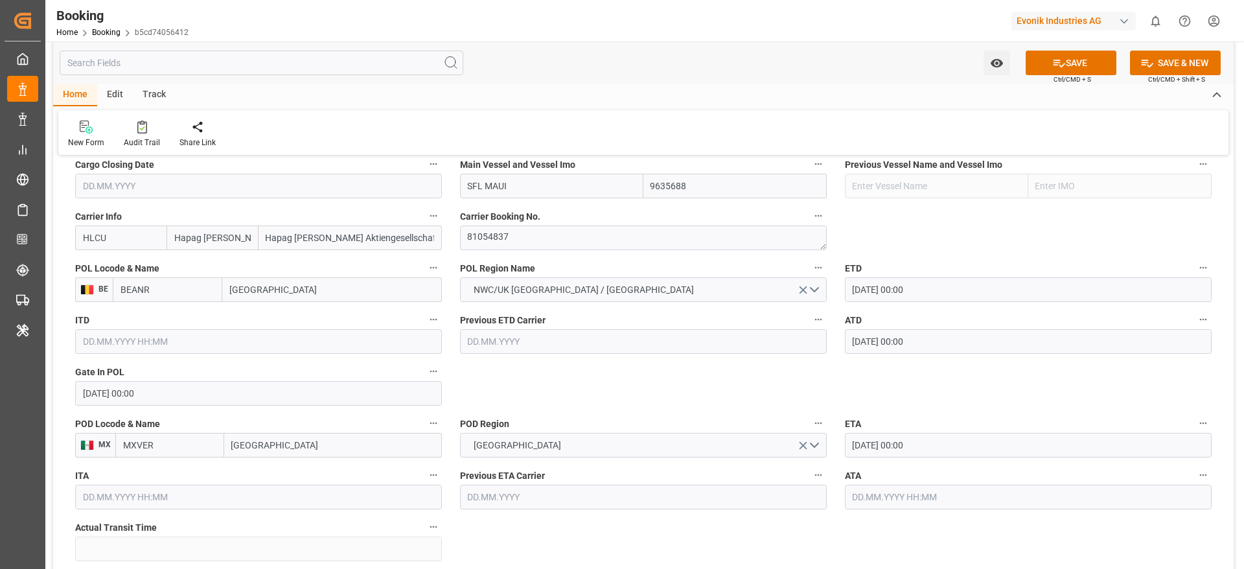
scroll to position [864, 0]
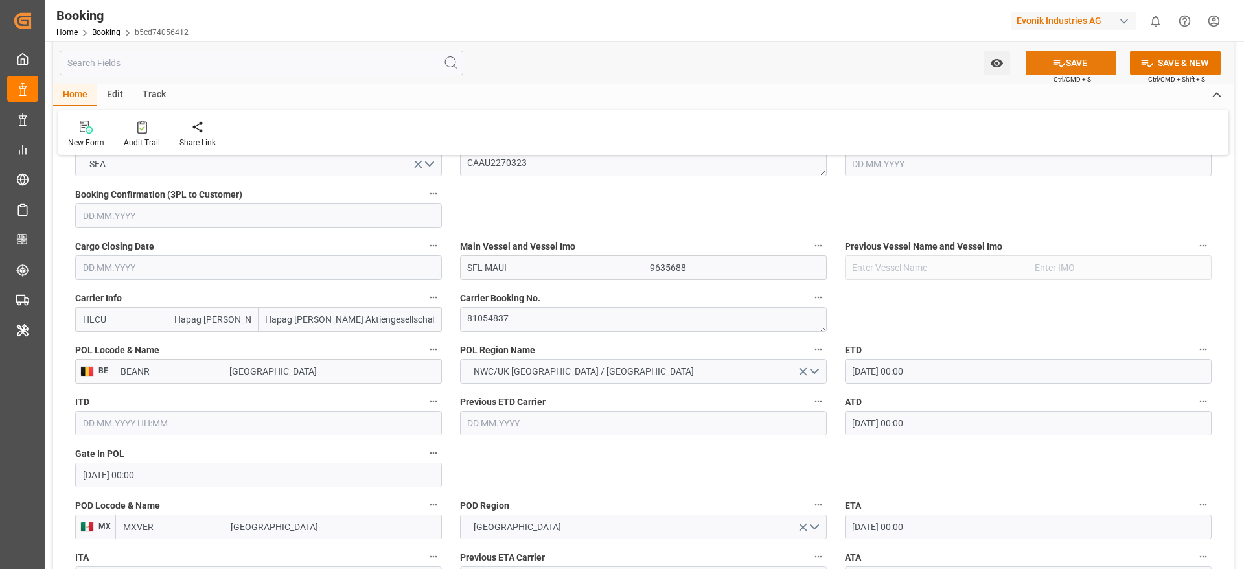
click at [1078, 62] on button "SAVE" at bounding box center [1070, 63] width 91 height 25
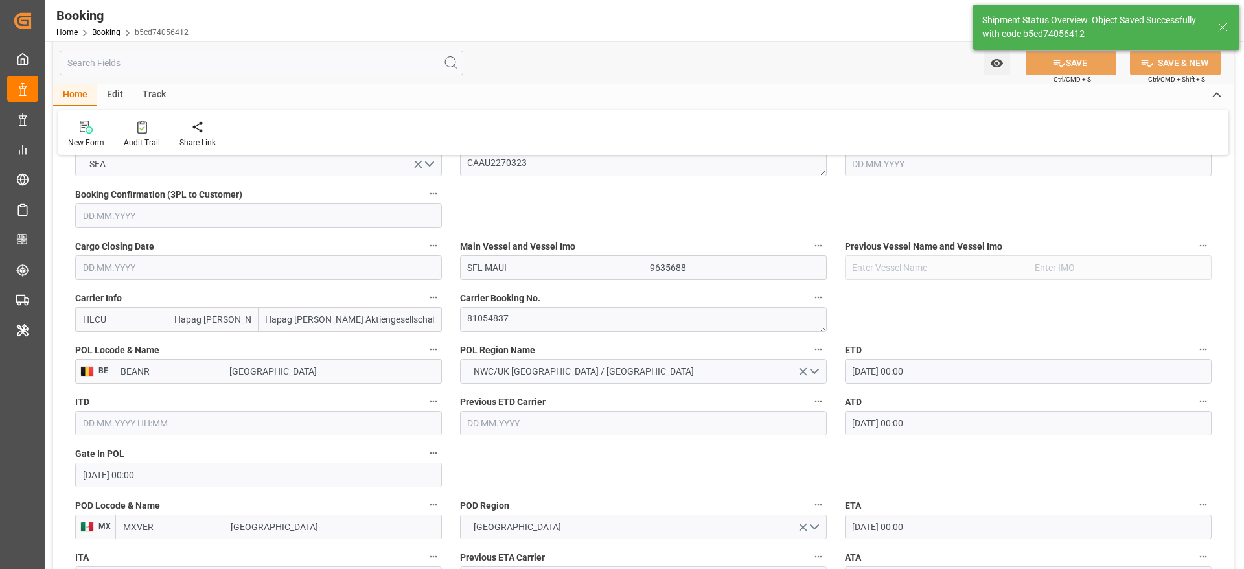
type textarea "varshini suresh"
type input "20.08.2025 00:00"
type input "08.09.2025 00:00"
type input "05.09.2025 06:02"
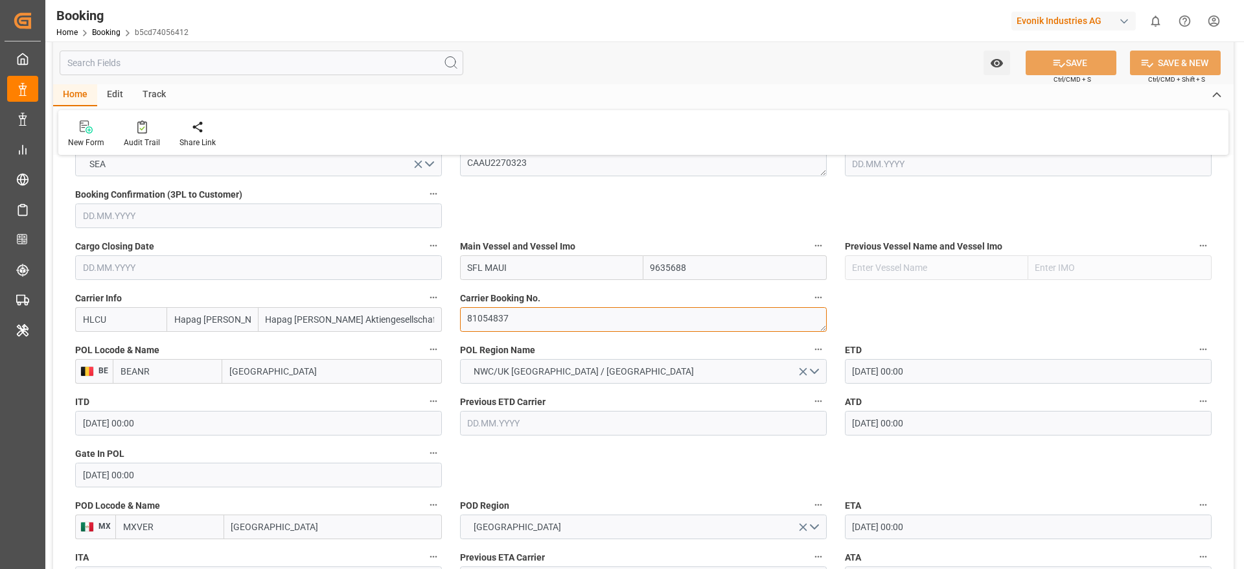
click at [485, 325] on textarea "81054837" at bounding box center [643, 319] width 367 height 25
drag, startPoint x: 467, startPoint y: 268, endPoint x: 523, endPoint y: 263, distance: 56.6
click at [523, 263] on input "SFL MAUI" at bounding box center [551, 267] width 183 height 25
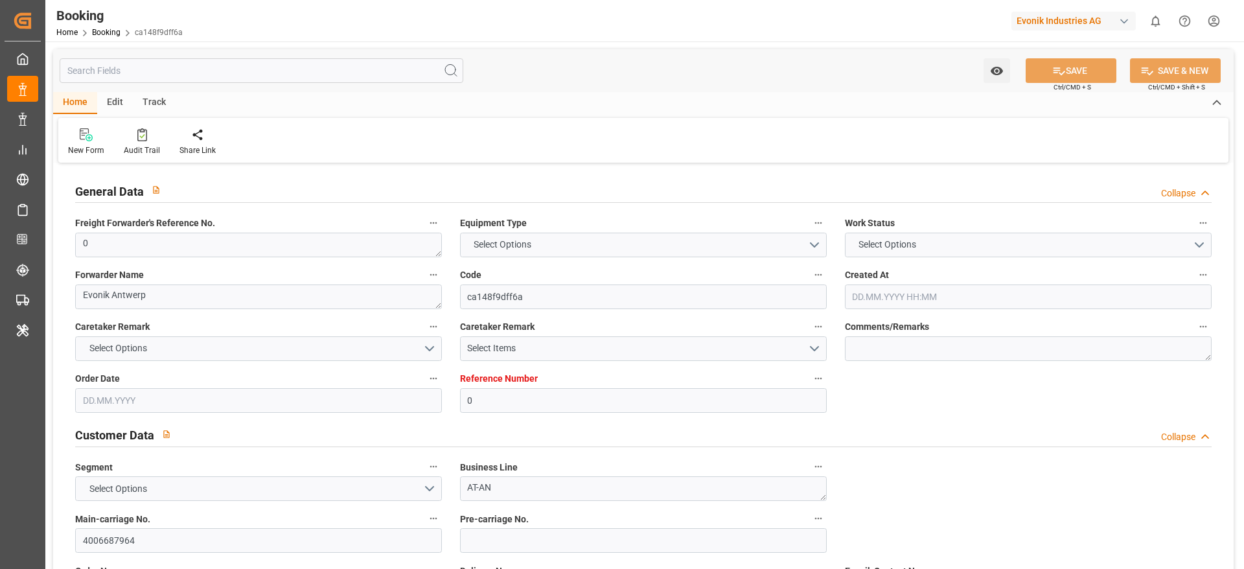
type input "0"
type input "Hapag [PERSON_NAME]"
type input "Hapag [PERSON_NAME] Aktiengesellschaft"
type input "NLRTM"
type input "MXVER"
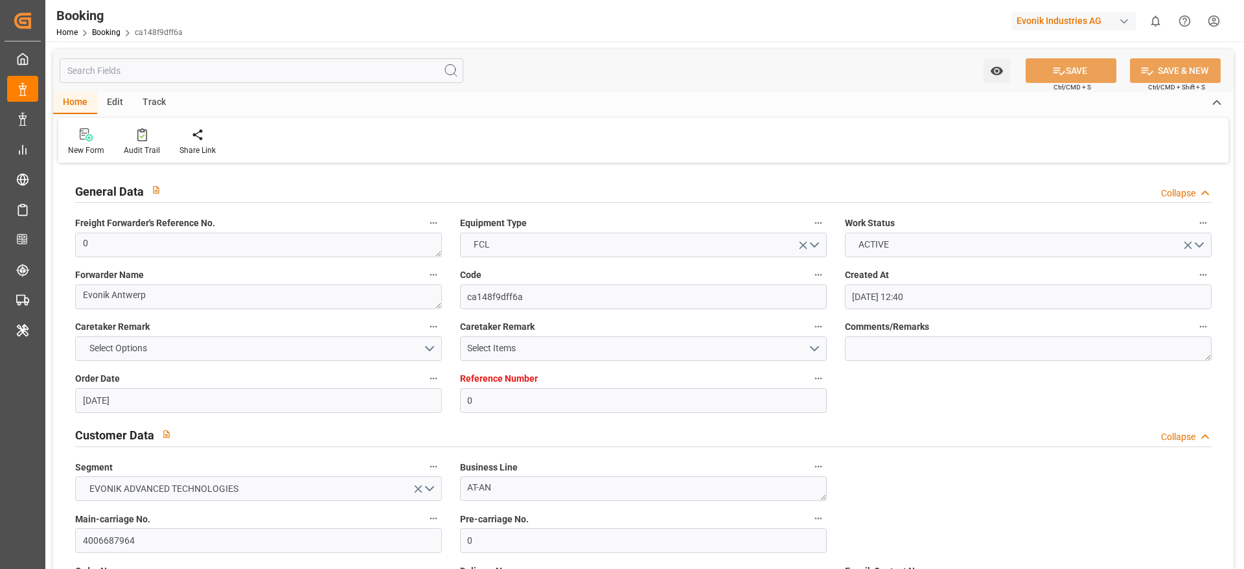
type input "[DATE] 12:40"
type input "[DATE]"
type input "[DATE] 15:37"
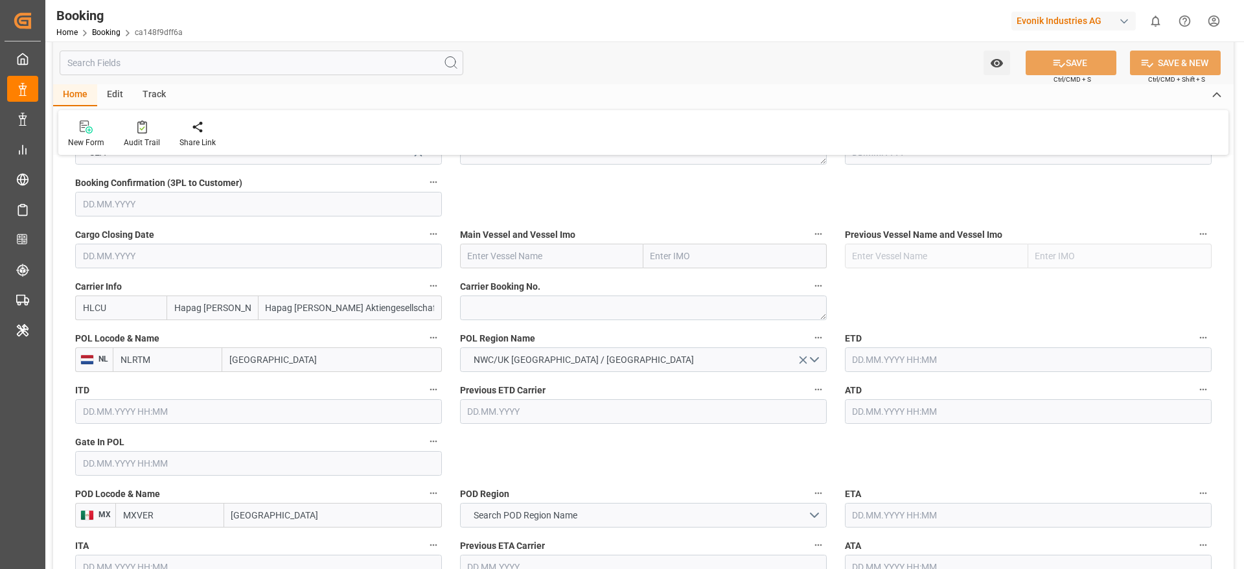
scroll to position [895, 0]
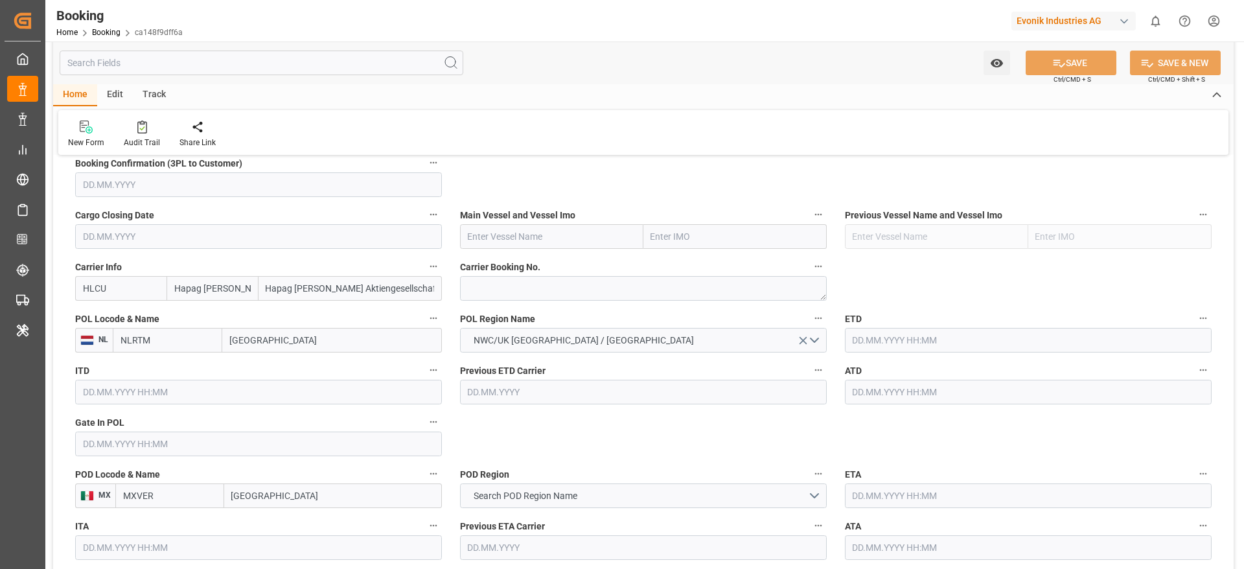
click at [259, 326] on label "POL Locode & Name" at bounding box center [258, 319] width 367 height 18
click at [425, 326] on button "POL Locode & Name" at bounding box center [433, 318] width 17 height 17
click at [254, 338] on div at bounding box center [622, 284] width 1244 height 569
click at [254, 338] on input "[GEOGRAPHIC_DATA]" at bounding box center [332, 340] width 220 height 25
click at [247, 336] on input "[GEOGRAPHIC_DATA]" at bounding box center [332, 340] width 220 height 25
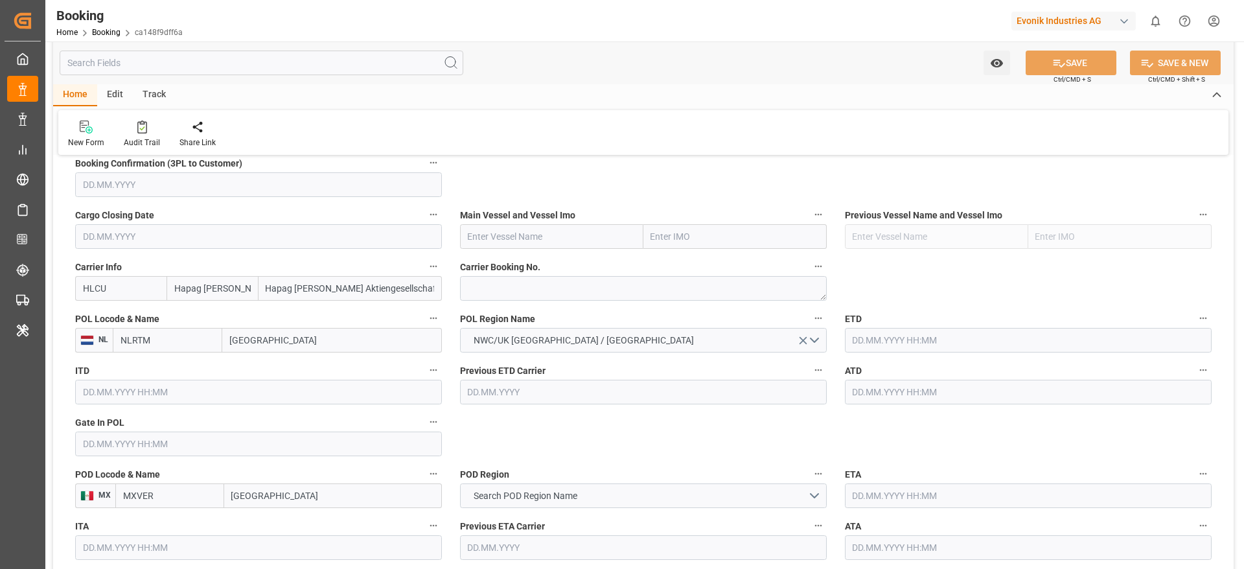
click at [247, 336] on input "[GEOGRAPHIC_DATA]" at bounding box center [332, 340] width 220 height 25
type input "ant"
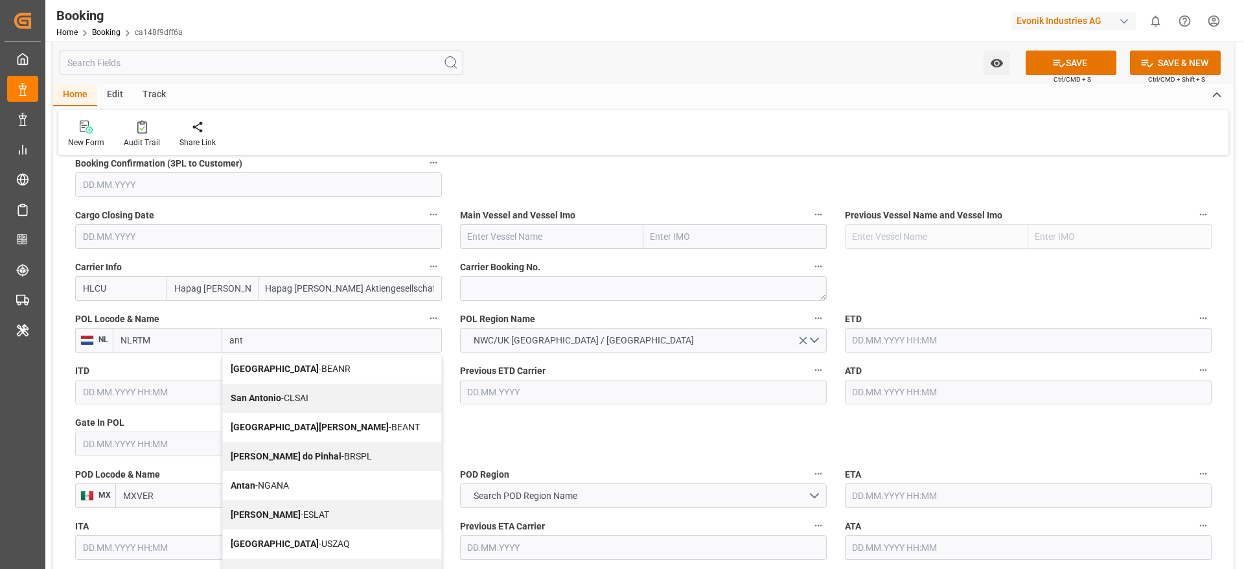
click at [268, 366] on span "Antwerp - BEANR" at bounding box center [291, 368] width 120 height 10
type input "BEANR"
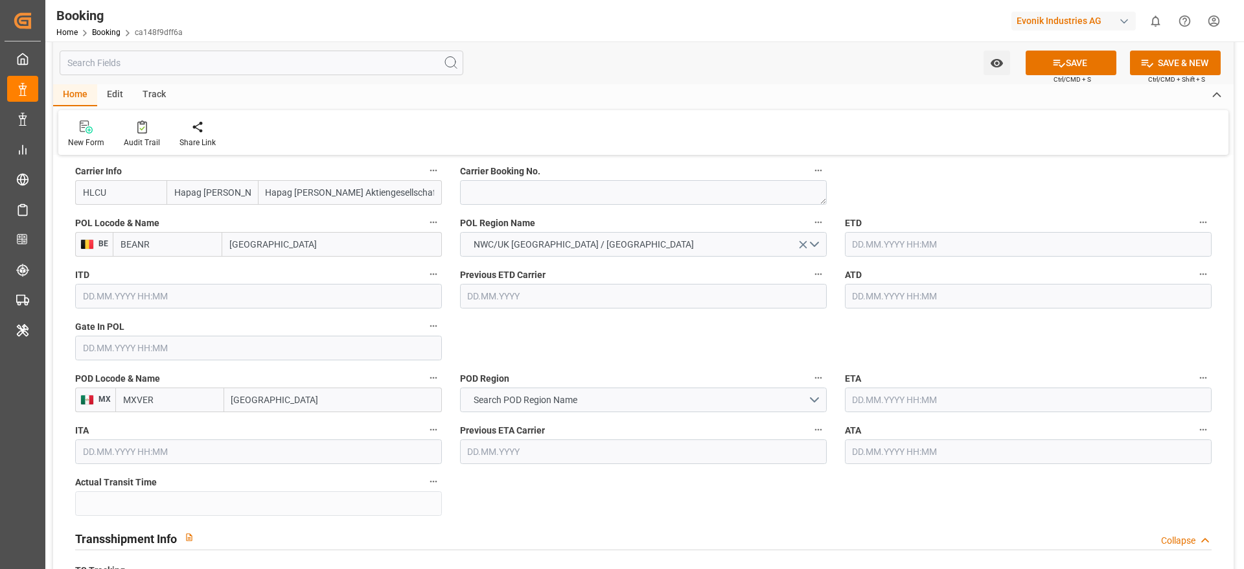
scroll to position [1022, 0]
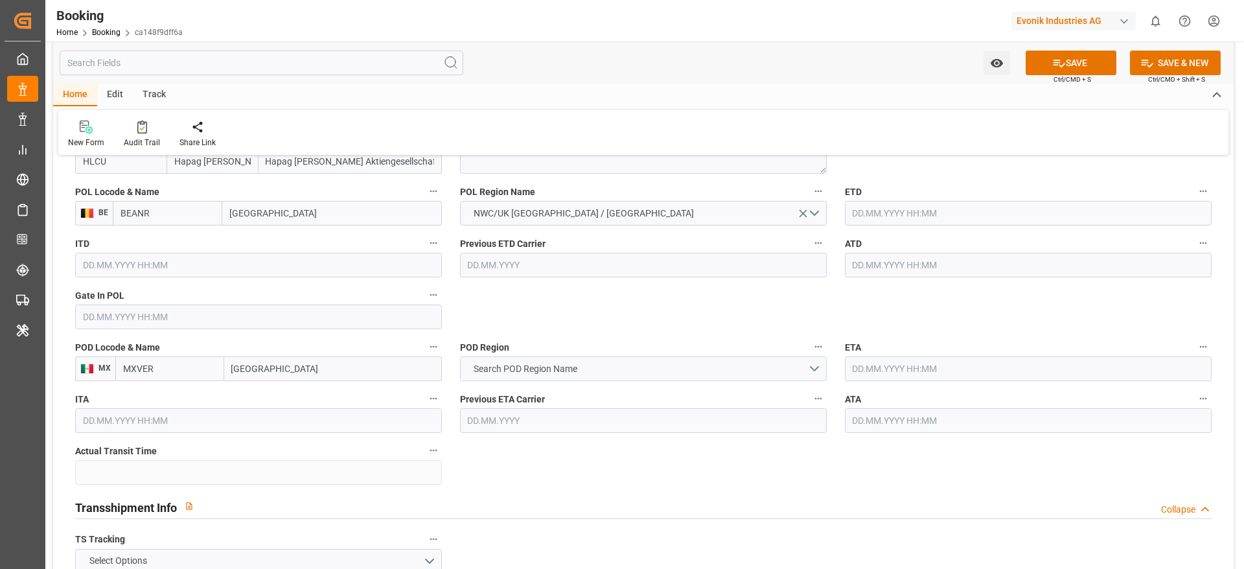
type input "[GEOGRAPHIC_DATA]"
click at [527, 374] on span "Search POD Region Name" at bounding box center [525, 369] width 117 height 14
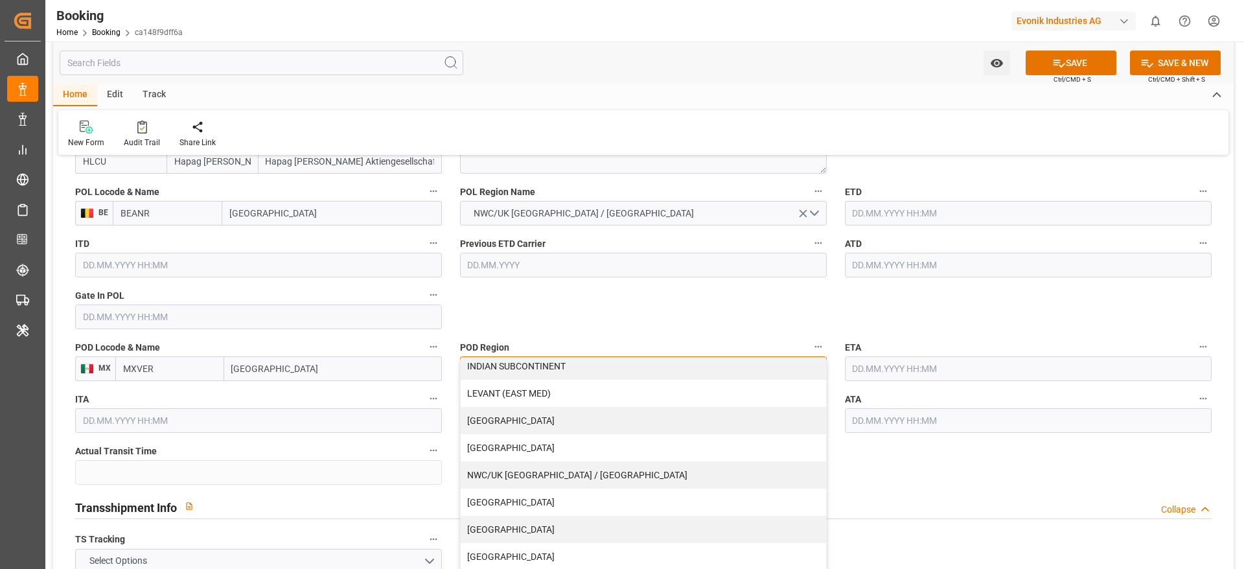
scroll to position [264, 0]
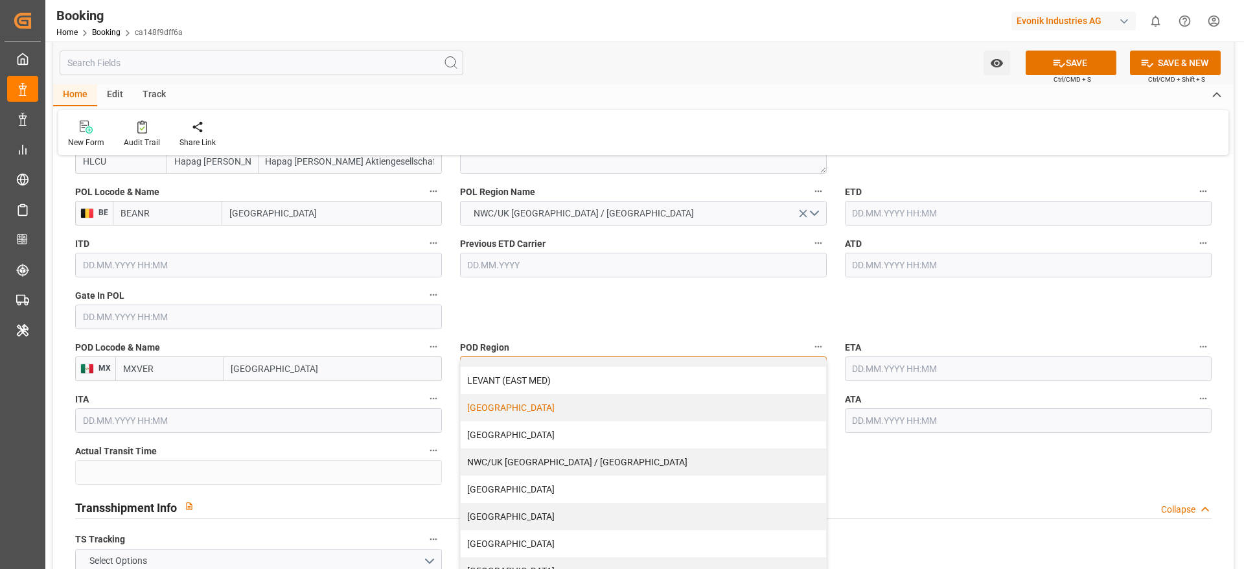
click at [508, 402] on div "[GEOGRAPHIC_DATA]" at bounding box center [643, 407] width 365 height 27
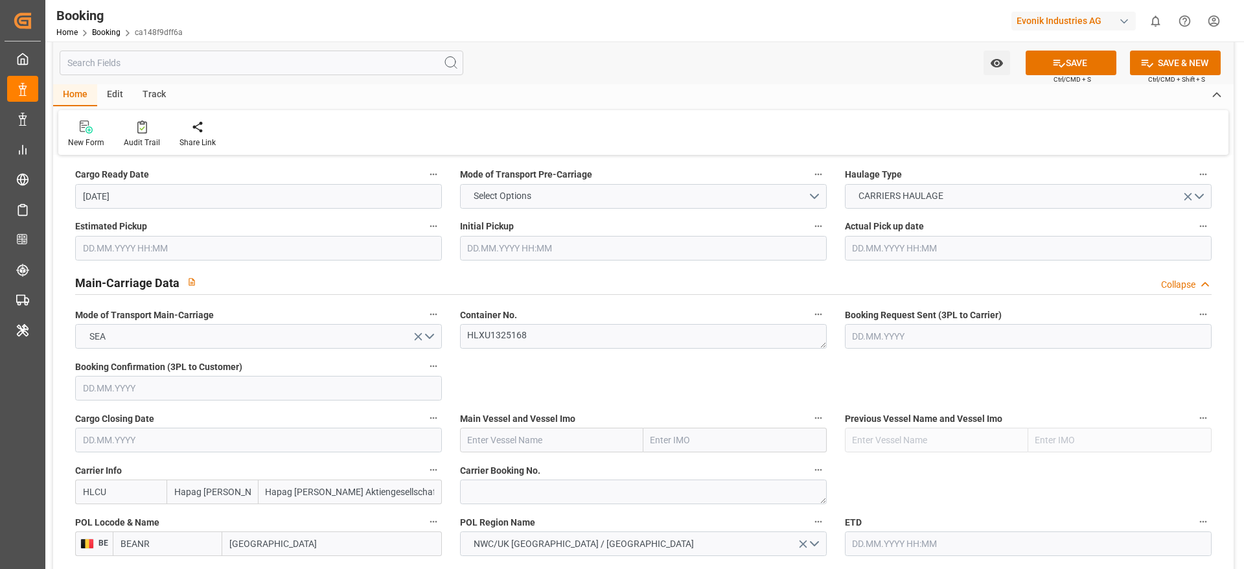
scroll to position [789, 0]
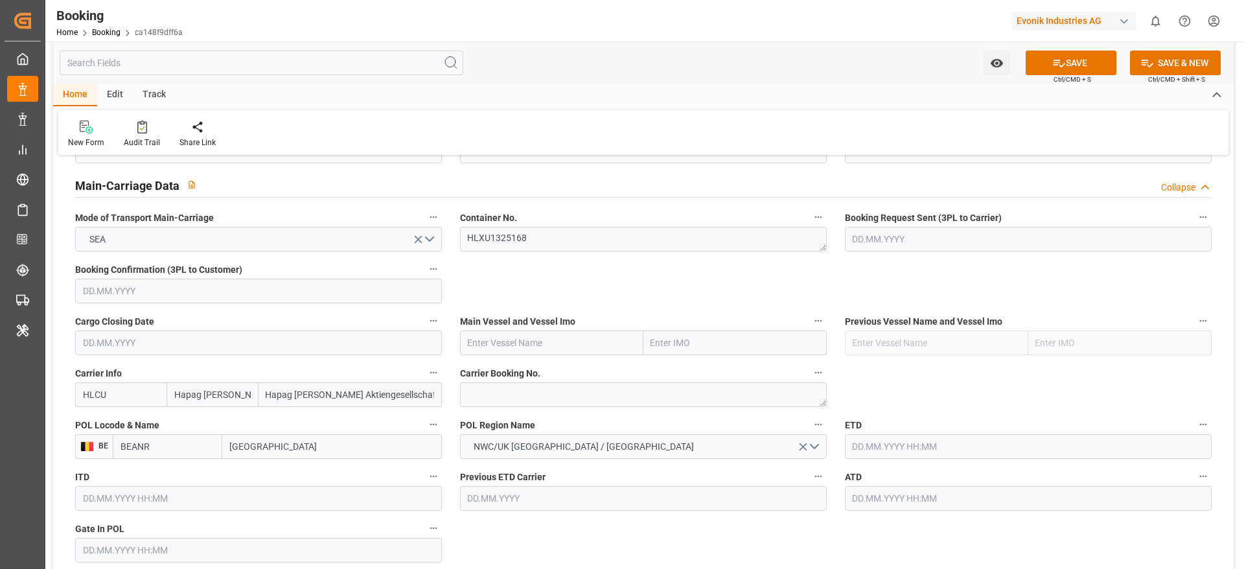
click at [521, 343] on input "text" at bounding box center [551, 342] width 183 height 25
paste input "SFL MAUI"
type input "SFL MAUI"
click at [521, 364] on div "SFL MAUI - 9635688" at bounding box center [508, 371] width 95 height 29
type input "9635688"
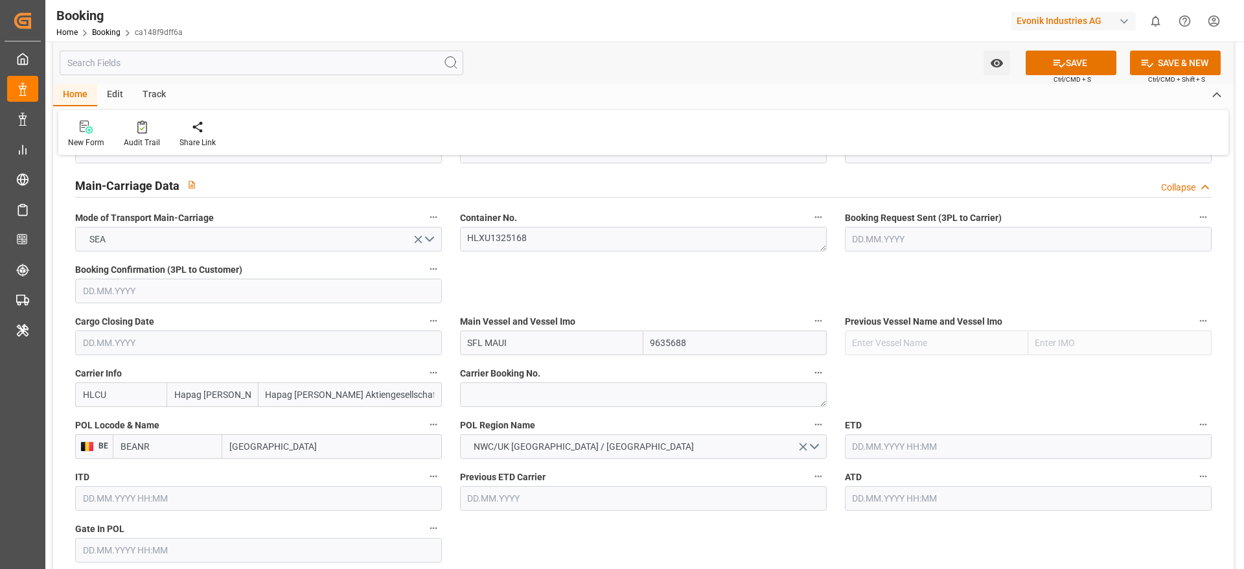
scroll to position [886, 0]
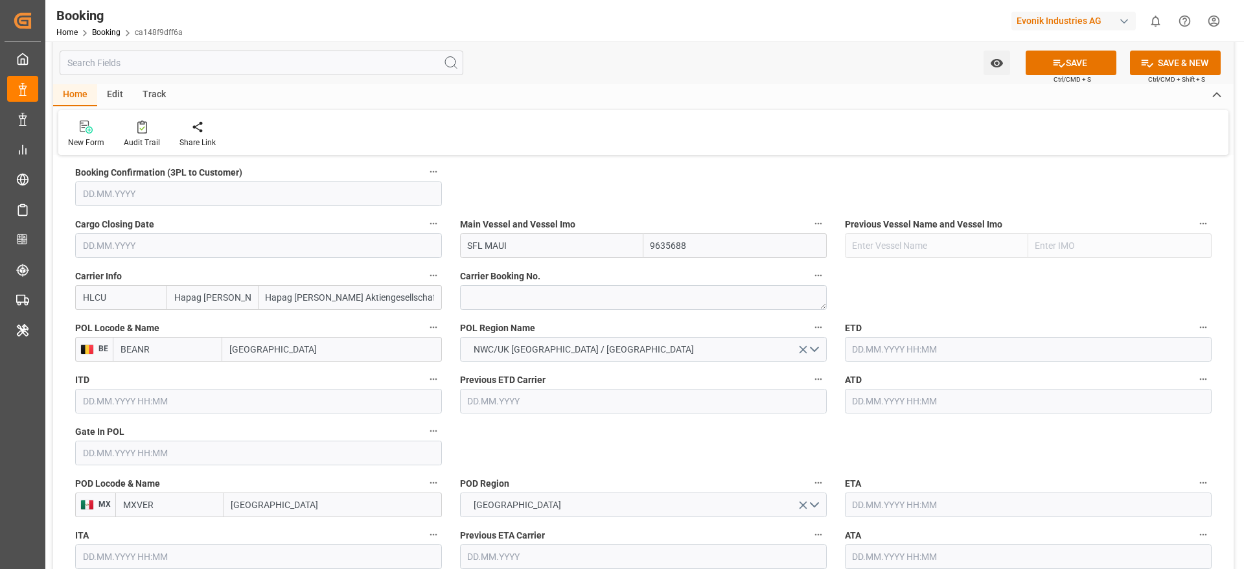
type input "SFL MAUI"
click at [496, 297] on textarea at bounding box center [643, 297] width 367 height 25
paste textarea "81054837"
type textarea "81054837"
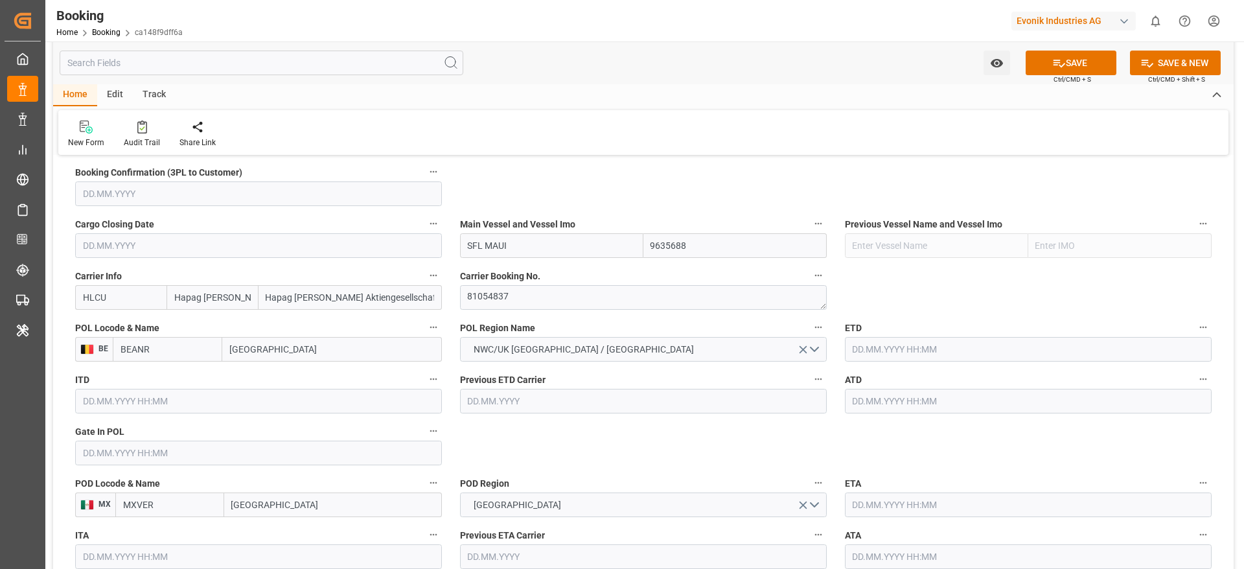
scroll to position [983, 0]
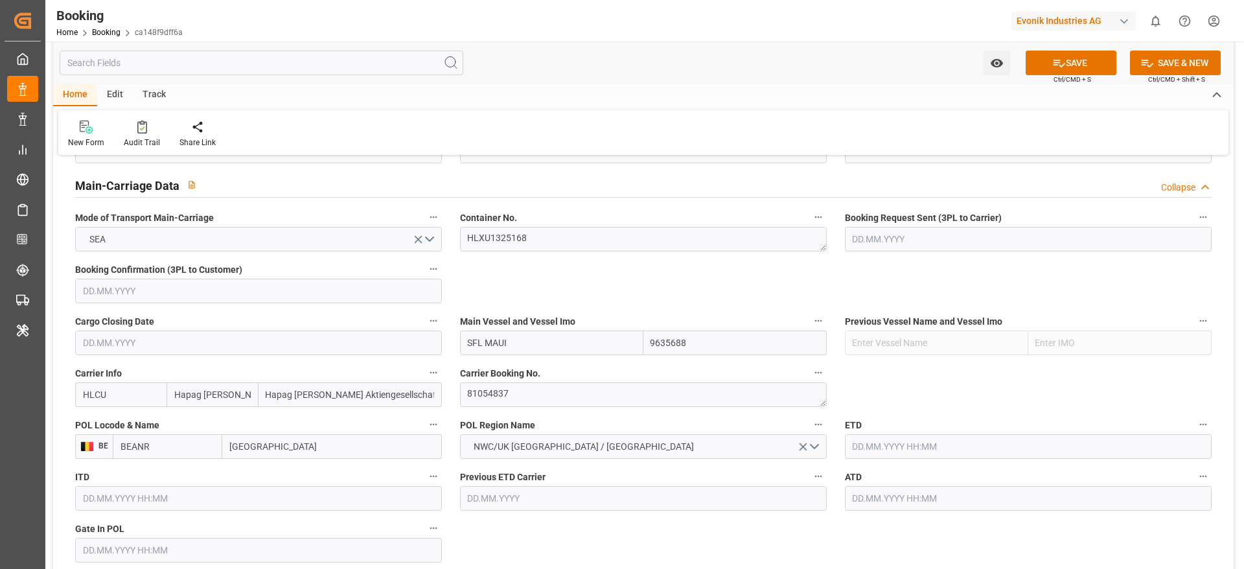
scroll to position [886, 0]
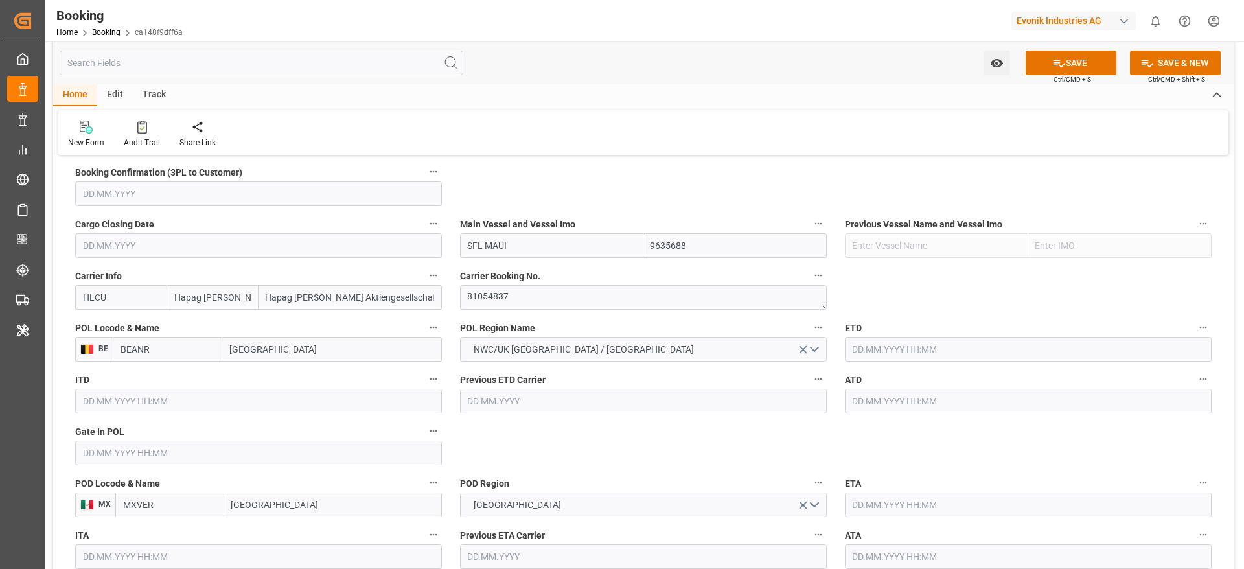
click at [142, 460] on input "text" at bounding box center [258, 452] width 367 height 25
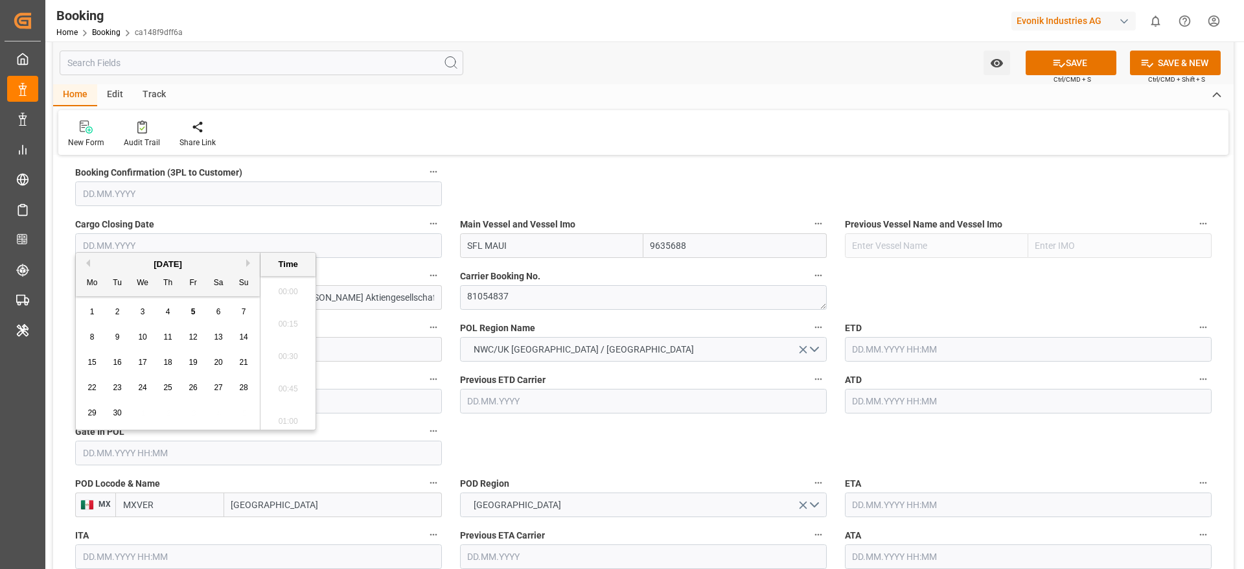
scroll to position [1429, 0]
click at [87, 262] on button "Previous Month" at bounding box center [86, 263] width 8 height 8
click at [136, 361] on div "13" at bounding box center [143, 363] width 16 height 16
type input "13.08.2025 00:00"
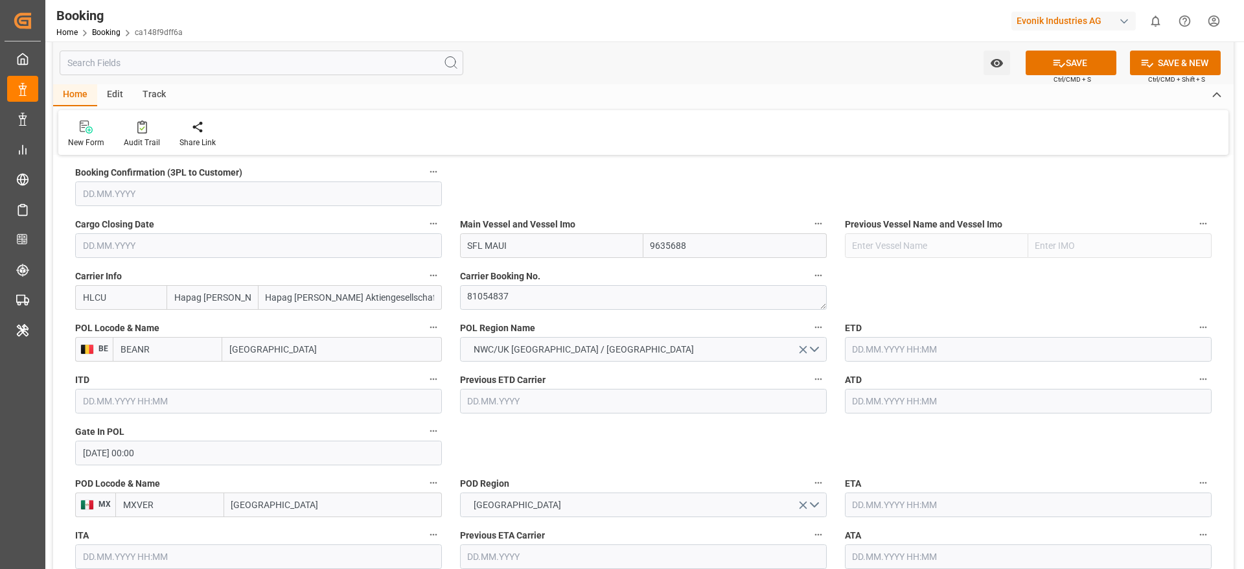
click at [877, 344] on input "text" at bounding box center [1028, 349] width 367 height 25
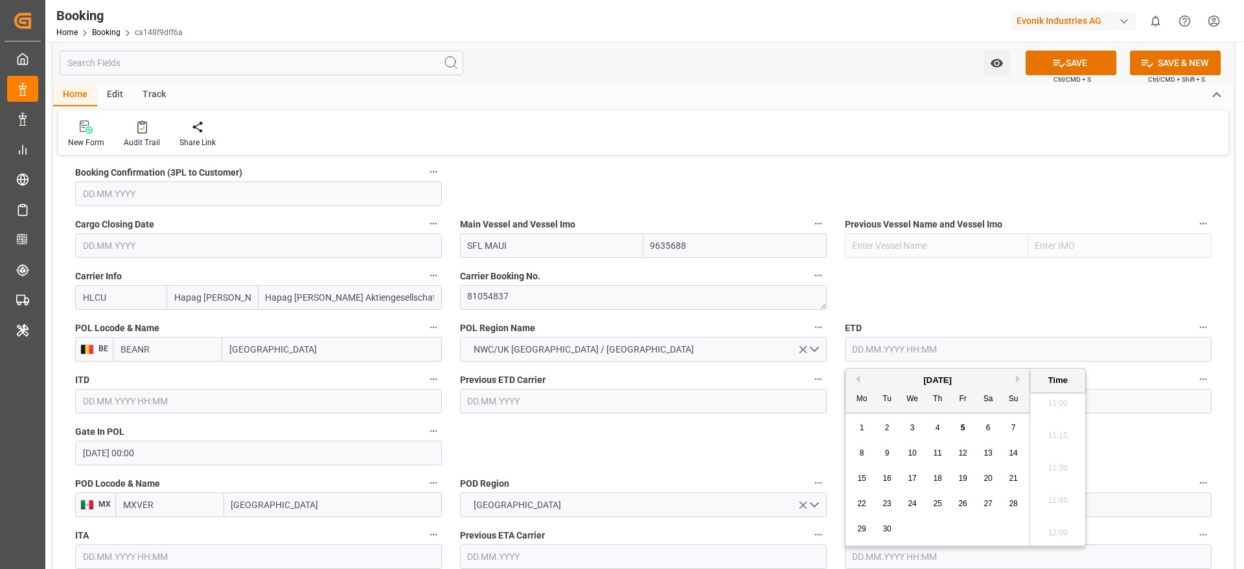
click at [858, 377] on button "Previous Month" at bounding box center [856, 379] width 8 height 8
click at [913, 504] on span "20" at bounding box center [911, 503] width 8 height 9
type input "20.08.2025 00:00"
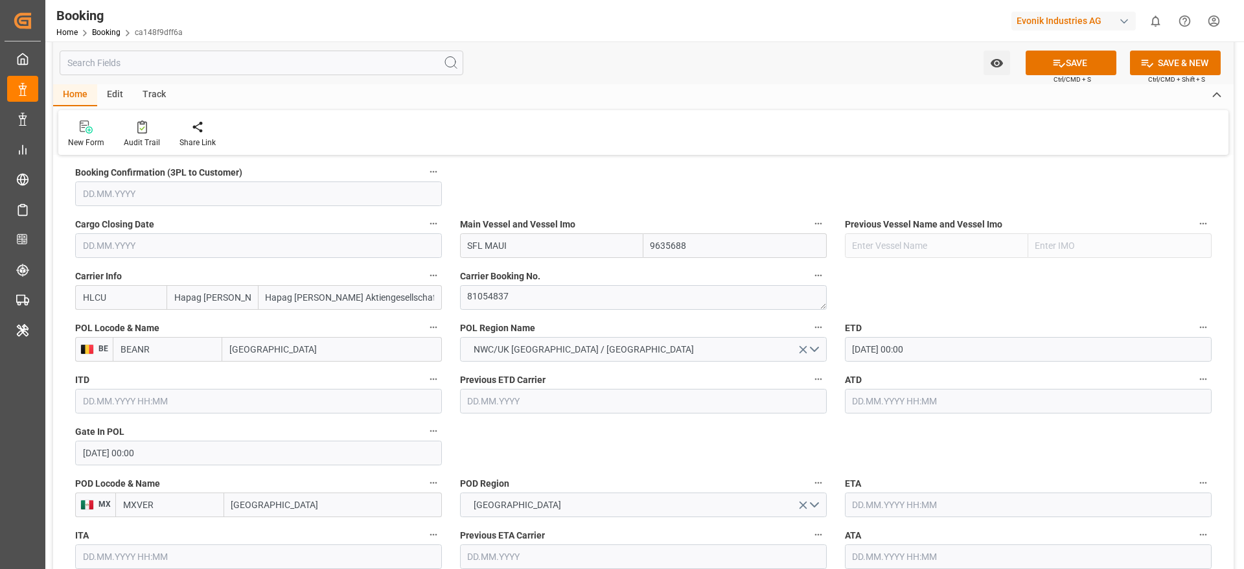
click at [865, 402] on input "text" at bounding box center [1028, 401] width 367 height 25
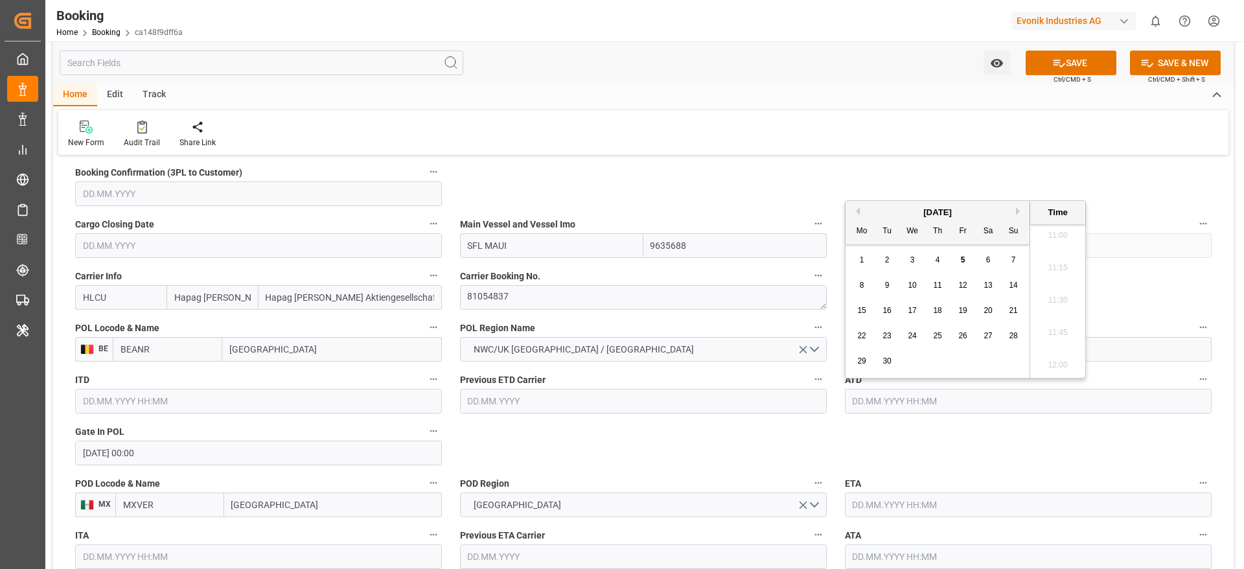
click at [855, 210] on button "Previous Month" at bounding box center [856, 211] width 8 height 8
click at [915, 332] on span "20" at bounding box center [911, 335] width 8 height 9
type input "20.08.2025 00:00"
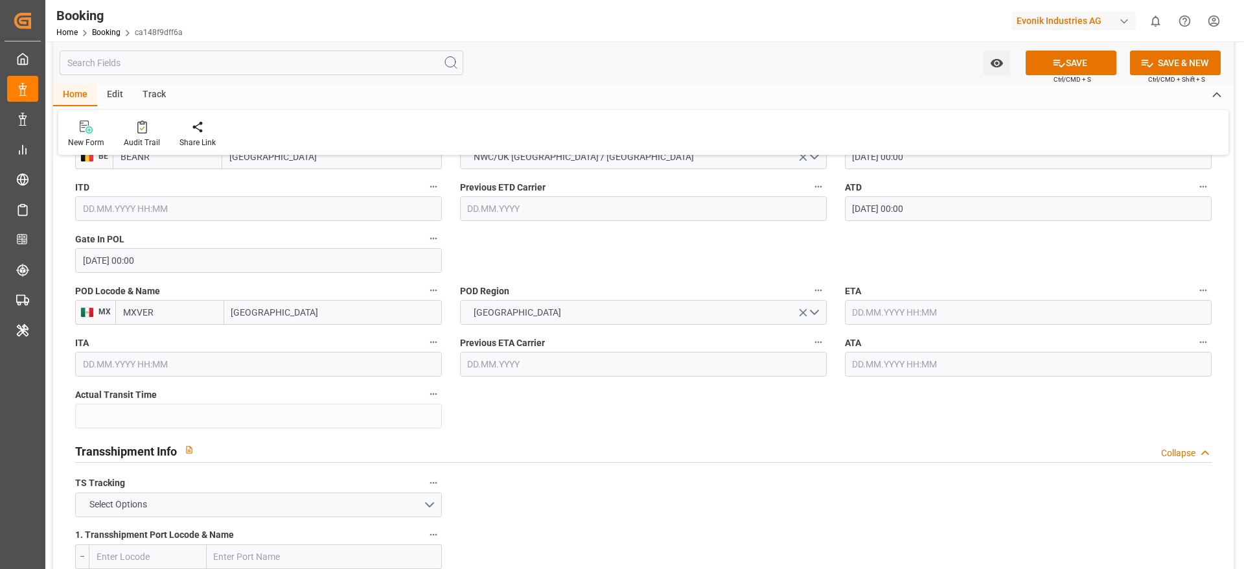
scroll to position [1080, 0]
click at [861, 315] on input "text" at bounding box center [1028, 310] width 367 height 25
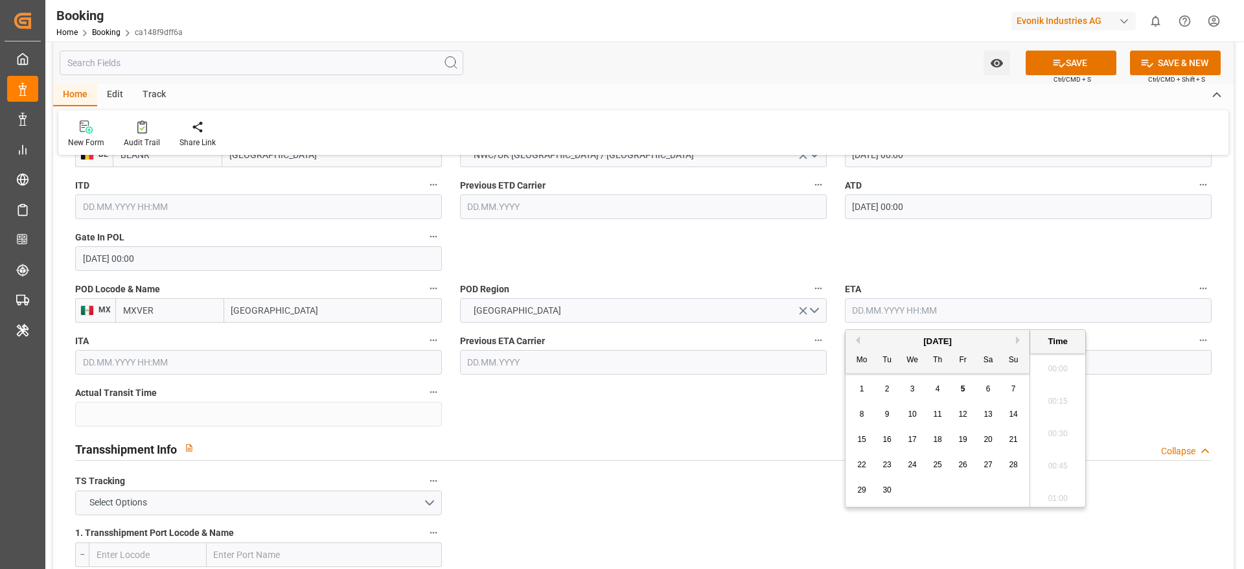
scroll to position [1429, 0]
click at [863, 411] on span "8" at bounding box center [861, 413] width 5 height 9
type input "08.09.2025 00:00"
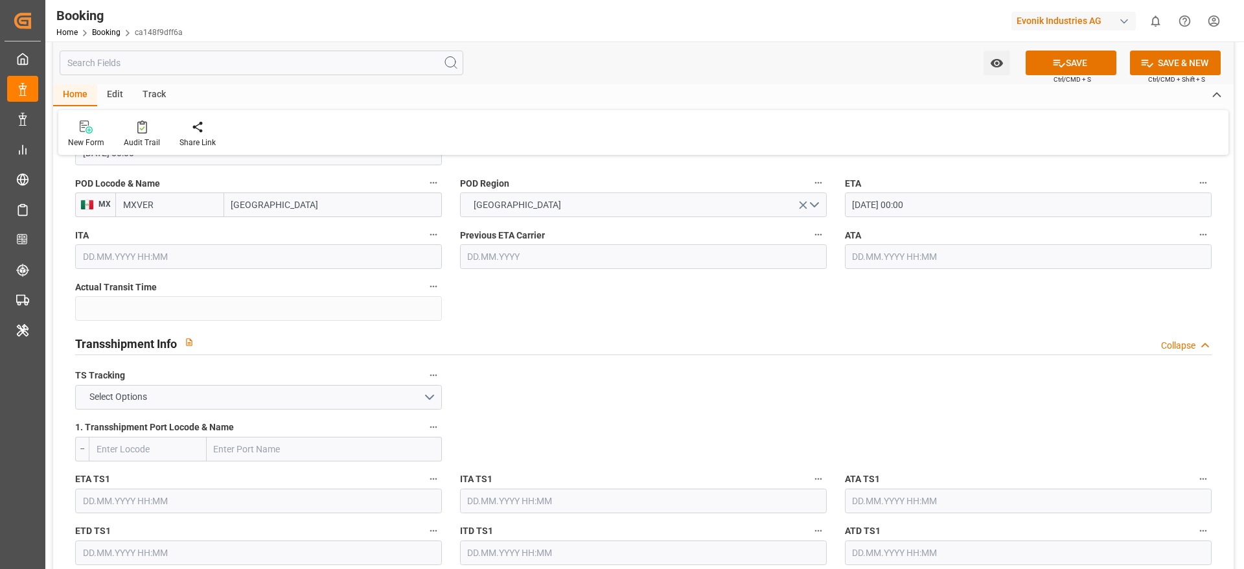
scroll to position [1275, 0]
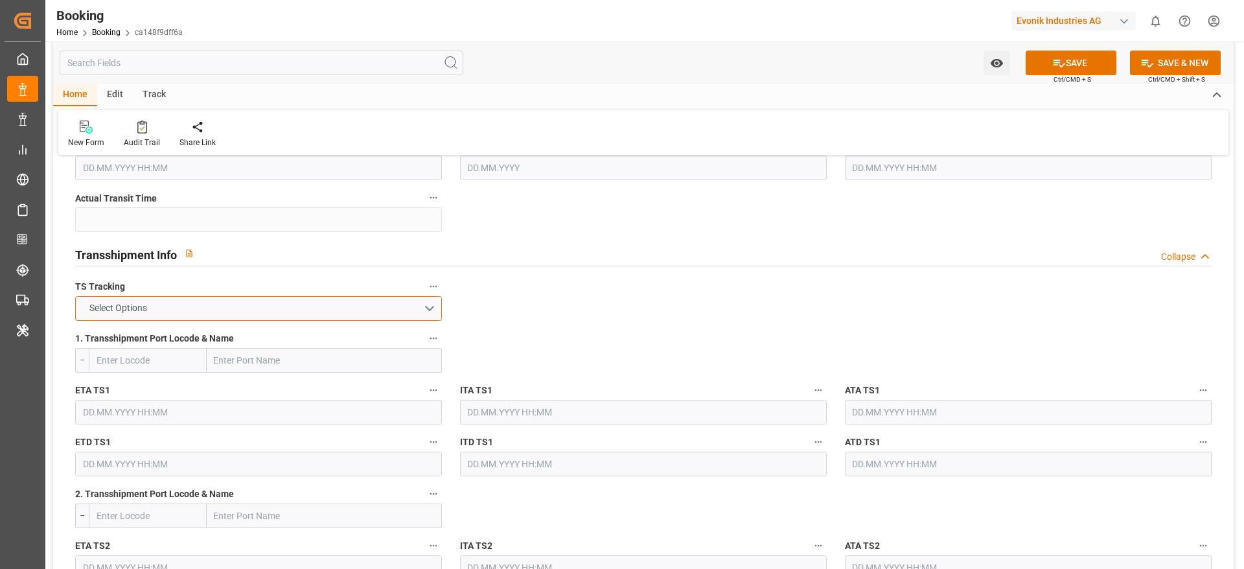
click at [309, 315] on button "Select Options" at bounding box center [258, 308] width 367 height 25
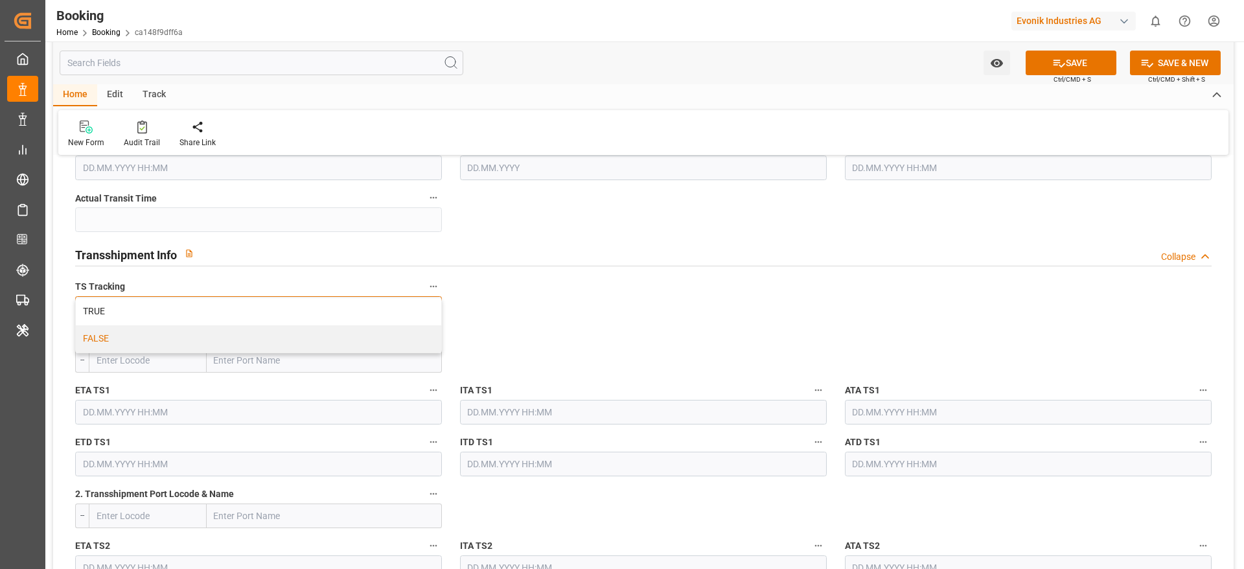
click at [309, 339] on div "FALSE" at bounding box center [258, 338] width 365 height 27
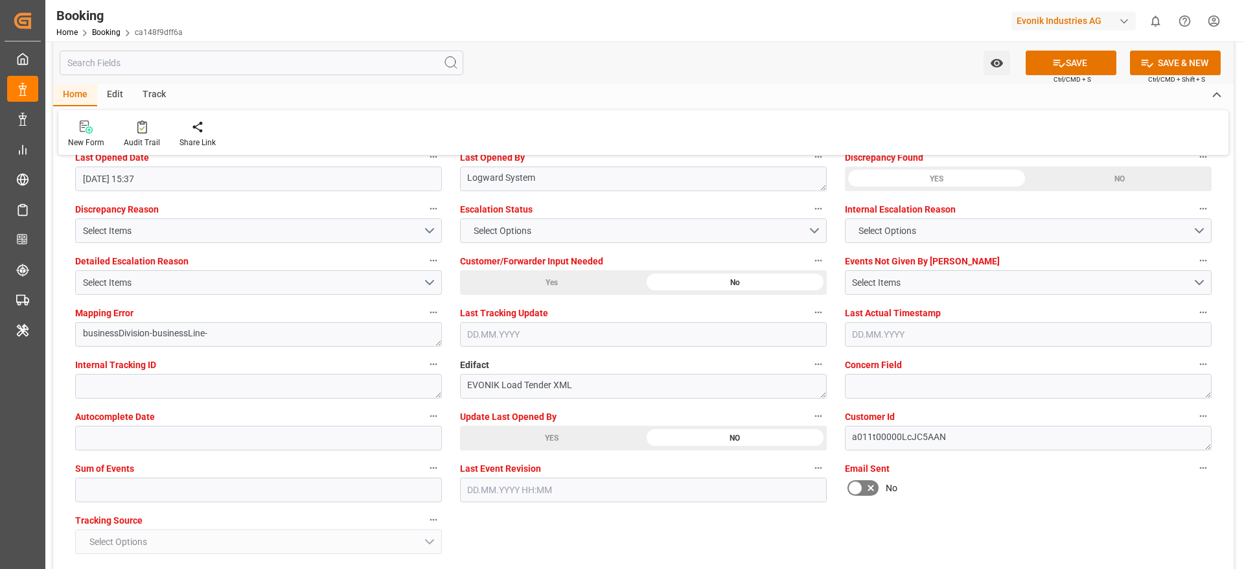
scroll to position [2538, 0]
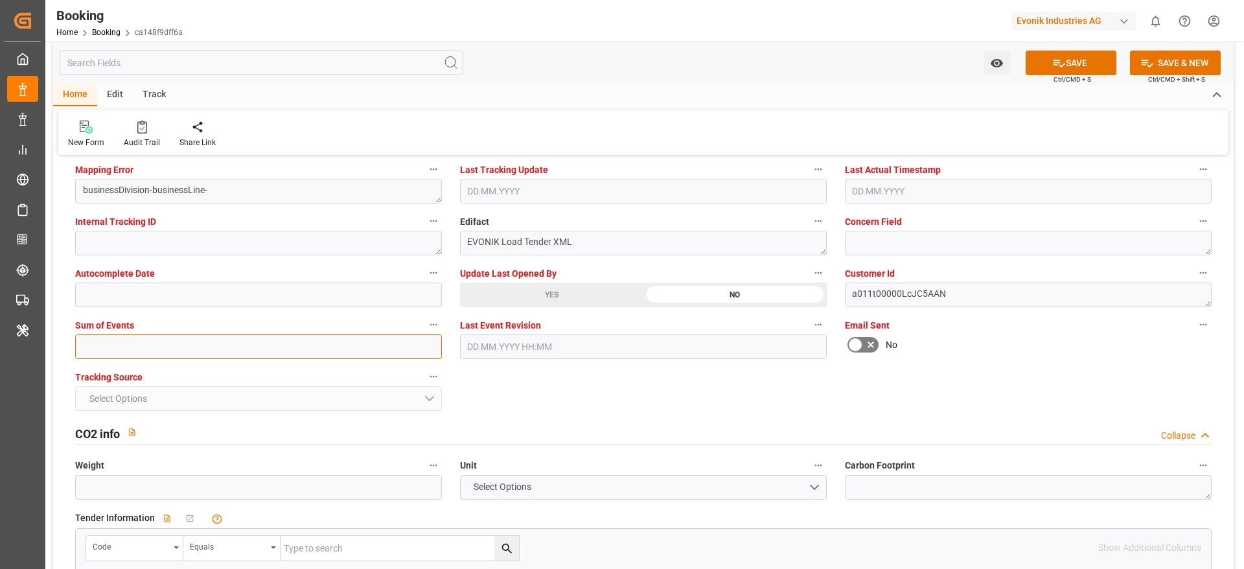
click at [178, 357] on input "text" at bounding box center [258, 346] width 367 height 25
type input "0"
click at [1053, 62] on icon at bounding box center [1059, 64] width 12 height 8
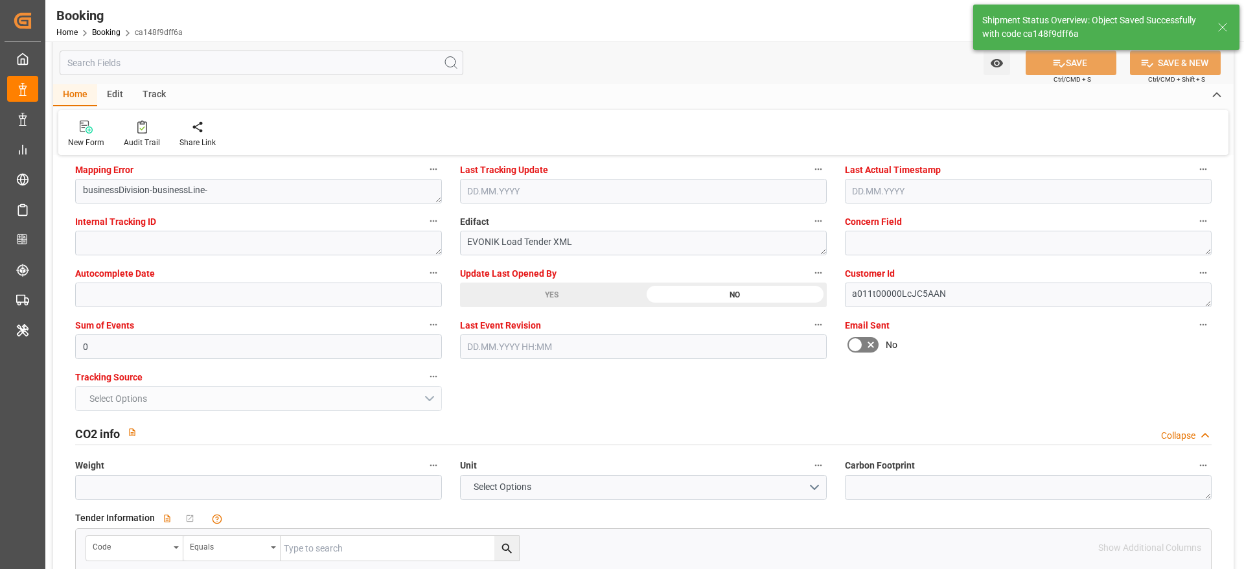
type textarea "varshini suresh"
type input "20.08.2025 00:00"
type input "08.09.2025 00:00"
type input "05.09.2025 06:05"
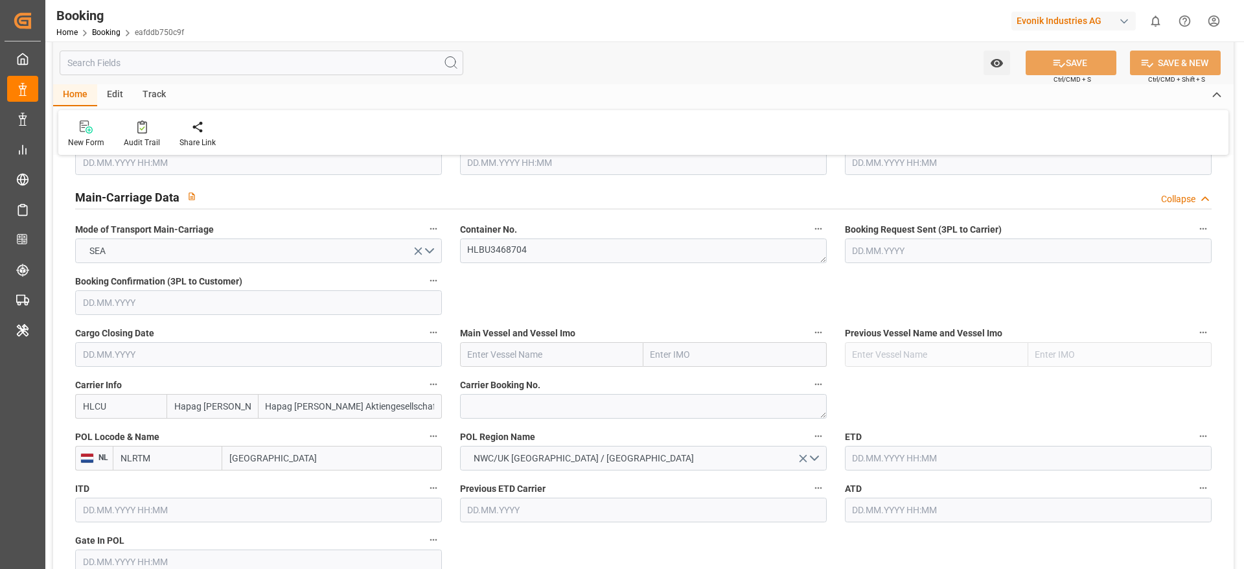
scroll to position [874, 0]
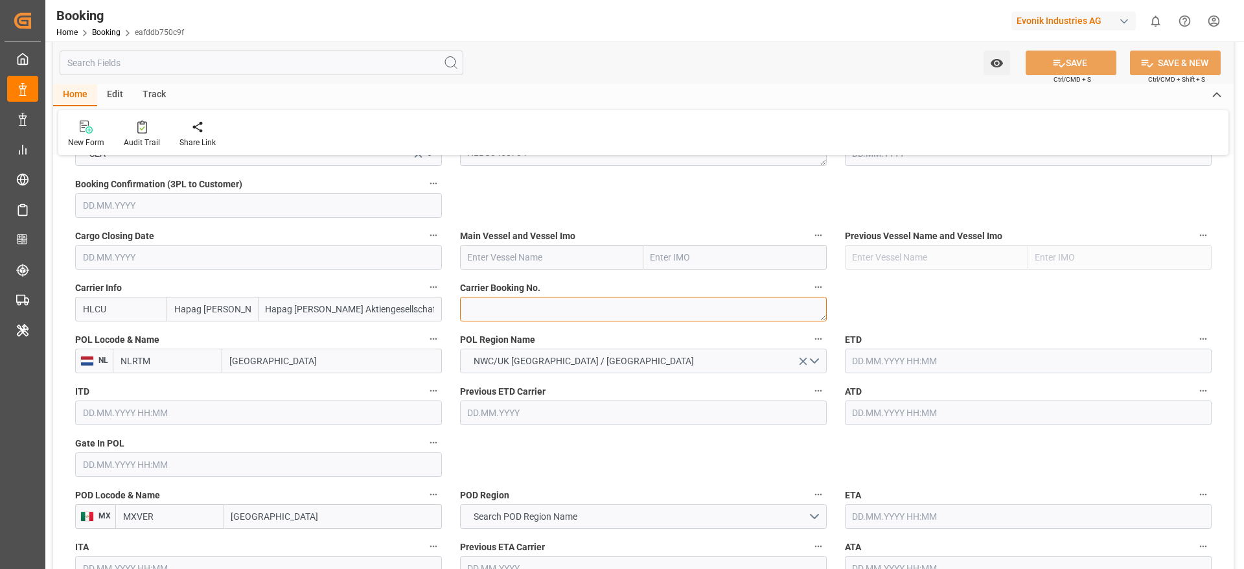
click at [486, 310] on textarea at bounding box center [643, 309] width 367 height 25
paste textarea "81054837"
type textarea "81054837"
click at [312, 365] on input "[GEOGRAPHIC_DATA]" at bounding box center [332, 360] width 220 height 25
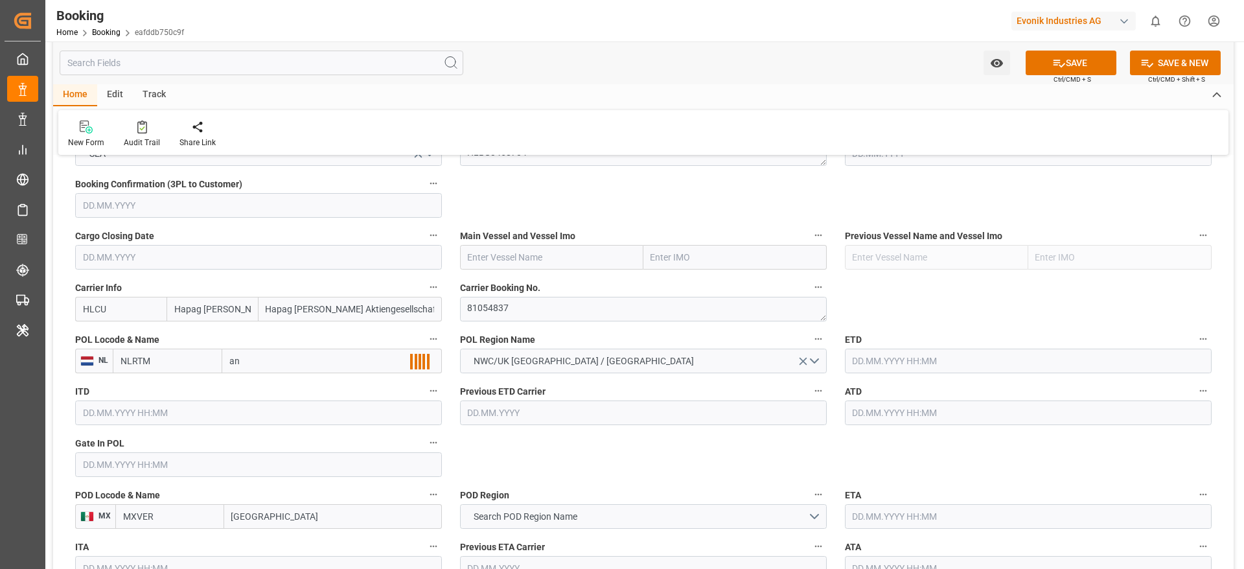
type input "ant"
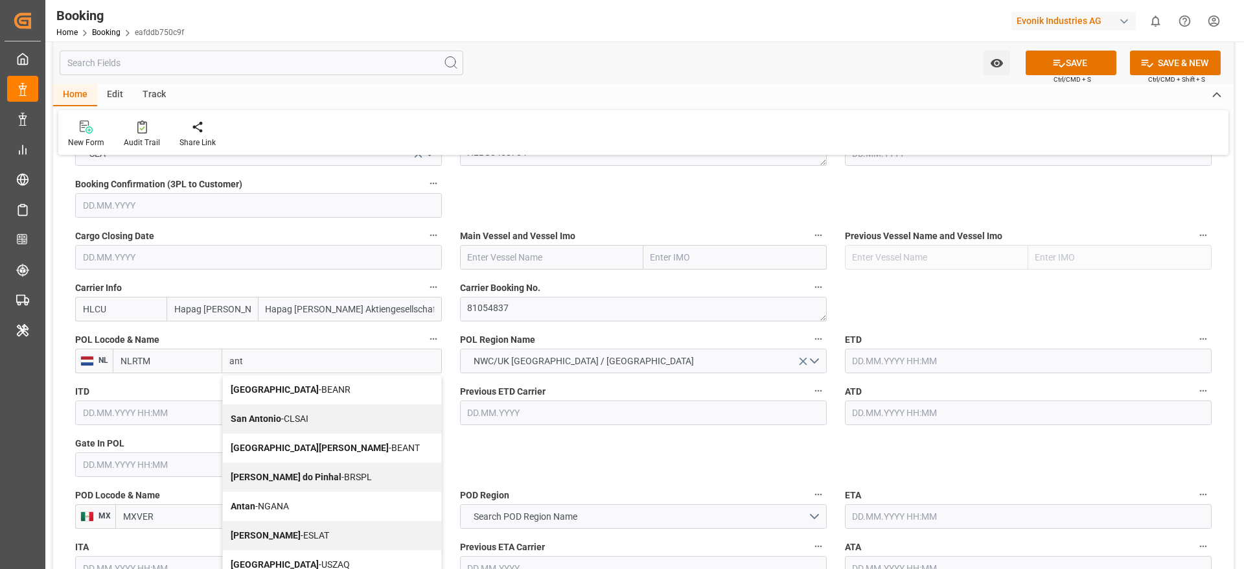
click at [313, 391] on div "Antwerp - BEANR" at bounding box center [332, 389] width 218 height 29
type input "BEANR"
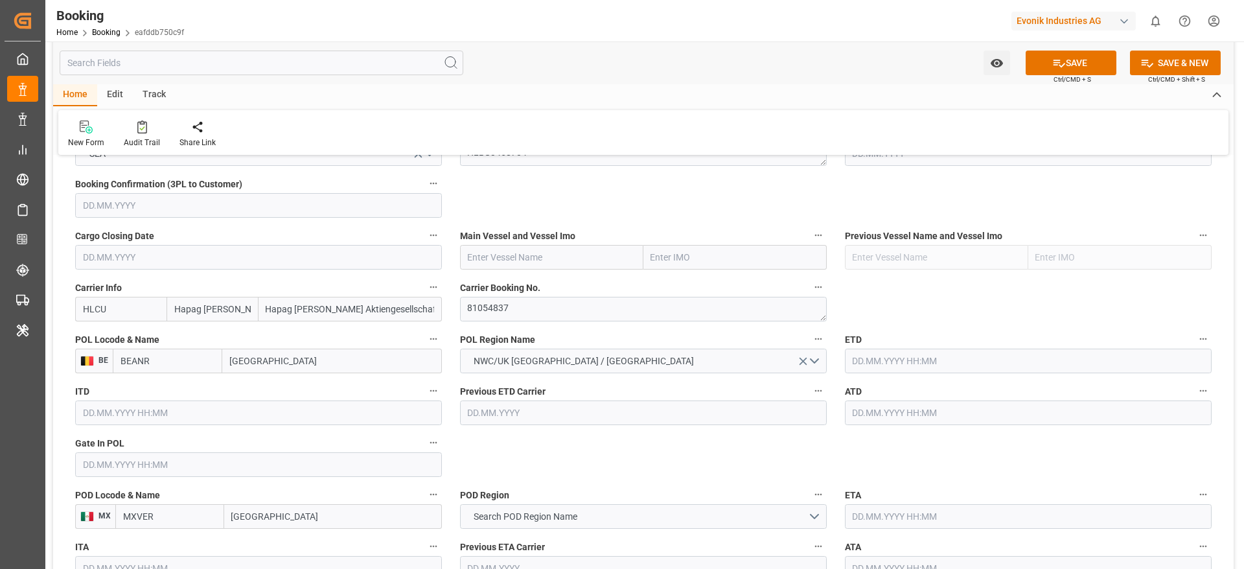
scroll to position [972, 0]
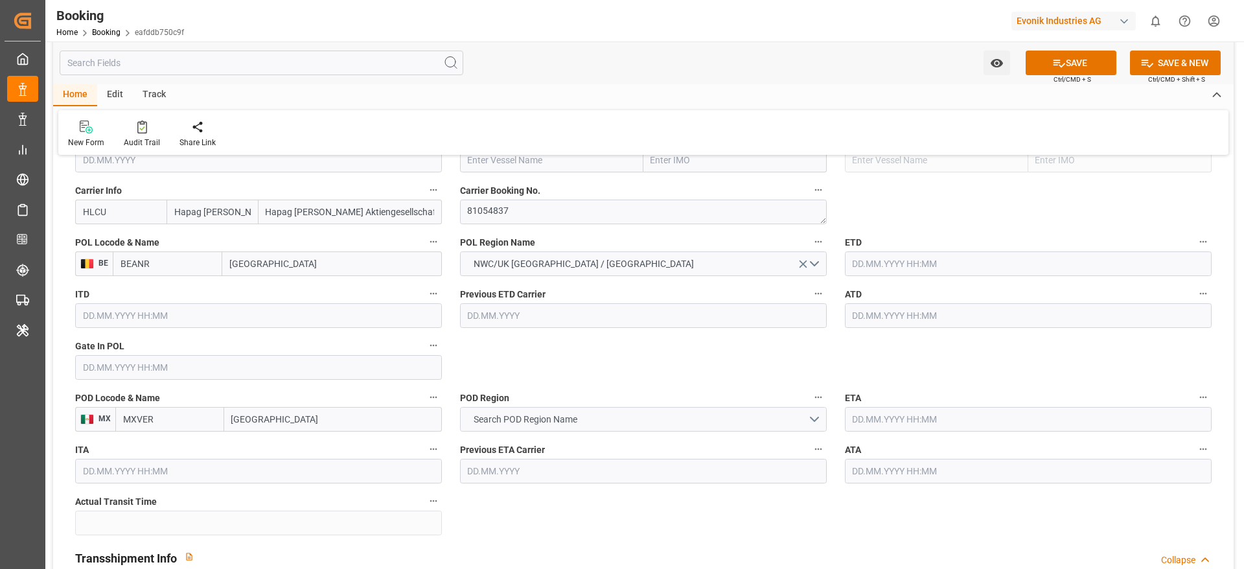
type input "[GEOGRAPHIC_DATA]"
click at [522, 420] on span "Search POD Region Name" at bounding box center [525, 420] width 117 height 14
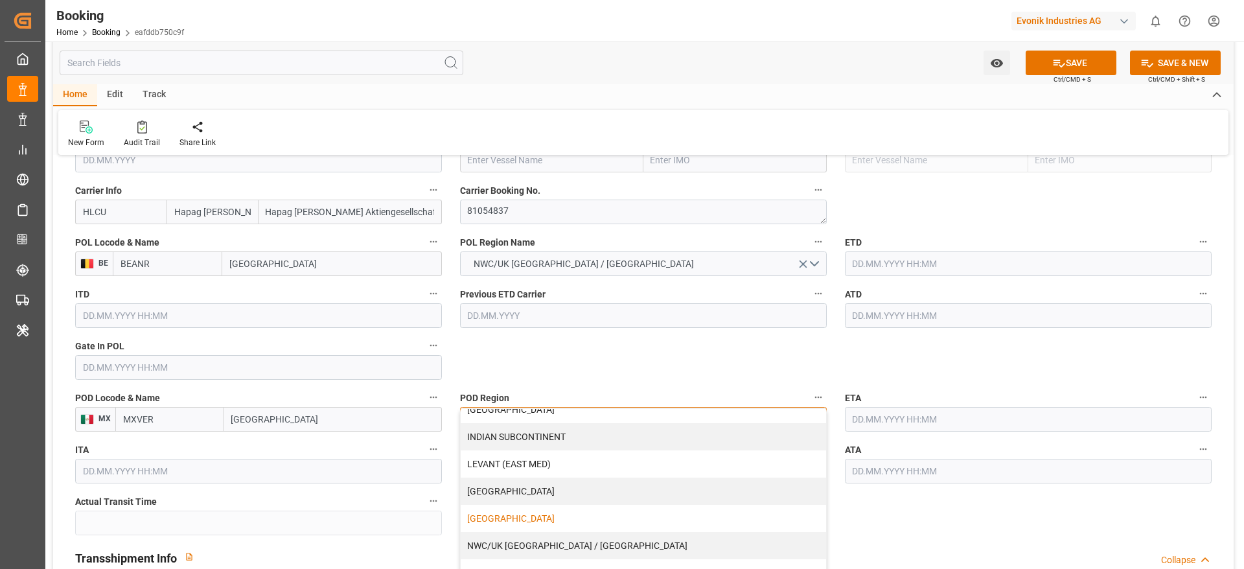
scroll to position [264, 0]
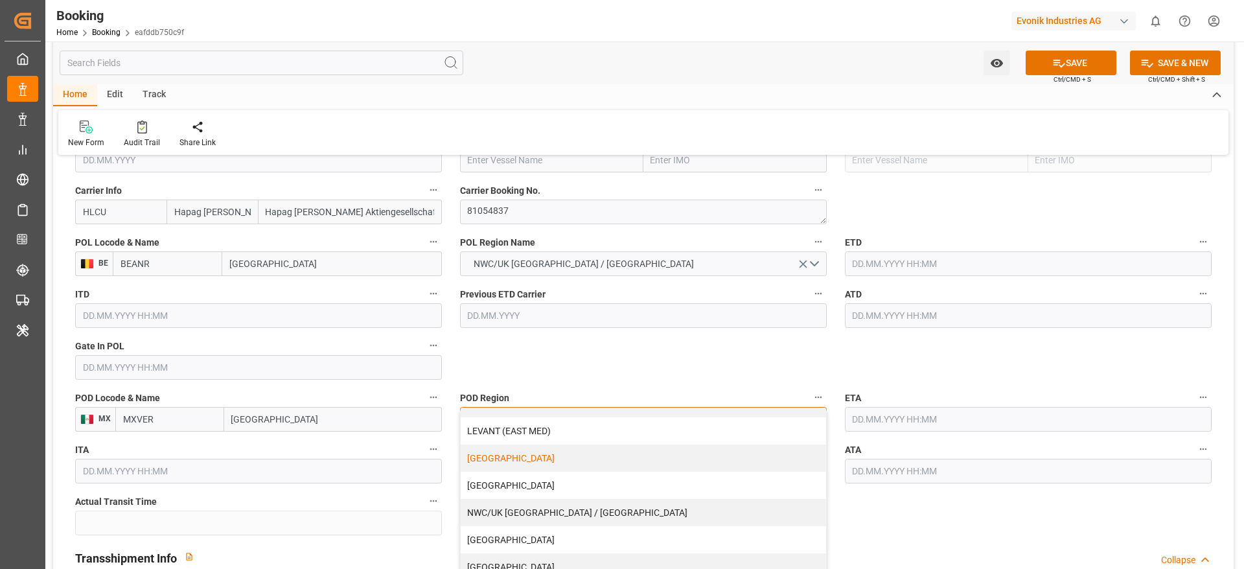
click at [518, 465] on div "[GEOGRAPHIC_DATA]" at bounding box center [643, 457] width 365 height 27
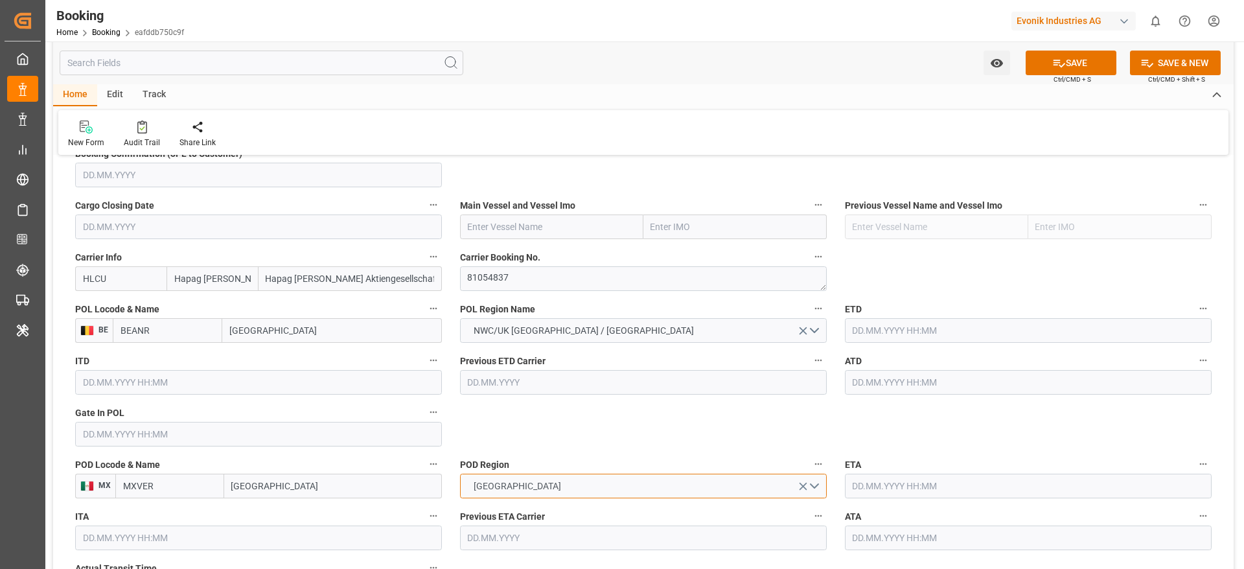
scroll to position [874, 0]
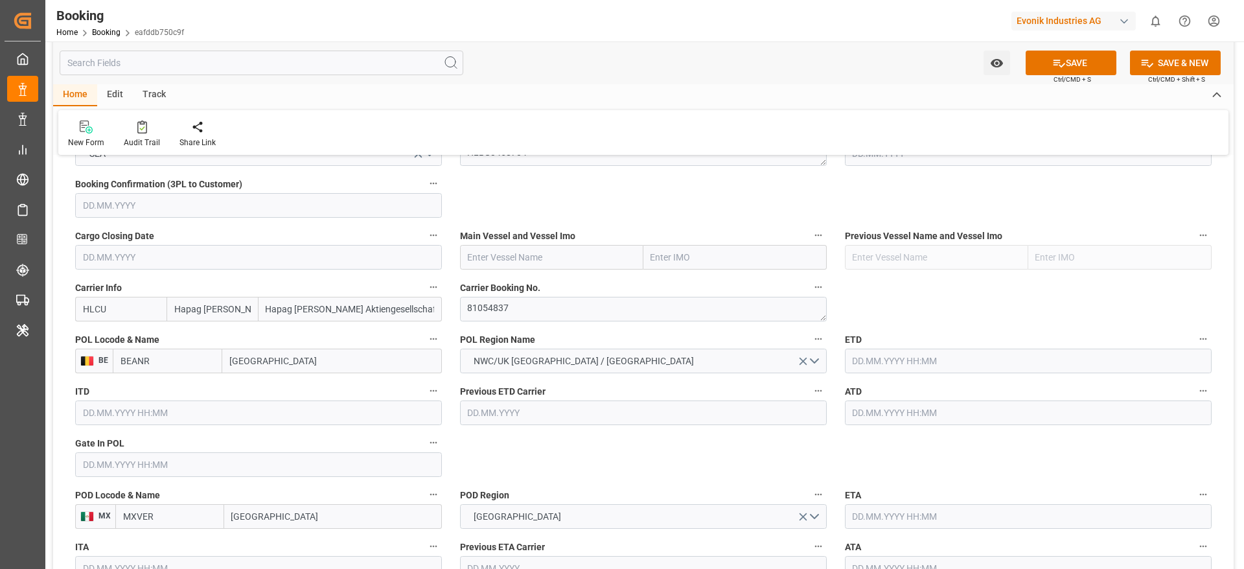
click at [494, 267] on input "text" at bounding box center [551, 257] width 183 height 25
paste input "SFL MAUI"
type input "SFL MAUI"
click at [504, 283] on b "SFL MAUI" at bounding box center [488, 285] width 40 height 10
type input "9635688"
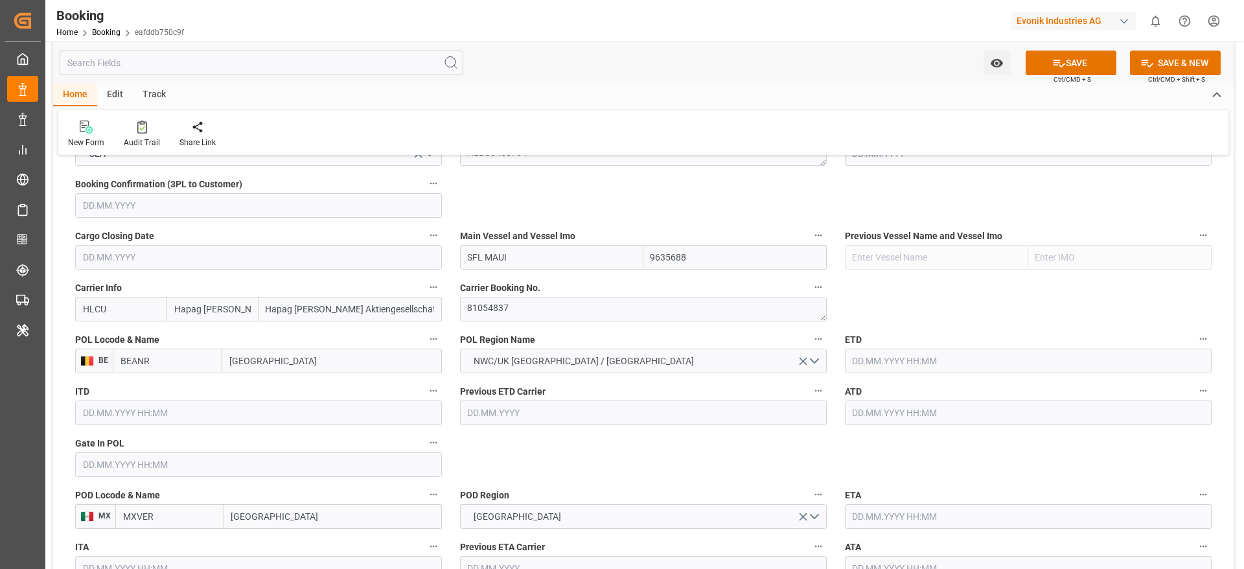
type input "SFL MAUI"
click at [126, 457] on input "text" at bounding box center [258, 464] width 367 height 25
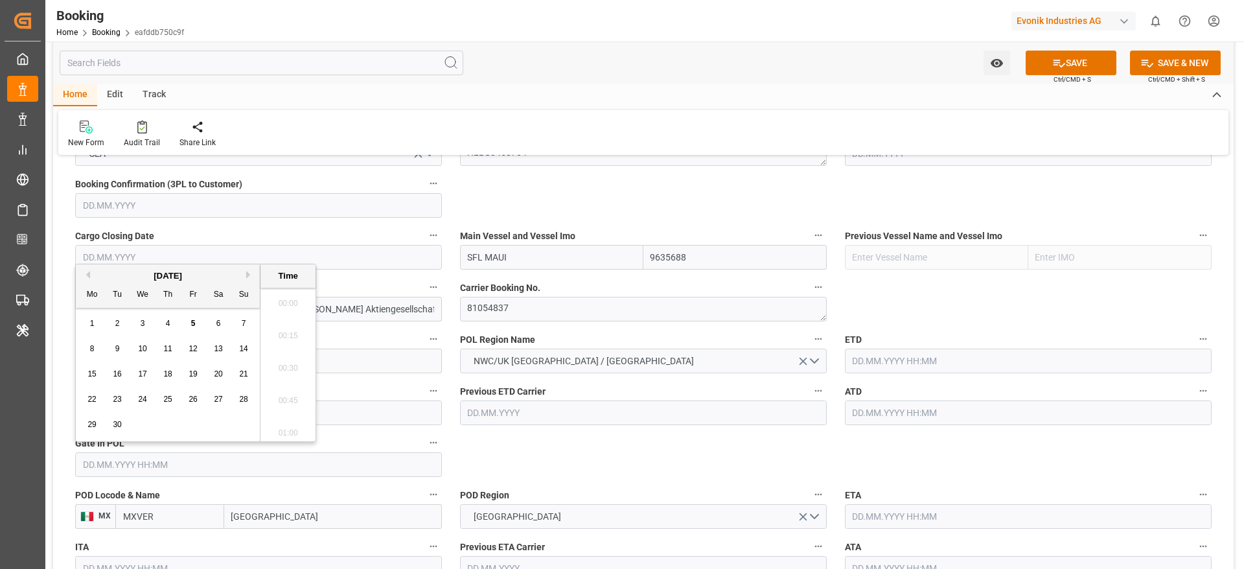
scroll to position [1429, 0]
click at [86, 278] on button "Previous Month" at bounding box center [86, 275] width 8 height 8
click at [142, 371] on span "13" at bounding box center [142, 373] width 8 height 9
type input "13.08.2025 00:00"
click at [863, 364] on input "text" at bounding box center [1028, 360] width 367 height 25
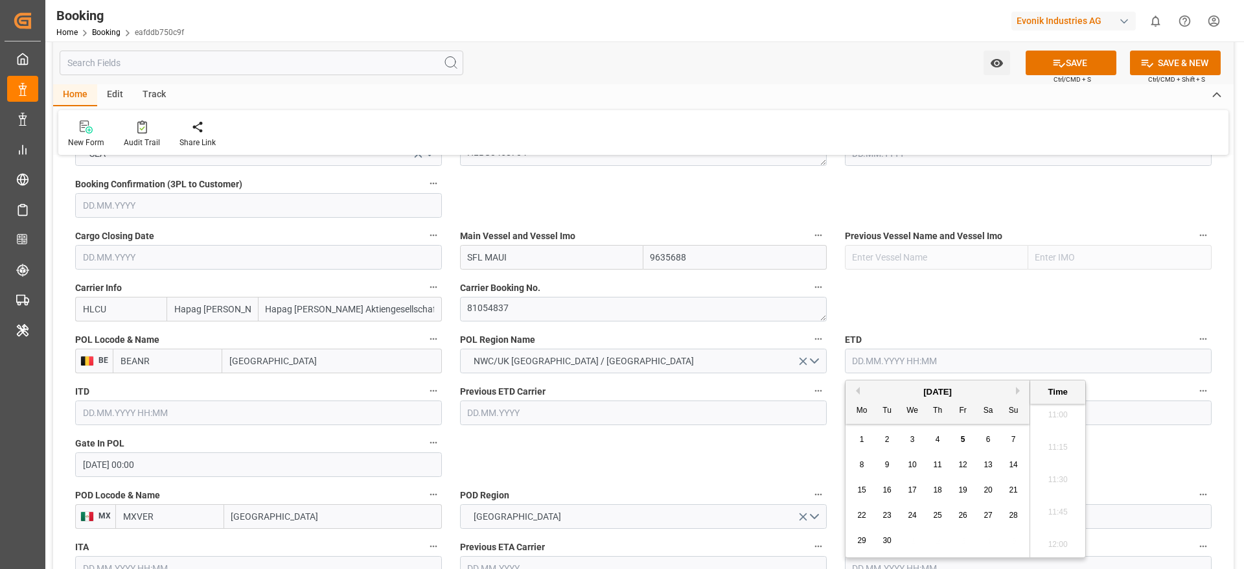
click at [855, 391] on button "Previous Month" at bounding box center [856, 391] width 8 height 8
click at [918, 523] on div "20" at bounding box center [912, 516] width 16 height 16
type input "20.08.2025 00:00"
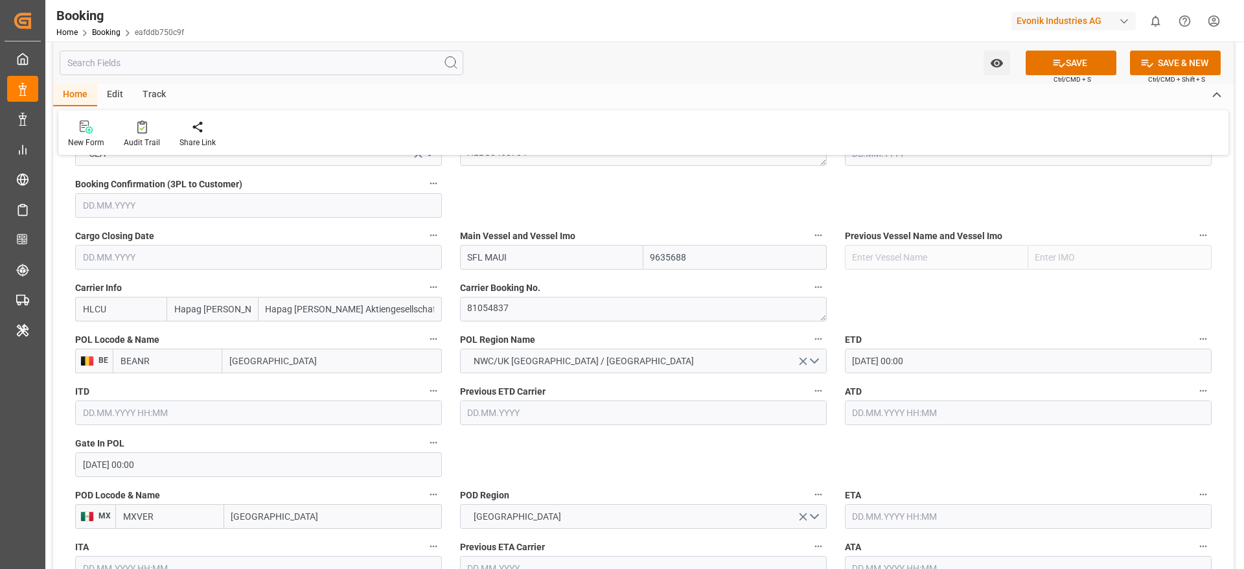
click at [861, 422] on input "text" at bounding box center [1028, 412] width 367 height 25
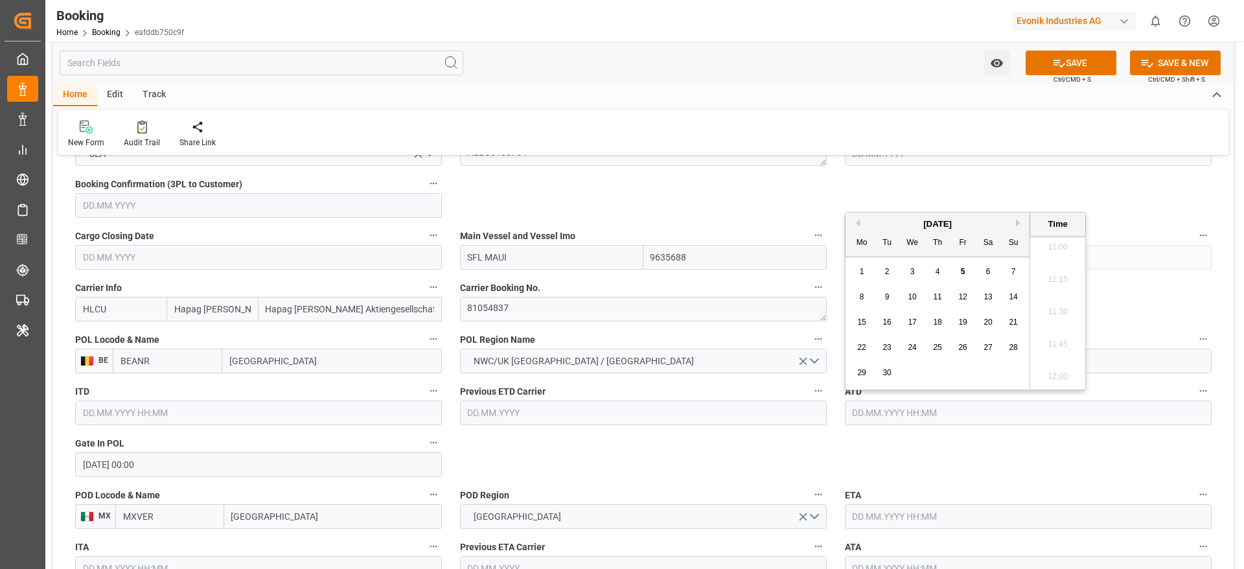
click at [854, 223] on button "Previous Month" at bounding box center [856, 223] width 8 height 8
click at [908, 343] on span "20" at bounding box center [911, 347] width 8 height 9
type input "20.08.2025 00:00"
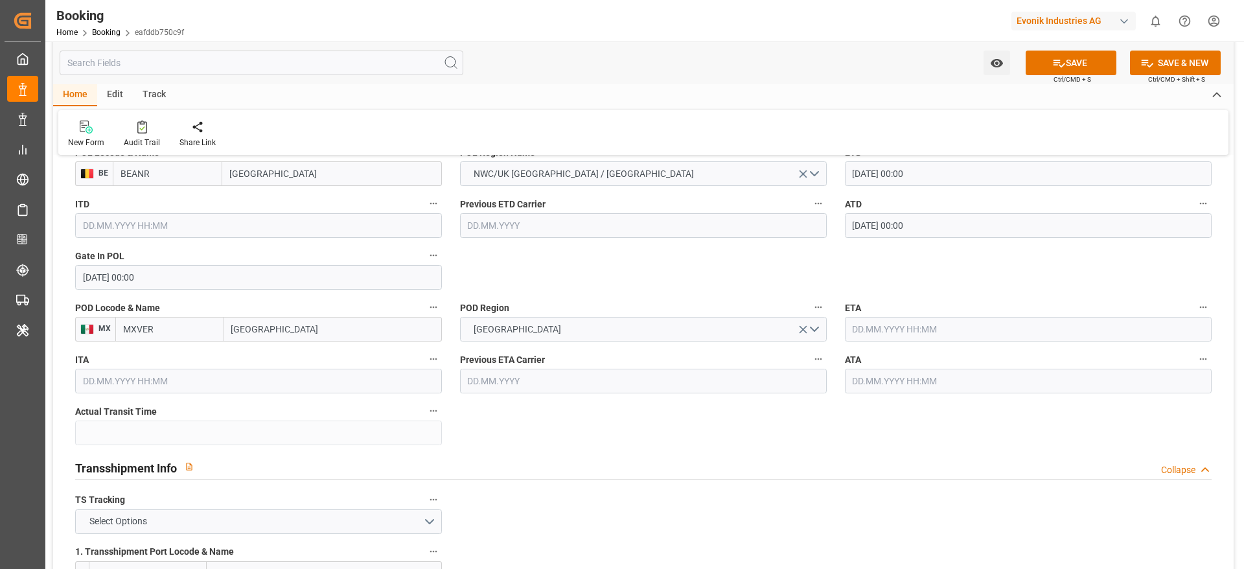
scroll to position [1069, 0]
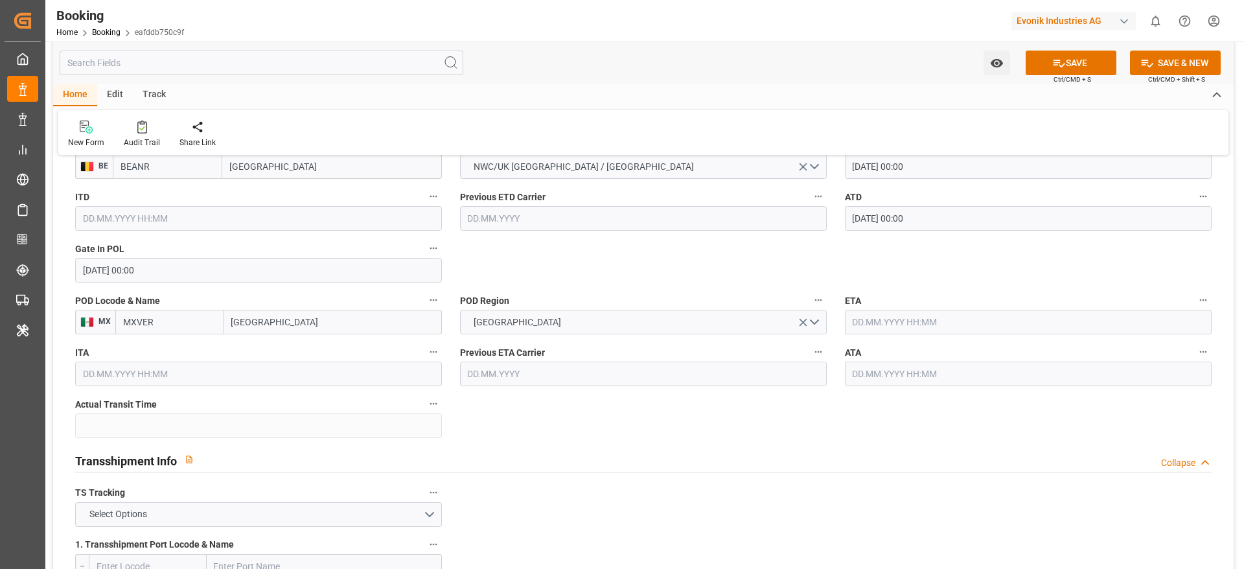
click at [870, 308] on label "ETA" at bounding box center [1028, 300] width 367 height 18
click at [1194, 308] on button "ETA" at bounding box center [1202, 299] width 17 height 17
click at [866, 323] on div at bounding box center [622, 284] width 1244 height 569
click at [872, 321] on input "text" at bounding box center [1028, 322] width 367 height 25
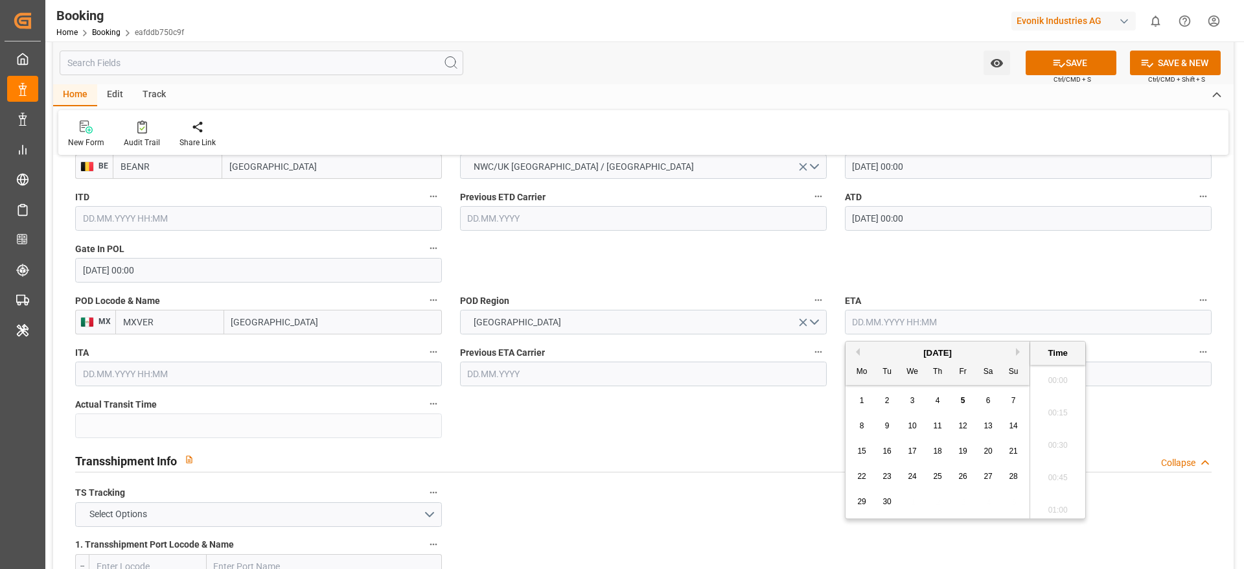
scroll to position [1429, 0]
click at [863, 433] on div "8" at bounding box center [862, 426] width 16 height 16
type input "08.09.2025 00:00"
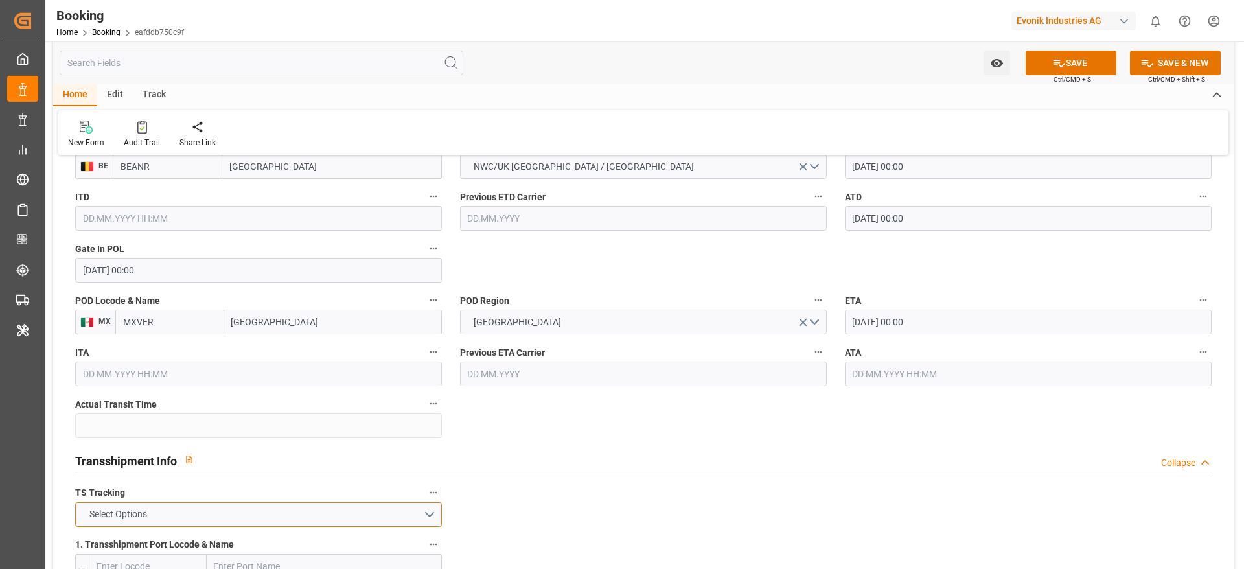
click at [293, 512] on button "Select Options" at bounding box center [258, 514] width 367 height 25
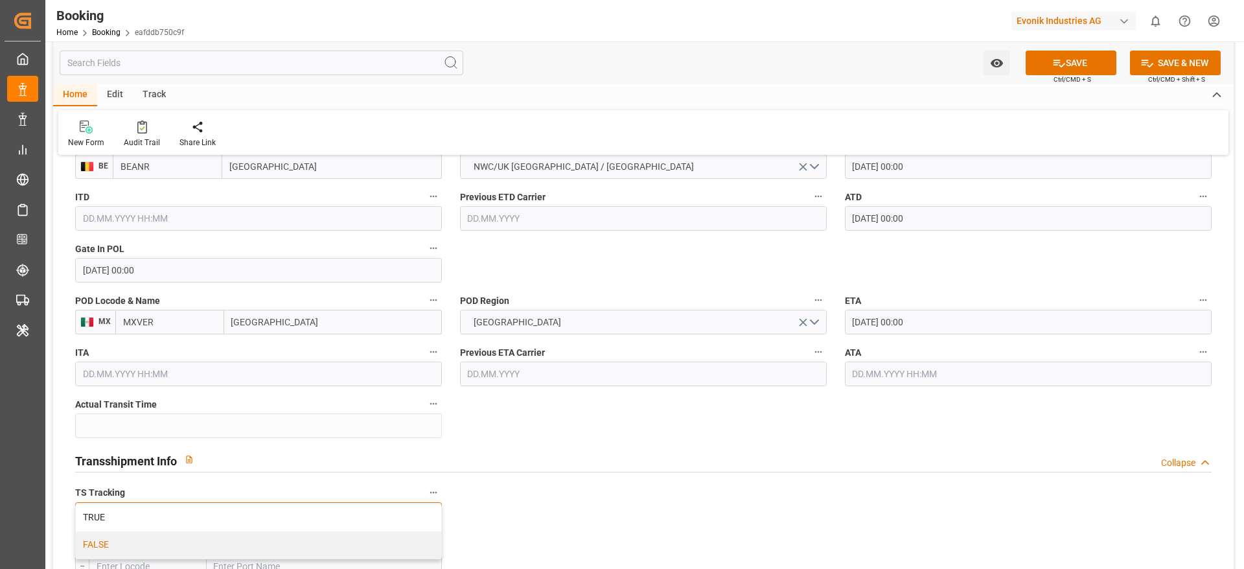
click at [298, 541] on div "FALSE" at bounding box center [258, 544] width 365 height 27
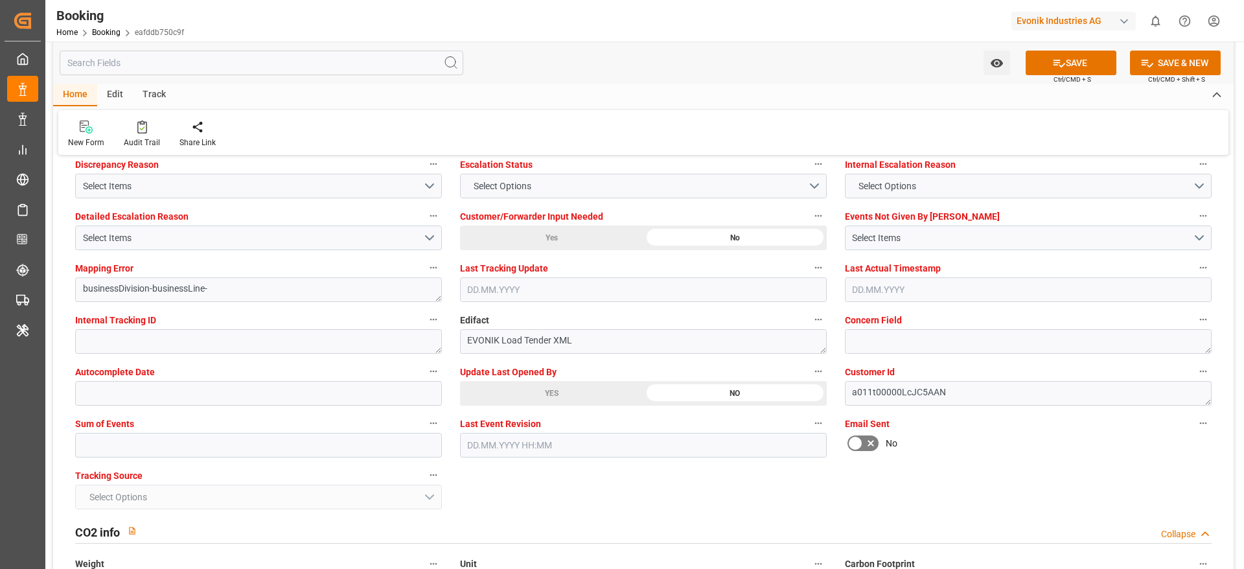
scroll to position [2623, 0]
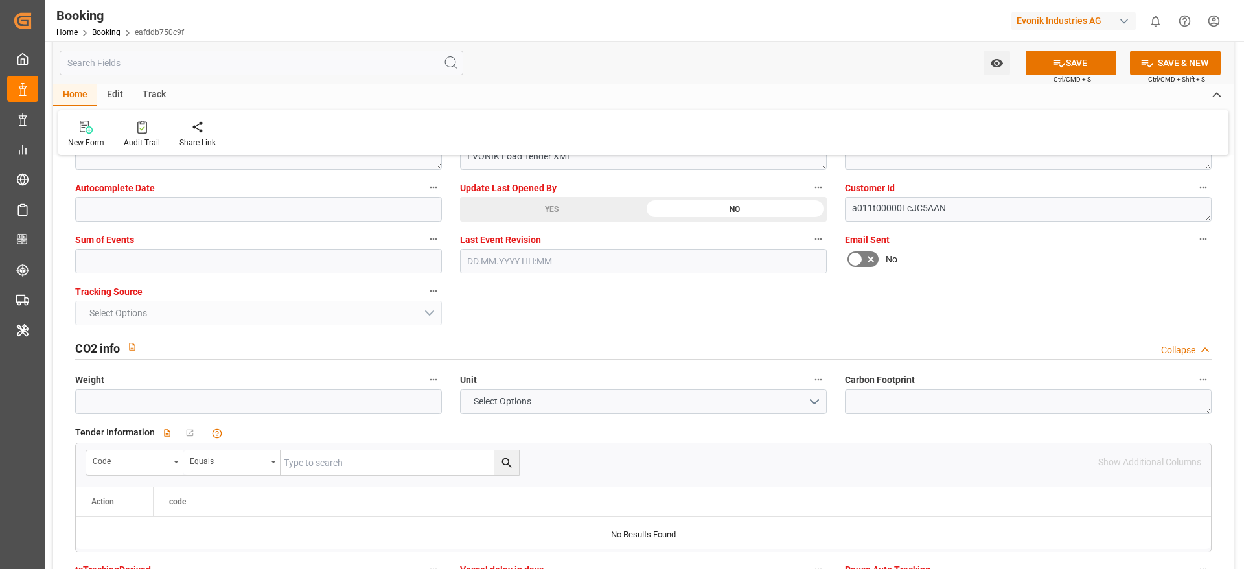
click at [117, 245] on span "Sum of Events" at bounding box center [104, 240] width 59 height 14
click at [425, 245] on button "Sum of Events" at bounding box center [433, 239] width 17 height 17
click at [126, 268] on div at bounding box center [622, 284] width 1244 height 569
click at [126, 259] on input "text" at bounding box center [258, 261] width 367 height 25
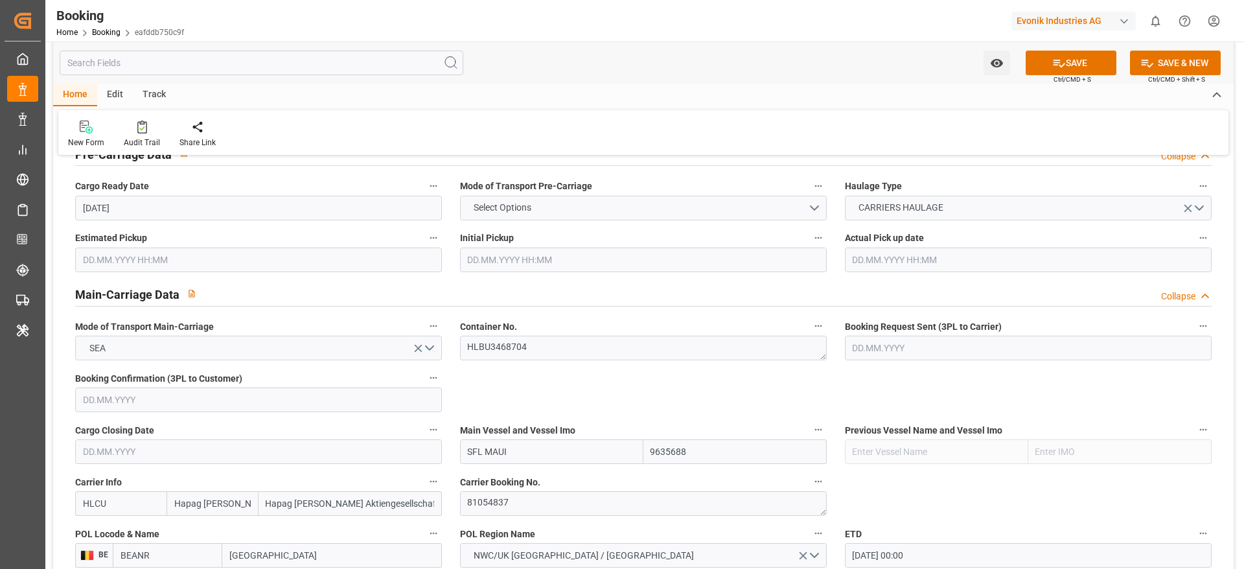
scroll to position [777, 0]
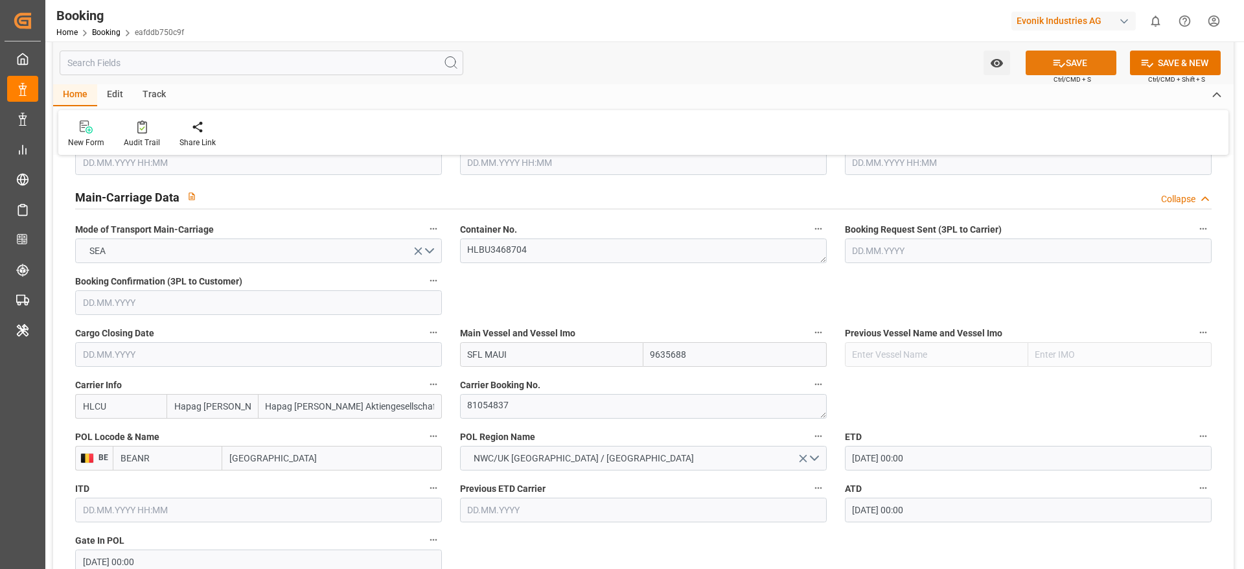
type input "0"
click at [1067, 63] on button "SAVE" at bounding box center [1070, 63] width 91 height 25
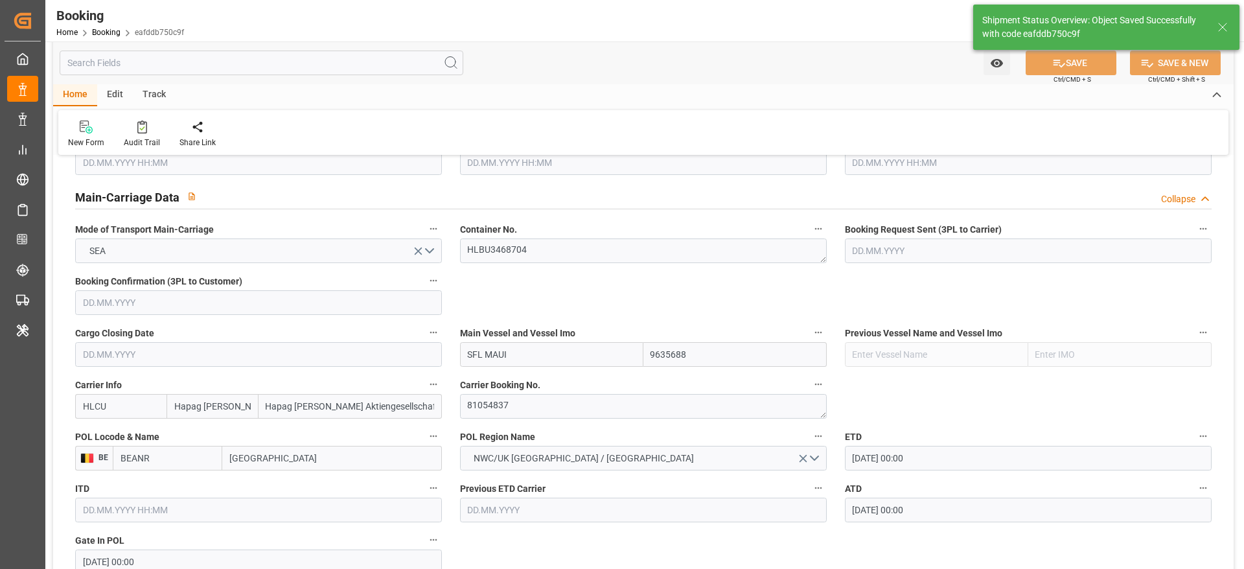
type textarea "varshini suresh"
type input "20.08.2025 00:00"
type input "08.09.2025 00:00"
type input "05.09.2025 06:06"
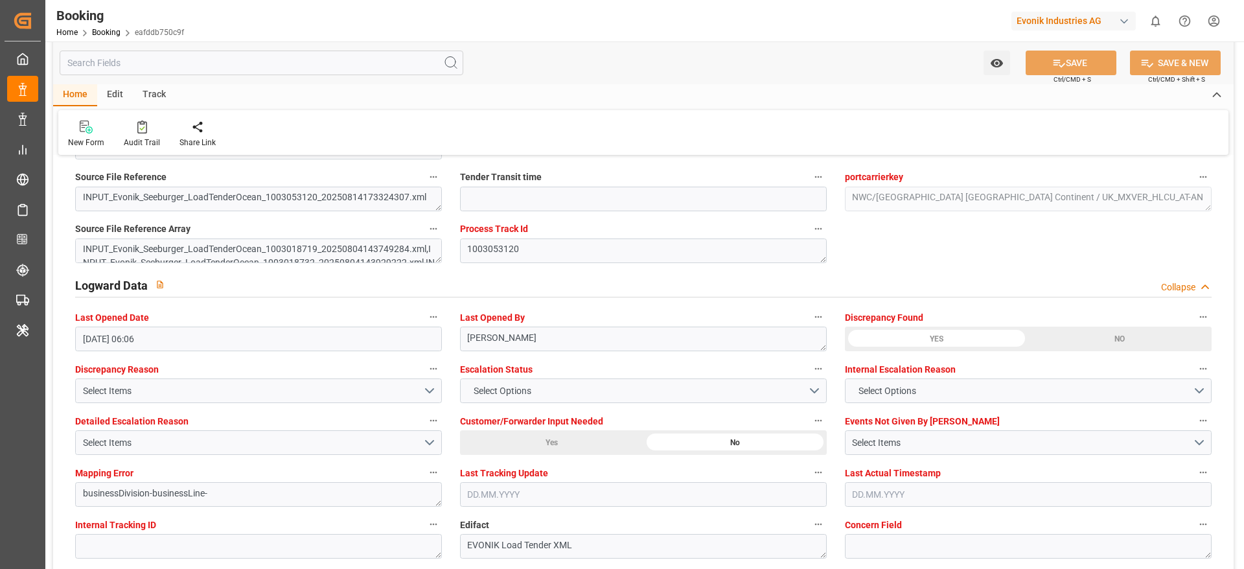
scroll to position [2526, 0]
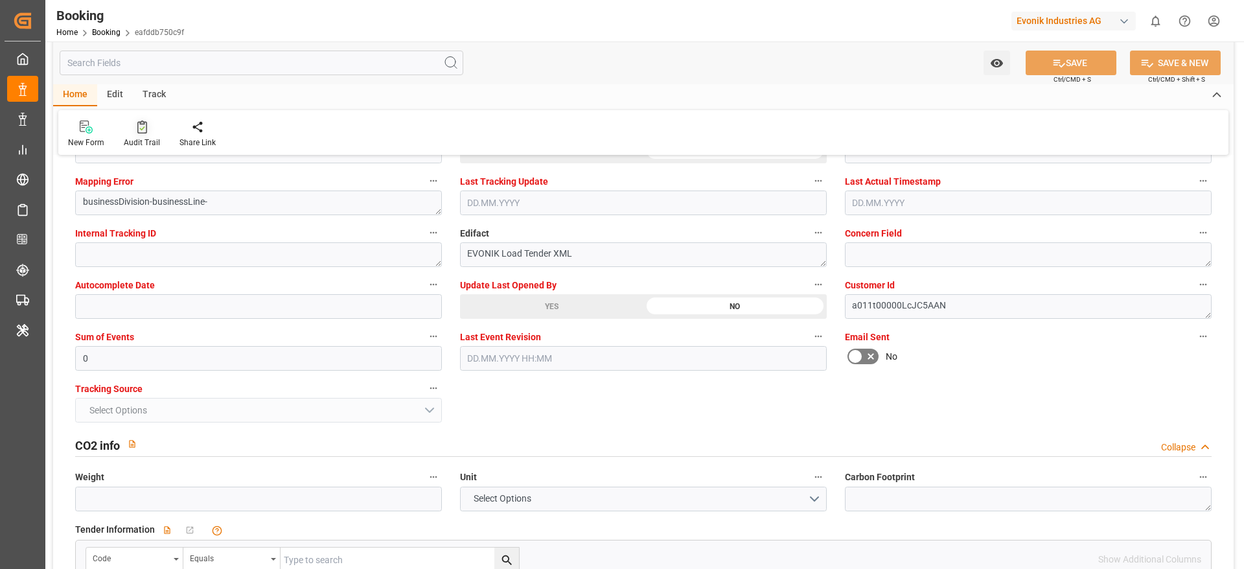
click at [134, 139] on div "Audit Trail" at bounding box center [142, 143] width 36 height 12
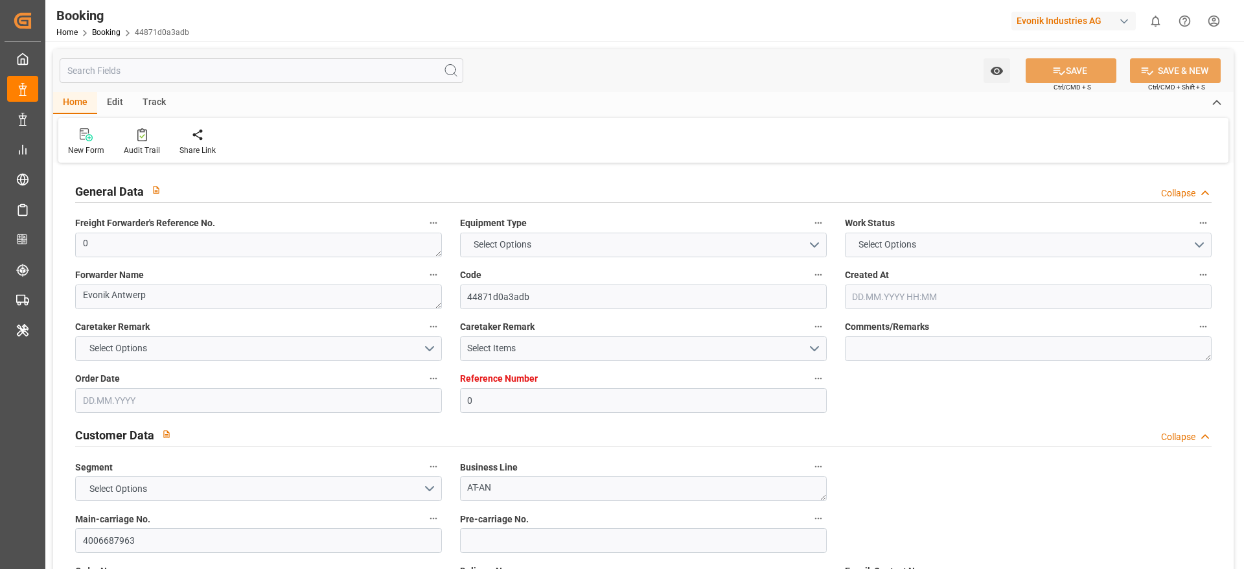
type input "0"
type input "Hapag [PERSON_NAME]"
type input "Hapag [PERSON_NAME] Aktiengesellschaft"
type input "NLRTM"
type input "MXVER"
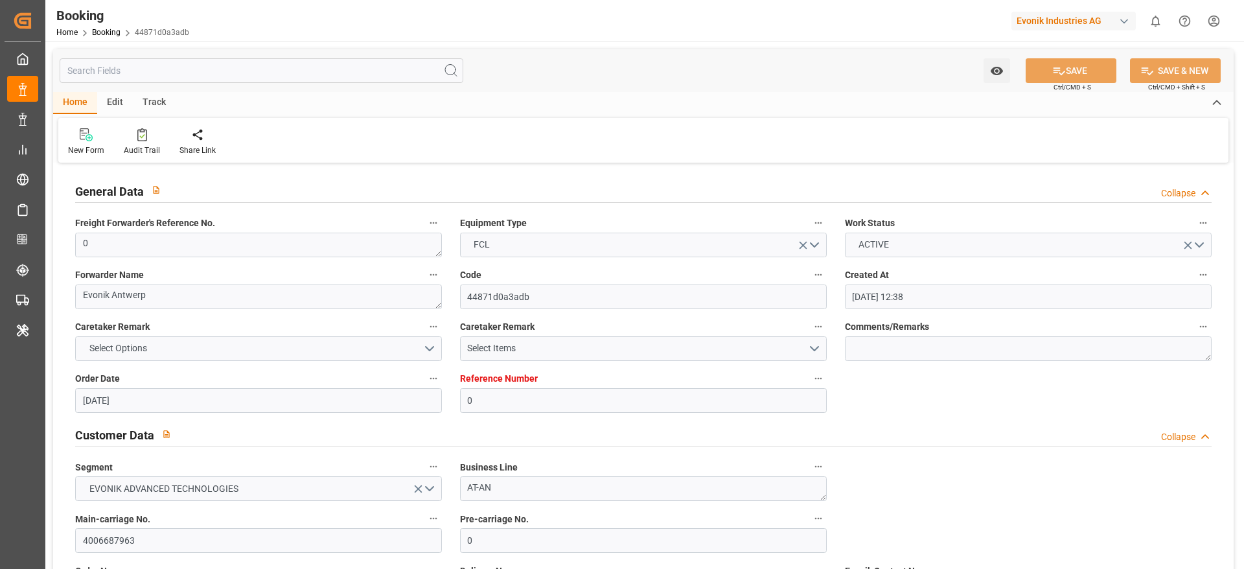
type input "[DATE] 12:38"
type input "[DATE]"
type input "[DATE] 15:37"
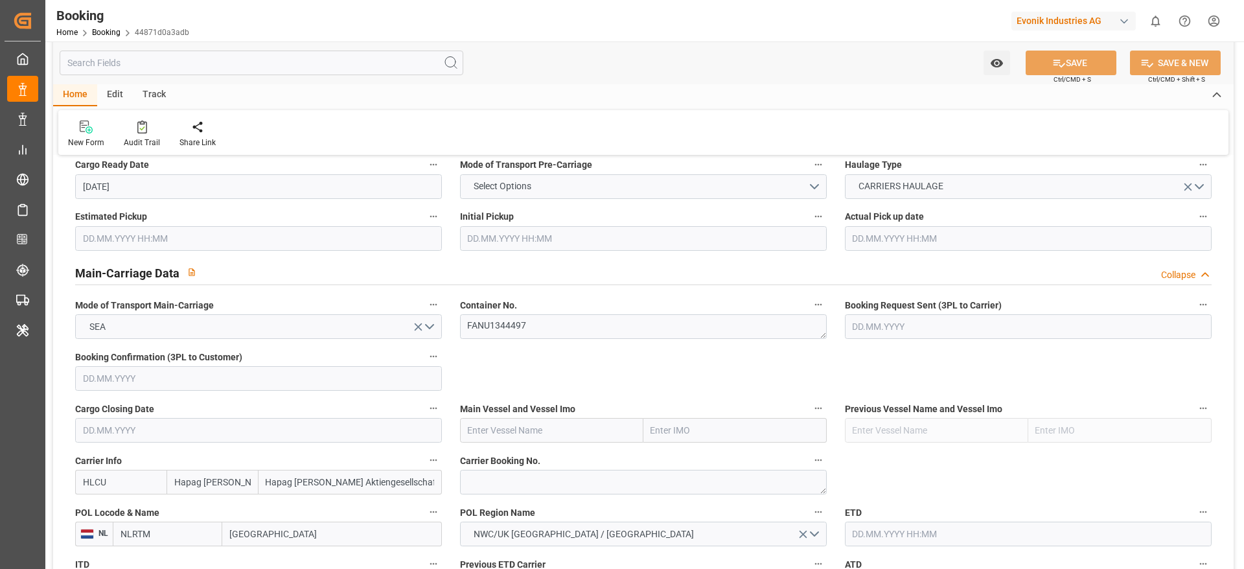
scroll to position [680, 0]
